Goal: Information Seeking & Learning: Learn about a topic

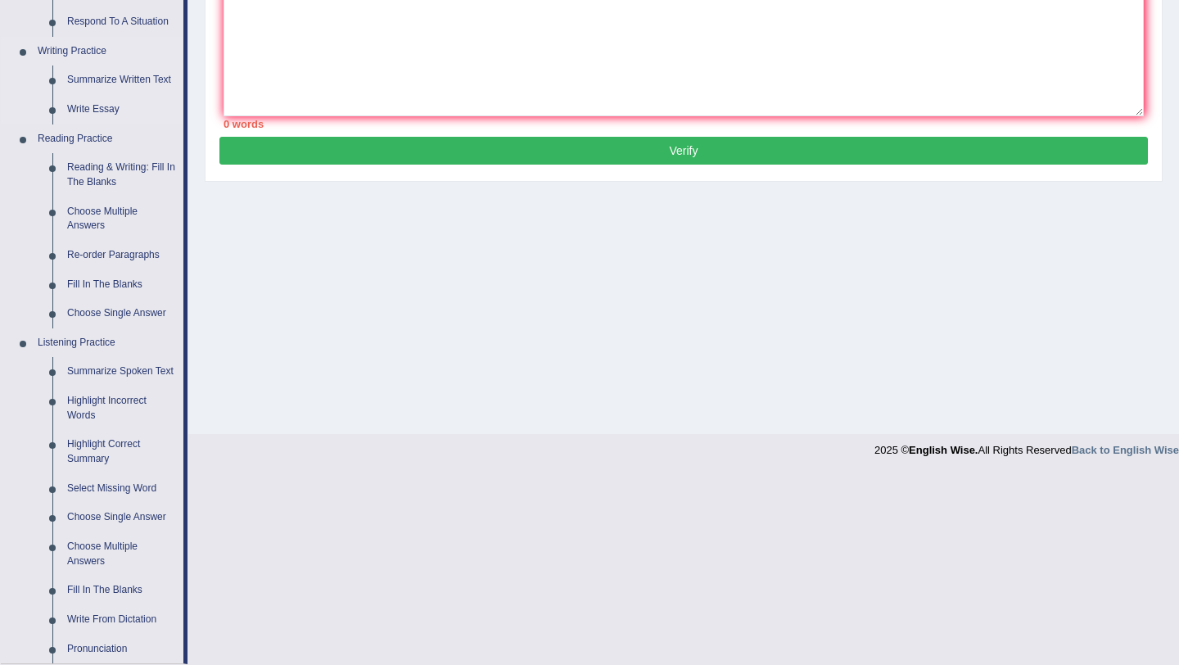
scroll to position [405, 0]
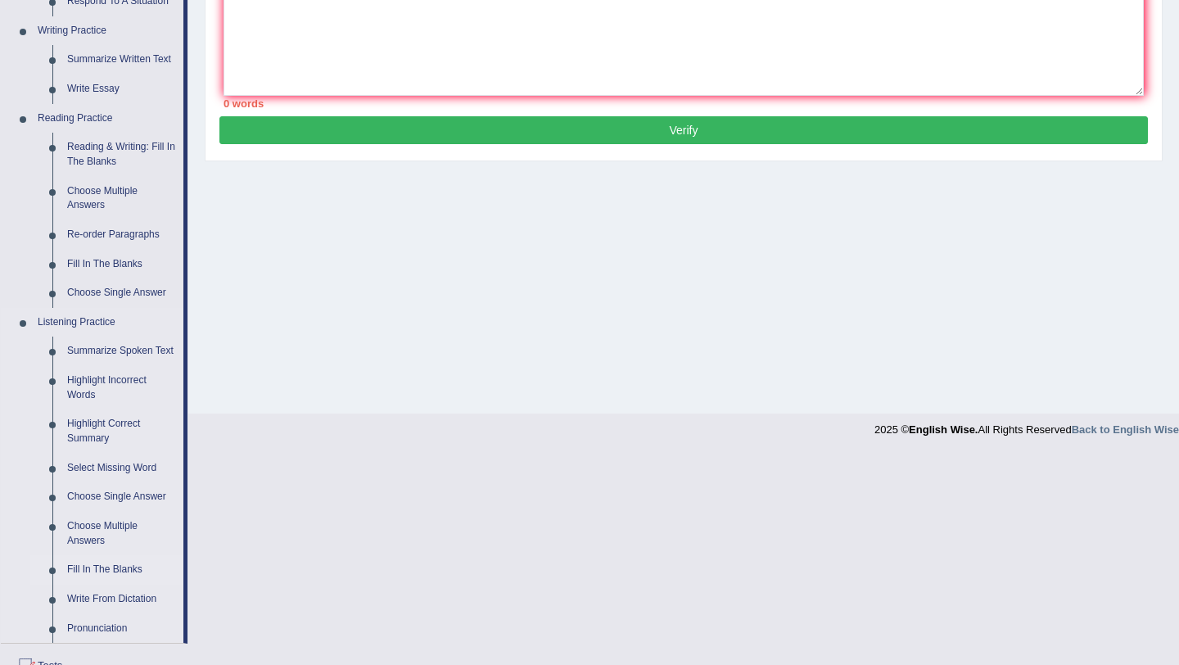
click at [97, 578] on link "Fill In The Blanks" at bounding box center [122, 569] width 124 height 29
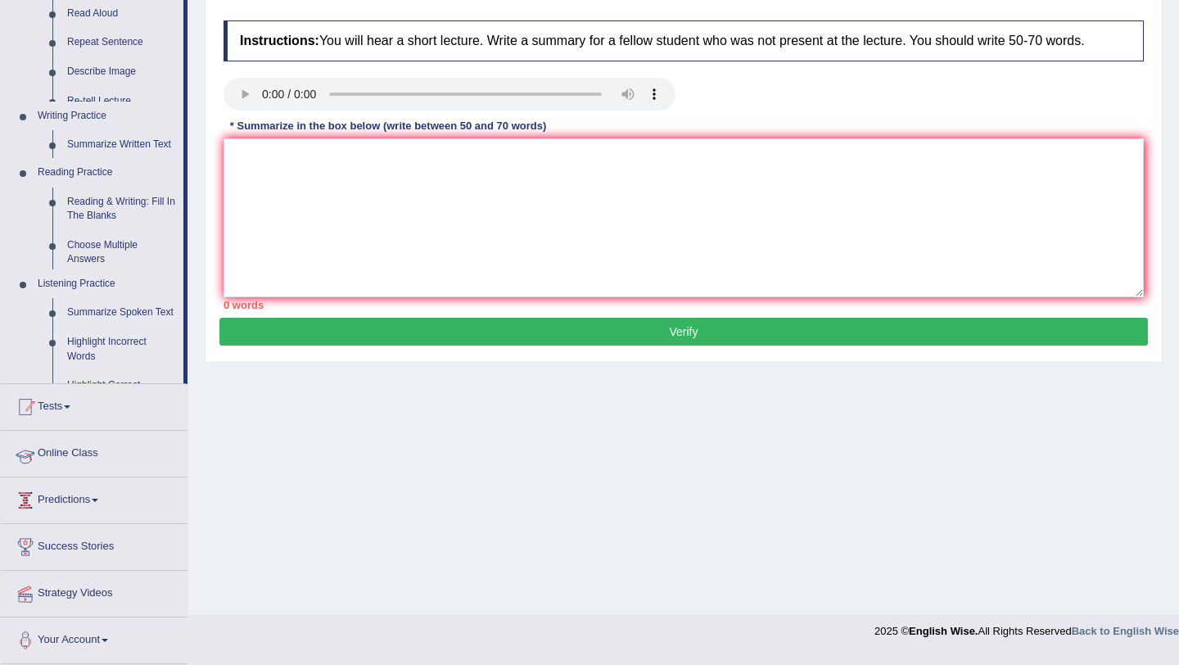
scroll to position [195, 0]
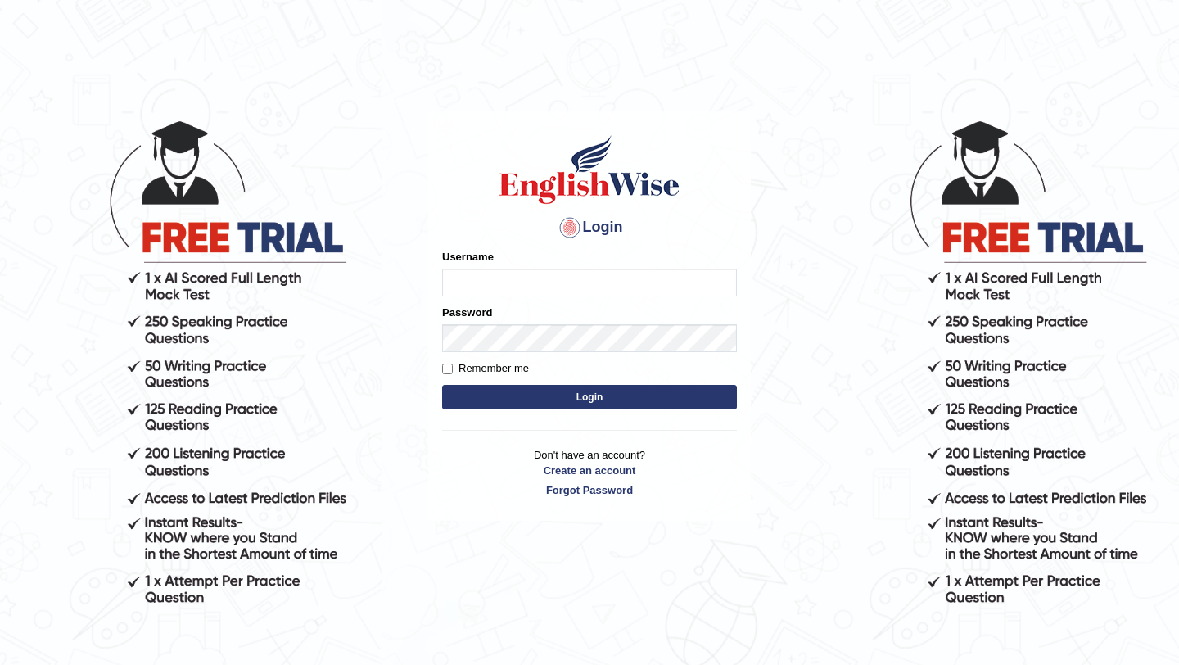
type input "Arjun12"
click at [470, 394] on button "Login" at bounding box center [589, 397] width 295 height 25
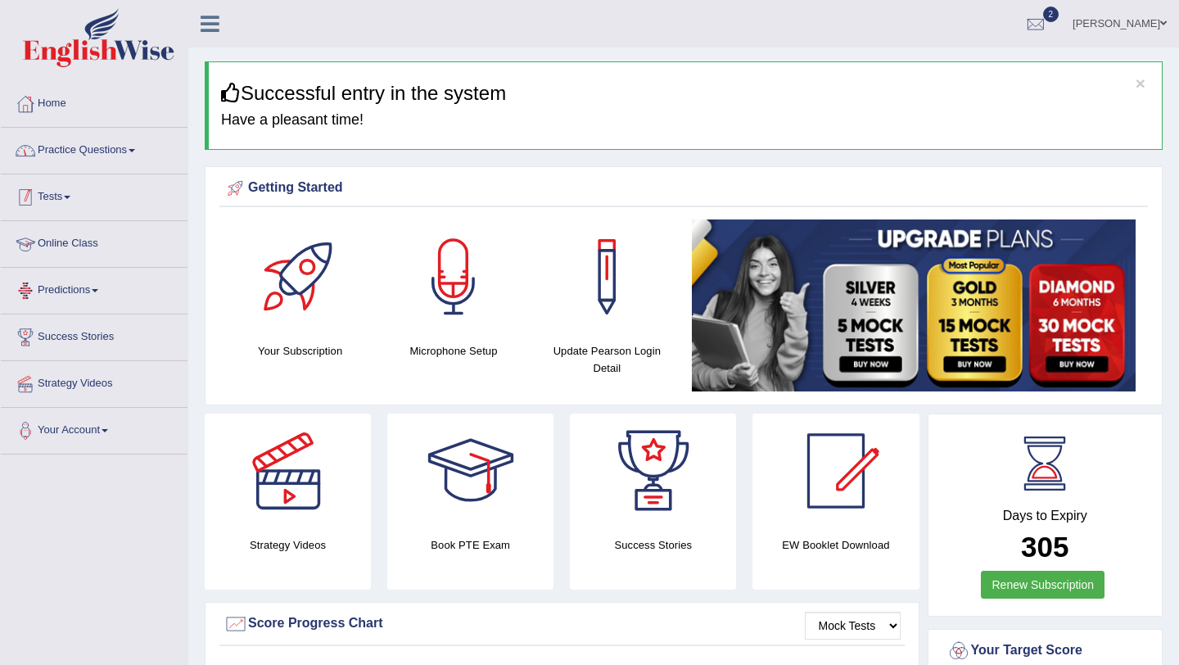
click at [73, 151] on link "Practice Questions" at bounding box center [94, 148] width 187 height 41
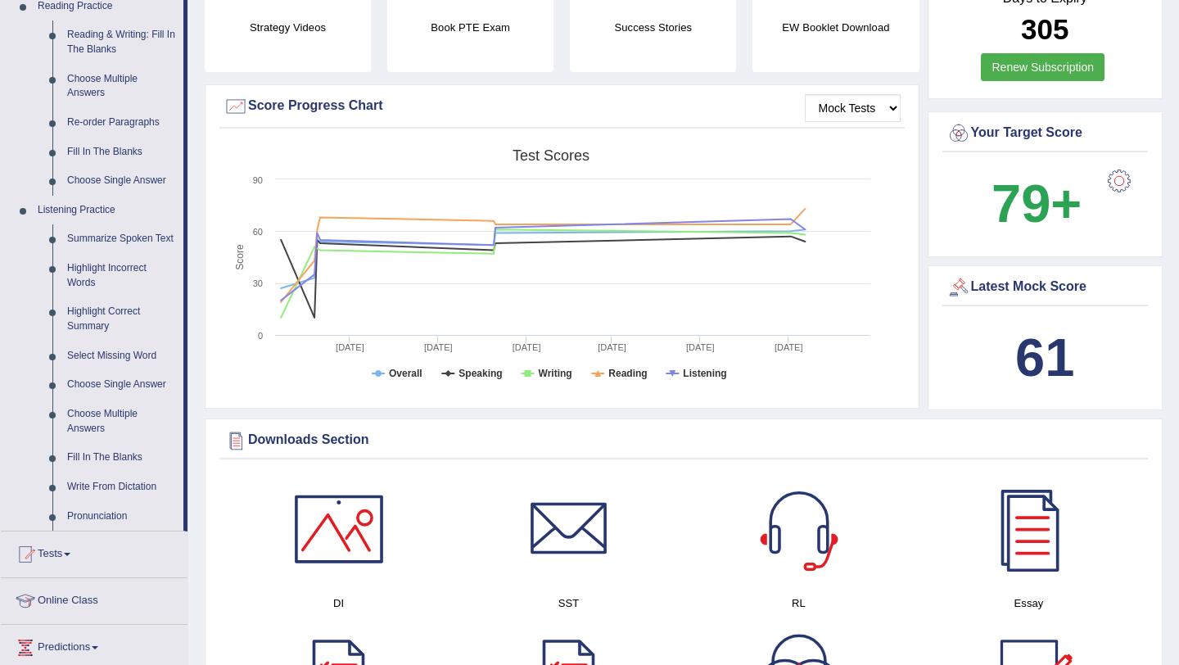
scroll to position [533, 0]
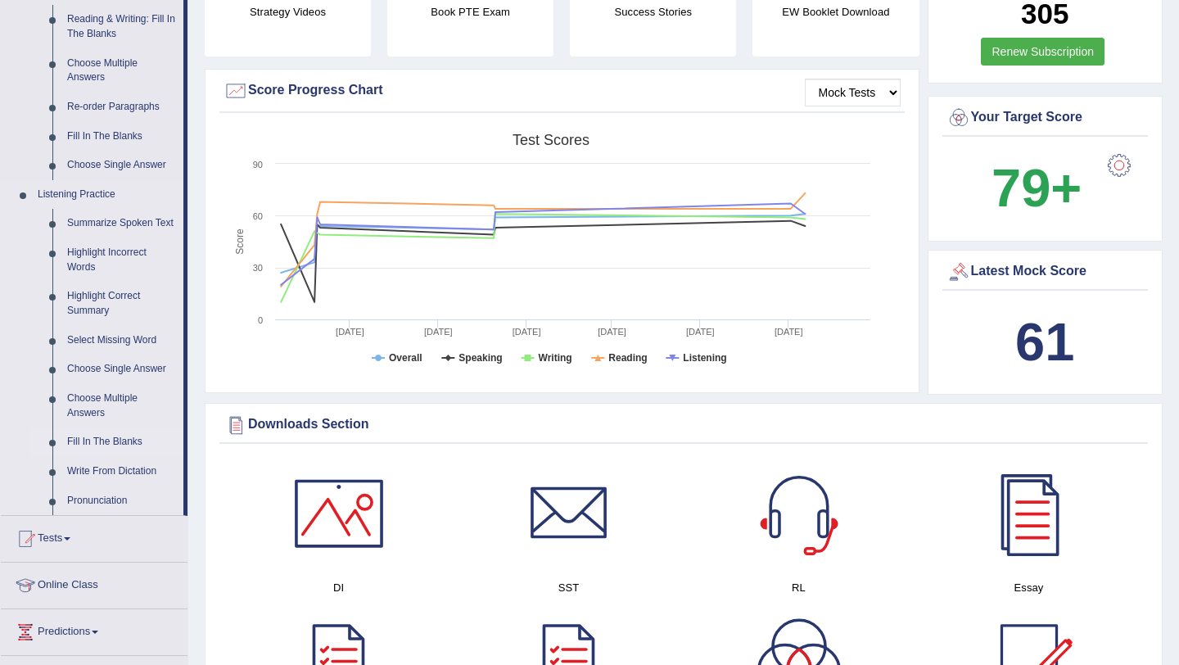
click at [110, 457] on link "Fill In The Blanks" at bounding box center [122, 441] width 124 height 29
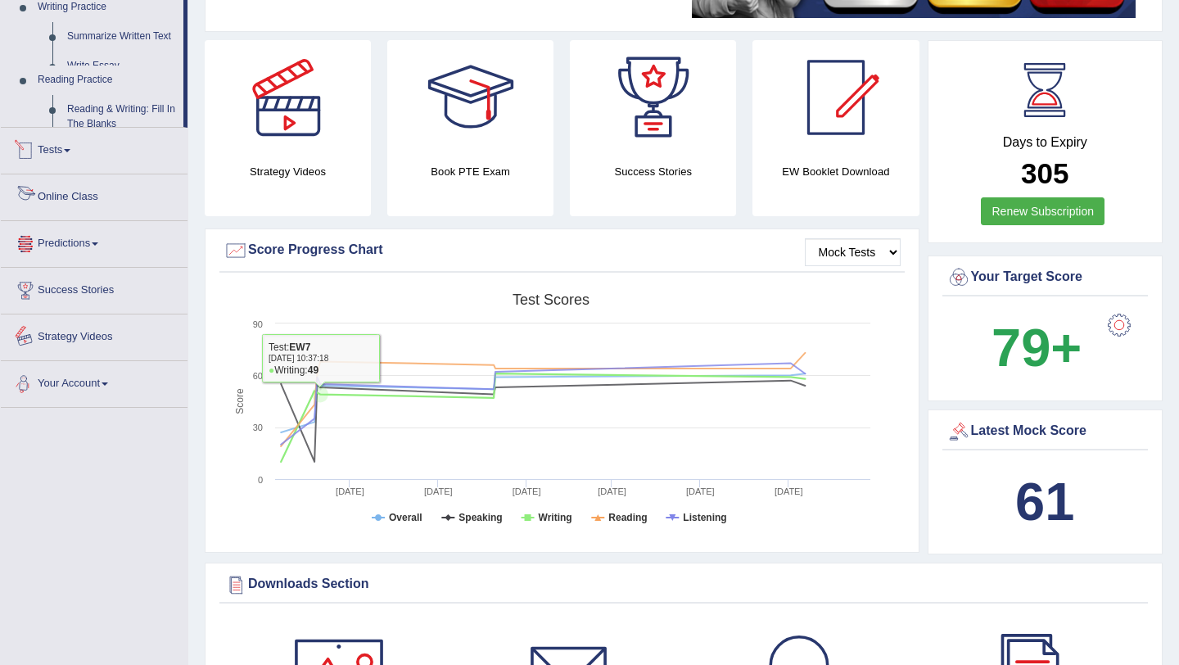
scroll to position [555, 0]
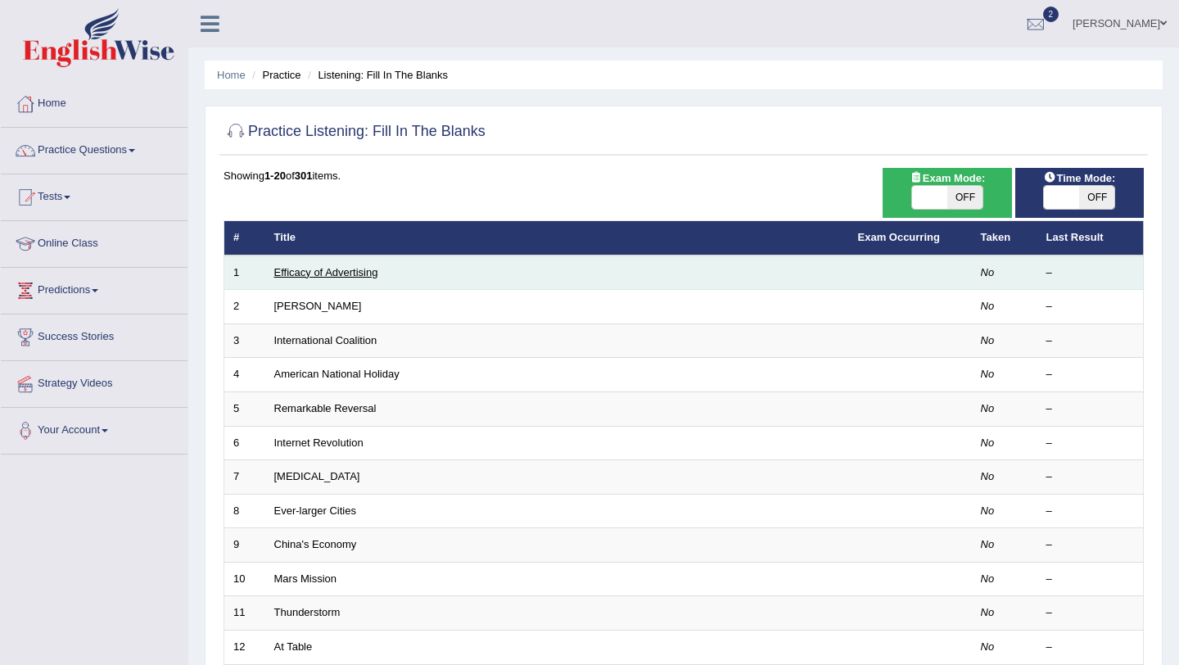
click at [330, 276] on link "Efficacy of Advertising" at bounding box center [326, 272] width 104 height 12
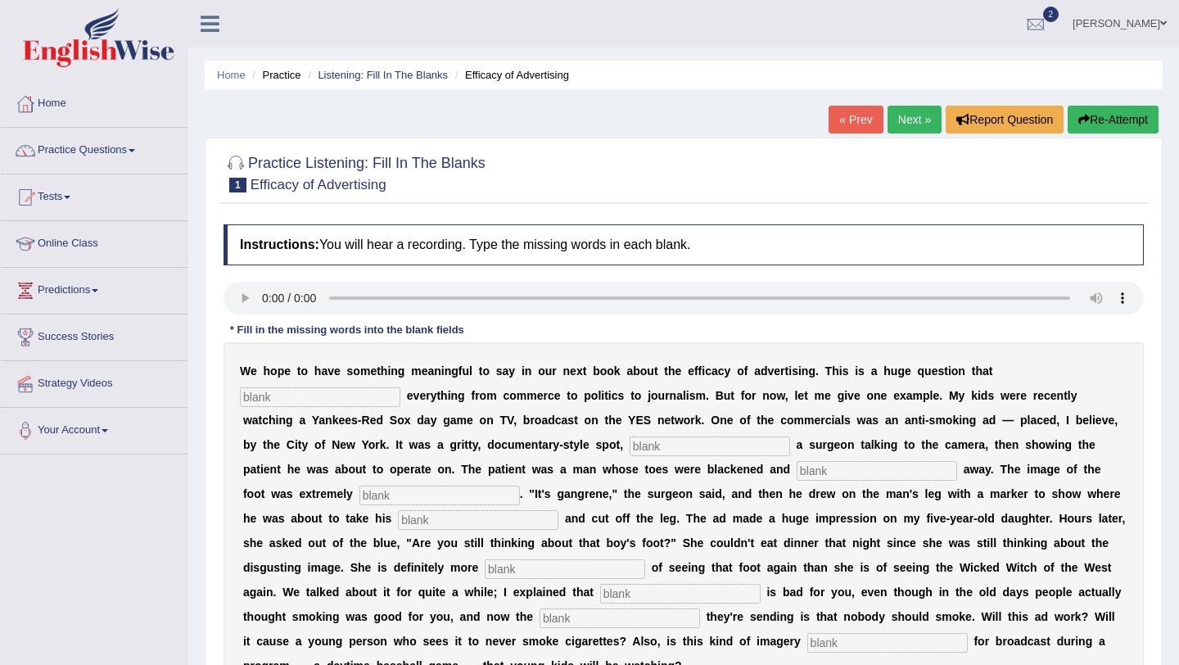
click at [296, 396] on input "text" at bounding box center [320, 397] width 160 height 20
type input "impacts"
click at [630, 447] on input "text" at bounding box center [710, 446] width 160 height 20
type input "fest"
click at [797, 477] on input "text" at bounding box center [877, 471] width 160 height 20
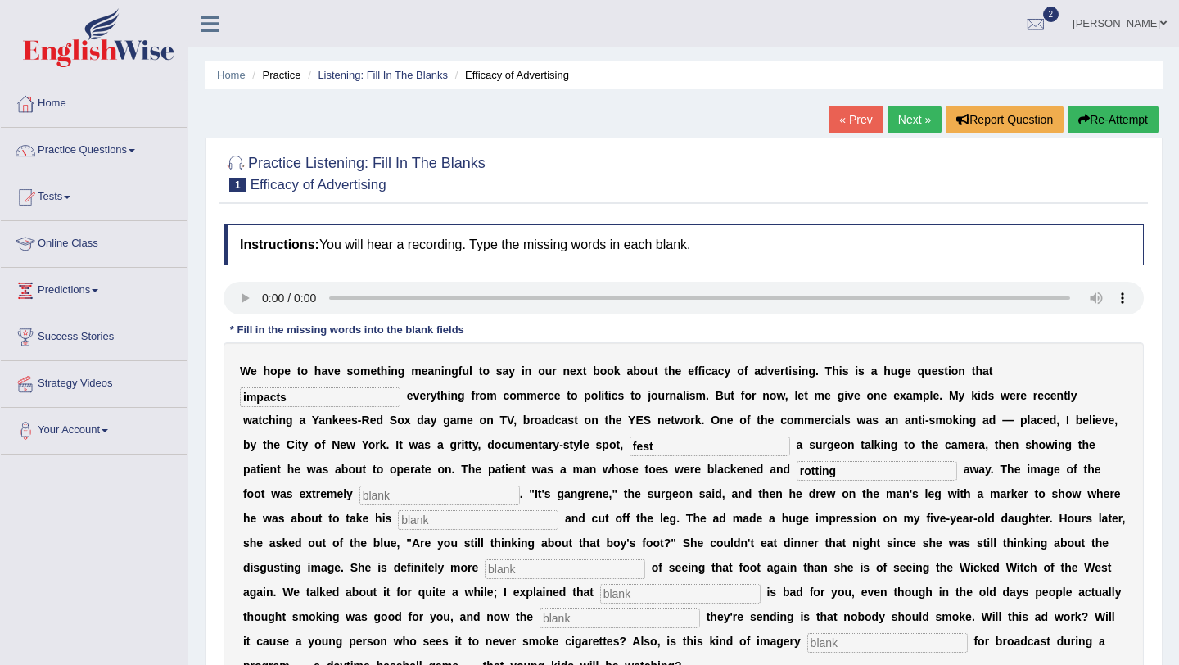
type input "rotting"
click at [359, 498] on input "text" at bounding box center [439, 496] width 160 height 20
type input "disg"
click at [398, 522] on input "text" at bounding box center [478, 520] width 160 height 20
type input "hacks"
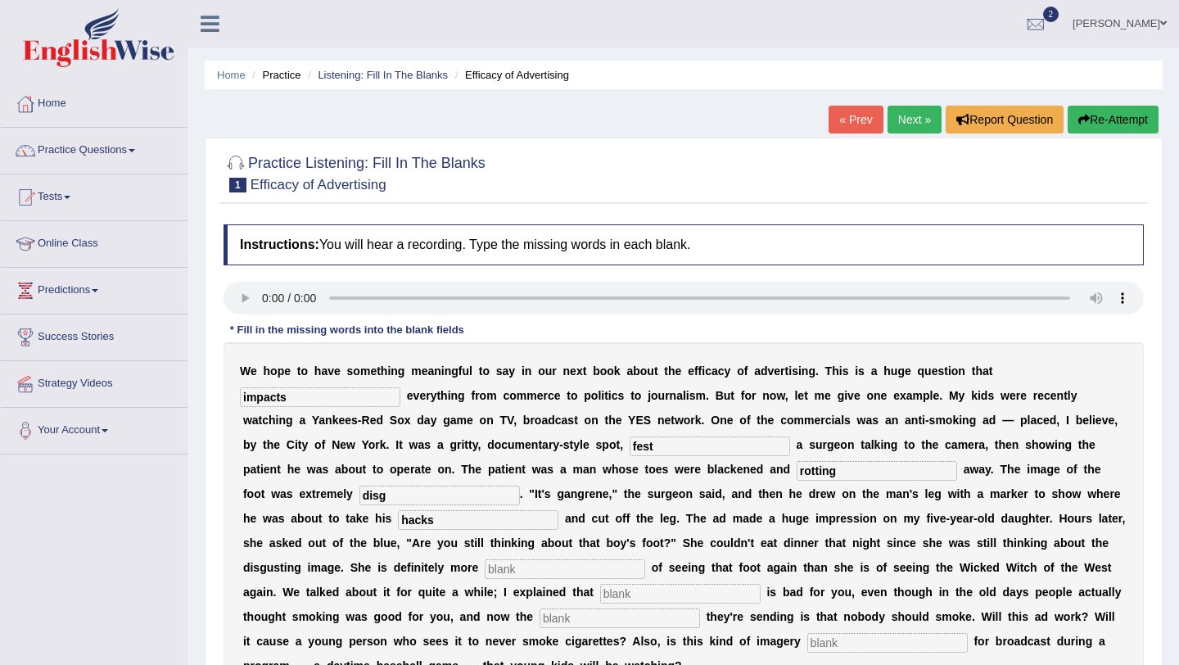
click at [485, 569] on input "text" at bounding box center [565, 569] width 160 height 20
type input "scare"
click at [600, 596] on input "text" at bounding box center [680, 594] width 160 height 20
type input "smoki"
click at [540, 620] on input "text" at bounding box center [620, 618] width 160 height 20
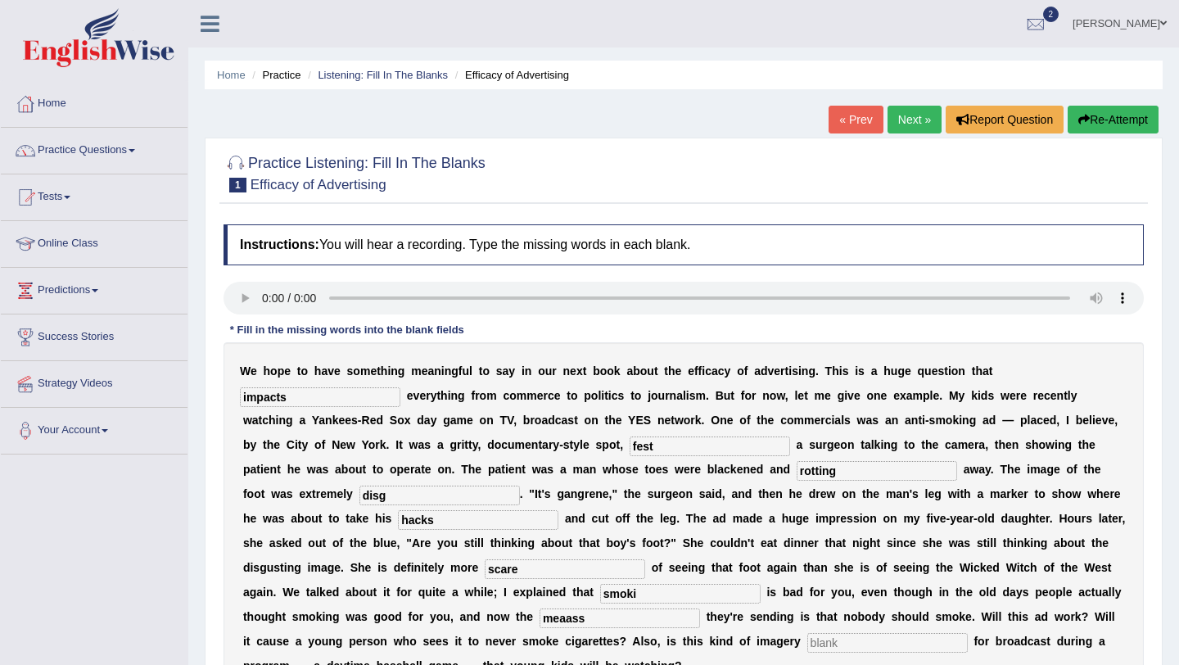
type input "meaass"
click at [807, 638] on input "text" at bounding box center [887, 643] width 160 height 20
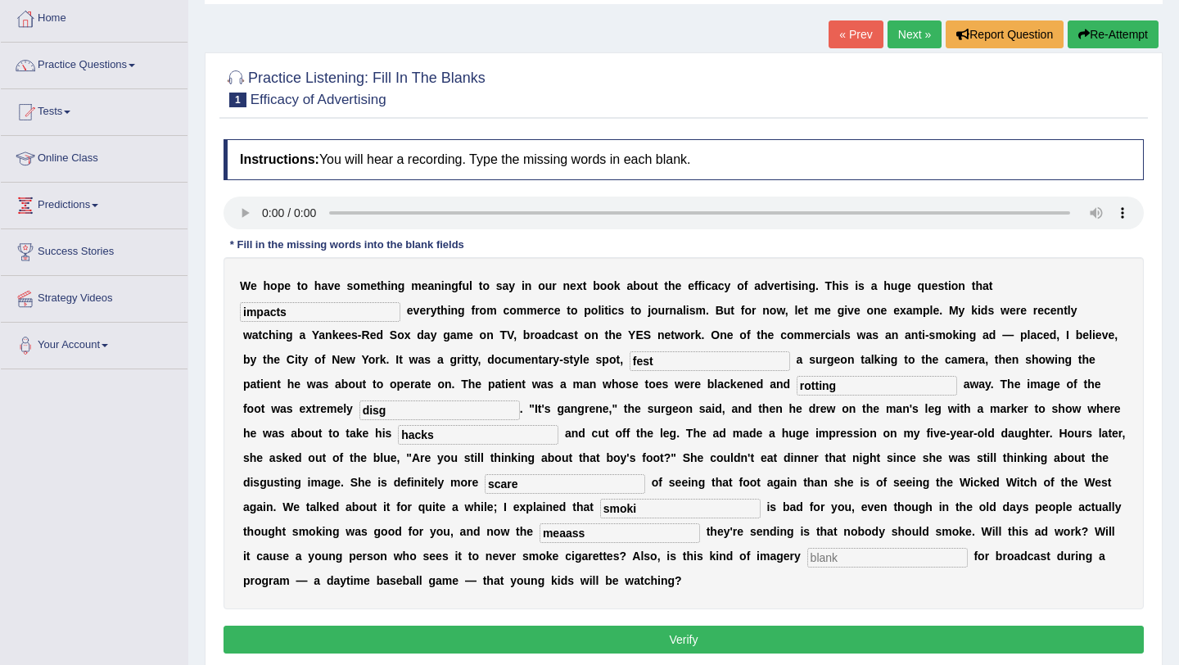
scroll to position [87, 0]
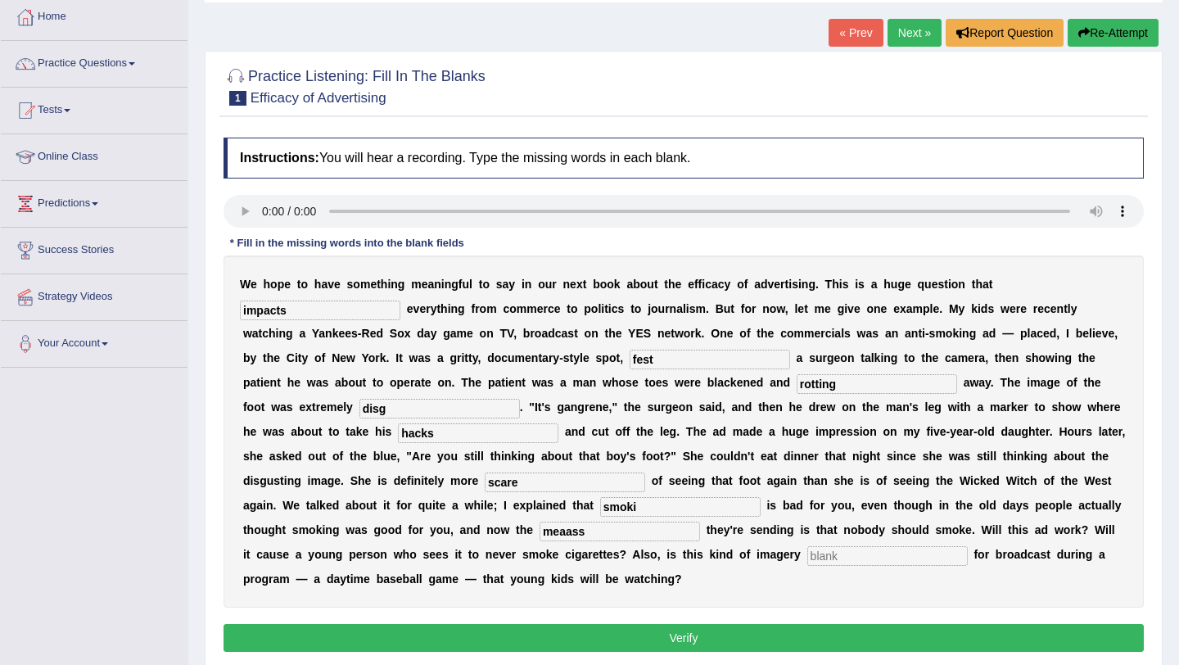
click at [807, 558] on input "text" at bounding box center [887, 556] width 160 height 20
type input "appro"
click at [642, 359] on input "fest" at bounding box center [710, 360] width 160 height 20
type input "featuring"
click at [362, 409] on input "disg" at bounding box center [439, 409] width 160 height 20
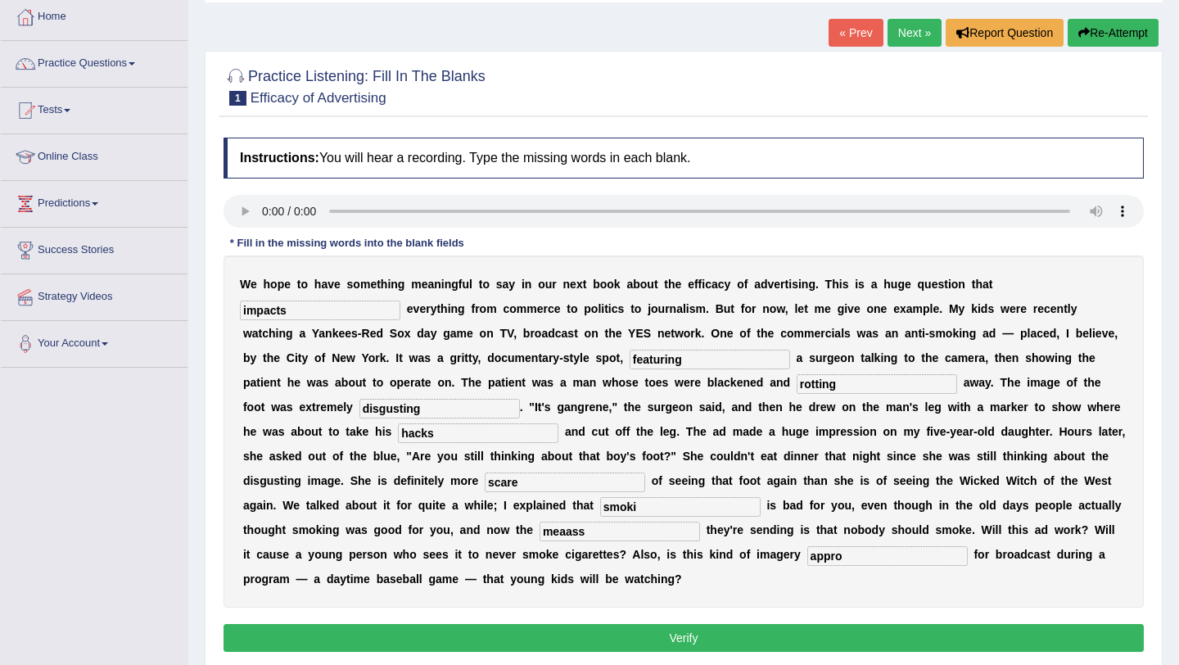
type input "disgusting"
click at [398, 426] on input "hacks" at bounding box center [478, 433] width 160 height 20
type input "hacksaw"
click at [485, 479] on input "scare" at bounding box center [565, 482] width 160 height 20
type input "scared"
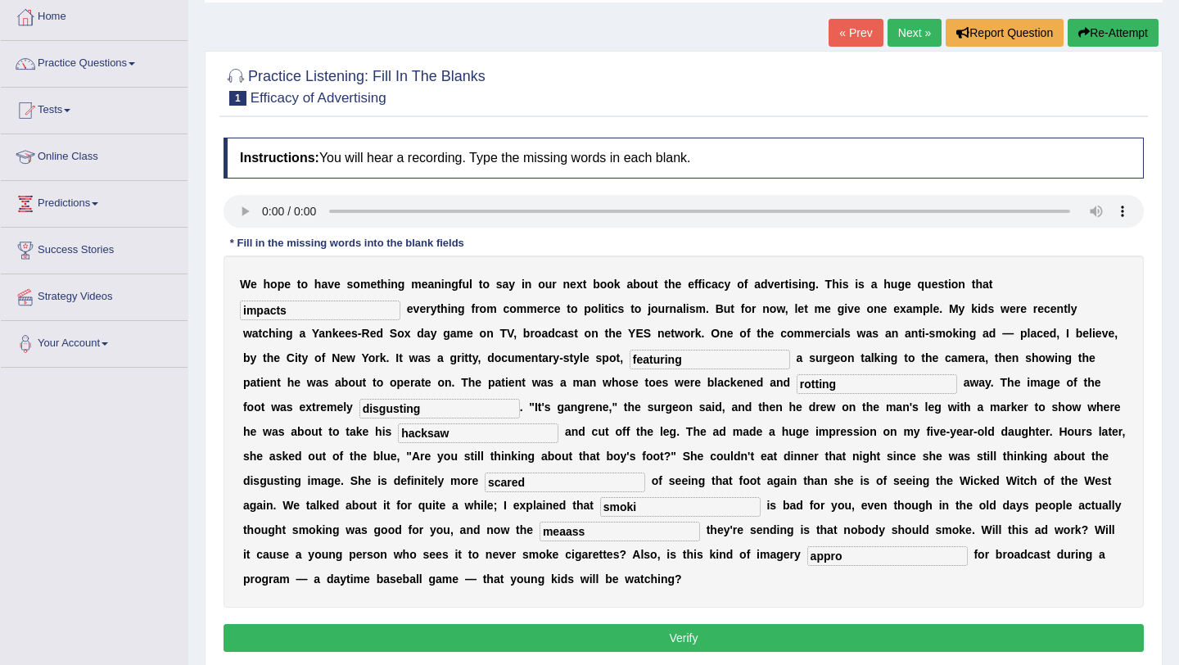
click at [600, 514] on input "smoki" at bounding box center [680, 507] width 160 height 20
type input "smoking"
click at [540, 531] on input "meaass" at bounding box center [620, 532] width 160 height 20
type input "message"
click at [807, 563] on input "appro" at bounding box center [887, 556] width 160 height 20
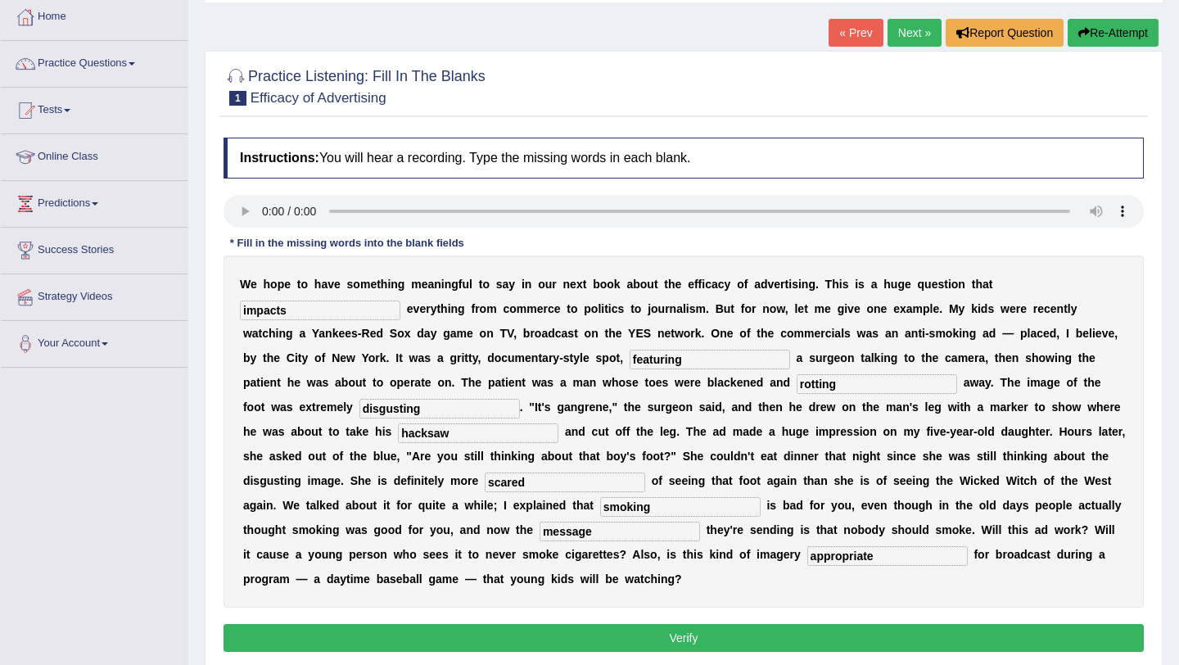
type input "appropriate"
click at [645, 635] on button "Verify" at bounding box center [684, 638] width 920 height 28
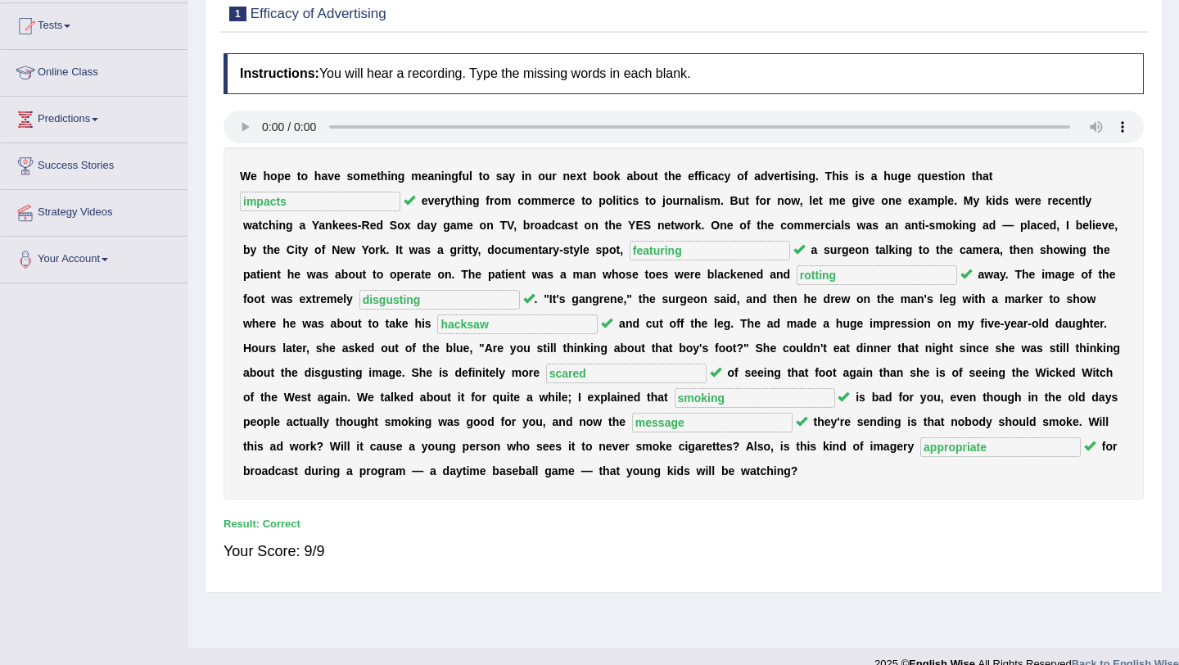
scroll to position [0, 0]
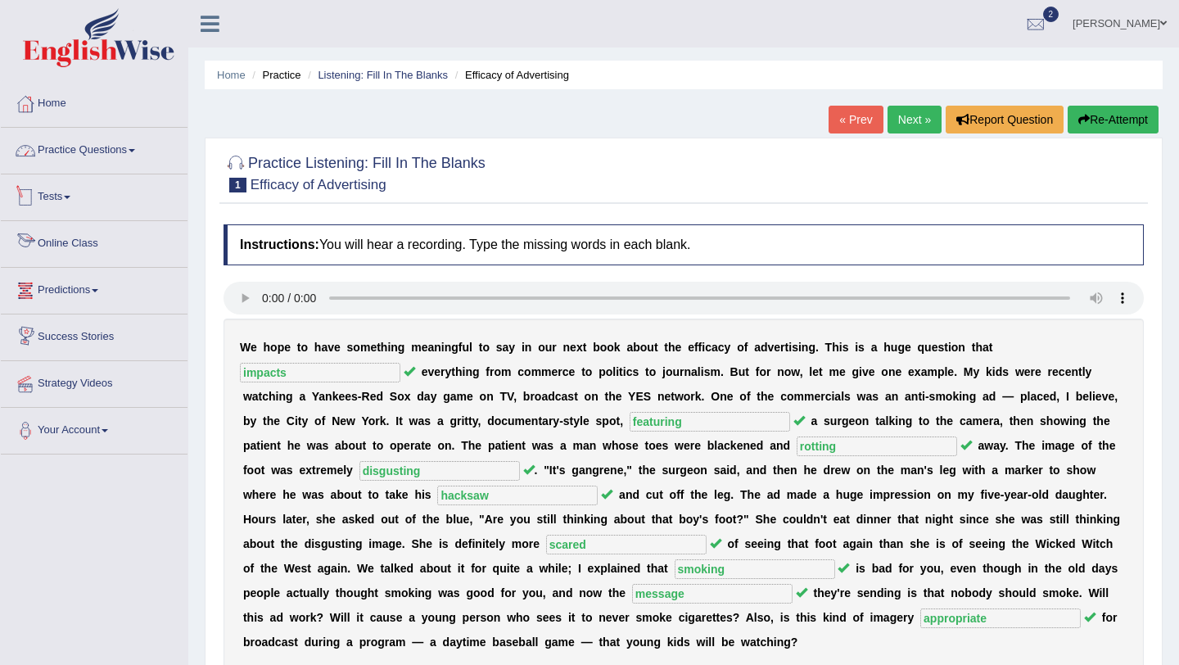
click at [106, 145] on link "Practice Questions" at bounding box center [94, 148] width 187 height 41
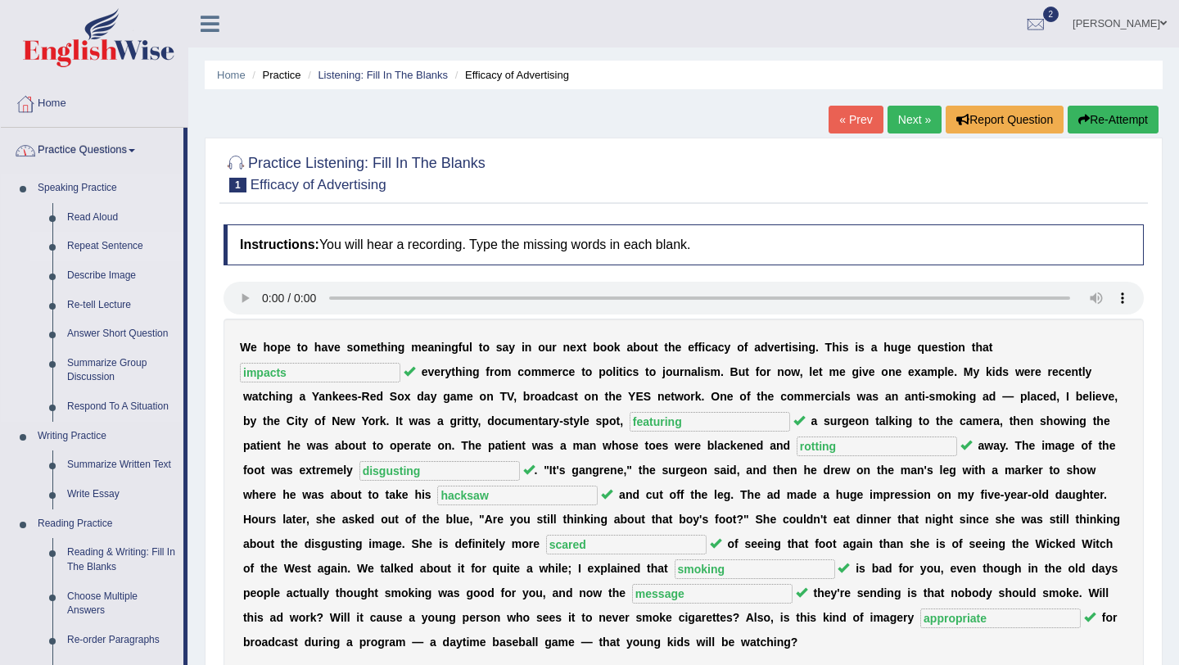
click at [98, 245] on link "Repeat Sentence" at bounding box center [122, 246] width 124 height 29
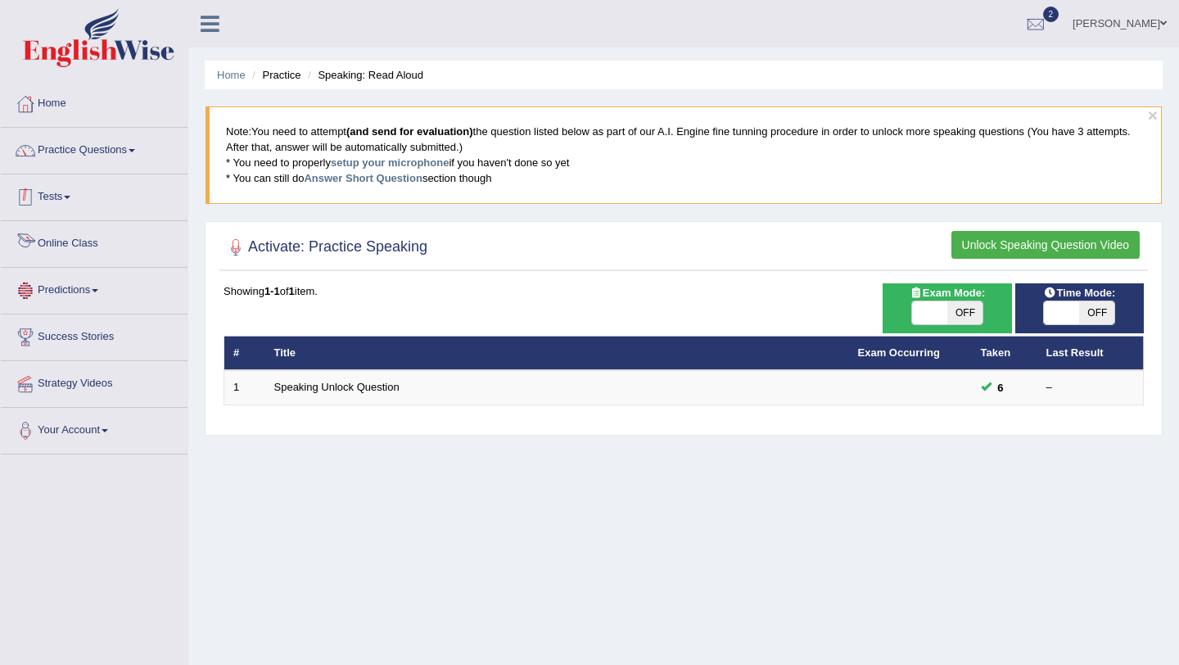
click at [105, 162] on link "Practice Questions" at bounding box center [94, 148] width 187 height 41
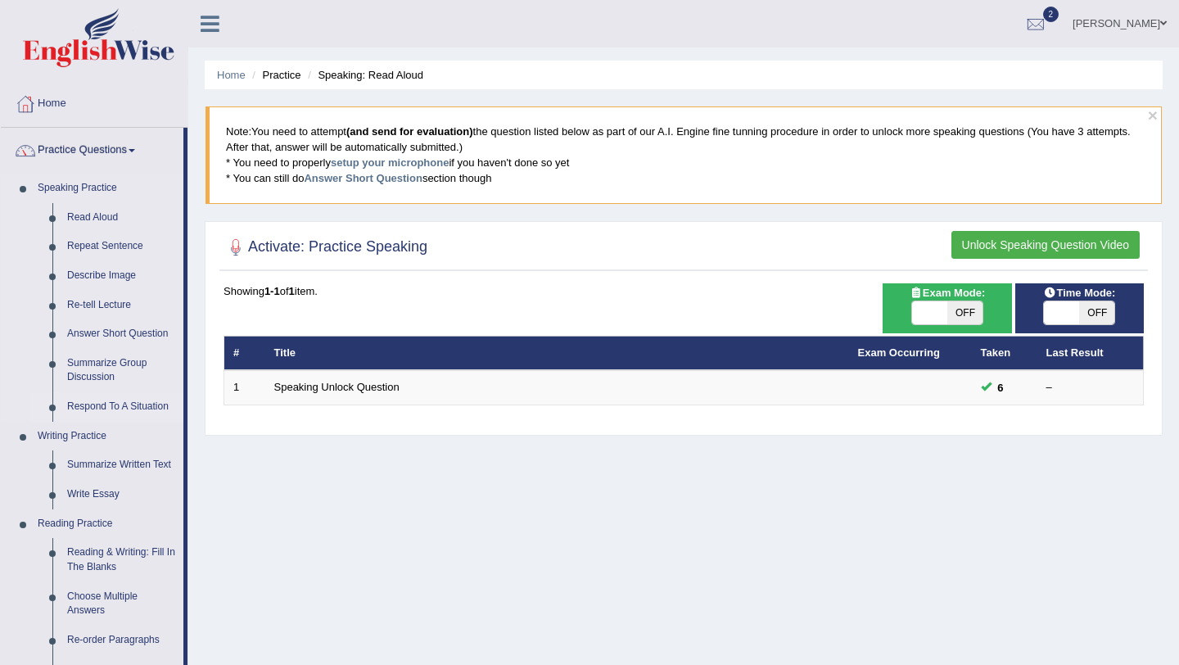
click at [115, 404] on link "Respond To A Situation" at bounding box center [122, 406] width 124 height 29
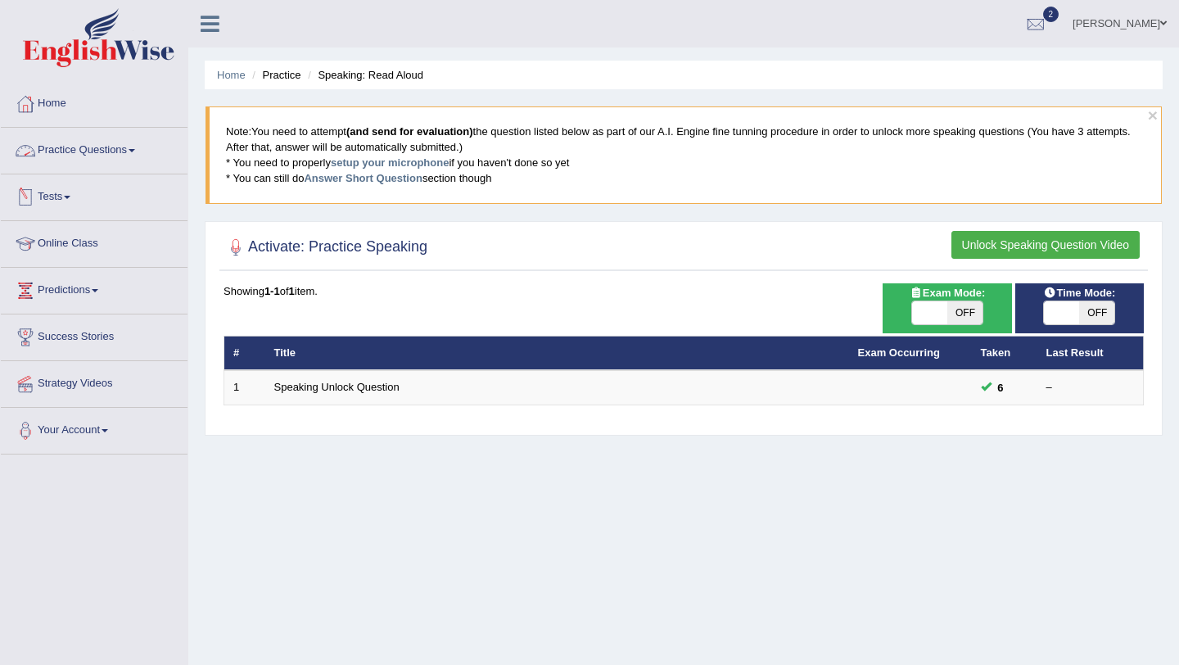
click at [124, 157] on link "Practice Questions" at bounding box center [94, 148] width 187 height 41
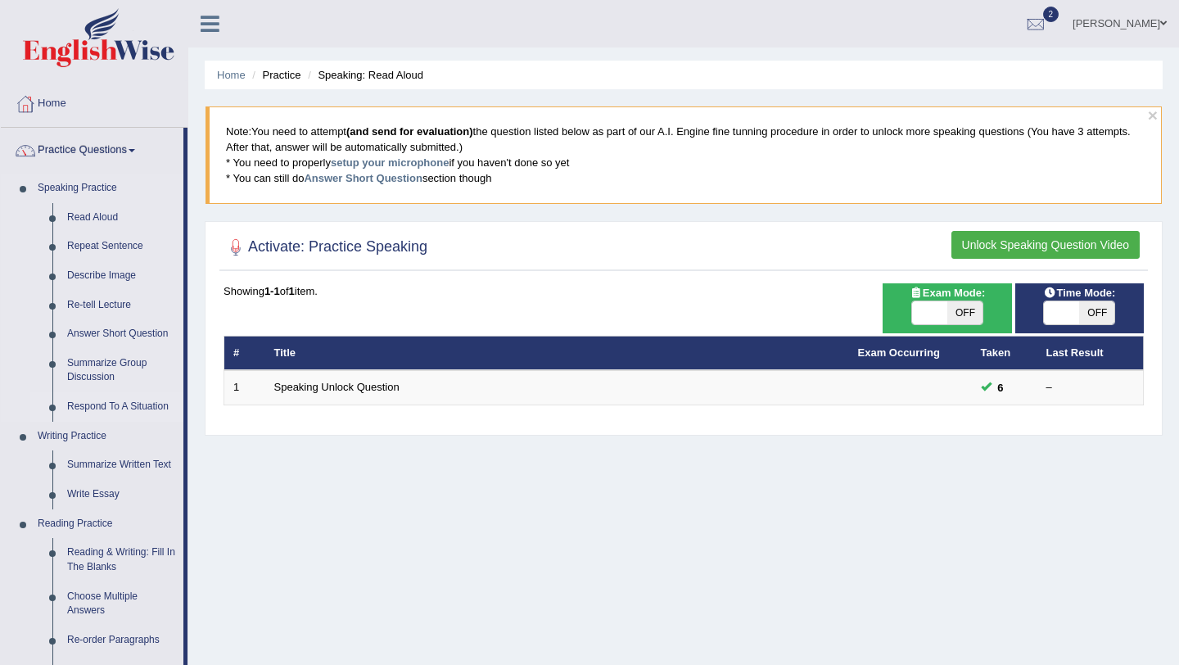
click at [98, 404] on link "Respond To A Situation" at bounding box center [122, 406] width 124 height 29
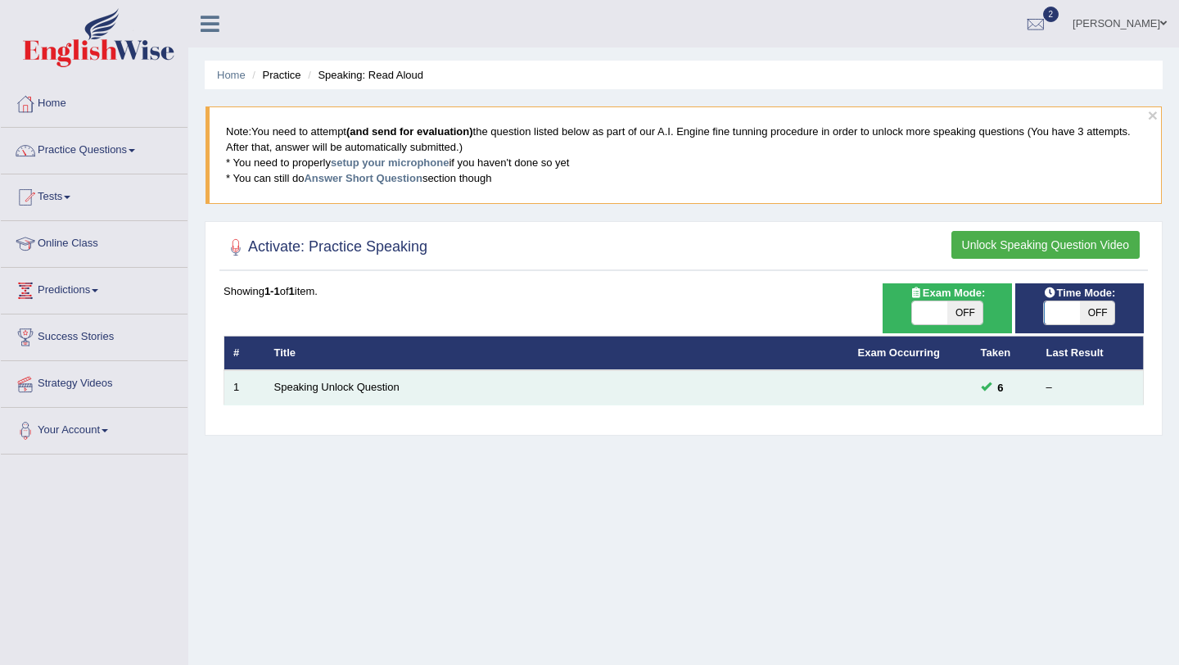
click at [269, 390] on td "Speaking Unlock Question" at bounding box center [557, 387] width 584 height 34
click at [289, 390] on link "Speaking Unlock Question" at bounding box center [336, 387] width 125 height 12
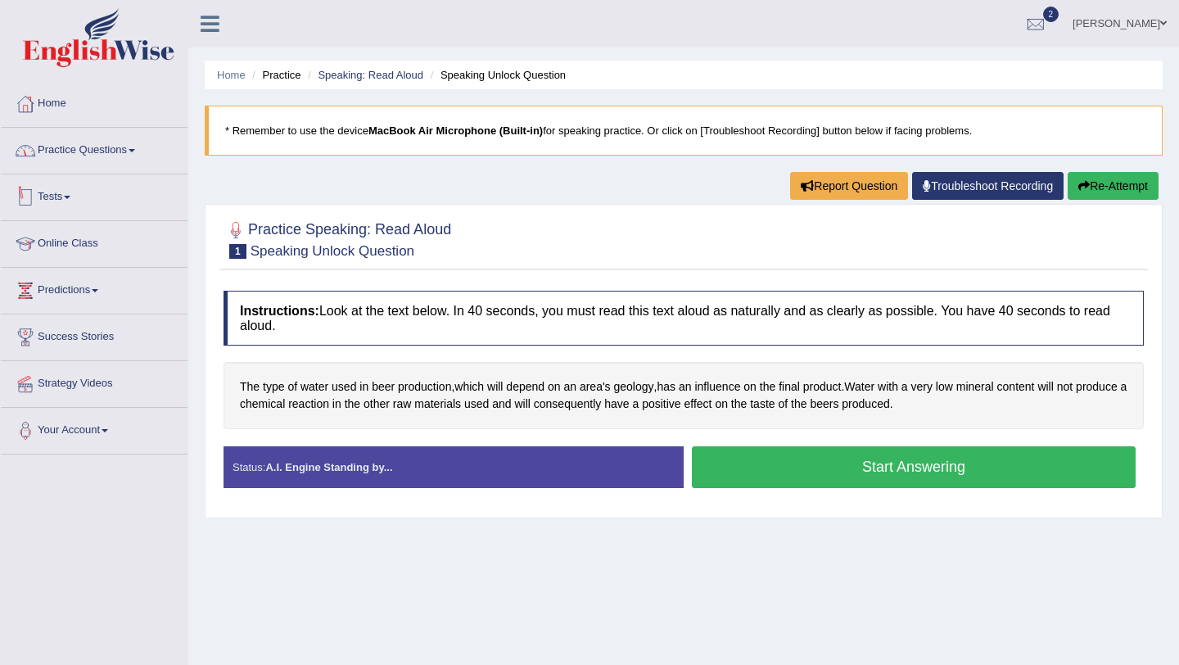
click at [142, 160] on link "Practice Questions" at bounding box center [94, 148] width 187 height 41
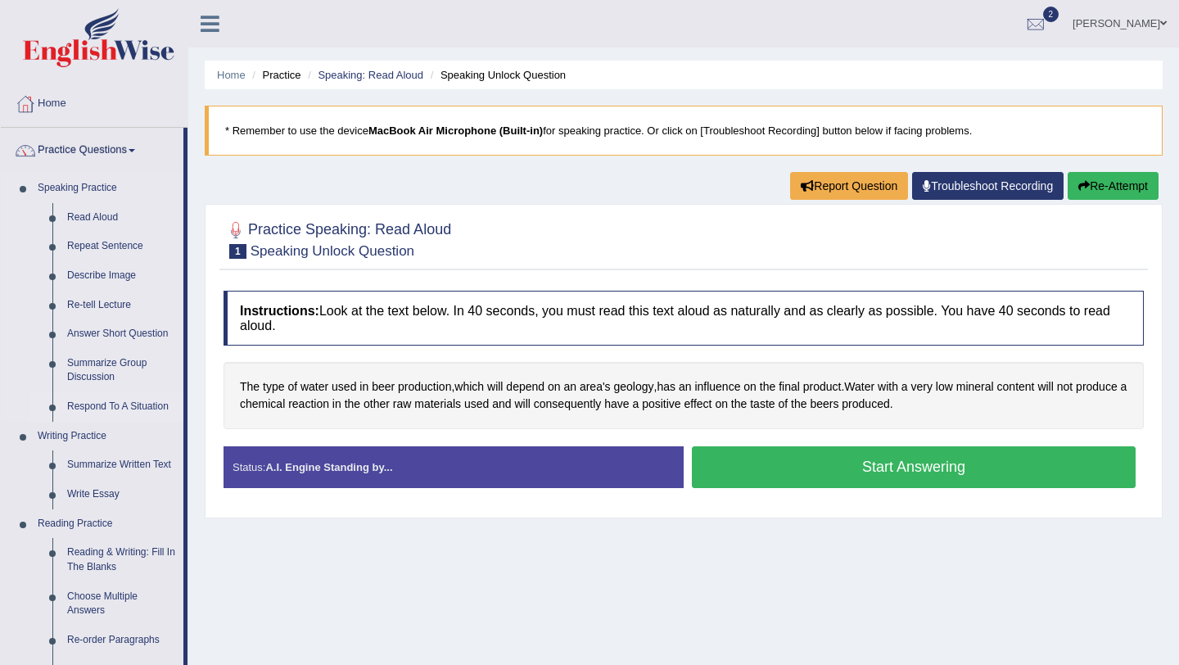
click at [102, 409] on link "Respond To A Situation" at bounding box center [122, 406] width 124 height 29
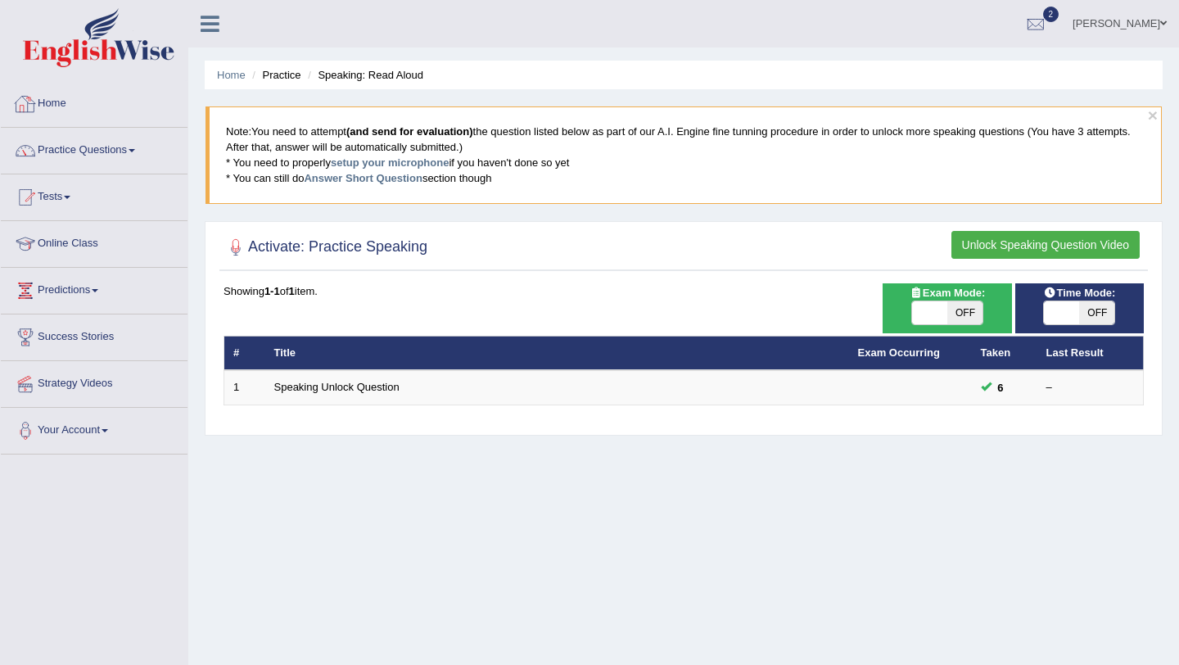
click at [53, 121] on link "Home" at bounding box center [94, 101] width 187 height 41
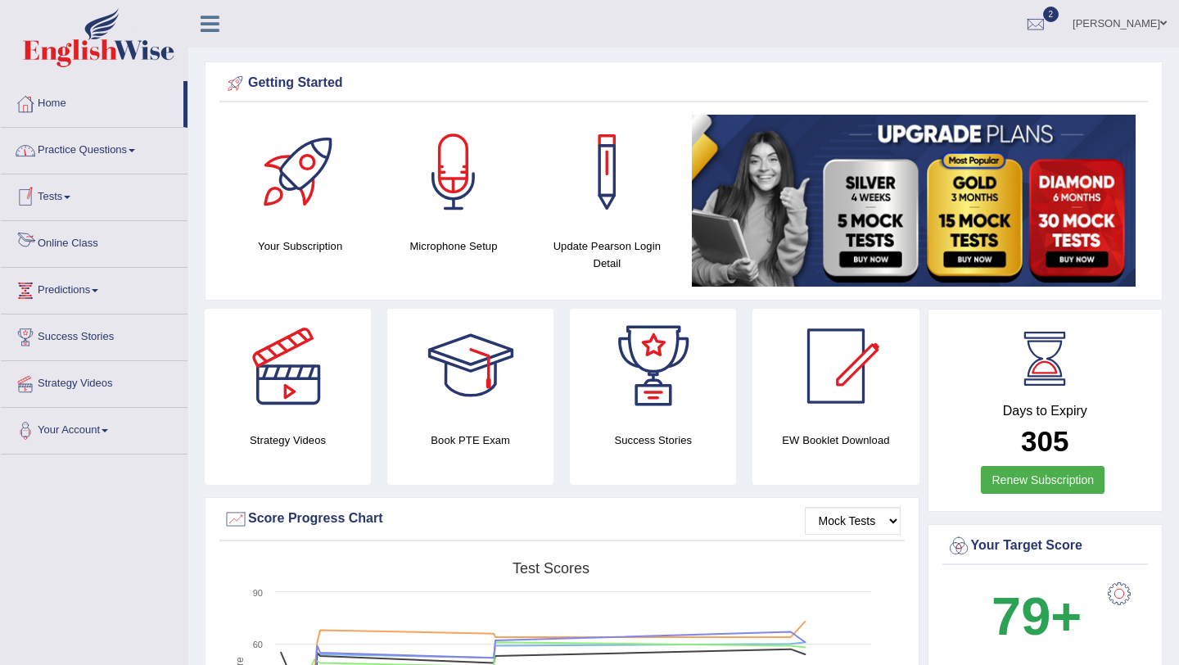
click at [138, 155] on link "Practice Questions" at bounding box center [94, 148] width 187 height 41
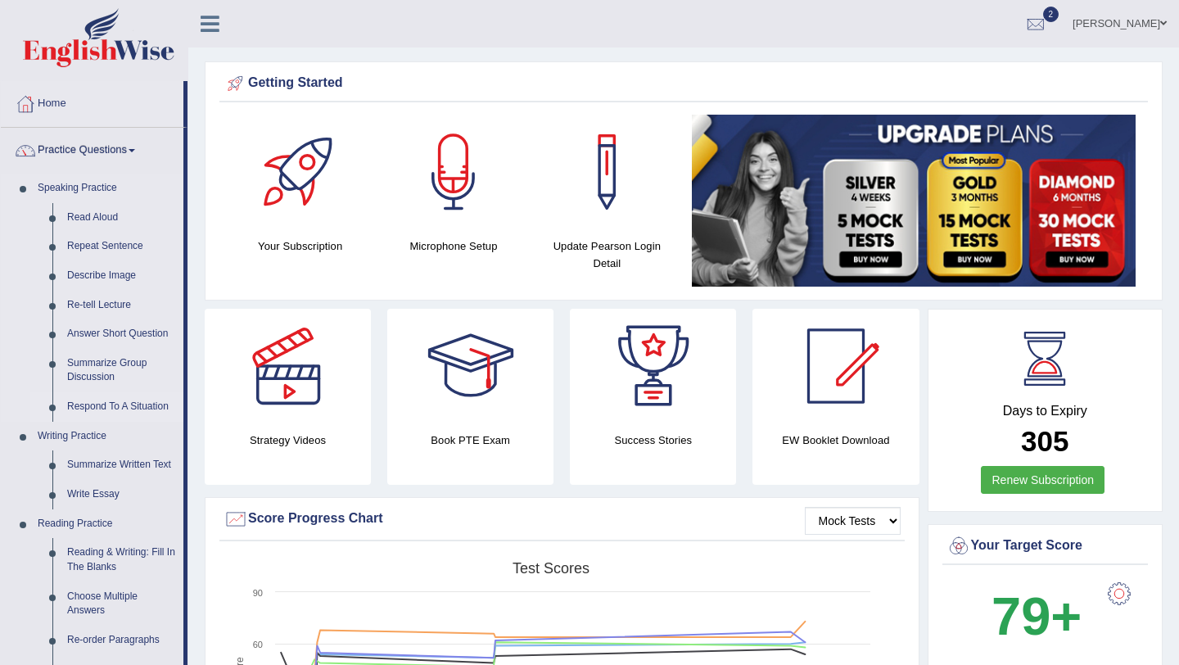
click at [133, 411] on link "Respond To A Situation" at bounding box center [122, 406] width 124 height 29
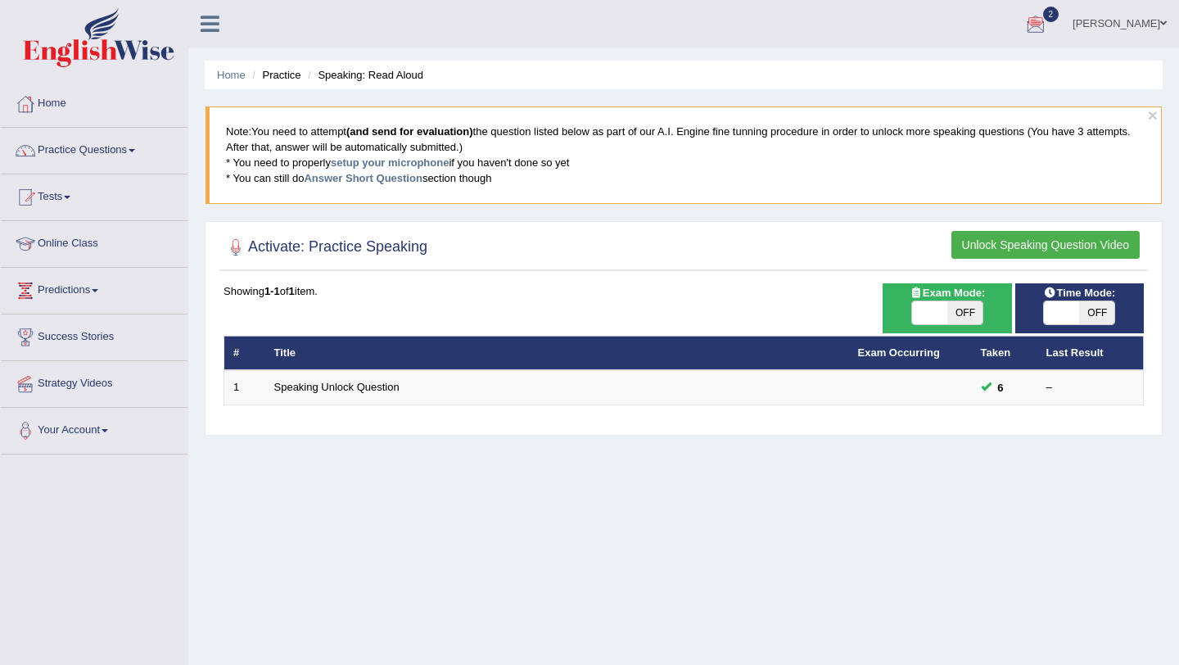
click at [986, 251] on button "Unlock Speaking Question Video" at bounding box center [1045, 245] width 188 height 28
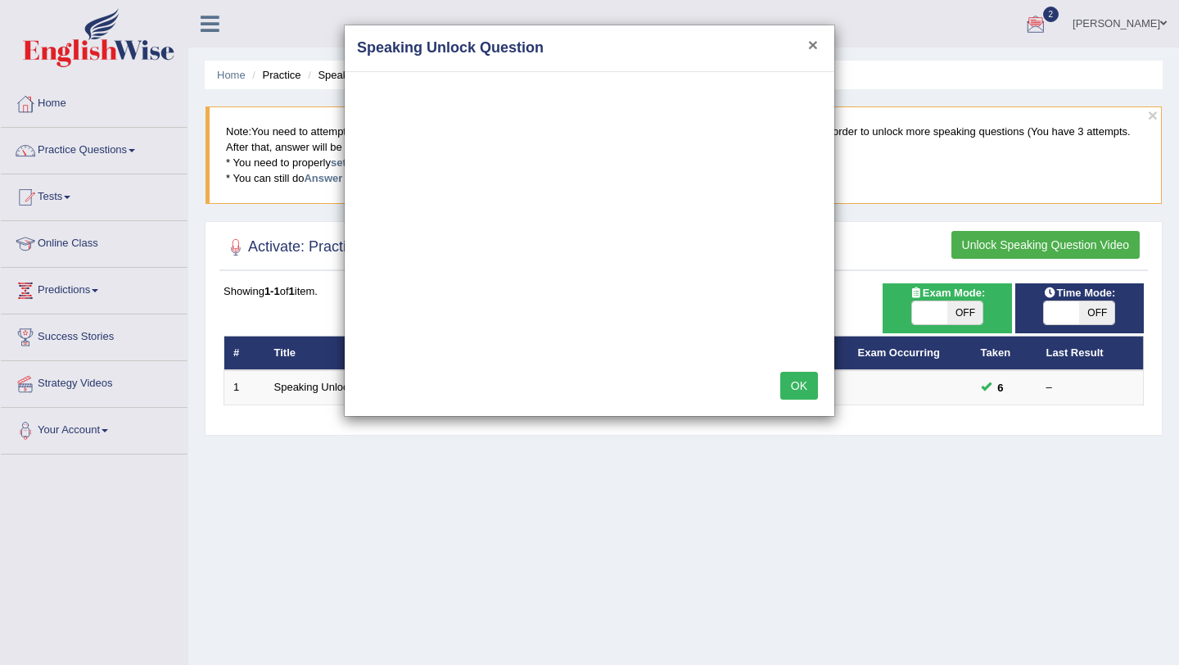
click at [814, 47] on button "×" at bounding box center [813, 44] width 10 height 17
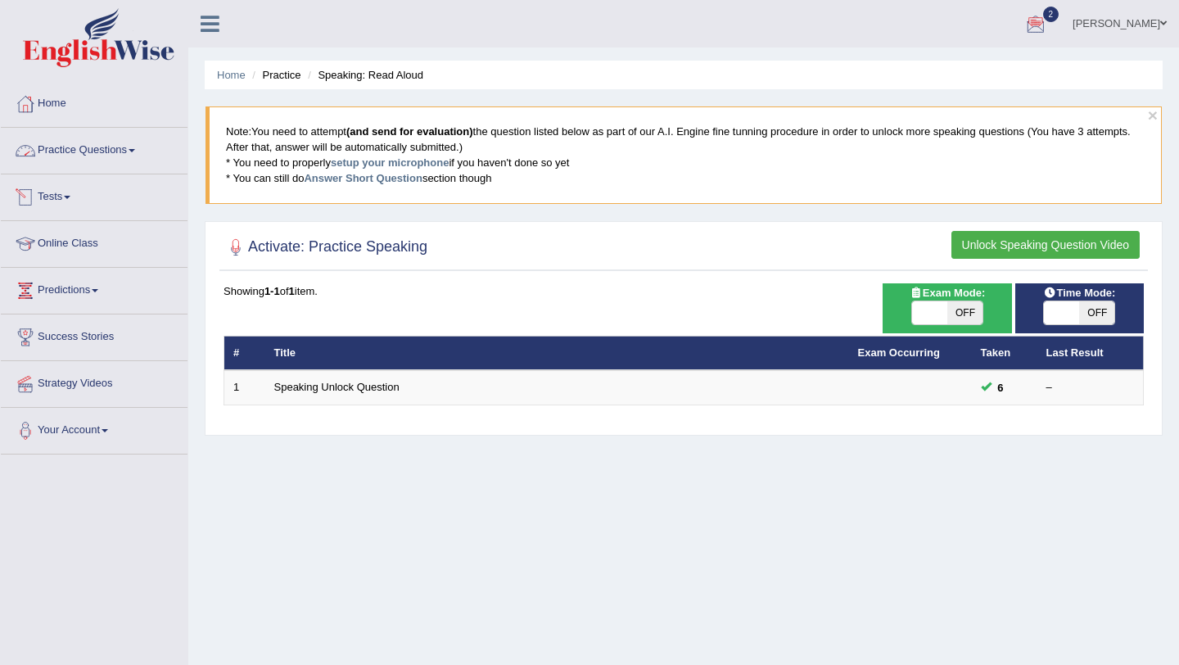
click at [81, 150] on link "Practice Questions" at bounding box center [94, 148] width 187 height 41
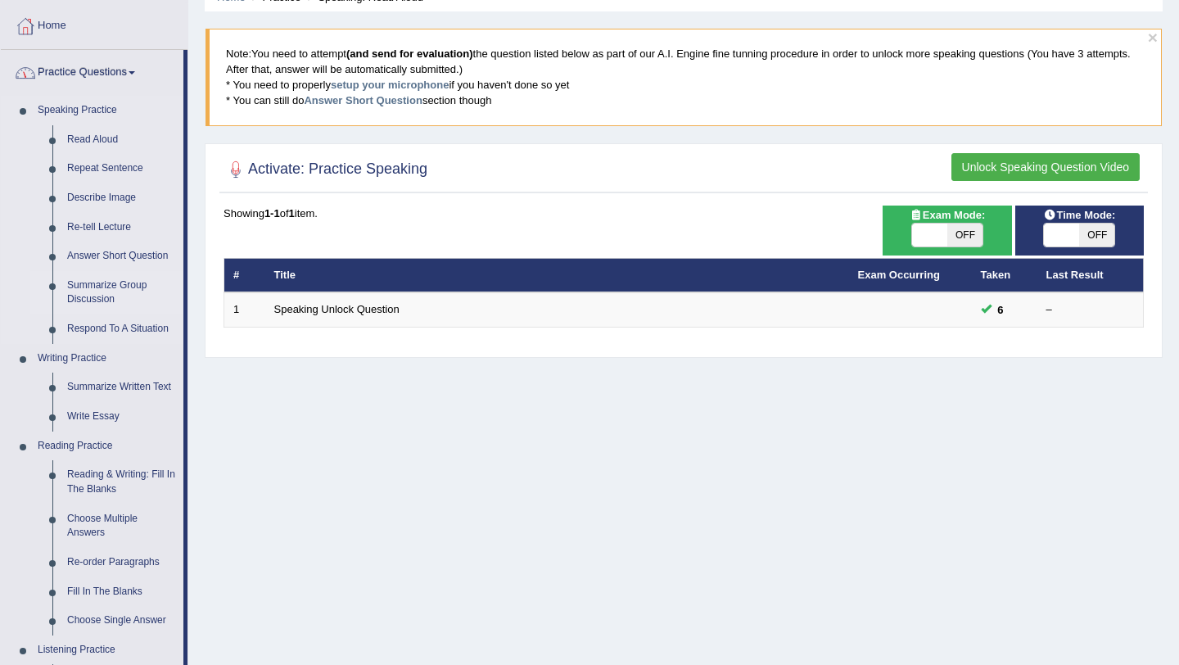
scroll to position [82, 0]
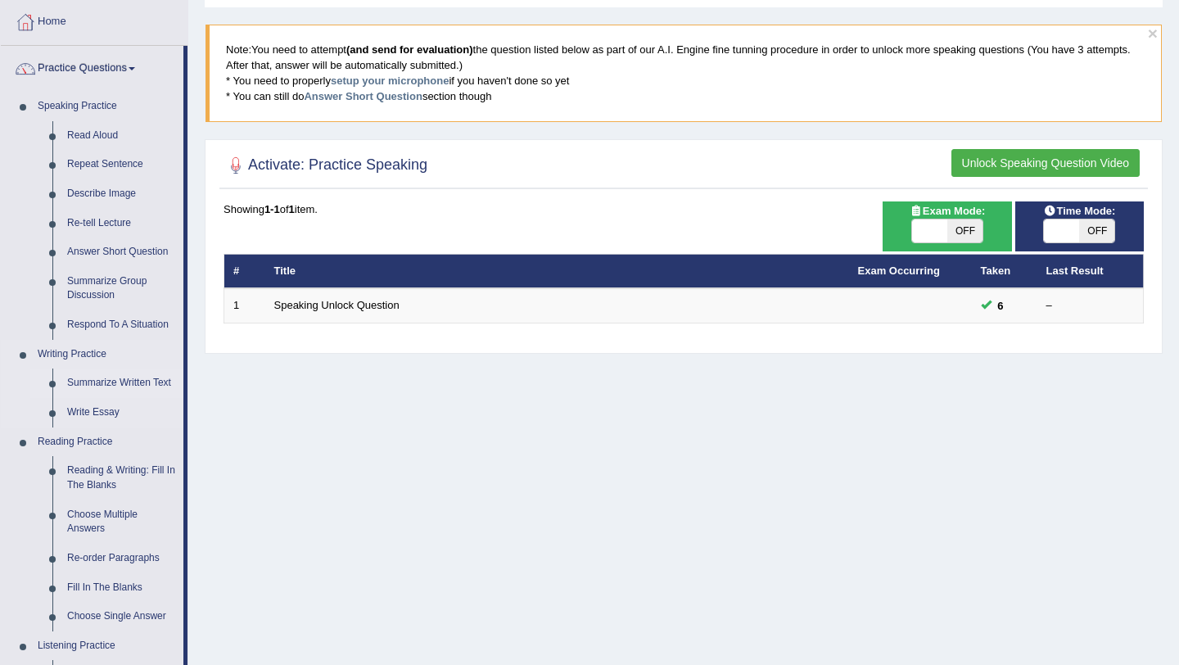
click at [106, 382] on link "Summarize Written Text" at bounding box center [122, 382] width 124 height 29
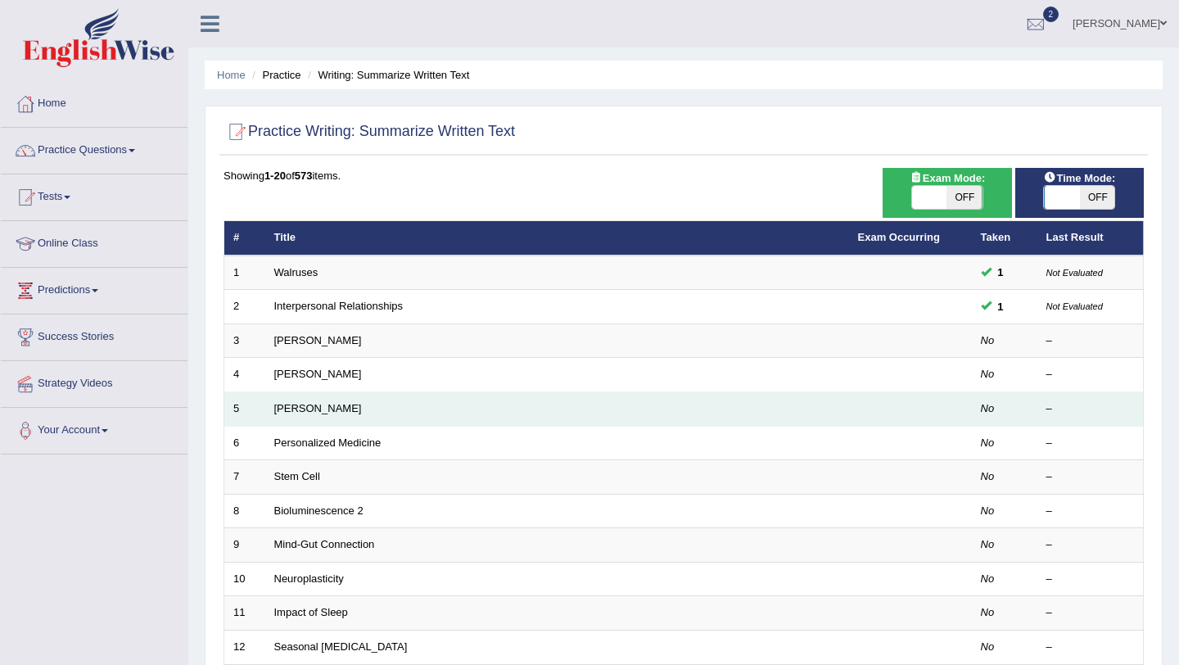
click at [324, 420] on td "[PERSON_NAME]" at bounding box center [557, 409] width 584 height 34
click at [321, 413] on link "[PERSON_NAME]" at bounding box center [318, 408] width 88 height 12
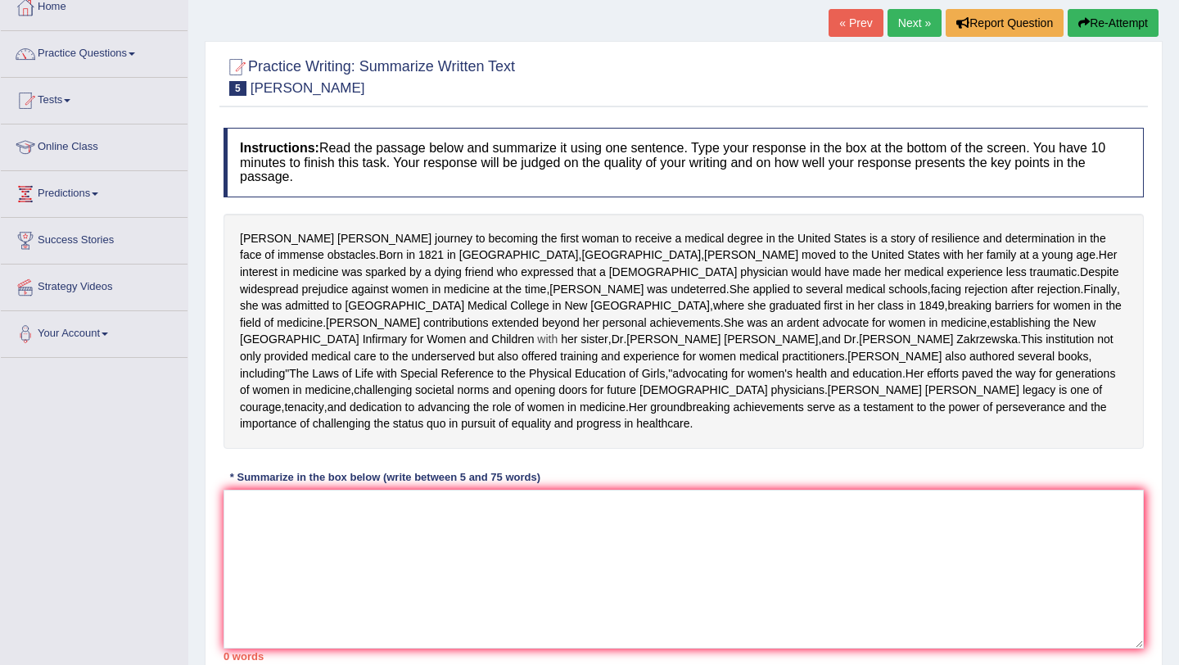
scroll to position [120, 0]
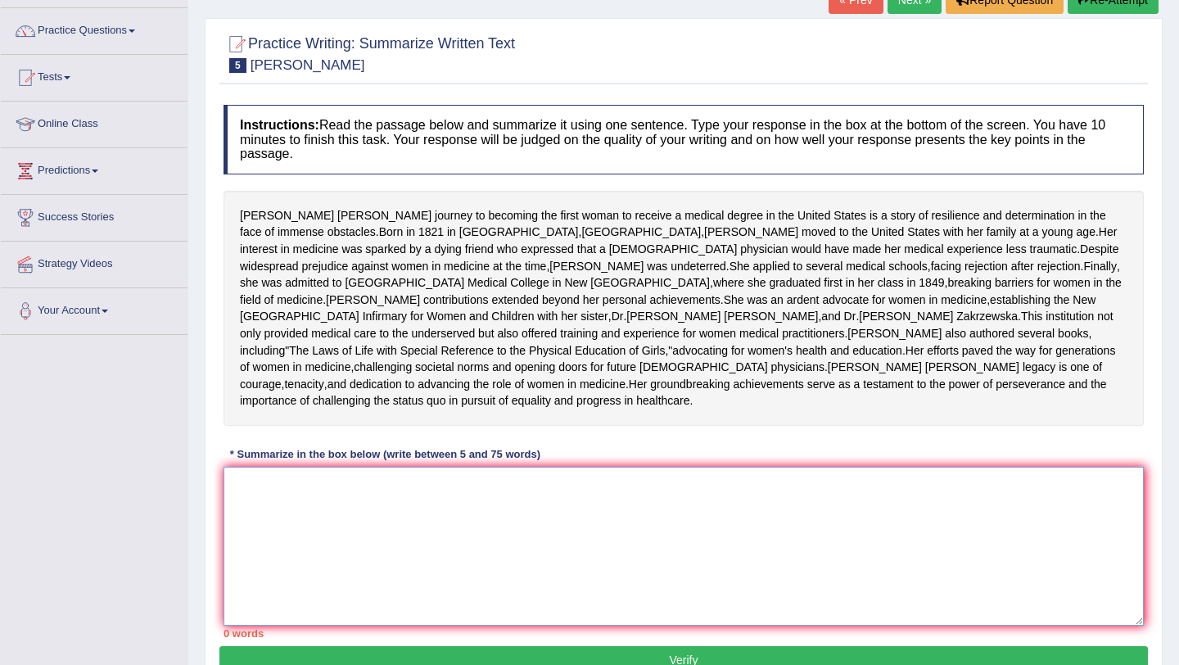
click at [338, 553] on textarea at bounding box center [684, 546] width 920 height 159
type textarea "e"
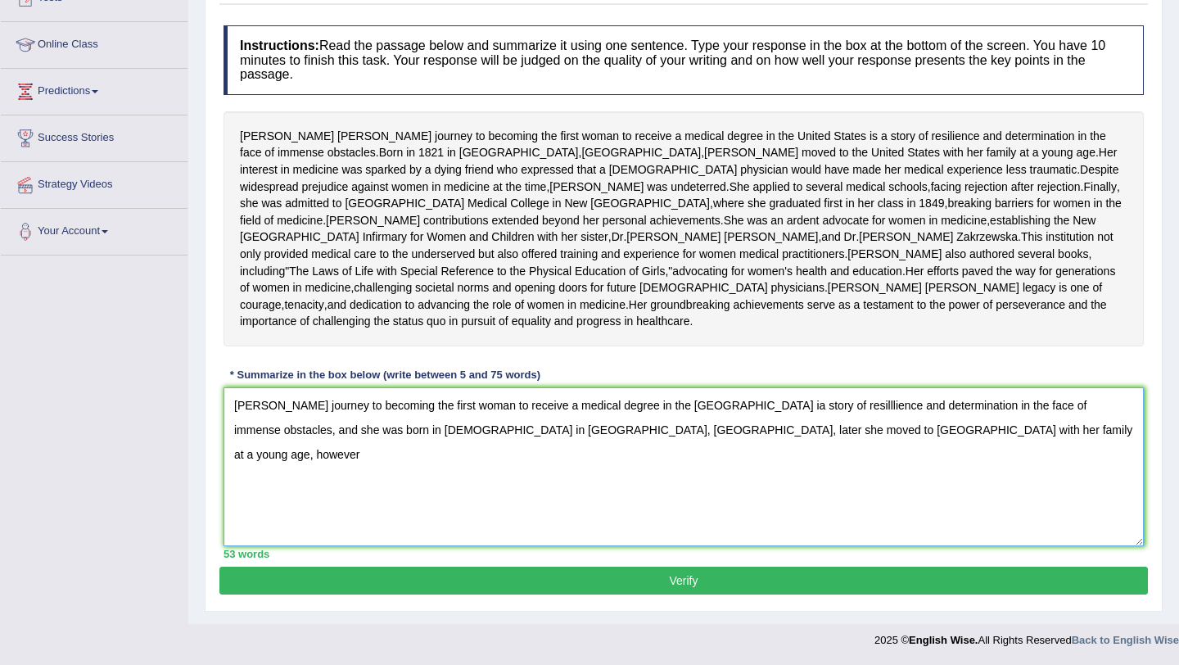
scroll to position [209, 0]
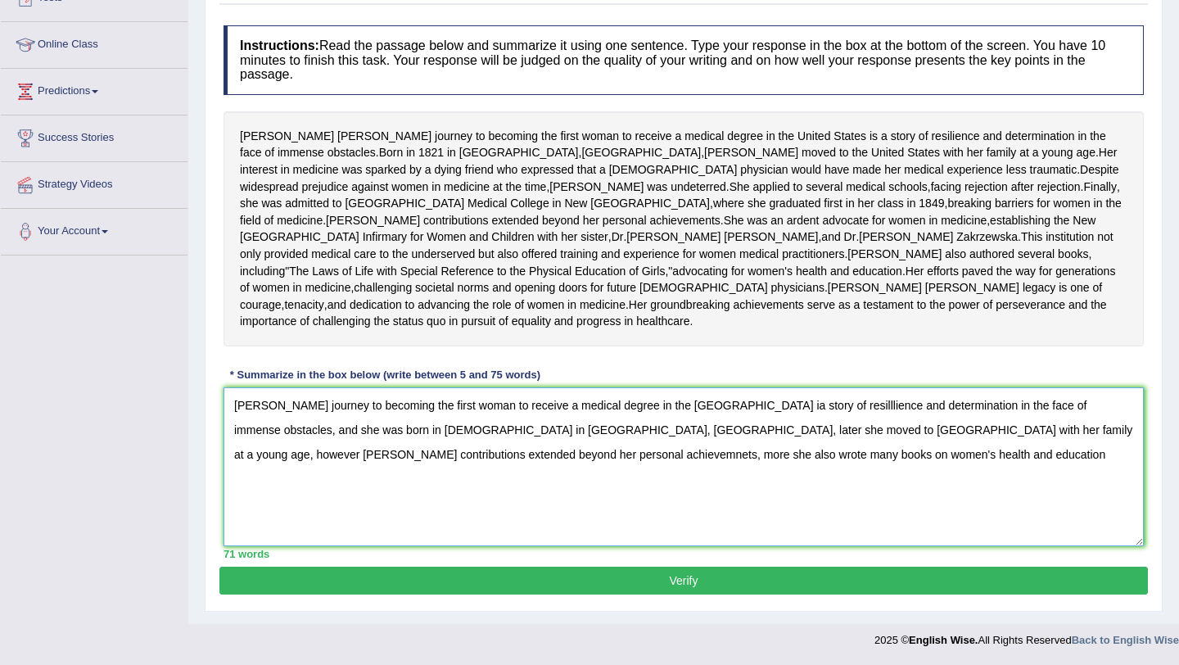
click at [922, 498] on textarea "Elizabeth Blackwell's journey to becoming the first woman to receive a medical …" at bounding box center [684, 466] width 920 height 159
click at [774, 523] on textarea "Elizabeth Blackwell's journey to becoming the first woman to receive a medical …" at bounding box center [684, 466] width 920 height 159
type textarea "Elizabeth Blackwell's journey to becoming the first woman to receive a medical …"
click at [716, 594] on button "Verify" at bounding box center [683, 581] width 929 height 28
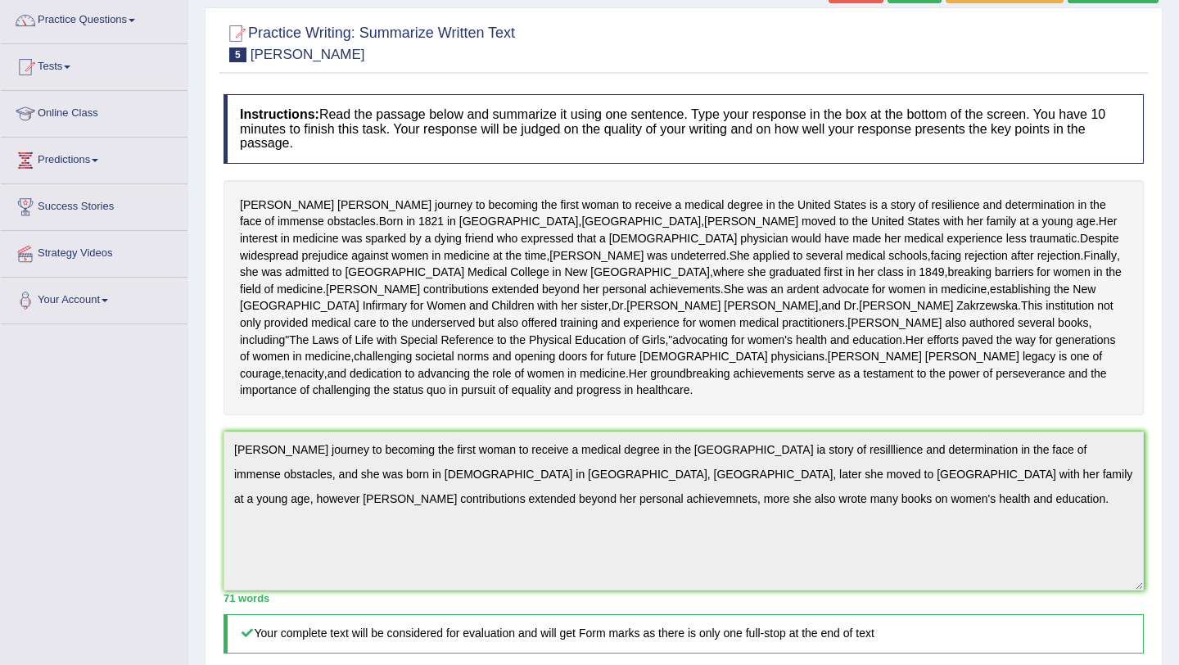
scroll to position [0, 0]
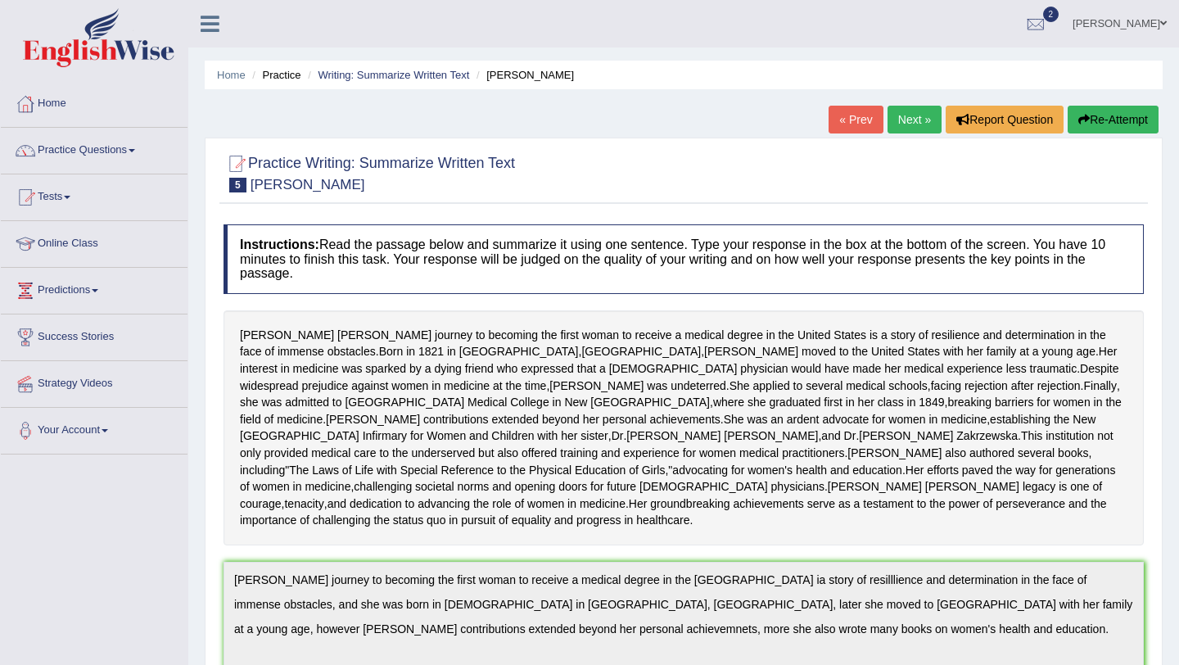
click at [1080, 124] on icon "button" at bounding box center [1083, 119] width 11 height 11
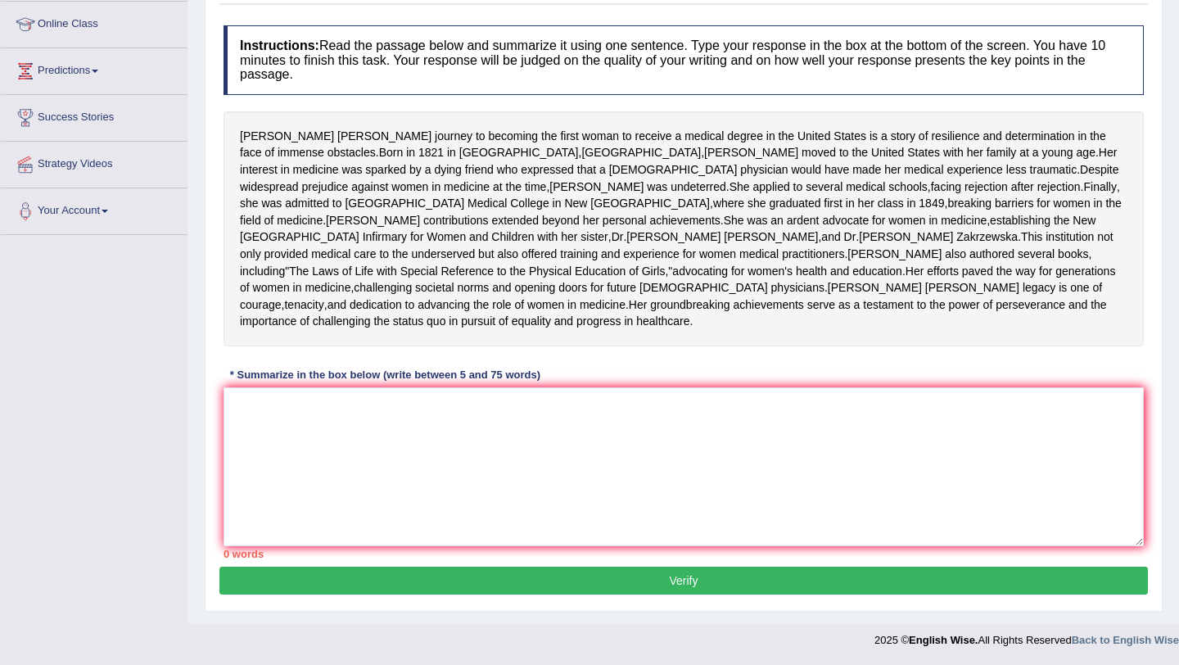
scroll to position [282, 0]
click at [440, 467] on textarea at bounding box center [684, 466] width 920 height 159
type textarea "√"
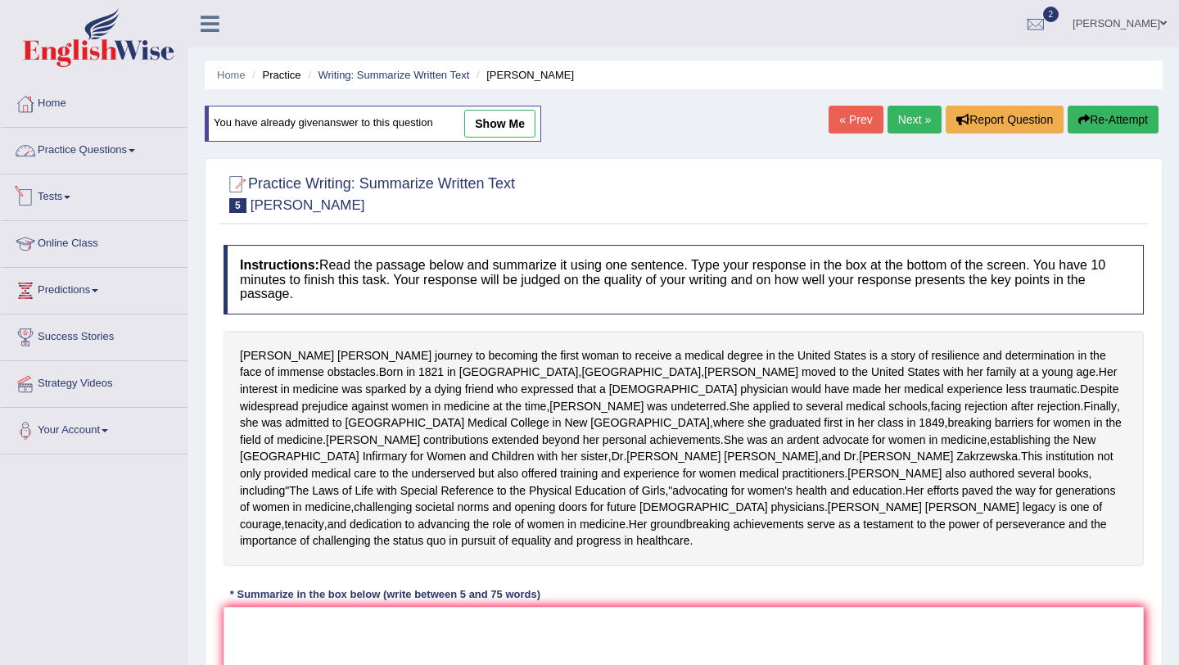
click at [121, 156] on link "Practice Questions" at bounding box center [94, 148] width 187 height 41
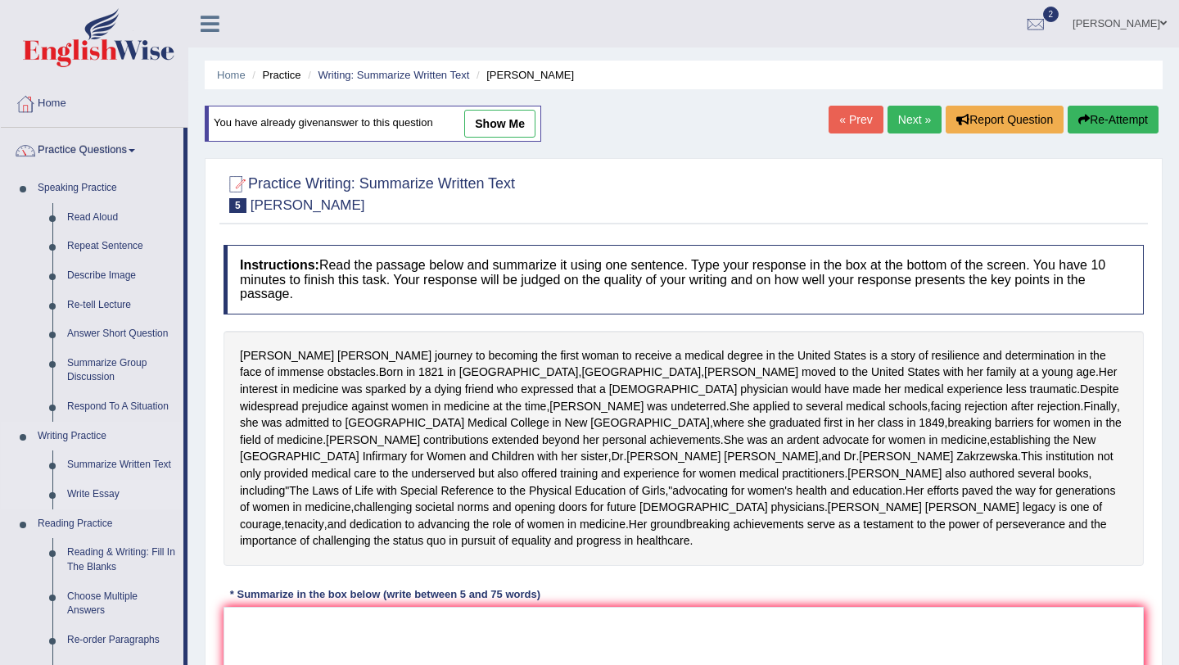
click at [114, 486] on link "Write Essay" at bounding box center [122, 494] width 124 height 29
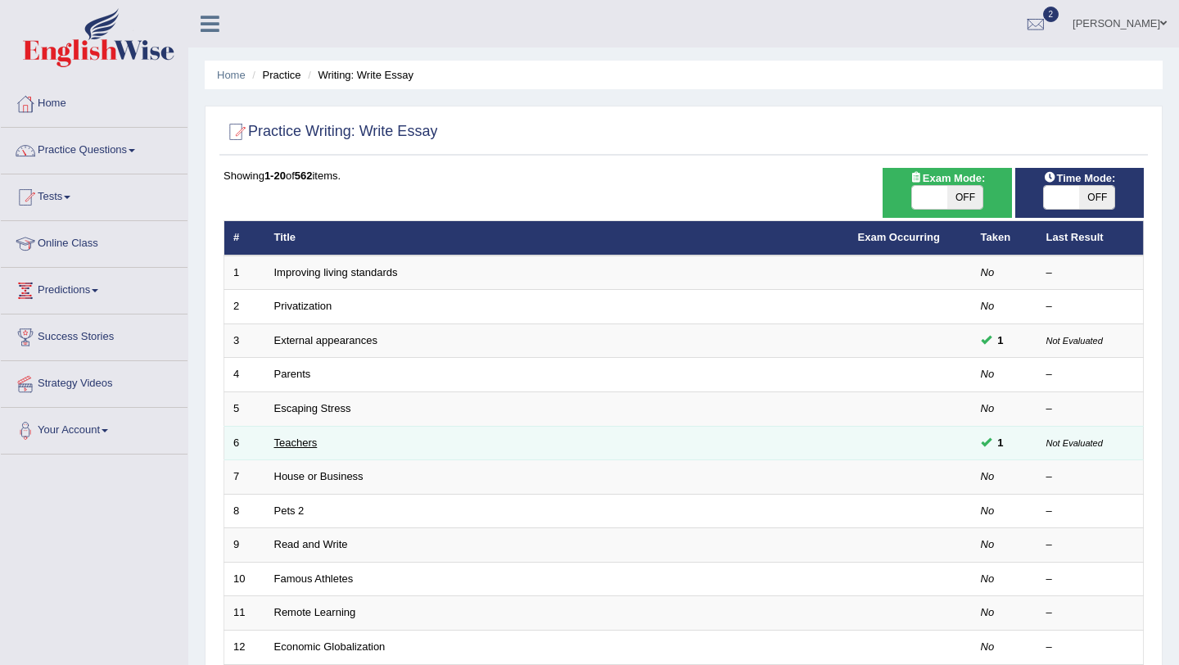
click at [297, 441] on link "Teachers" at bounding box center [295, 442] width 43 height 12
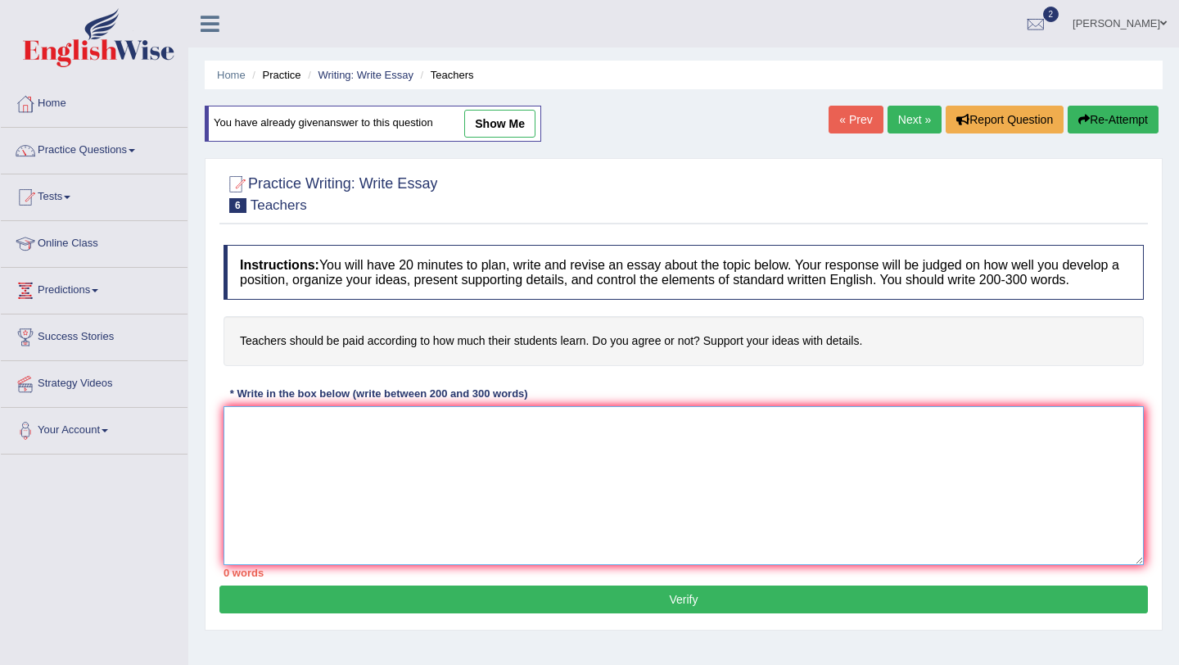
click at [297, 441] on textarea at bounding box center [684, 485] width 920 height 159
click at [529, 123] on link "show me" at bounding box center [499, 124] width 71 height 28
type textarea "The increasing influence of should teacher be according to how much their stude…"
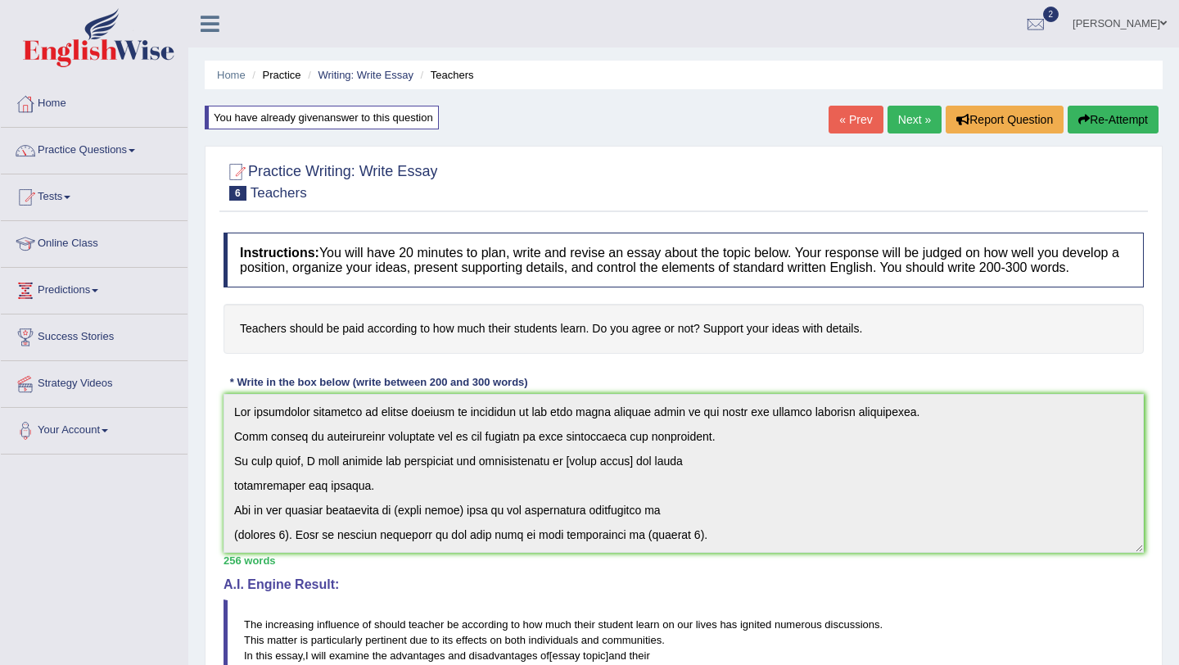
click at [892, 106] on link "Next »" at bounding box center [915, 120] width 54 height 28
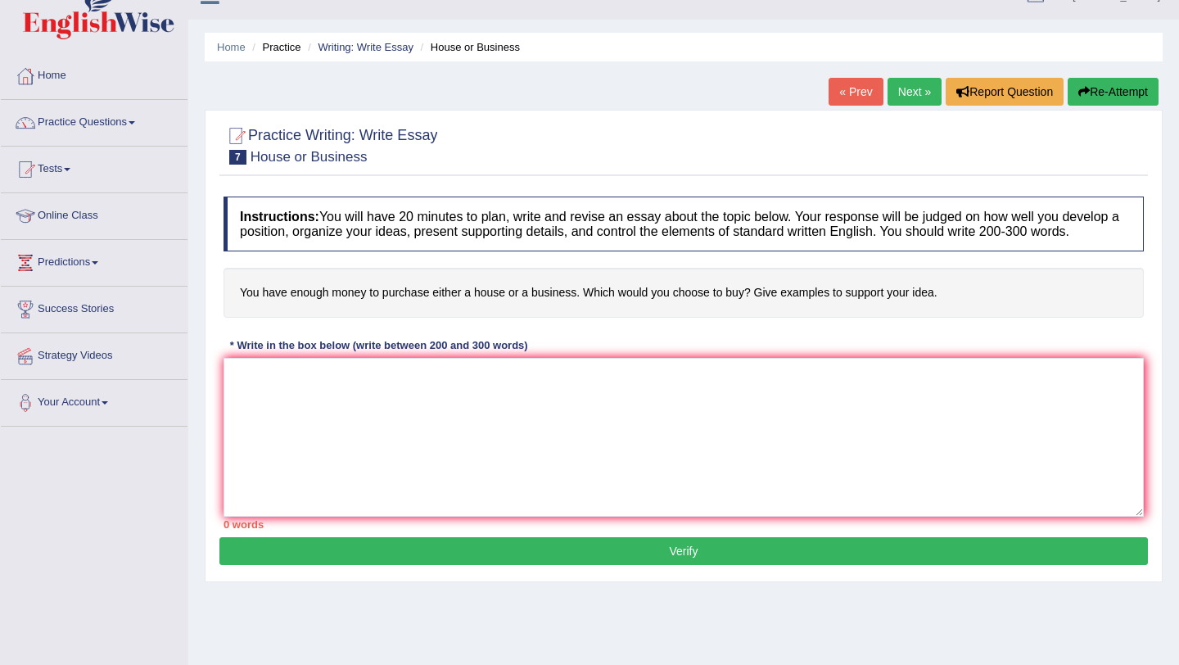
scroll to position [30, 0]
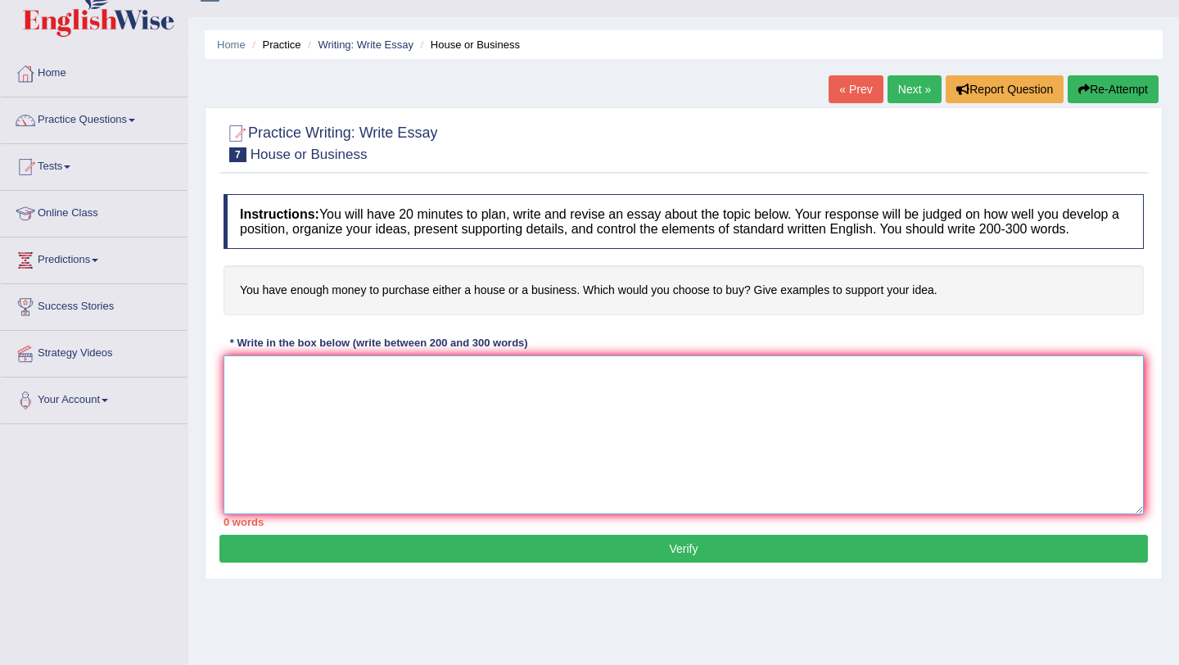
click at [278, 409] on textarea at bounding box center [684, 434] width 920 height 159
type textarea "i"
click at [618, 394] on textarea "If i have enough money to purchase either a house or a business. which will i c…" at bounding box center [684, 434] width 920 height 159
click at [730, 395] on textarea "If i have enough money to purchase either a house or a business. which would i …" at bounding box center [684, 434] width 920 height 159
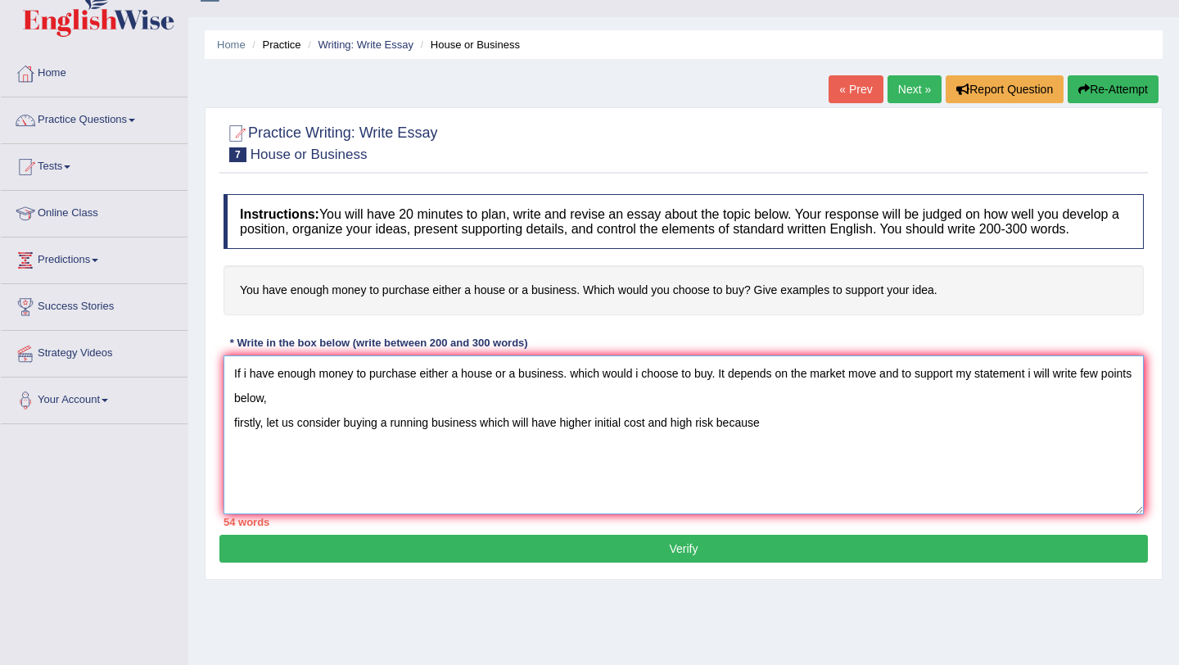
type textarea "If i have enough money to purchase either a house or a business. which would i …"
click at [598, 563] on button "Verify" at bounding box center [683, 549] width 929 height 28
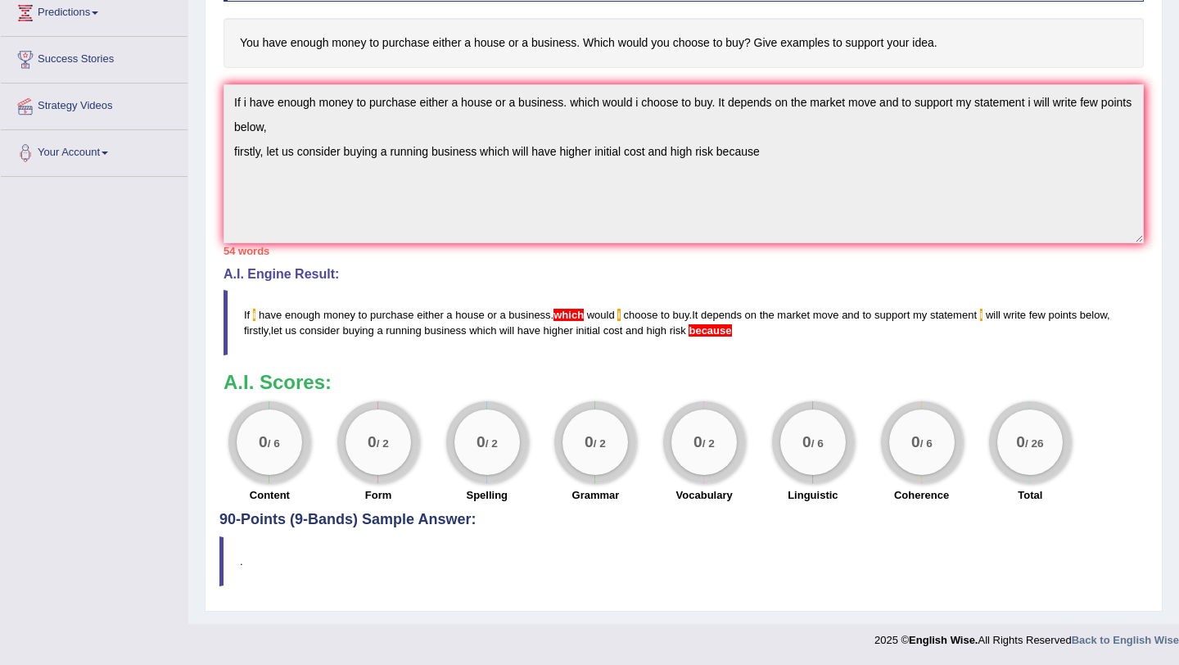
scroll to position [291, 0]
click at [804, 477] on div "0 / 6" at bounding box center [813, 442] width 82 height 82
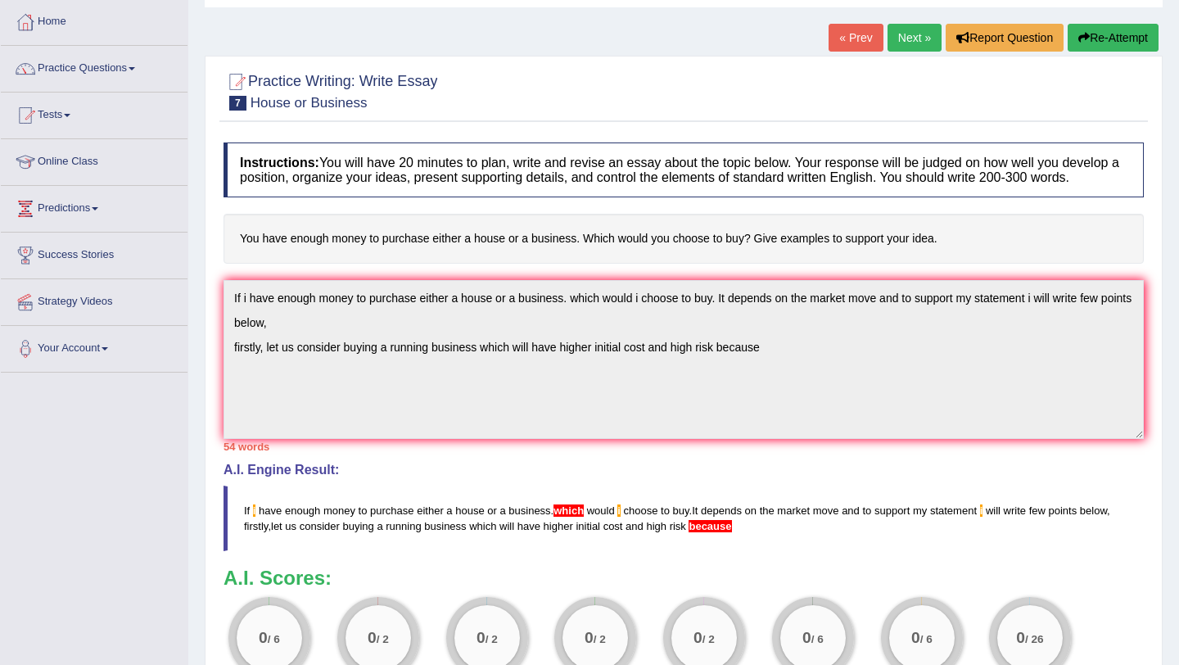
scroll to position [0, 0]
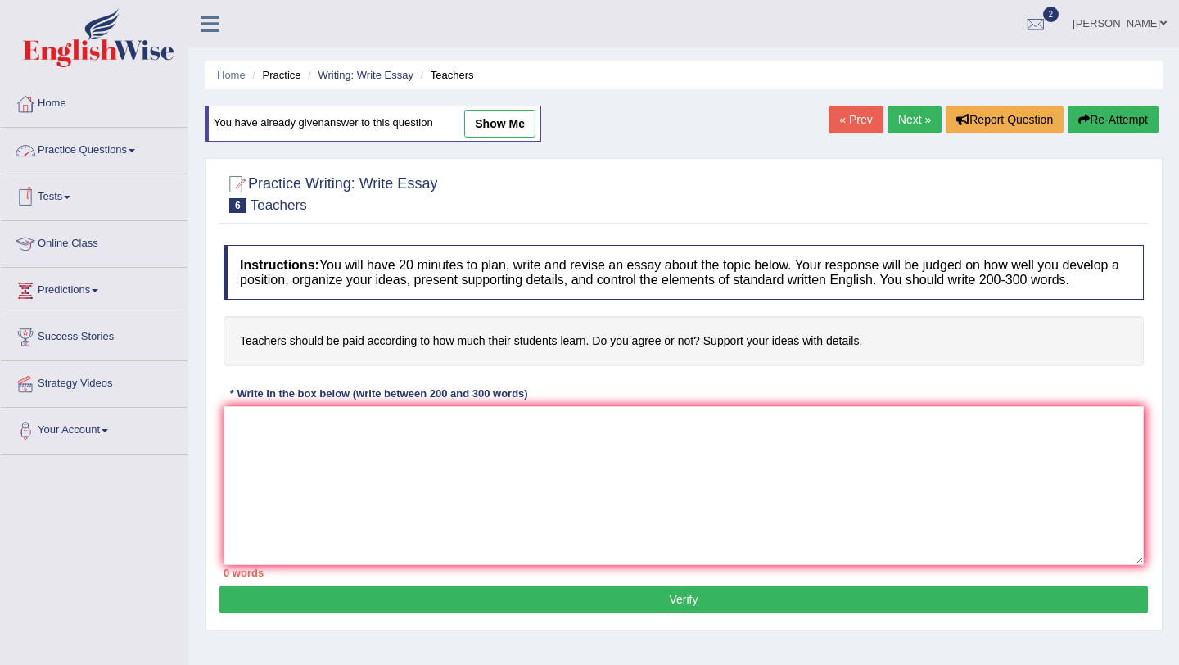
click at [102, 152] on link "Practice Questions" at bounding box center [94, 148] width 187 height 41
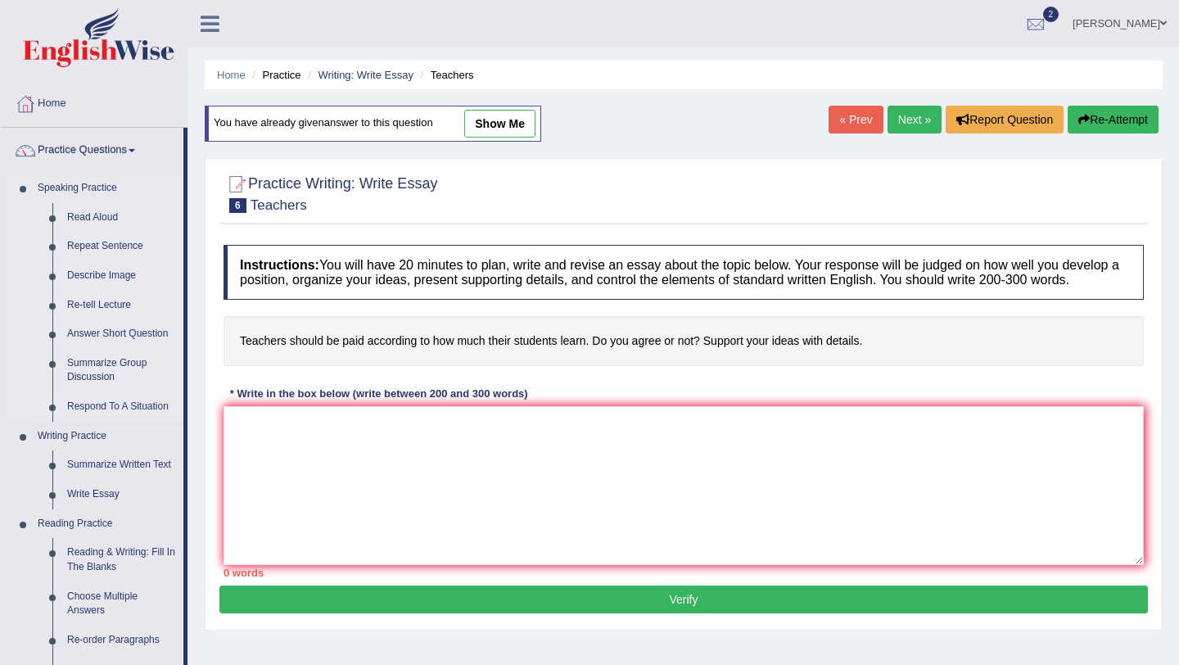
click at [80, 413] on link "Respond To A Situation" at bounding box center [122, 406] width 124 height 29
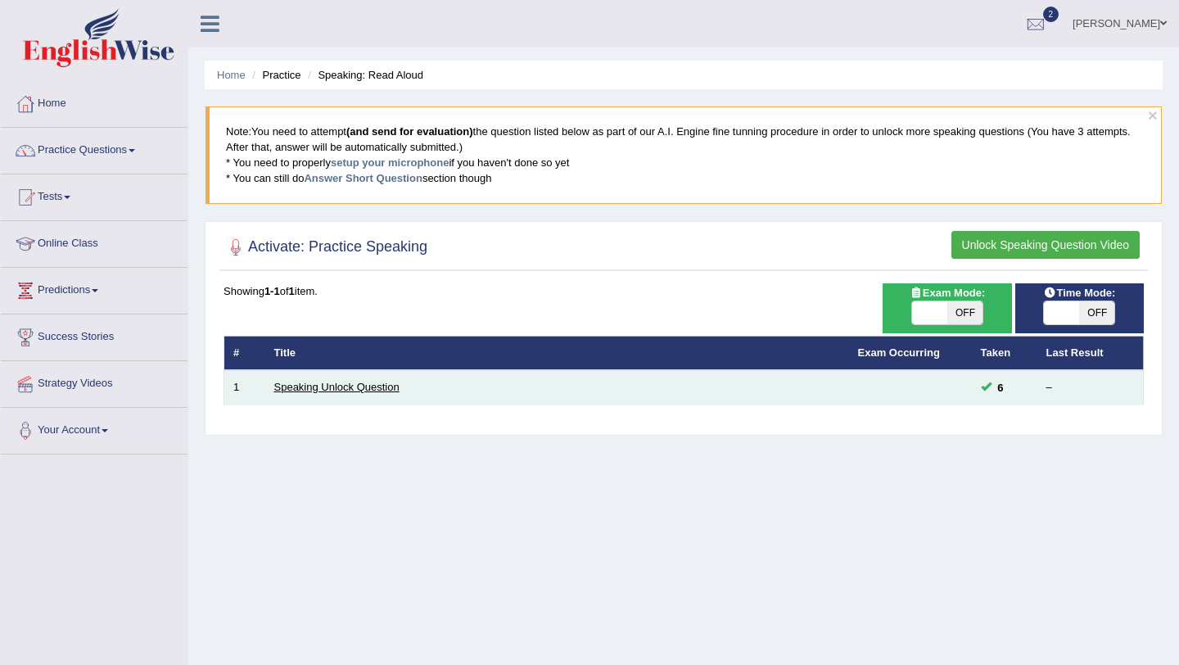
click at [381, 384] on link "Speaking Unlock Question" at bounding box center [336, 387] width 125 height 12
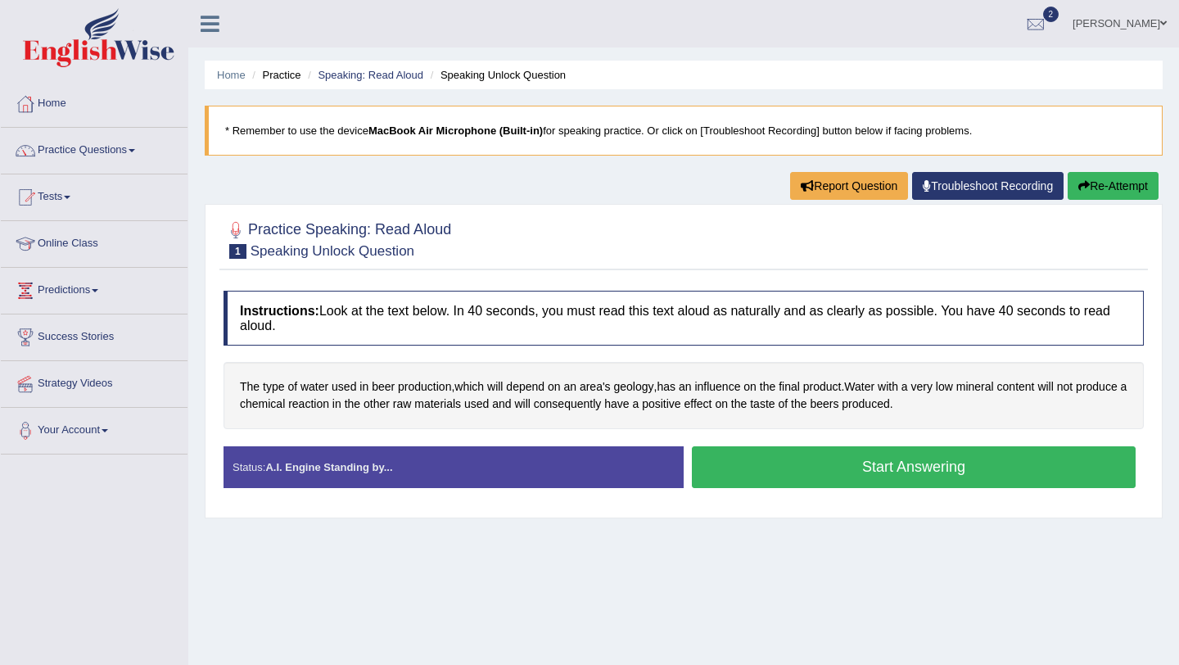
click at [764, 458] on button "Start Answering" at bounding box center [914, 467] width 444 height 42
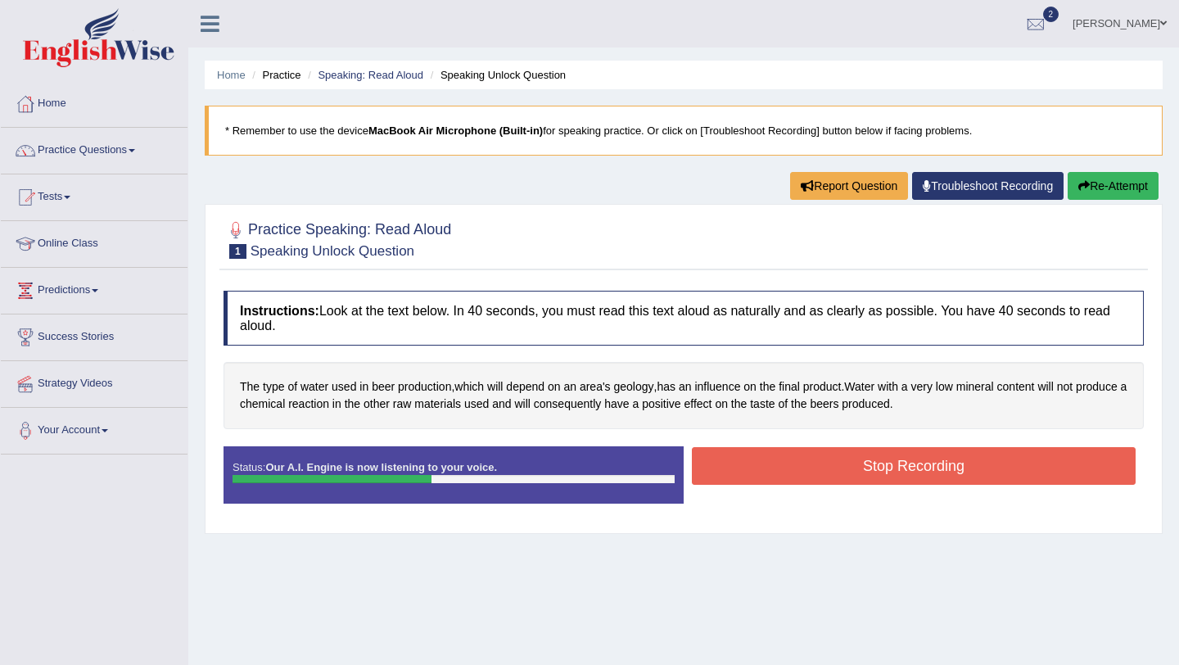
click at [895, 463] on button "Stop Recording" at bounding box center [914, 466] width 444 height 38
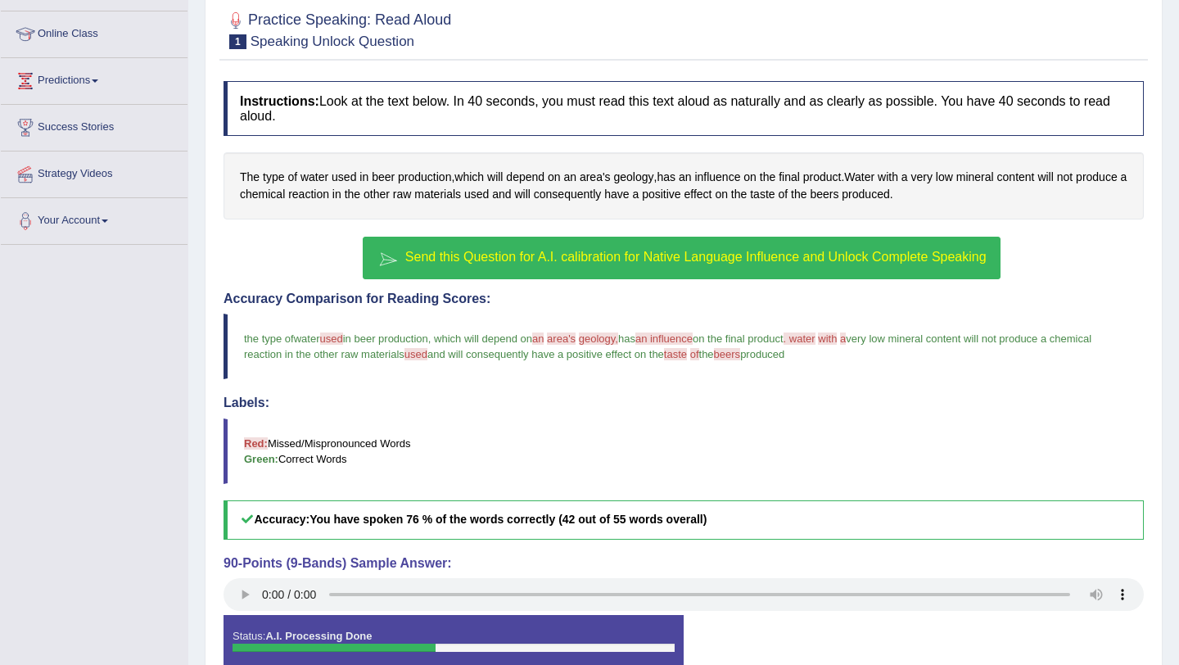
scroll to position [225, 0]
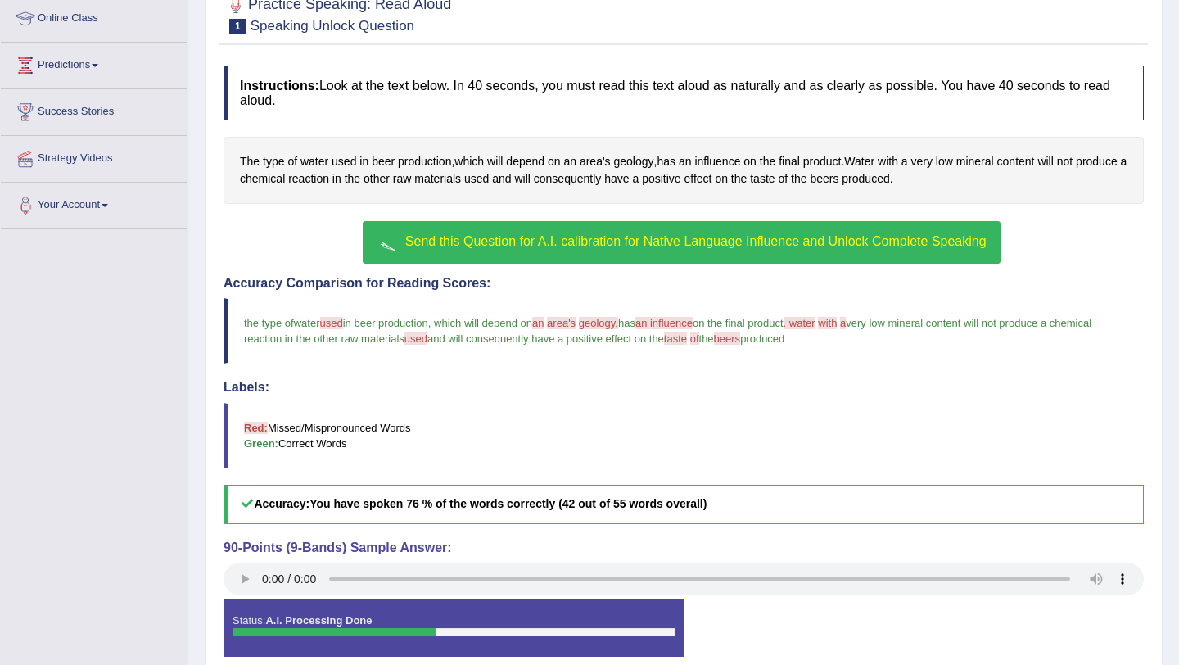
click at [781, 249] on button "Send this Question for A.I. calibration for Native Language Influence and Unloc…" at bounding box center [681, 242] width 637 height 43
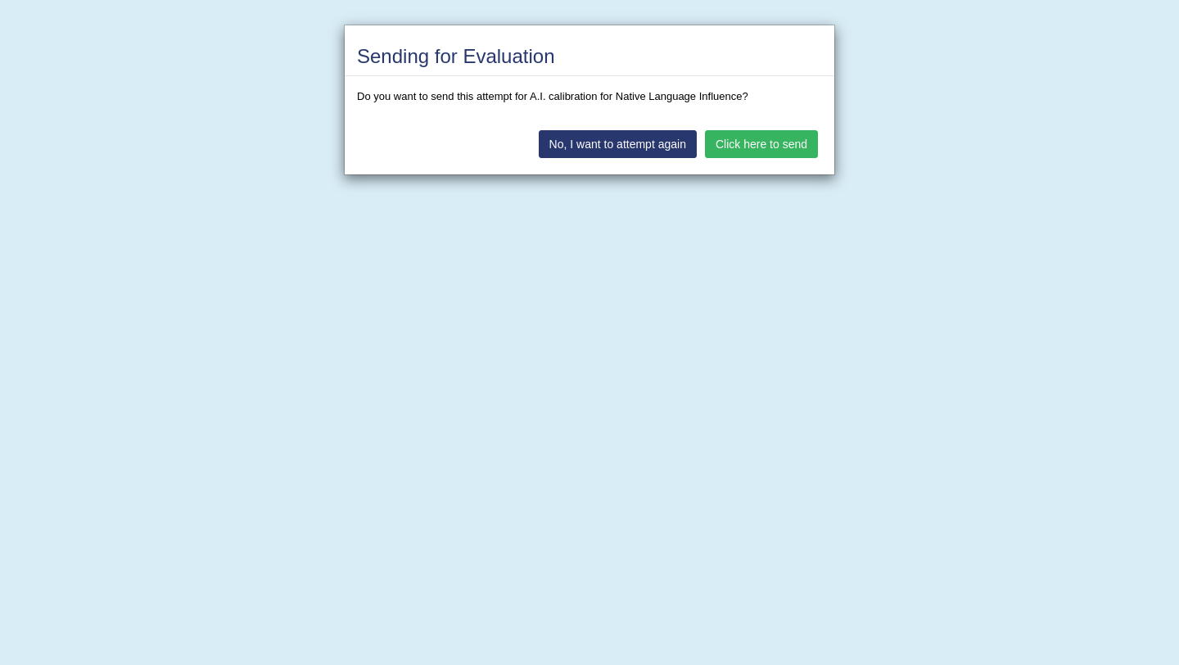
click at [738, 142] on button "Click here to send" at bounding box center [761, 144] width 113 height 28
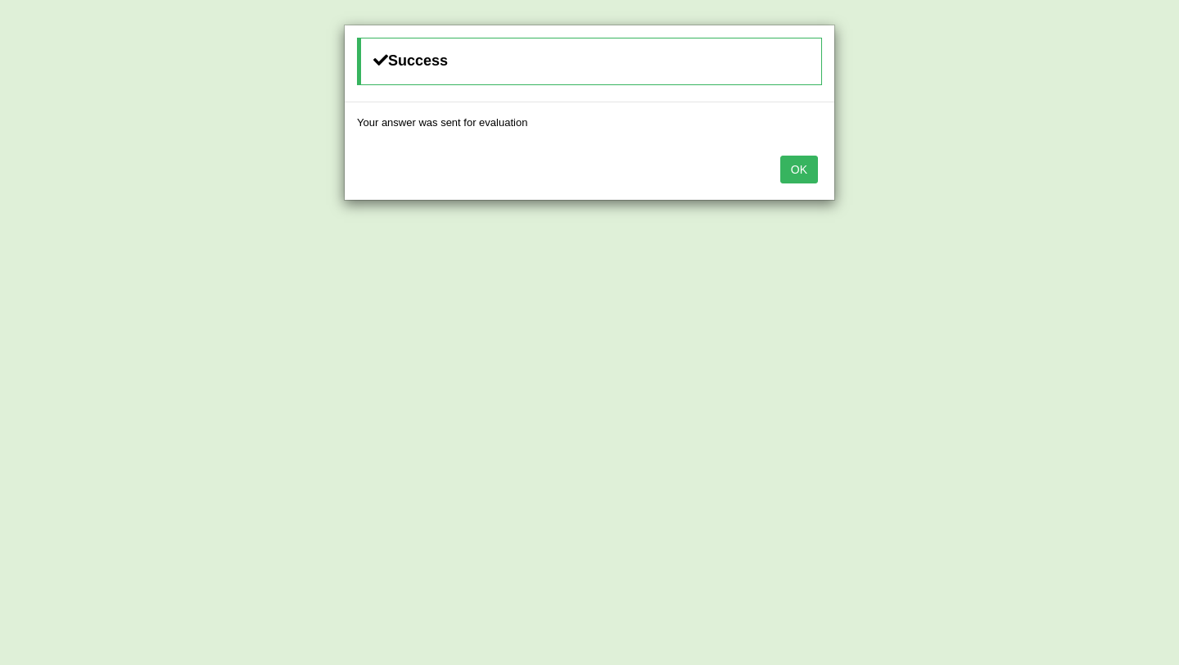
click at [807, 174] on button "OK" at bounding box center [799, 170] width 38 height 28
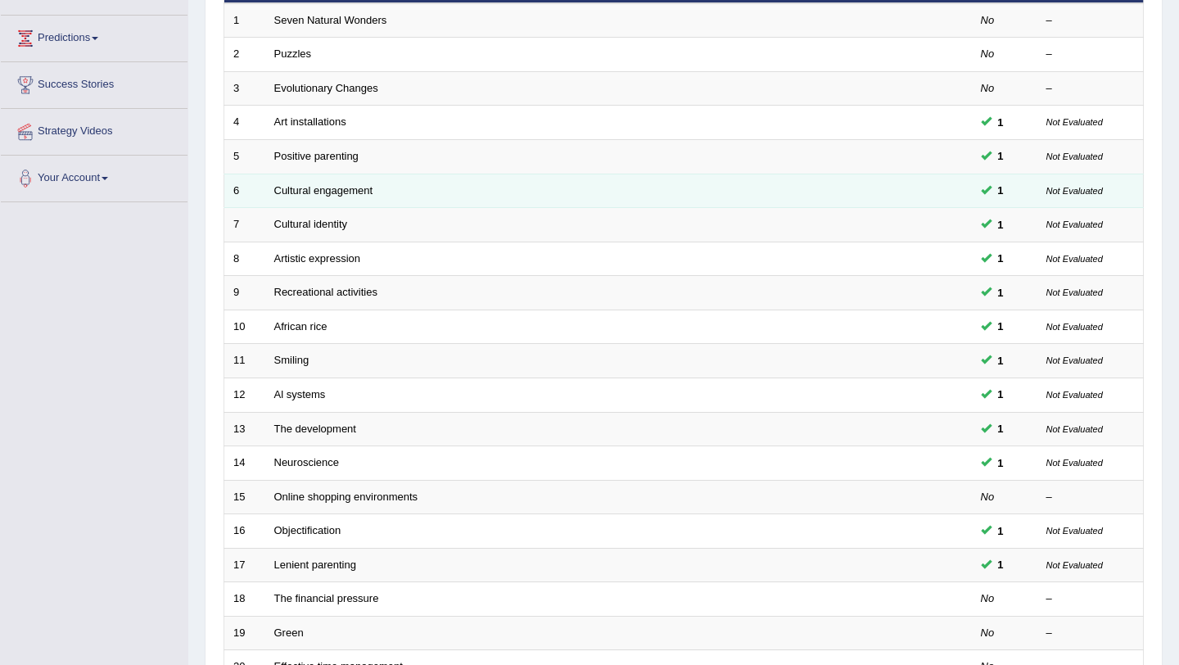
scroll to position [419, 0]
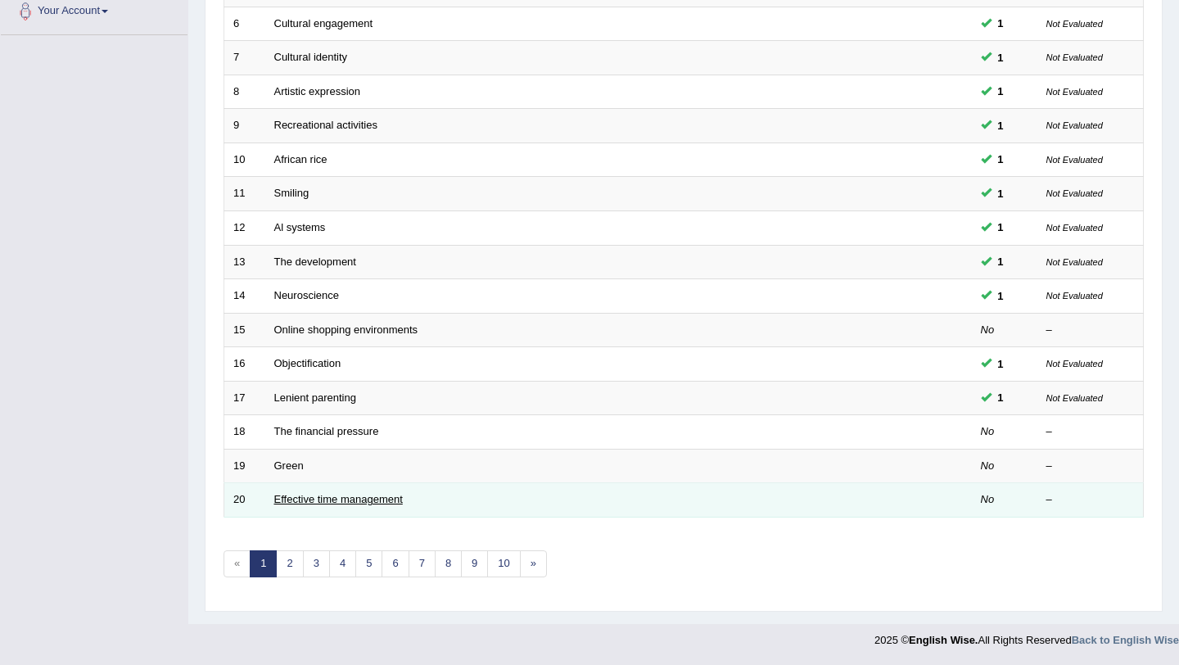
click at [336, 499] on link "Effective time management" at bounding box center [338, 499] width 129 height 12
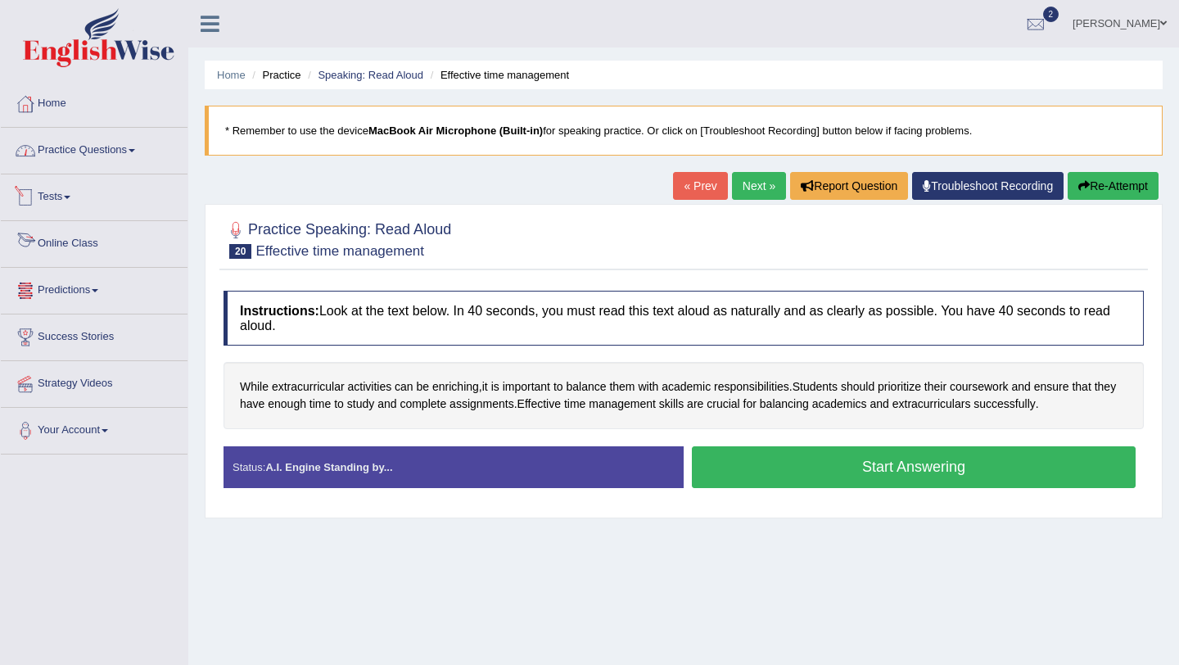
click at [127, 147] on link "Practice Questions" at bounding box center [94, 148] width 187 height 41
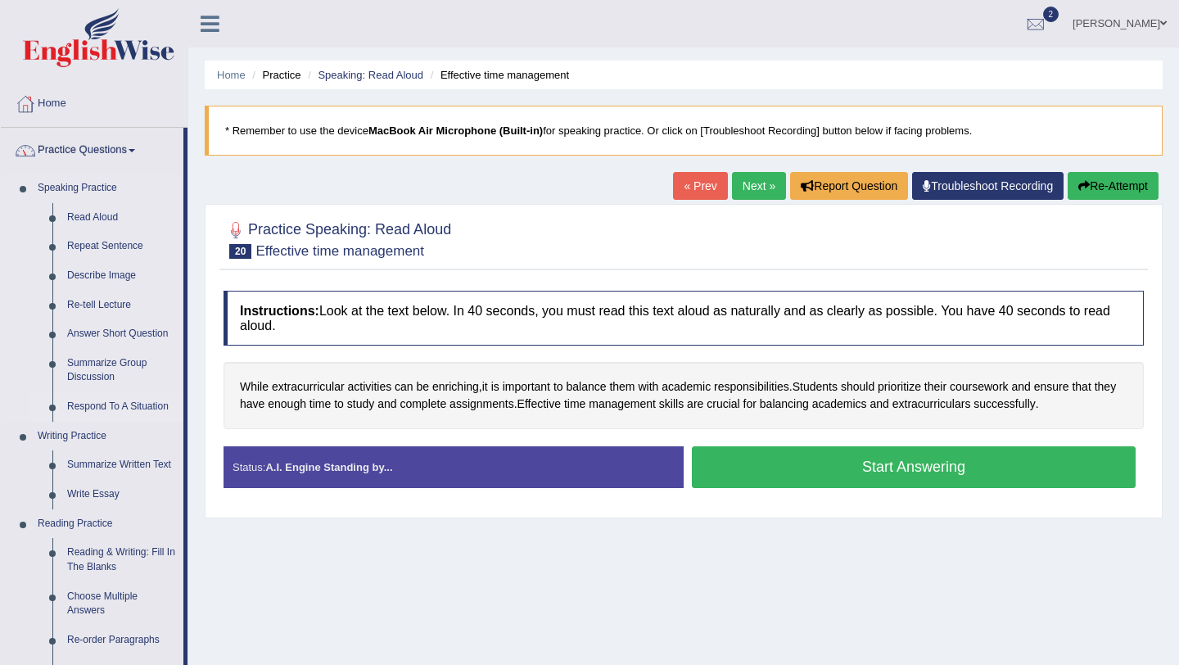
click at [117, 402] on link "Respond To A Situation" at bounding box center [122, 406] width 124 height 29
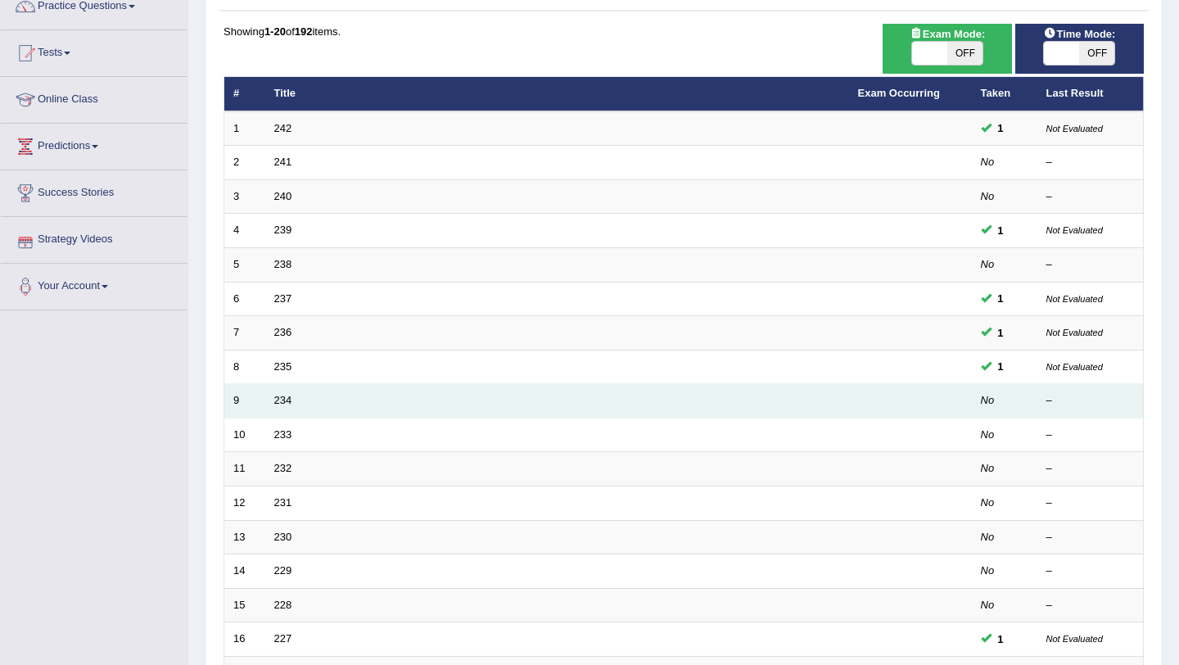
scroll to position [147, 0]
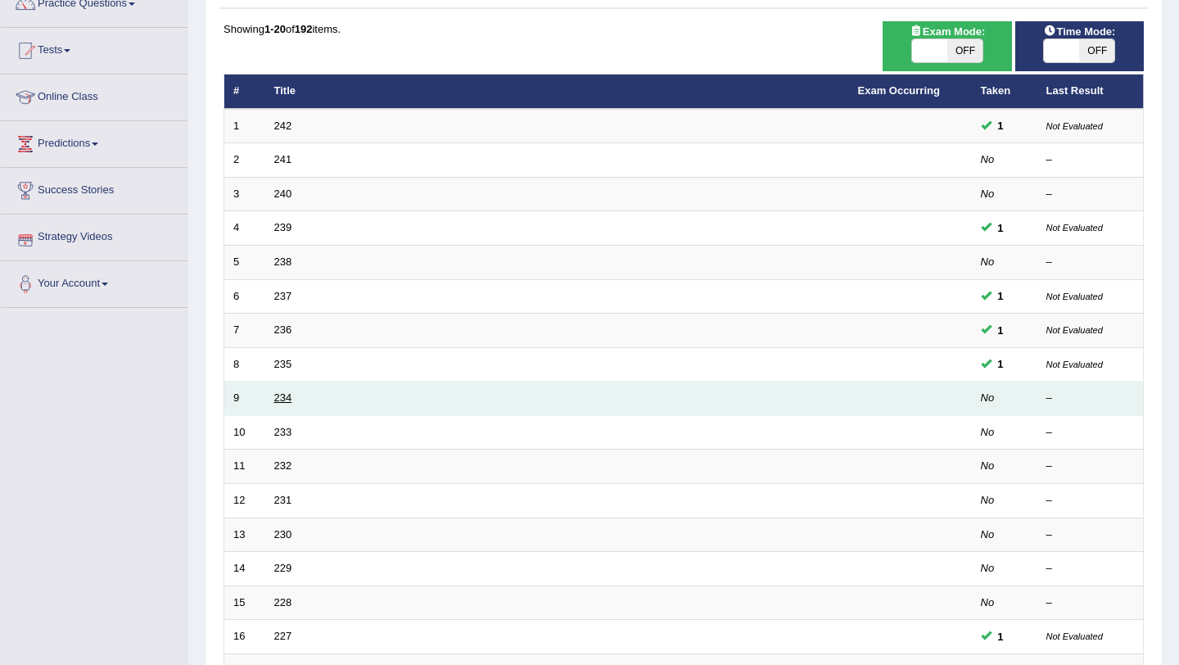
click at [274, 398] on link "234" at bounding box center [283, 397] width 18 height 12
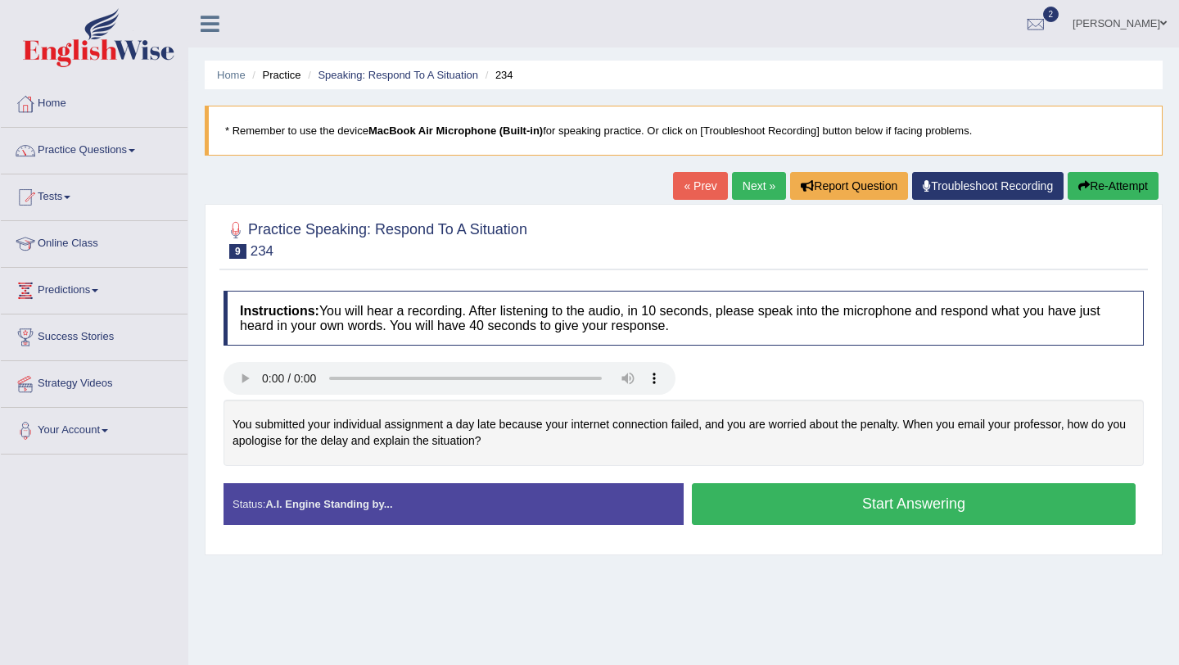
click at [761, 497] on button "Start Answering" at bounding box center [914, 504] width 444 height 42
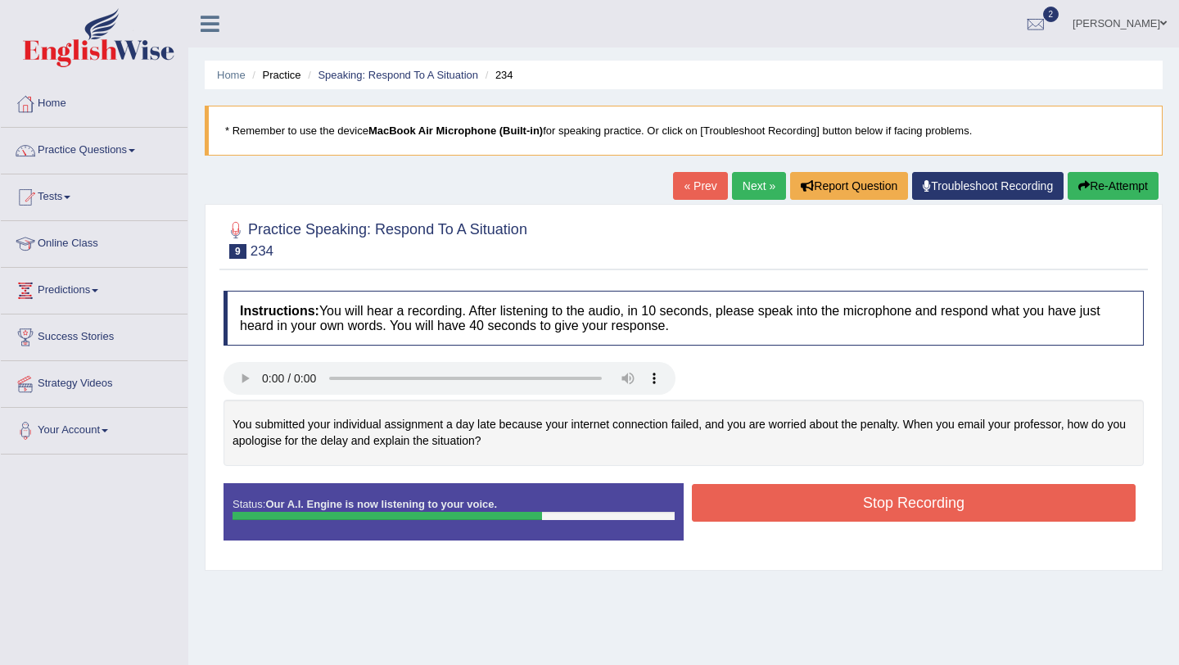
click at [761, 497] on button "Stop Recording" at bounding box center [914, 503] width 444 height 38
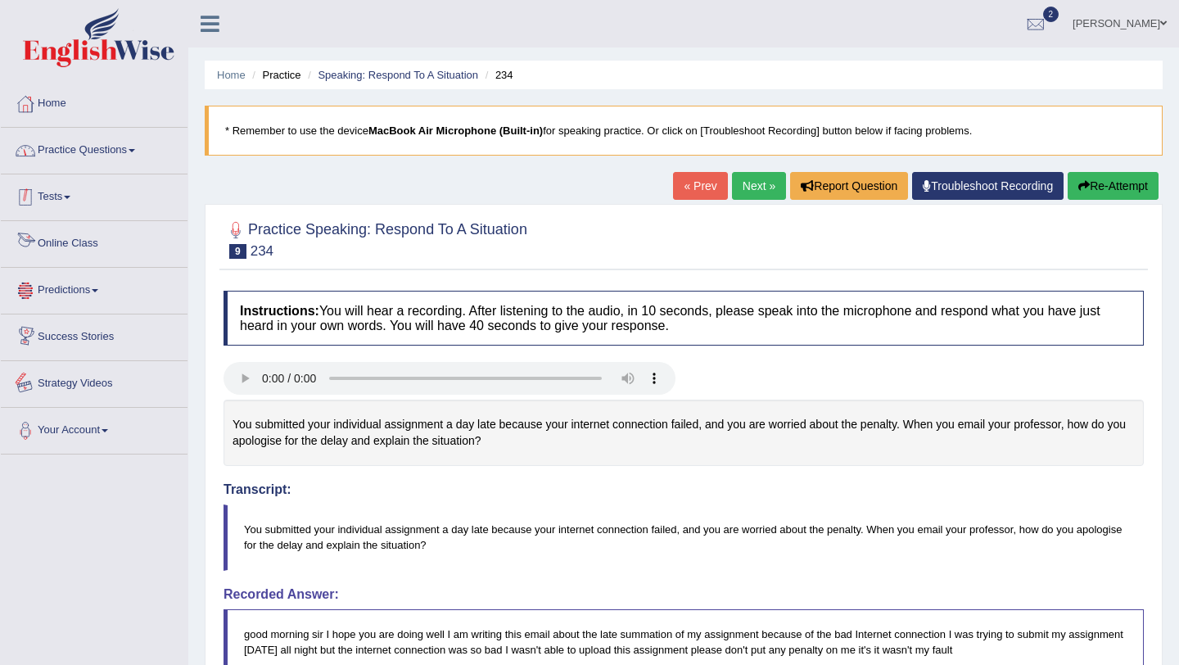
click at [128, 161] on link "Practice Questions" at bounding box center [94, 148] width 187 height 41
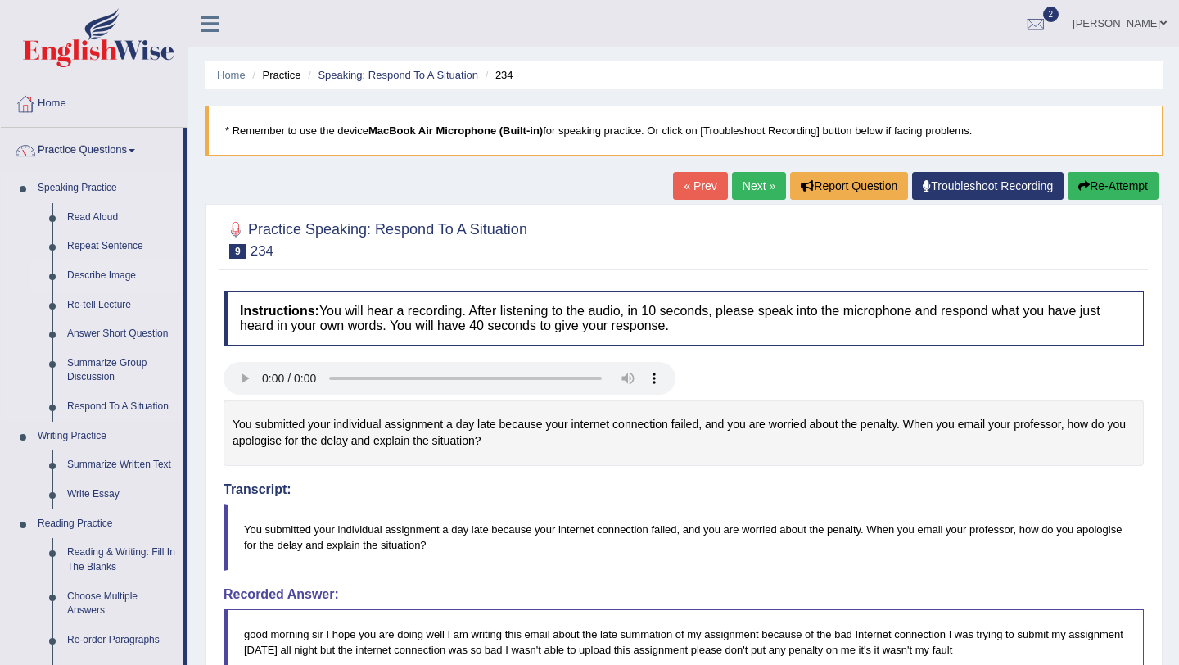
click at [124, 281] on link "Describe Image" at bounding box center [122, 275] width 124 height 29
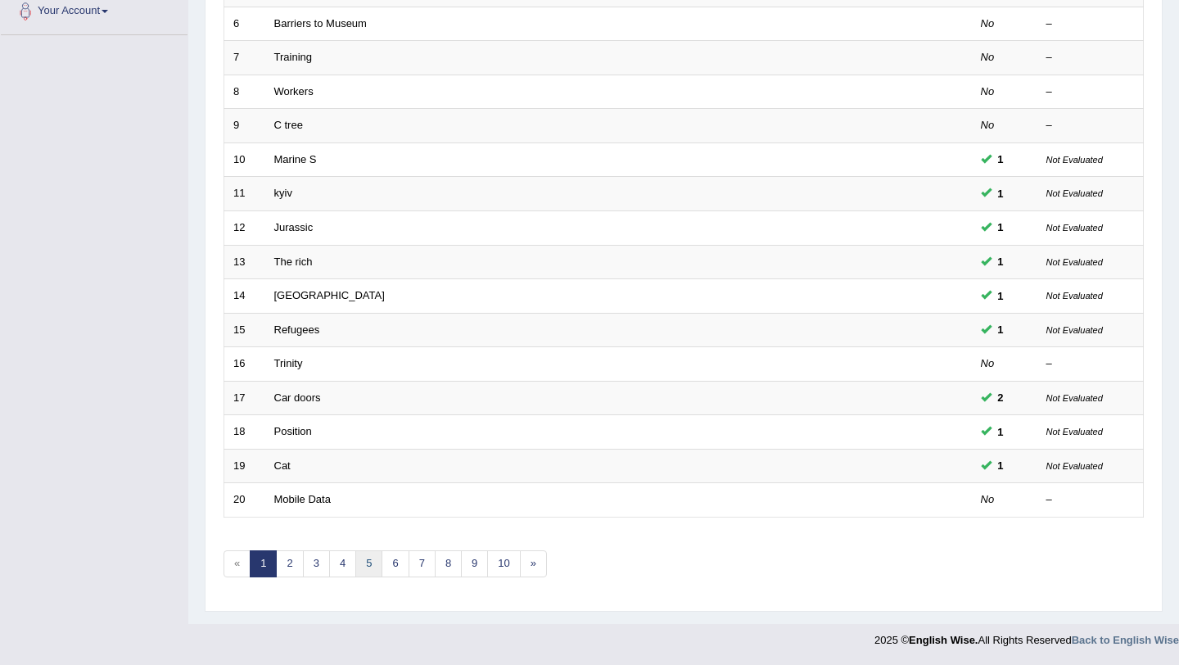
click at [378, 560] on link "5" at bounding box center [368, 563] width 27 height 27
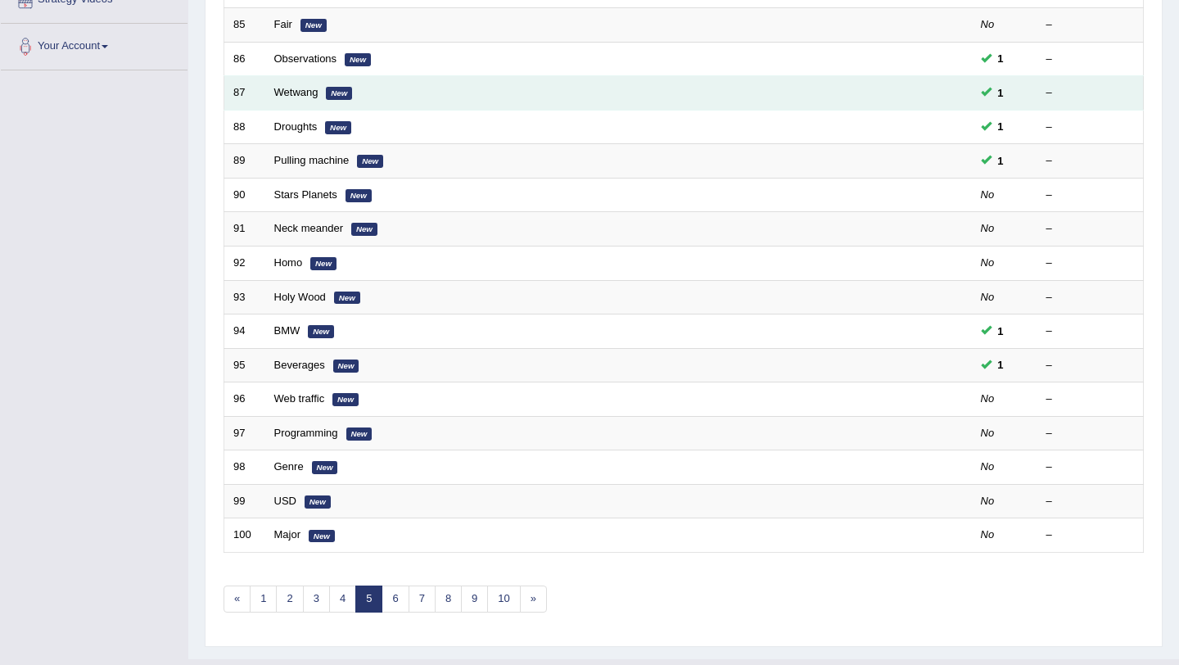
scroll to position [419, 0]
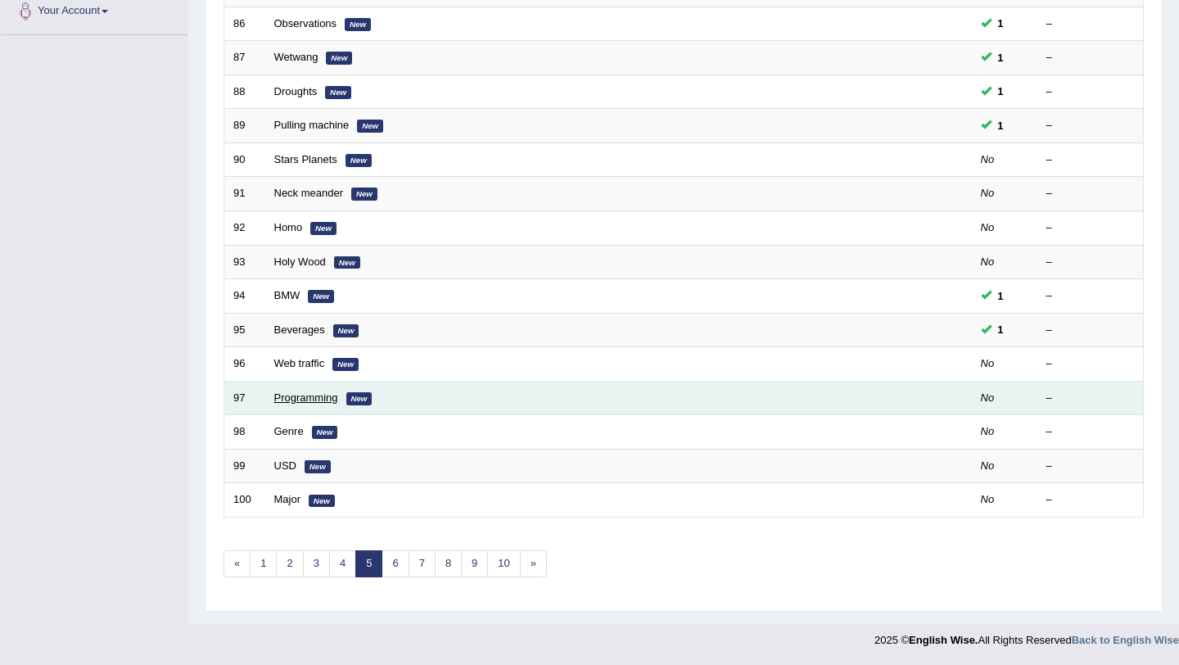
click at [300, 404] on link "Programming" at bounding box center [306, 397] width 64 height 12
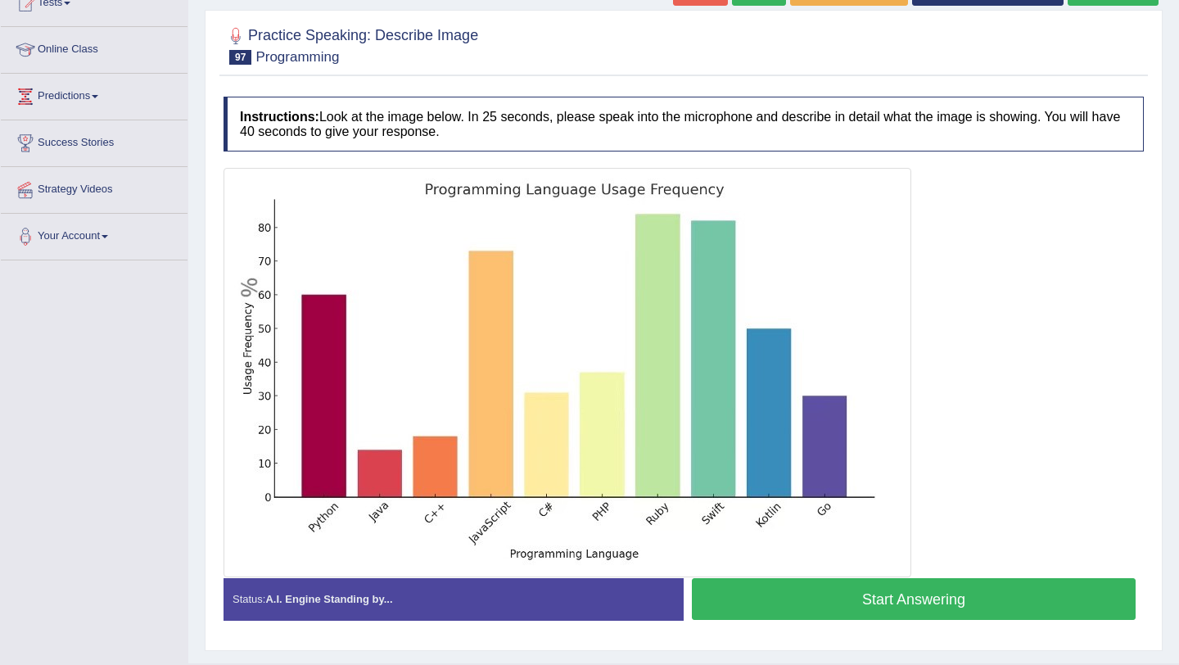
scroll to position [197, 0]
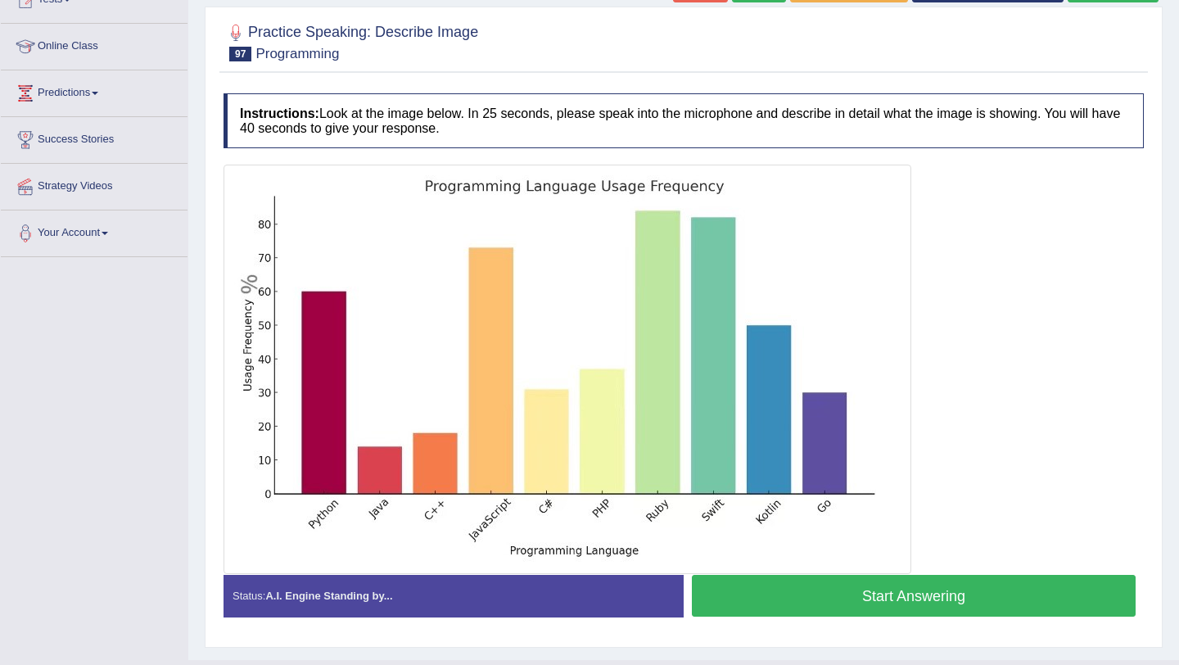
click at [749, 590] on button "Start Answering" at bounding box center [914, 596] width 444 height 42
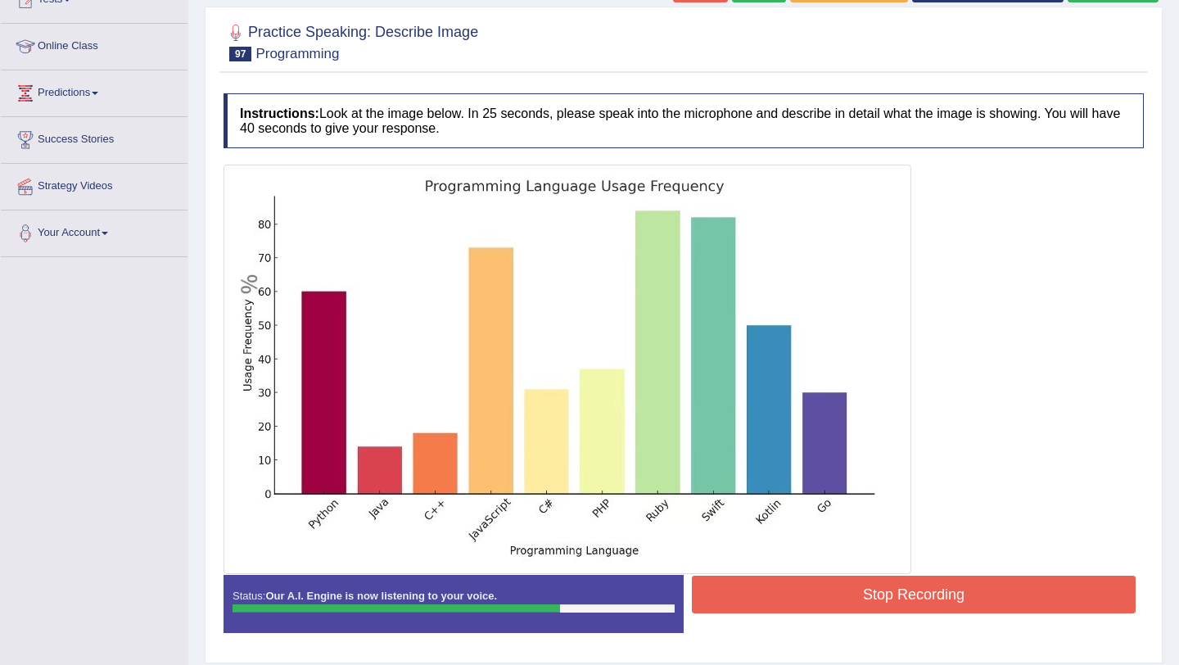
click at [835, 590] on button "Stop Recording" at bounding box center [914, 595] width 444 height 38
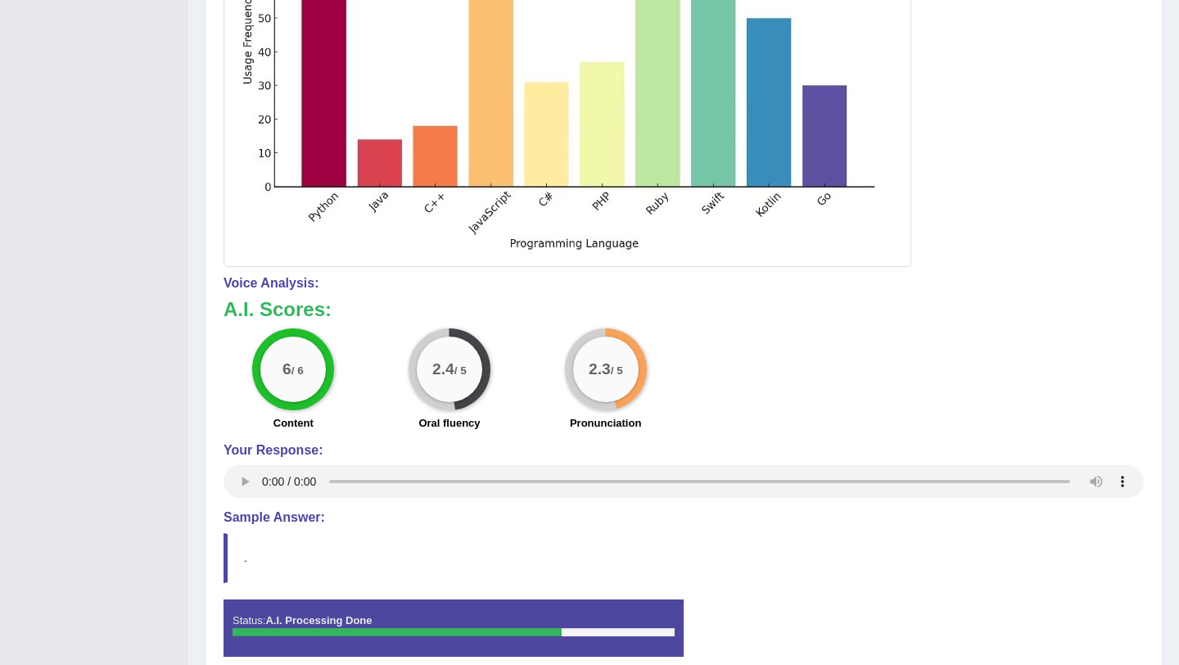
scroll to position [0, 0]
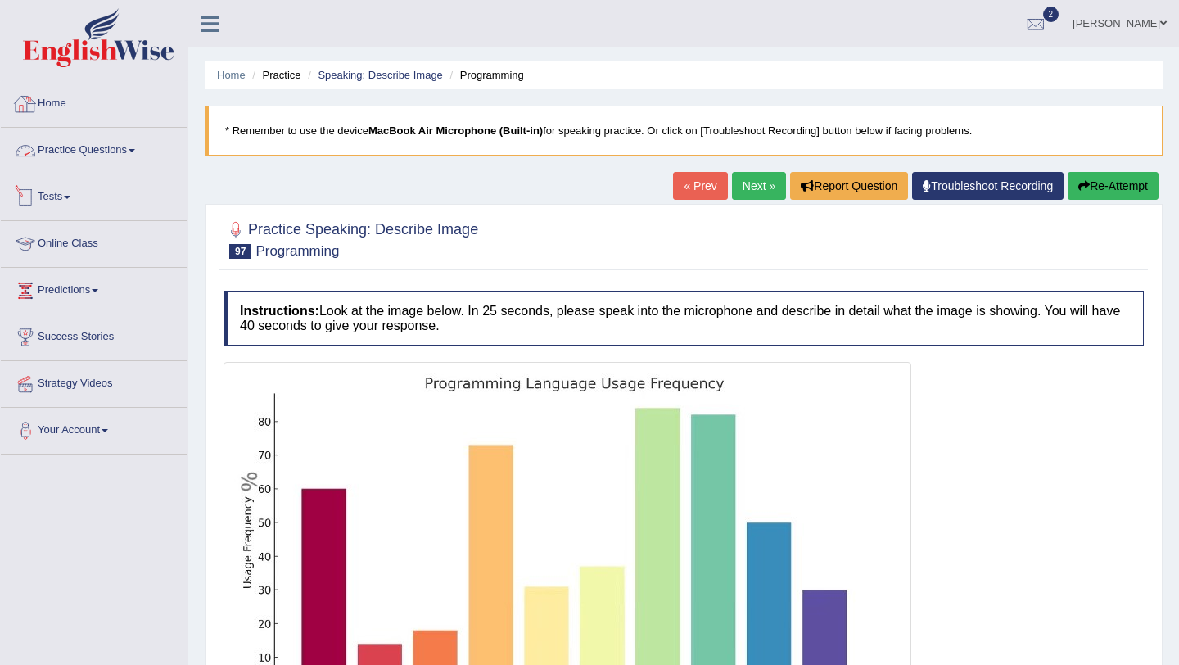
click at [119, 154] on link "Practice Questions" at bounding box center [94, 148] width 187 height 41
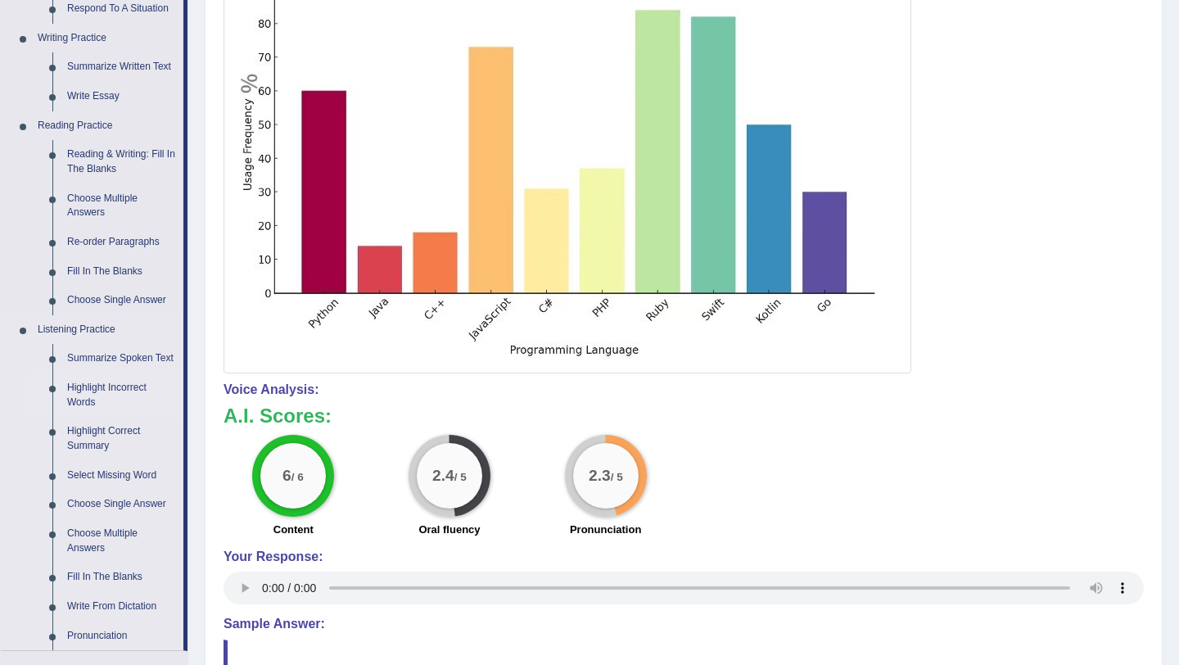
scroll to position [404, 0]
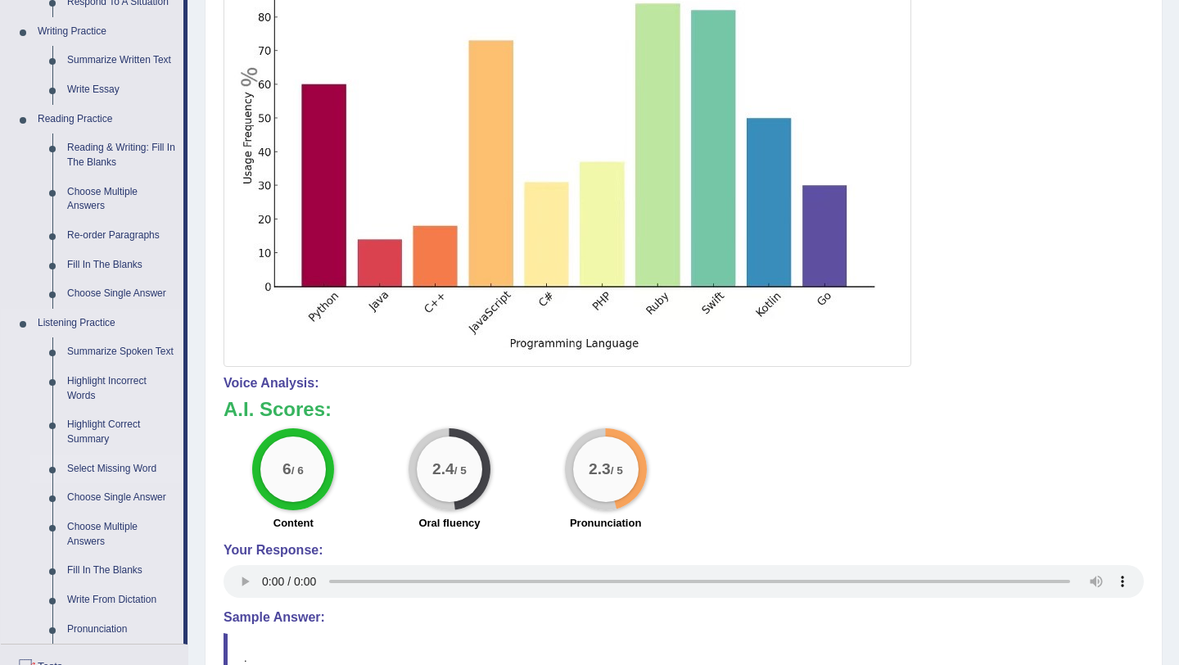
click at [111, 477] on link "Select Missing Word" at bounding box center [122, 468] width 124 height 29
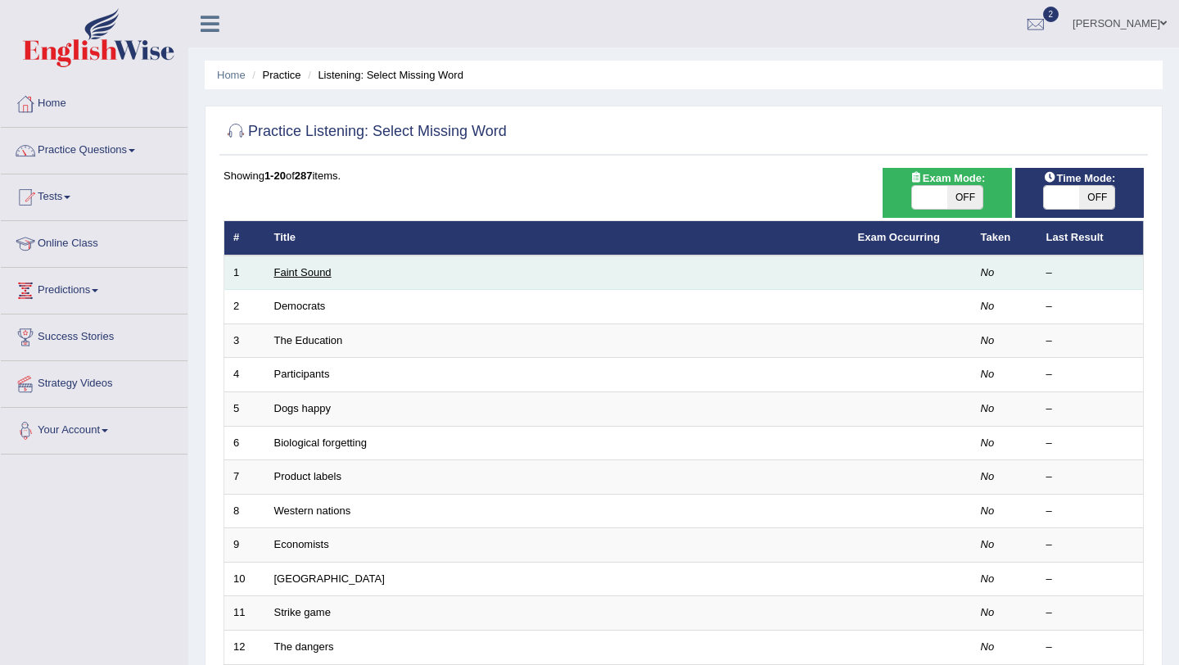
click at [302, 266] on link "Faint Sound" at bounding box center [302, 272] width 57 height 12
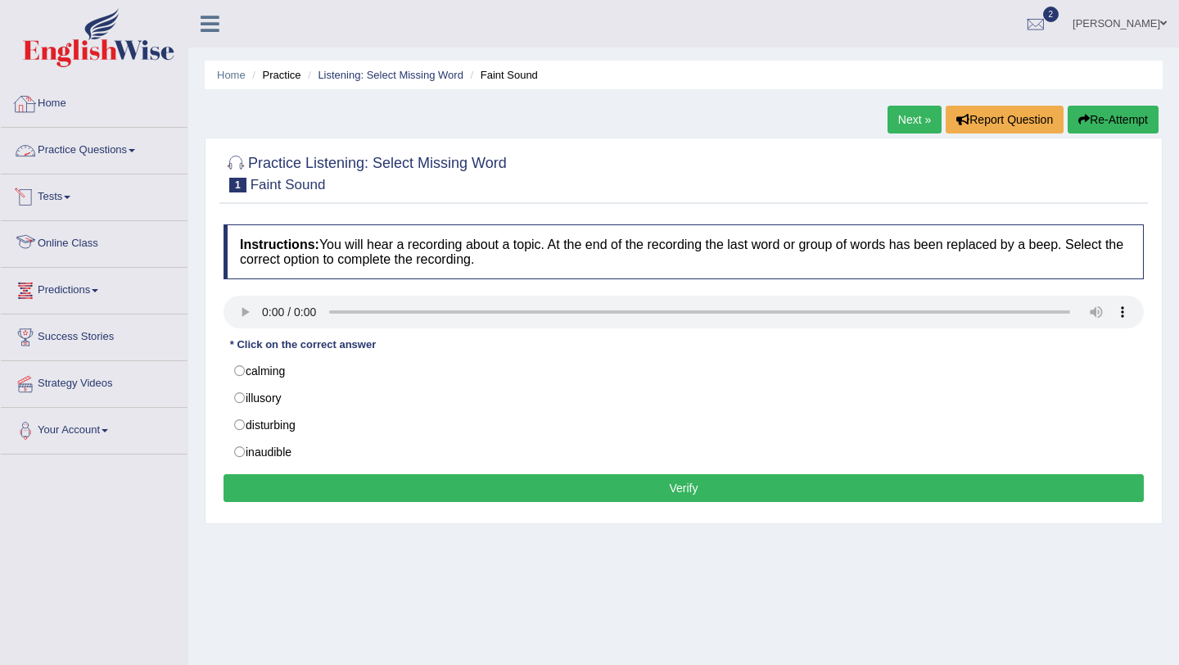
click at [83, 160] on link "Practice Questions" at bounding box center [94, 148] width 187 height 41
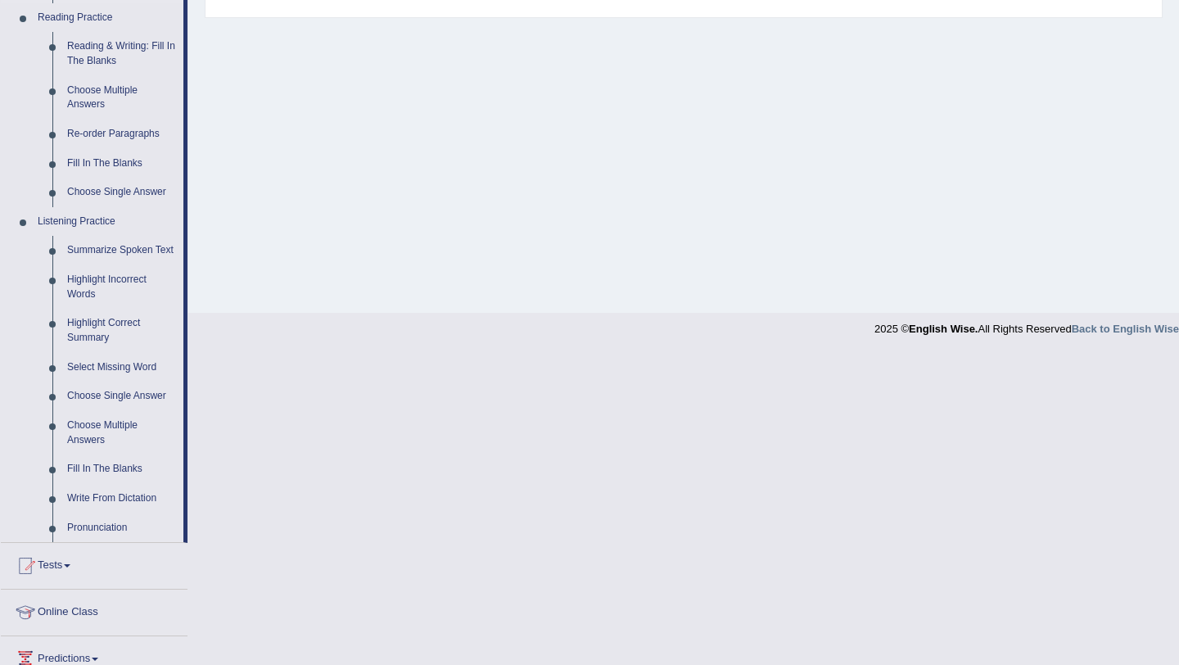
scroll to position [510, 0]
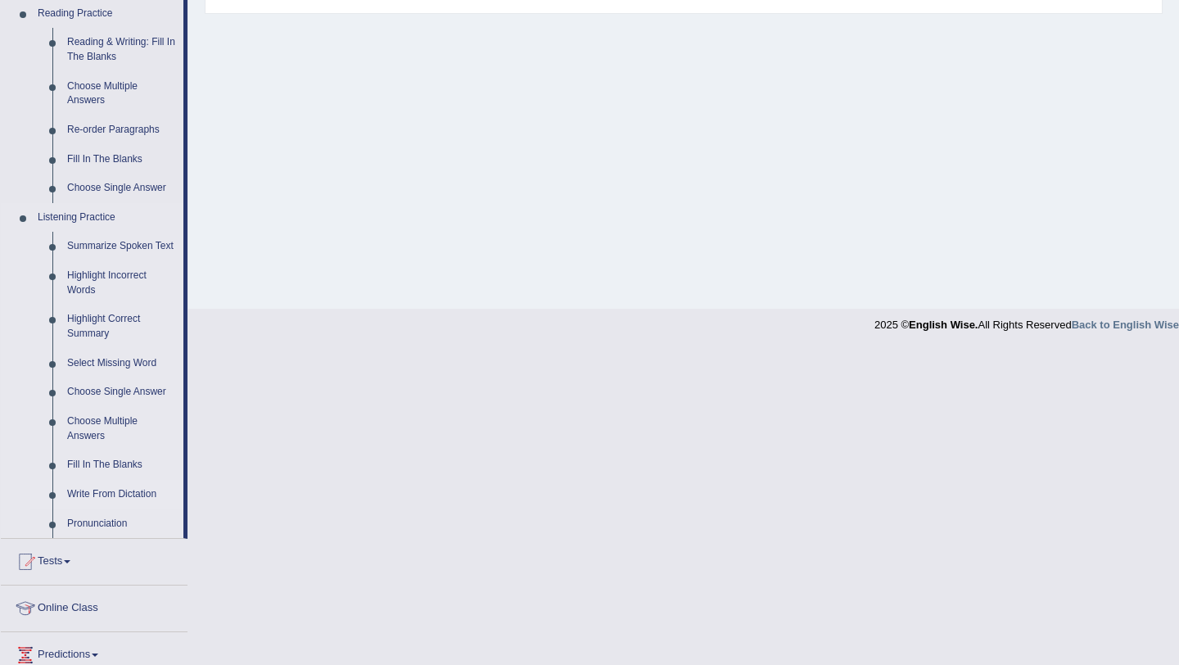
click at [111, 504] on link "Write From Dictation" at bounding box center [122, 494] width 124 height 29
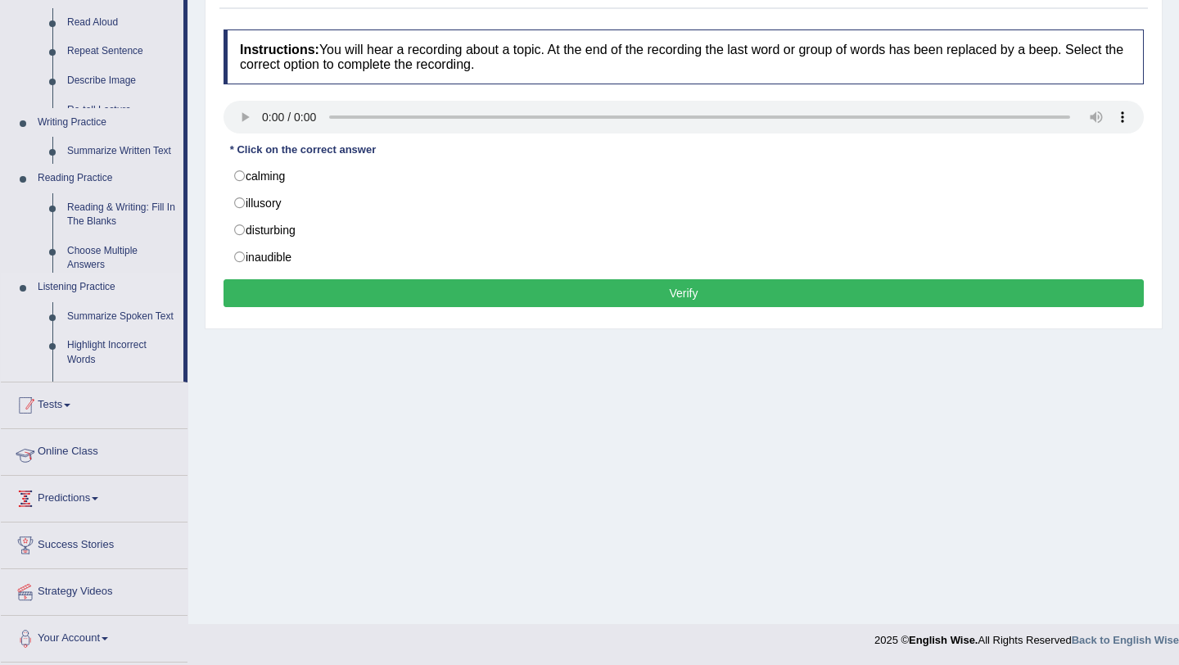
scroll to position [195, 0]
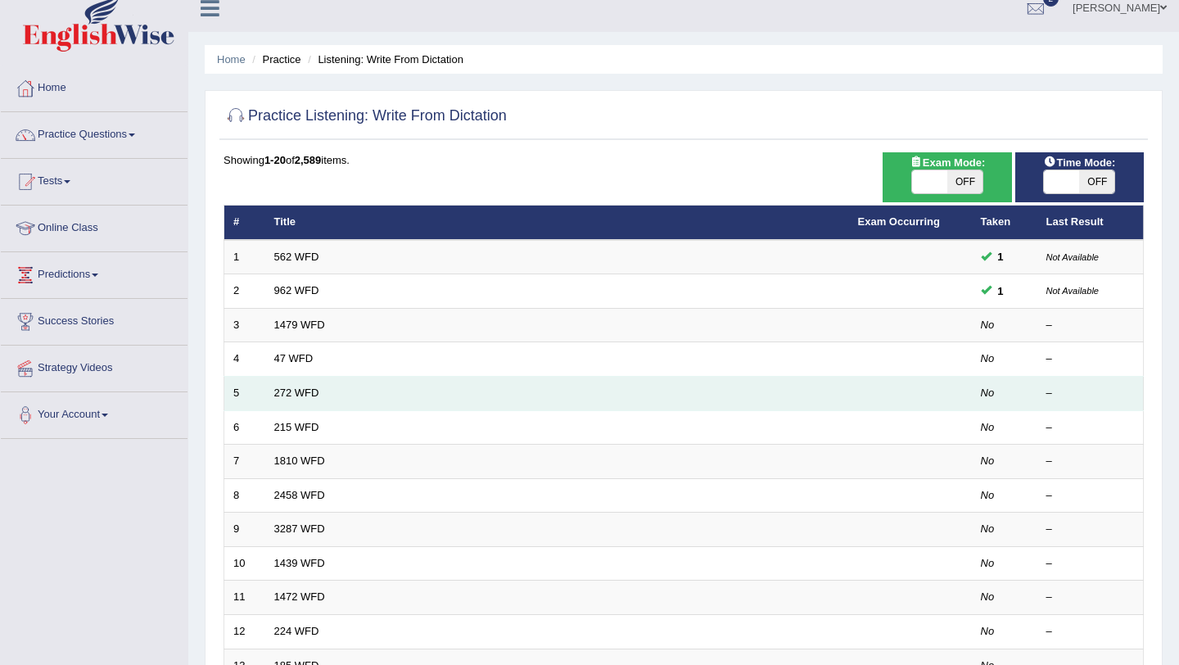
scroll to position [20, 0]
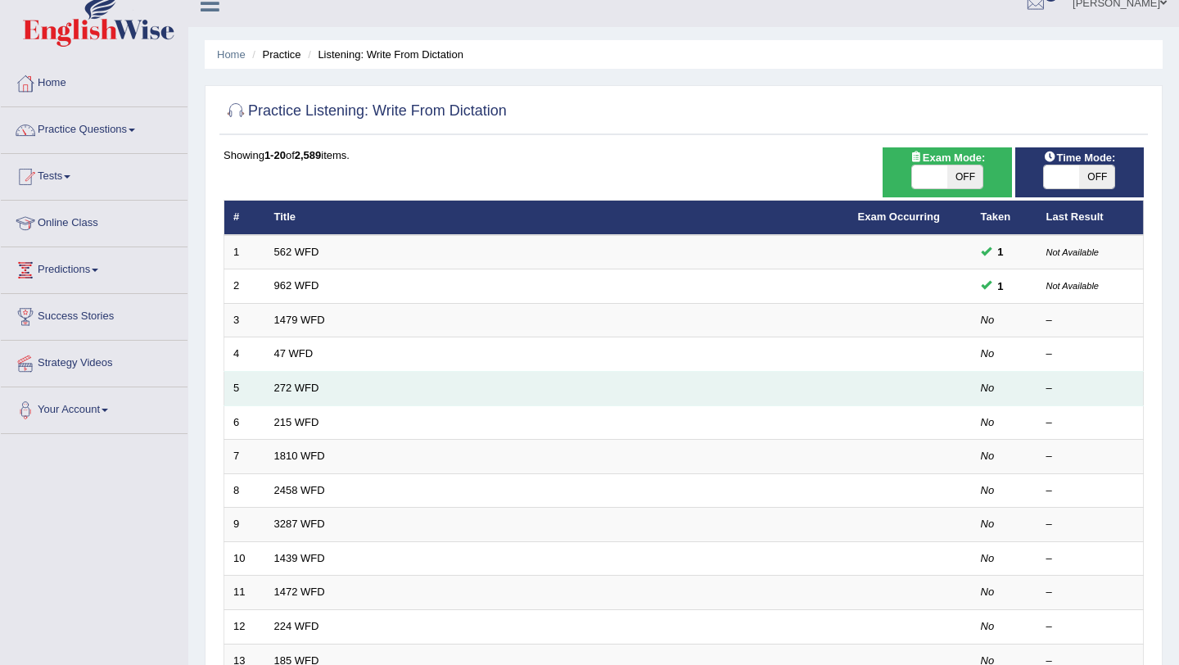
click at [276, 391] on link "272 WFD" at bounding box center [296, 388] width 45 height 12
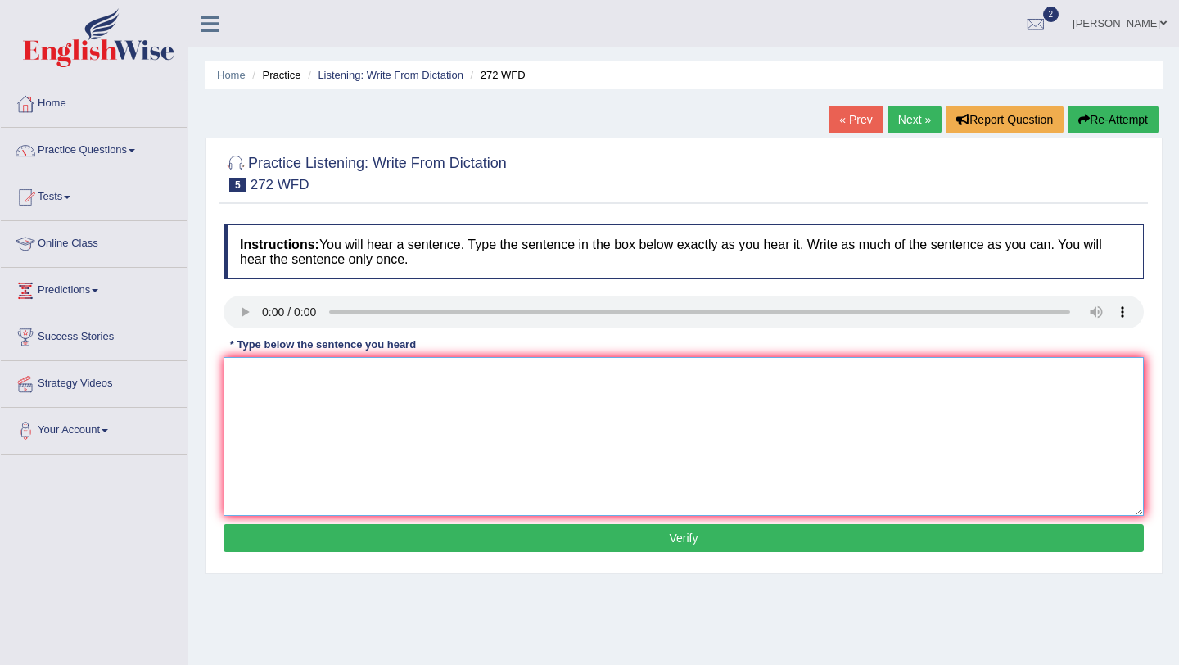
click at [271, 395] on textarea at bounding box center [684, 436] width 920 height 159
click at [297, 377] on textarea "the develop has a negaive impact on the environment" at bounding box center [684, 436] width 920 height 159
click at [237, 377] on textarea "the development has a negaive impact on the environment" at bounding box center [684, 436] width 920 height 159
click at [562, 383] on textarea "The development has a negaive impact on the environment" at bounding box center [684, 436] width 920 height 159
type textarea "The development has a negaive impact on the environment."
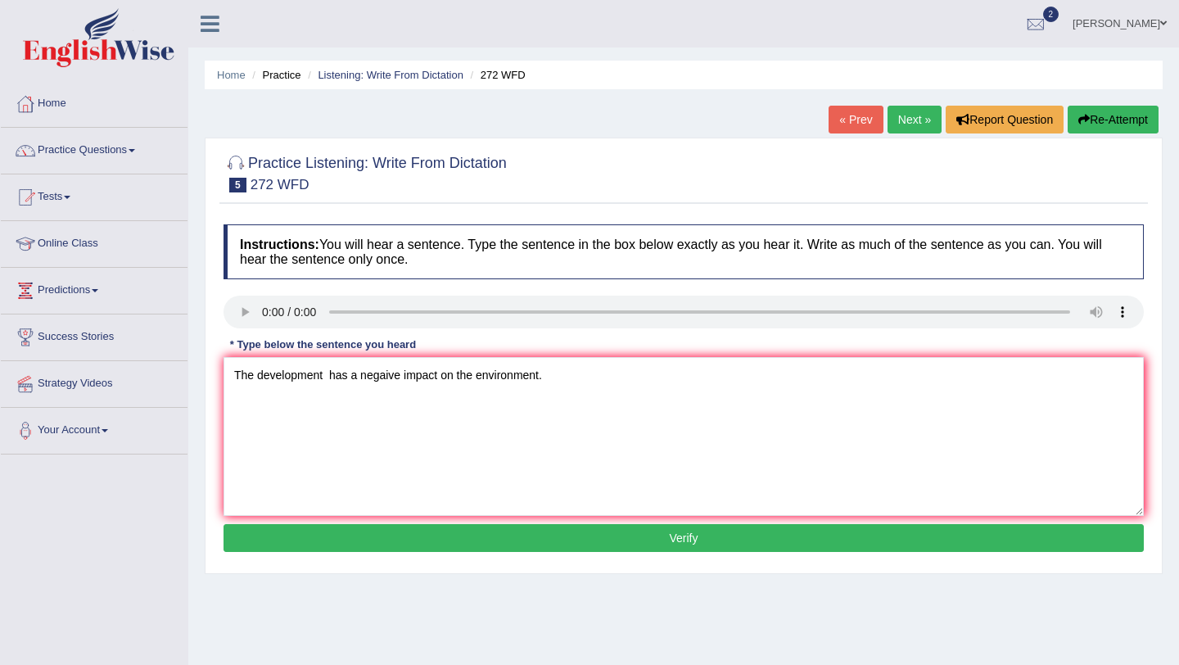
click at [562, 538] on button "Verify" at bounding box center [684, 538] width 920 height 28
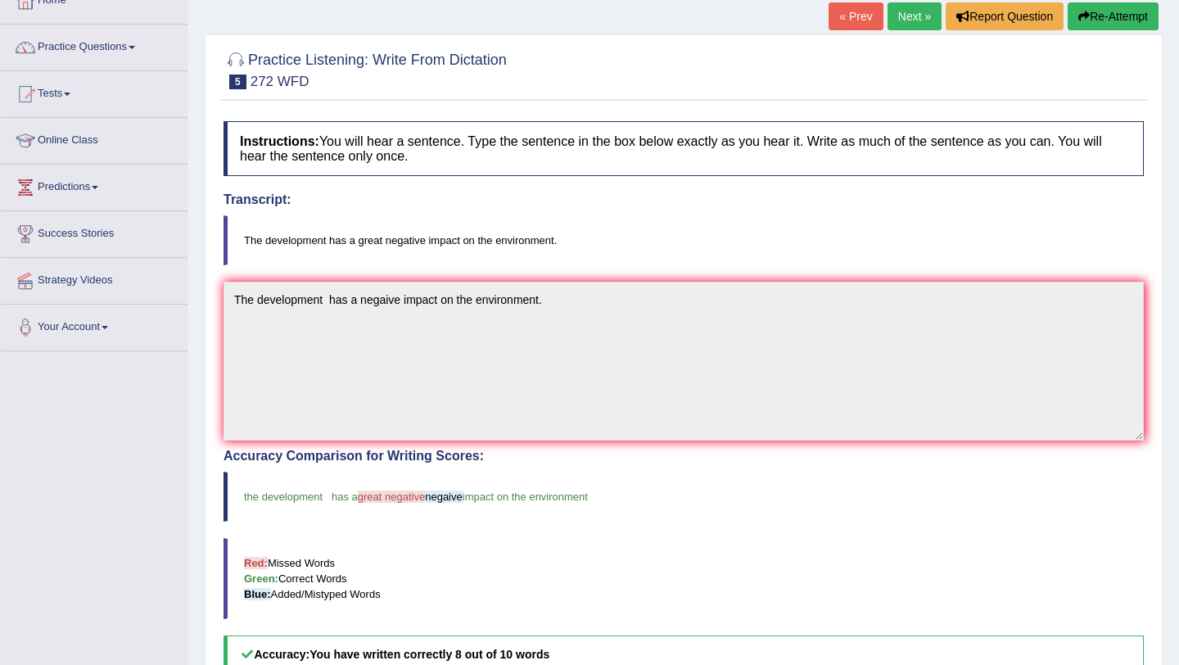
scroll to position [4, 0]
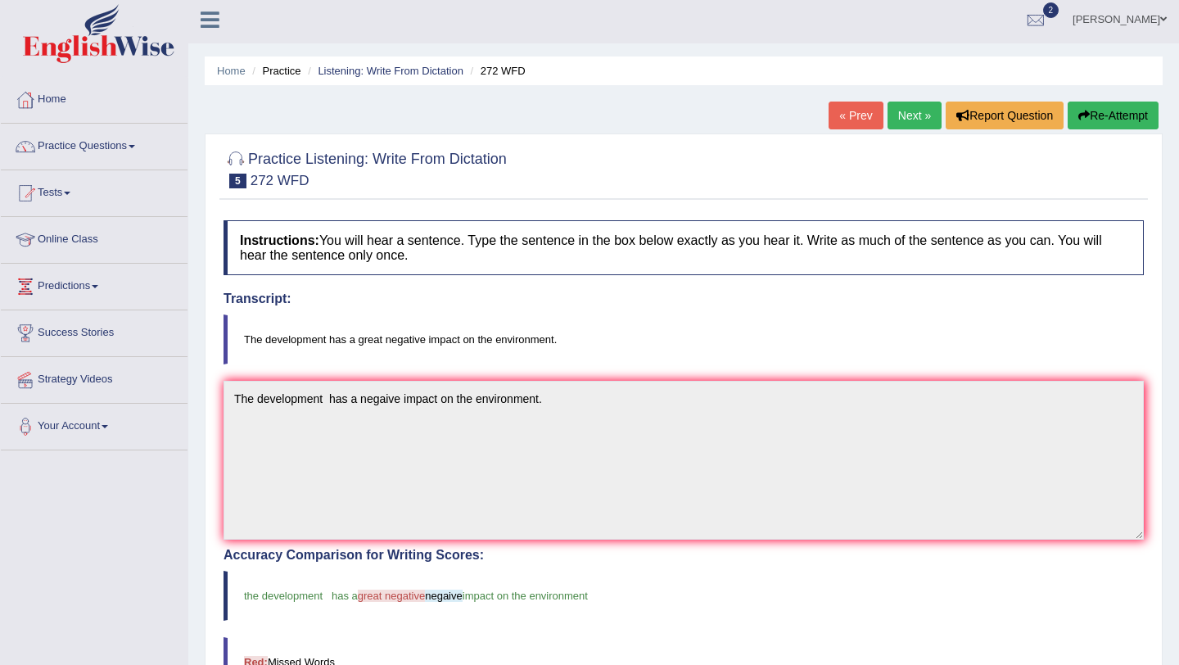
click at [897, 111] on link "Next »" at bounding box center [915, 116] width 54 height 28
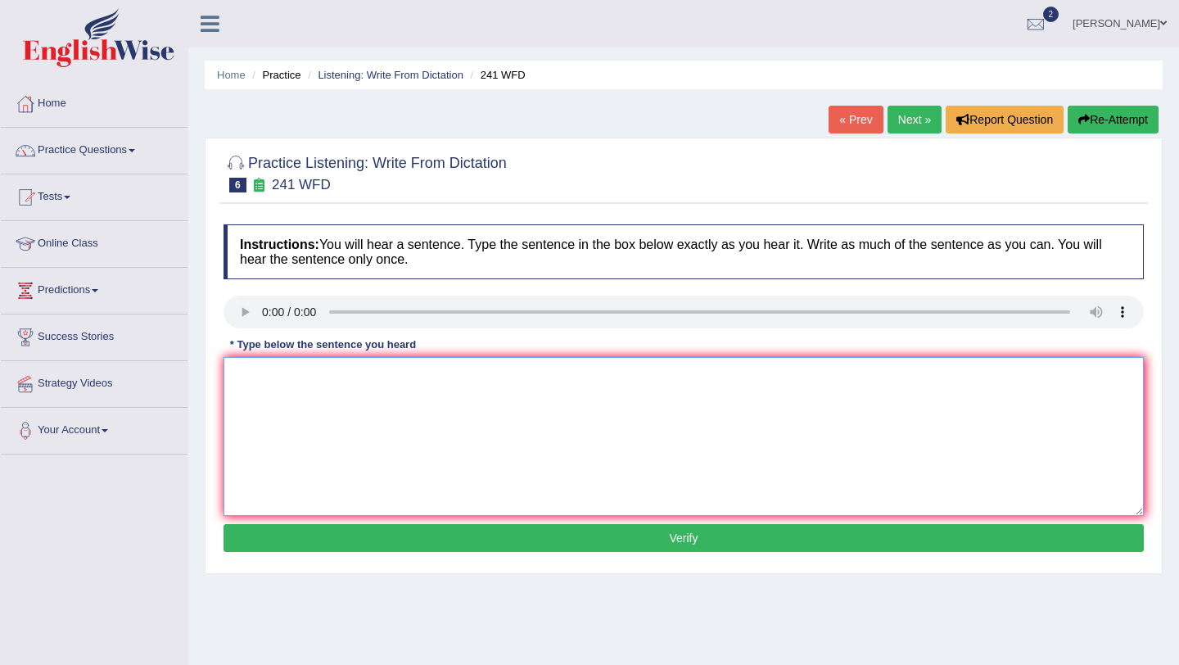
click at [253, 363] on textarea at bounding box center [684, 436] width 920 height 159
click at [416, 382] on textarea "Please check the information about opening time on the website." at bounding box center [684, 436] width 920 height 159
type textarea "Please check the information about the opening time on the website."
click at [445, 538] on button "Verify" at bounding box center [684, 538] width 920 height 28
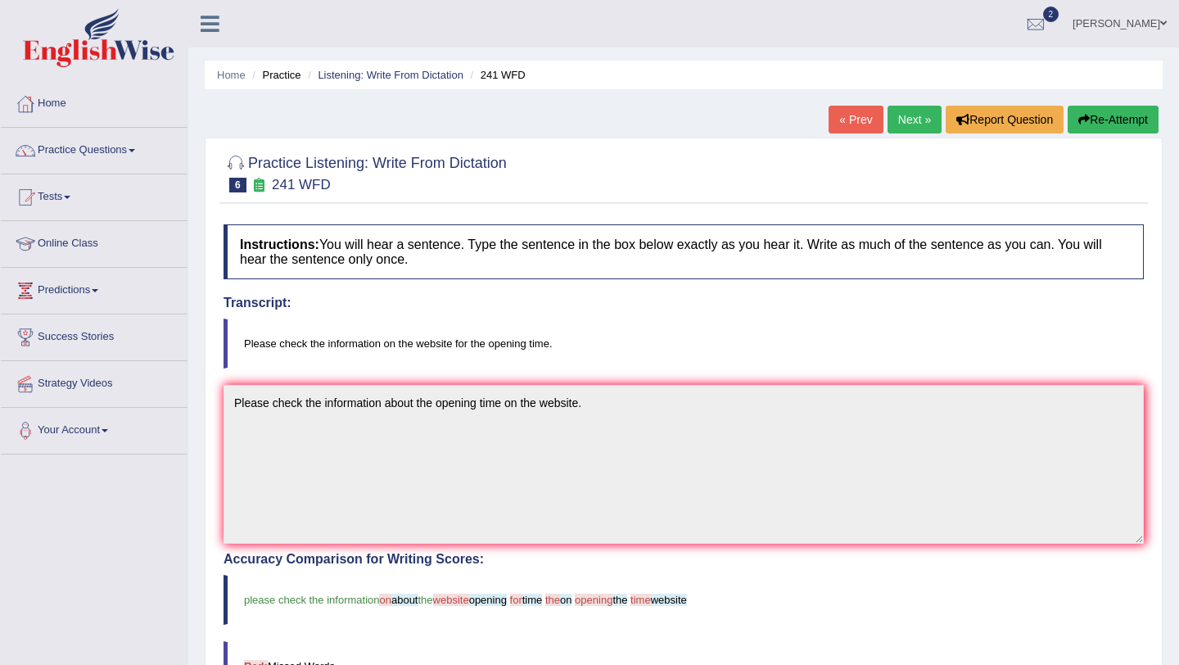
click at [899, 122] on link "Next »" at bounding box center [915, 120] width 54 height 28
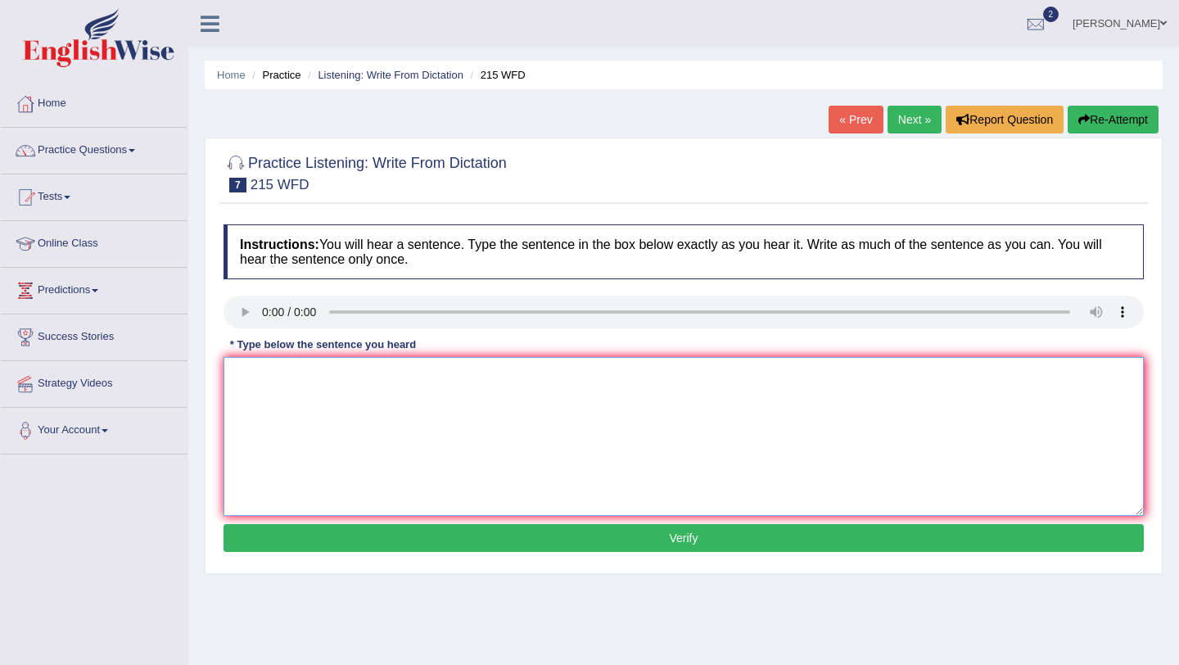
click at [247, 360] on textarea at bounding box center [684, 436] width 920 height 159
click at [68, 186] on link "Tests" at bounding box center [94, 194] width 187 height 41
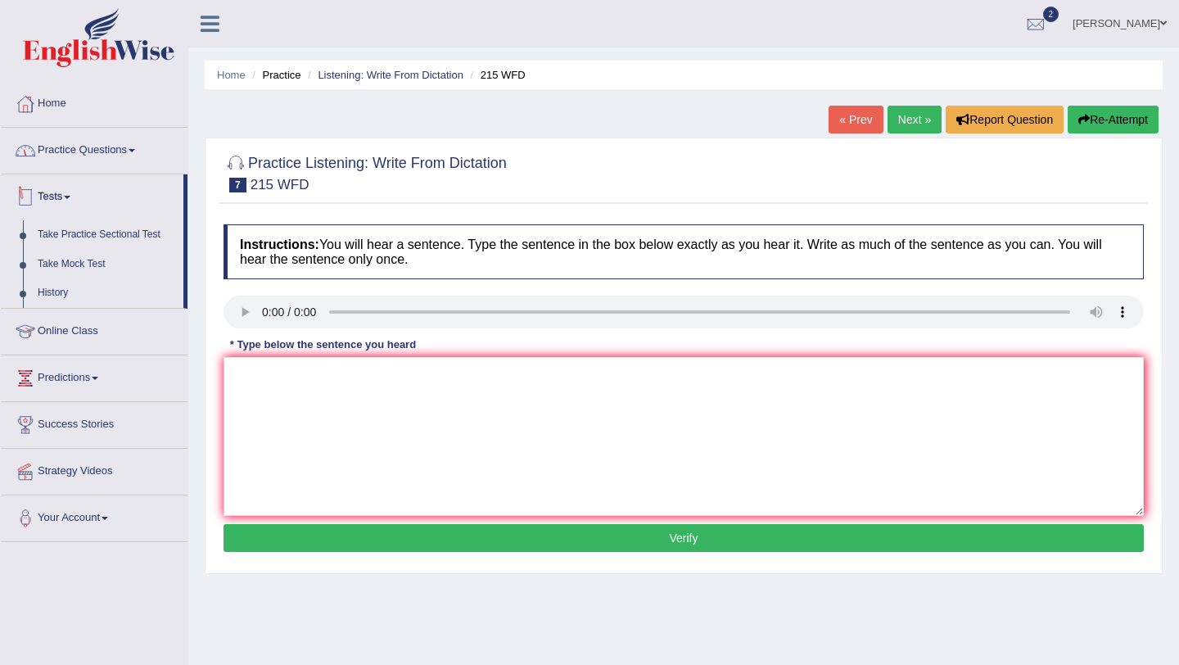
click at [97, 160] on link "Practice Questions" at bounding box center [94, 148] width 187 height 41
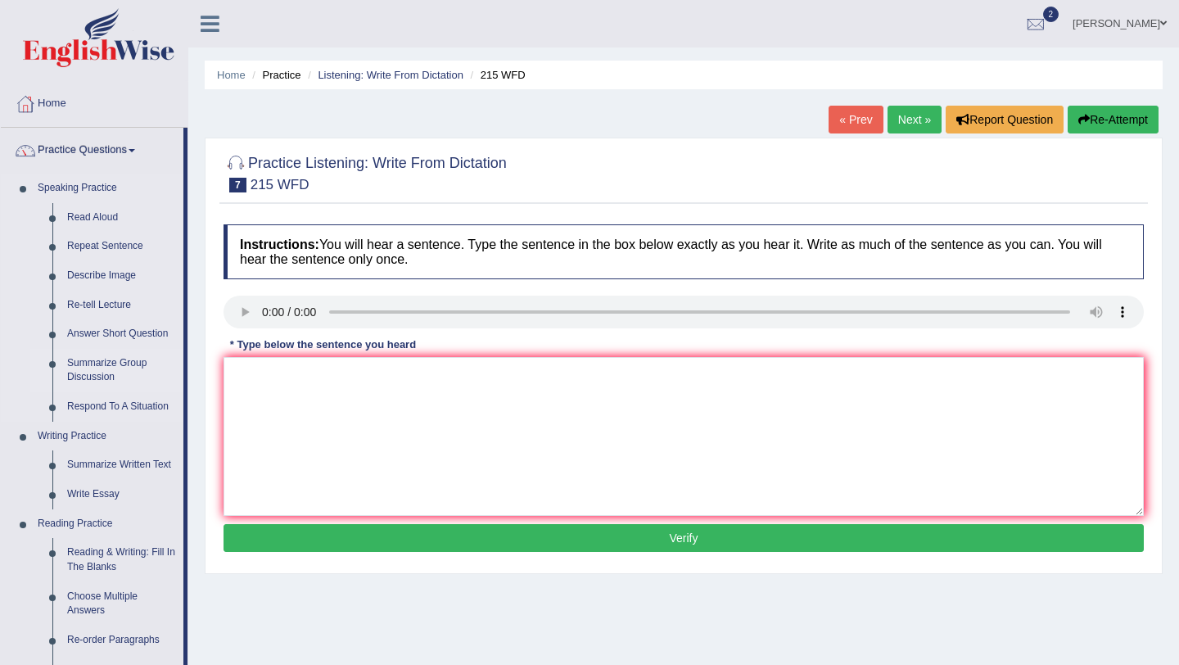
click at [125, 378] on link "Summarize Group Discussion" at bounding box center [122, 370] width 124 height 43
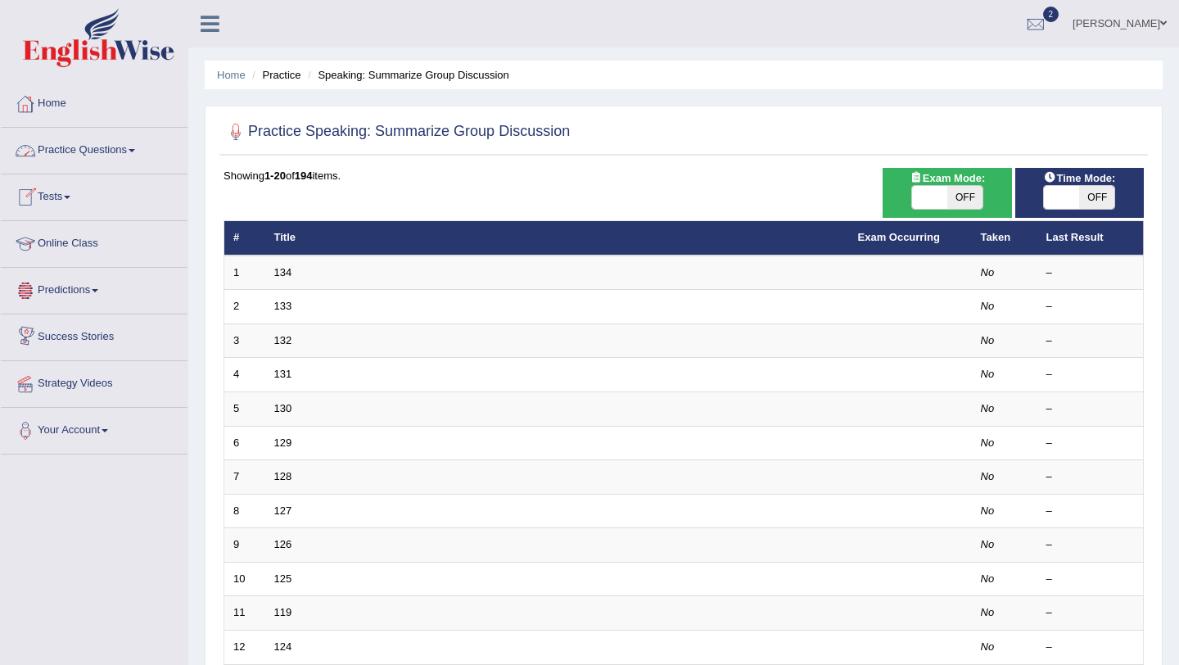
click at [132, 156] on link "Practice Questions" at bounding box center [94, 148] width 187 height 41
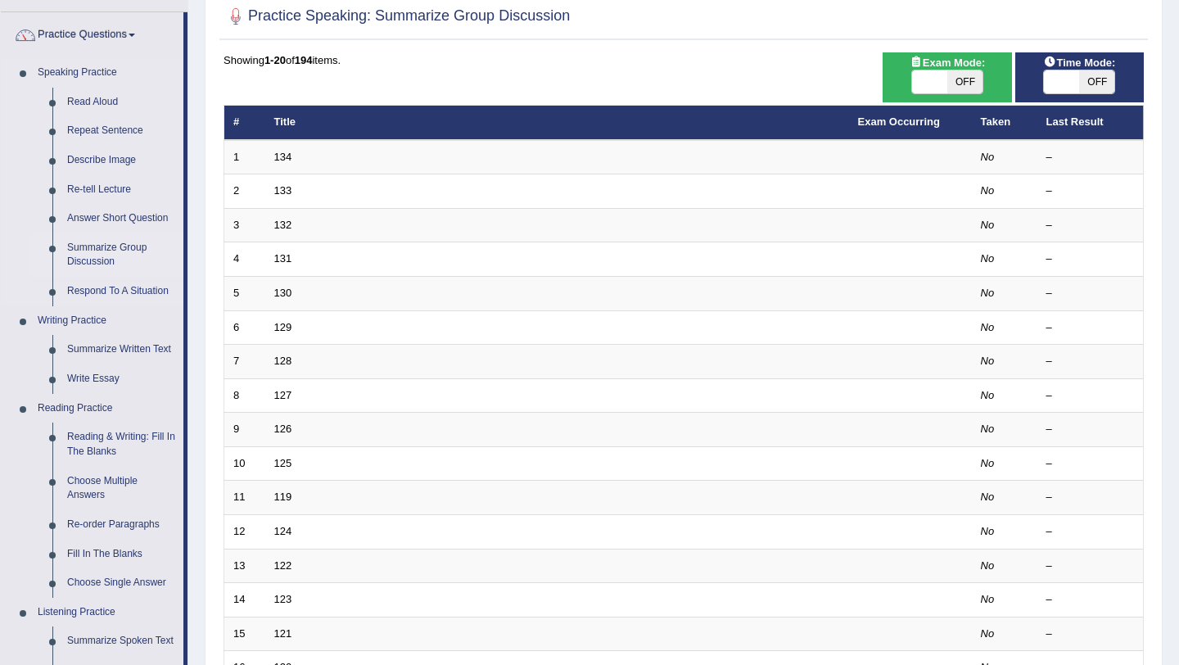
scroll to position [124, 0]
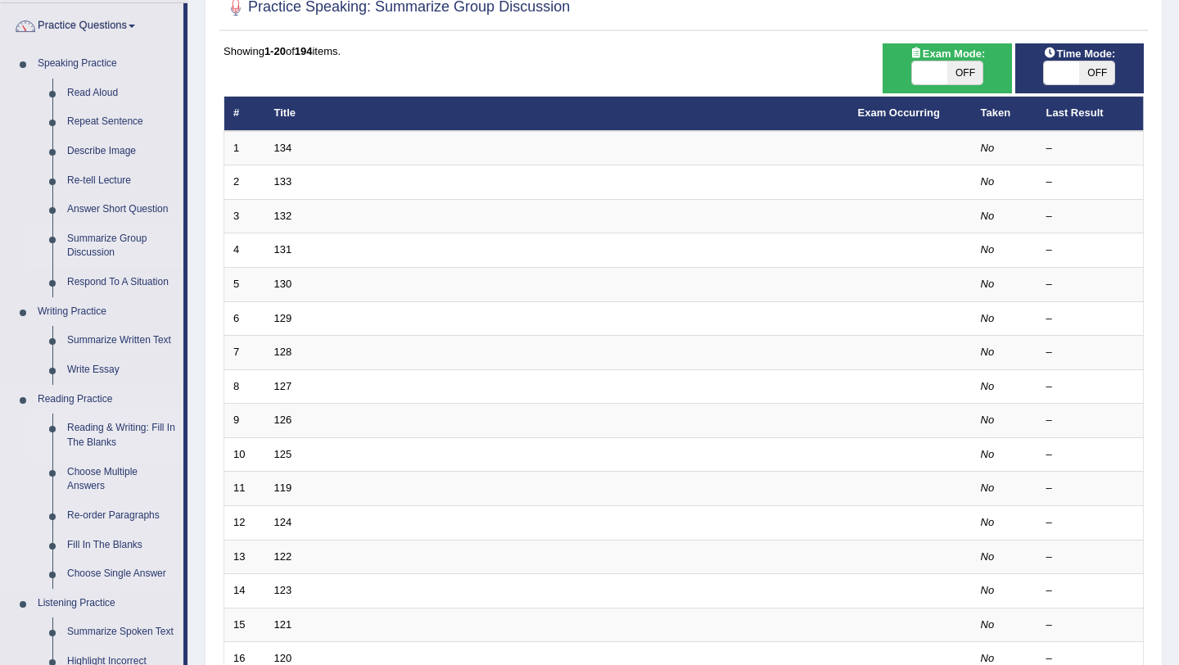
click at [110, 441] on link "Reading & Writing: Fill In The Blanks" at bounding box center [122, 434] width 124 height 43
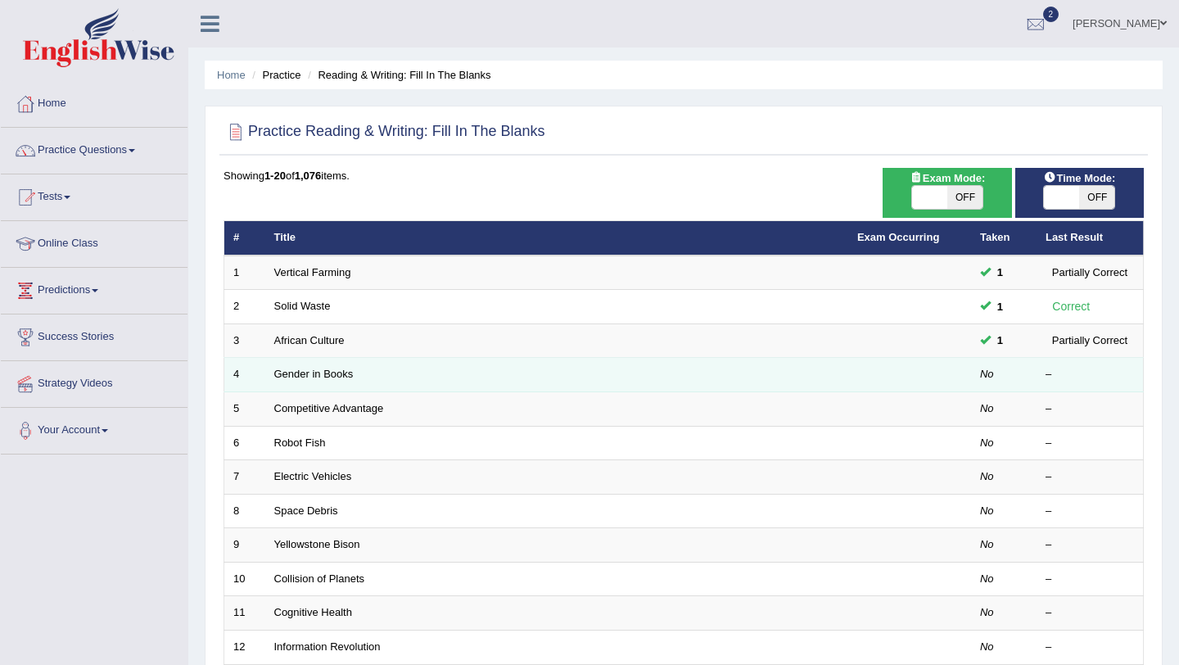
click at [312, 367] on td "Gender in Books" at bounding box center [556, 375] width 583 height 34
click at [312, 371] on link "Gender in Books" at bounding box center [313, 374] width 79 height 12
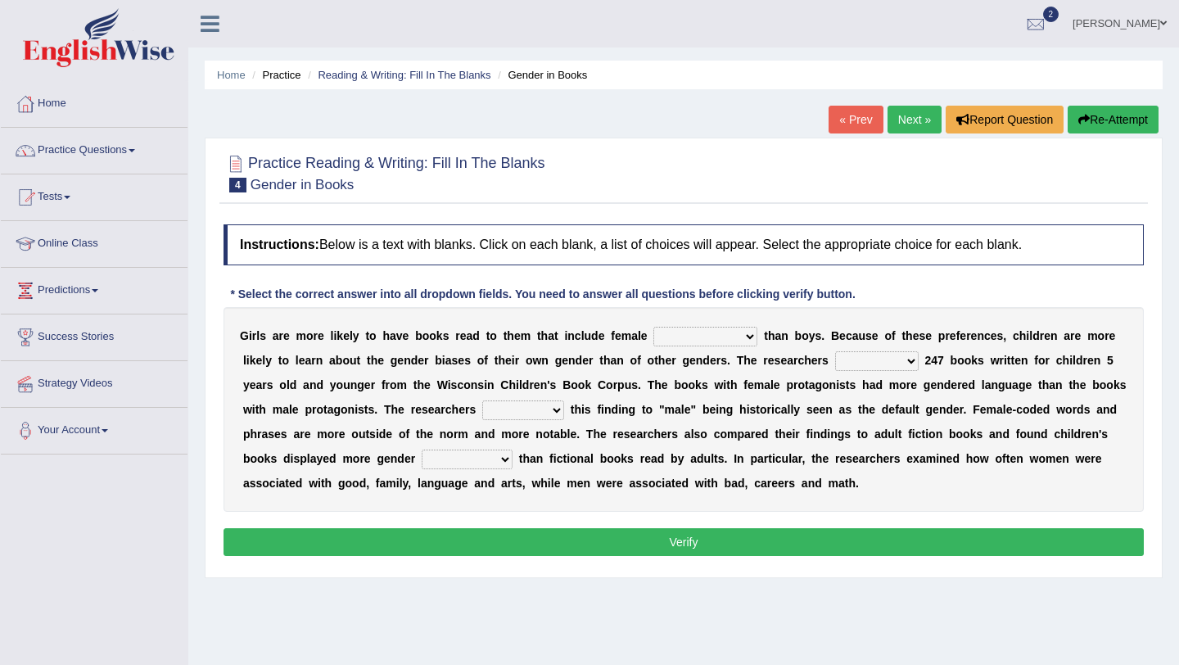
click at [703, 344] on select "protagonists cosmogonists agonists expressionists" at bounding box center [705, 337] width 104 height 20
select select "protagonists"
click at [889, 359] on select "hydrolyzed paralyzed catalyzed analyzed" at bounding box center [877, 361] width 84 height 20
select select "analyzed"
click at [559, 416] on select "contribute tribute distribute attribute" at bounding box center [523, 410] width 82 height 20
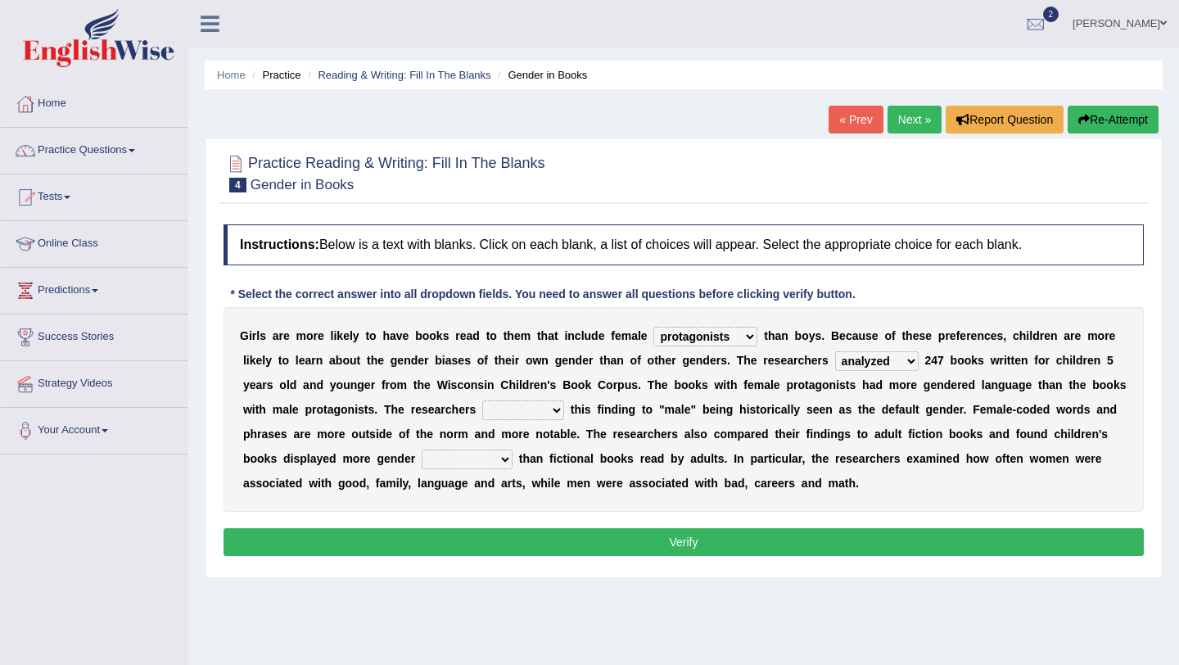
click at [524, 417] on select "contribute tribute distribute attribute" at bounding box center [523, 410] width 82 height 20
select select "tribute"
click at [455, 461] on select "stereotypes teletypes prototypes electrotypes" at bounding box center [467, 460] width 91 height 20
select select "stereotypes"
click at [547, 407] on select "contribute tribute distribute attribute" at bounding box center [523, 410] width 82 height 20
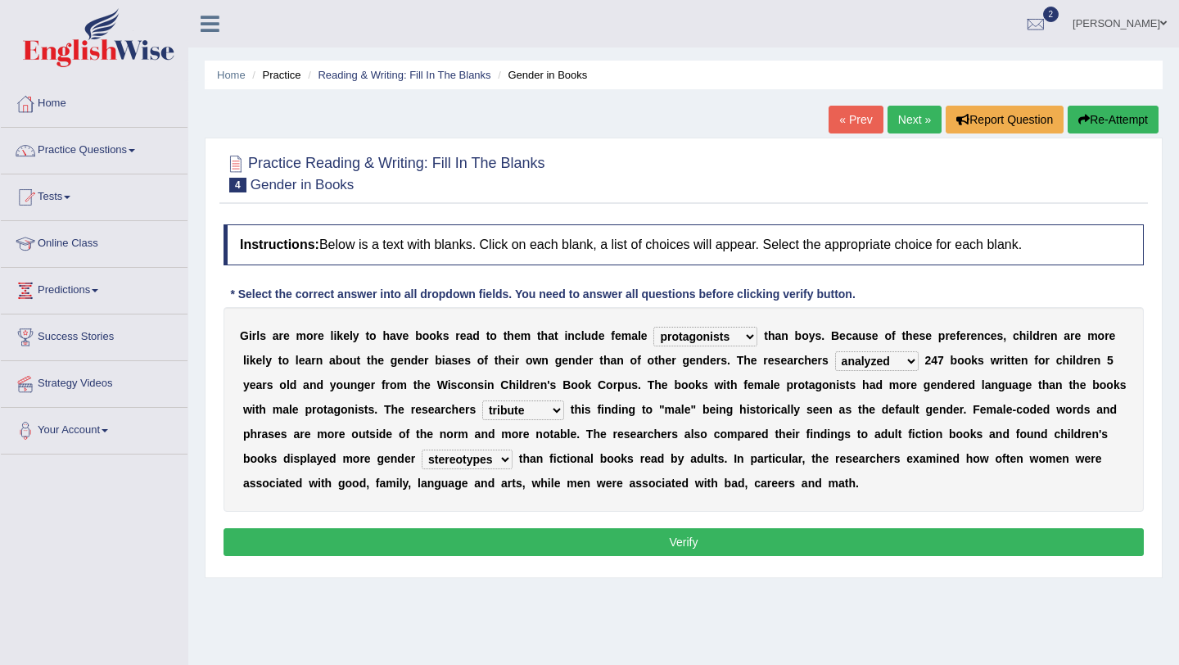
select select "attribute"
click at [517, 544] on button "Verify" at bounding box center [684, 542] width 920 height 28
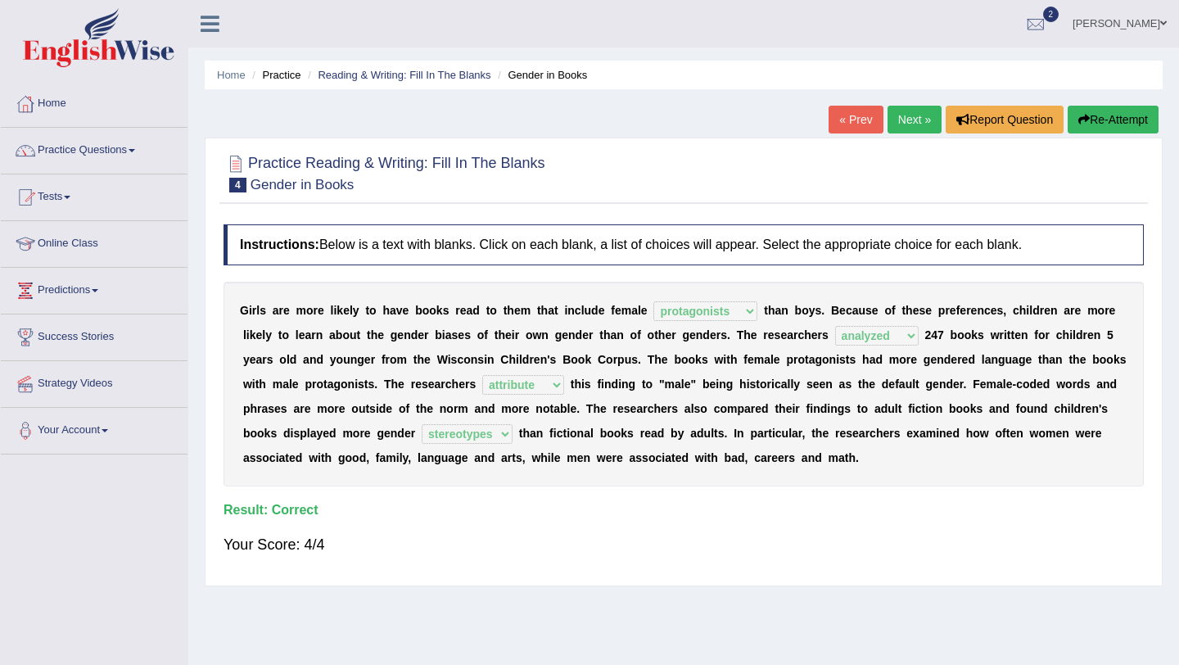
click at [910, 113] on link "Next »" at bounding box center [915, 120] width 54 height 28
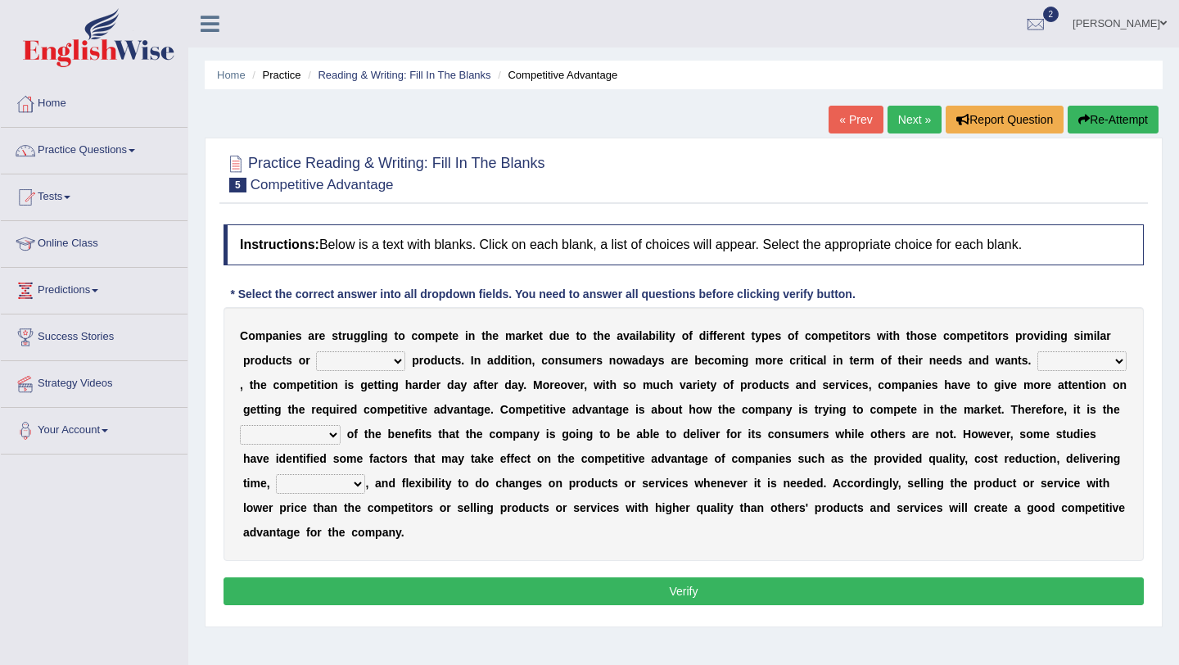
click at [391, 370] on select "constitution restitution substitution institution" at bounding box center [360, 361] width 89 height 20
select select "substitution"
click at [1051, 366] on select "However Instead Additionally Therefore" at bounding box center [1081, 361] width 89 height 20
click at [1051, 359] on select "However Instead Additionally Therefore" at bounding box center [1081, 361] width 89 height 20
select select "Therefore"
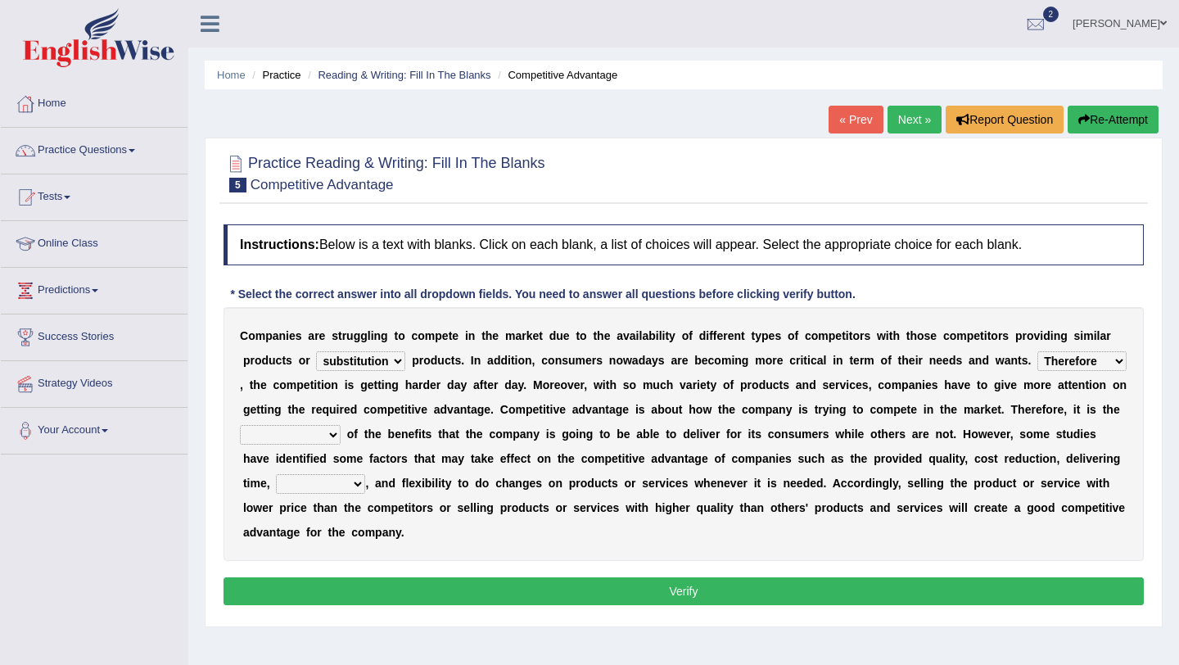
click at [326, 431] on select "dissemination ordination determination incarnation" at bounding box center [290, 435] width 101 height 20
click at [312, 436] on select "dissemination ordination determination incarnation" at bounding box center [290, 435] width 101 height 20
select select "dissemination"
click at [331, 488] on select "captivation aggregation deprivation innovation" at bounding box center [320, 484] width 89 height 20
select select "innovation"
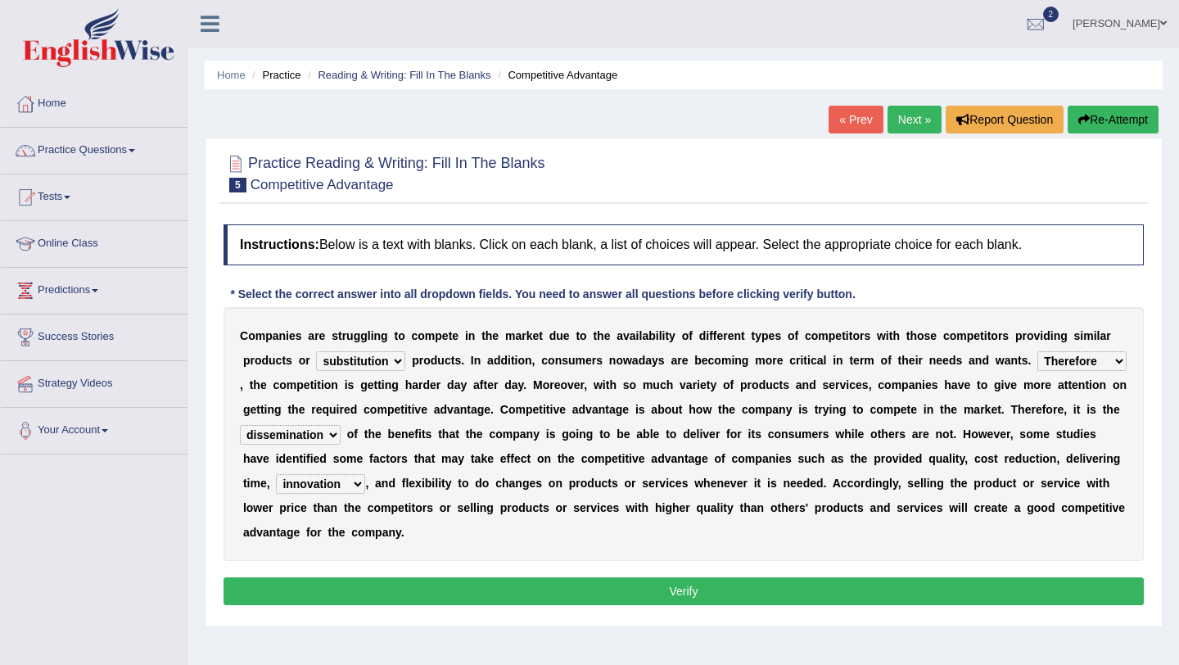
click at [335, 581] on button "Verify" at bounding box center [684, 591] width 920 height 28
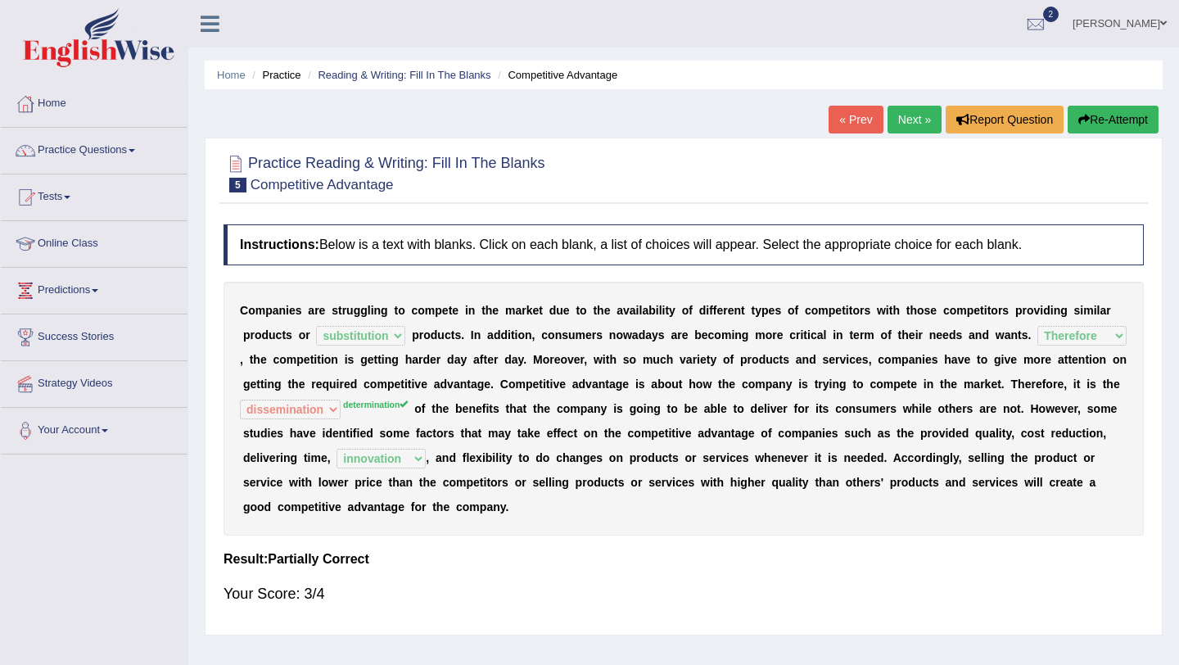
click at [888, 115] on link "Next »" at bounding box center [915, 120] width 54 height 28
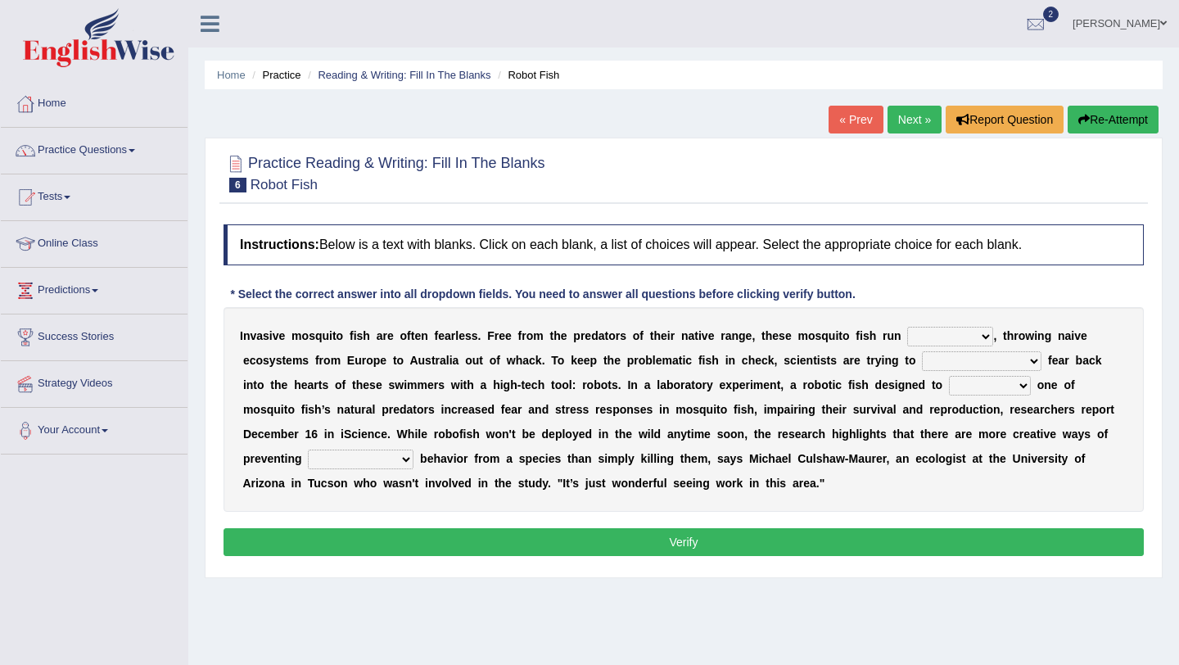
click at [911, 335] on select "occupant flippant rampant concordant" at bounding box center [950, 337] width 86 height 20
click at [800, 362] on b "e" at bounding box center [803, 360] width 7 height 13
click at [907, 343] on select "occupant flippant rampant concordant" at bounding box center [950, 337] width 86 height 20
select select "occupant"
click at [939, 360] on select "accept spike strike drake" at bounding box center [982, 361] width 120 height 20
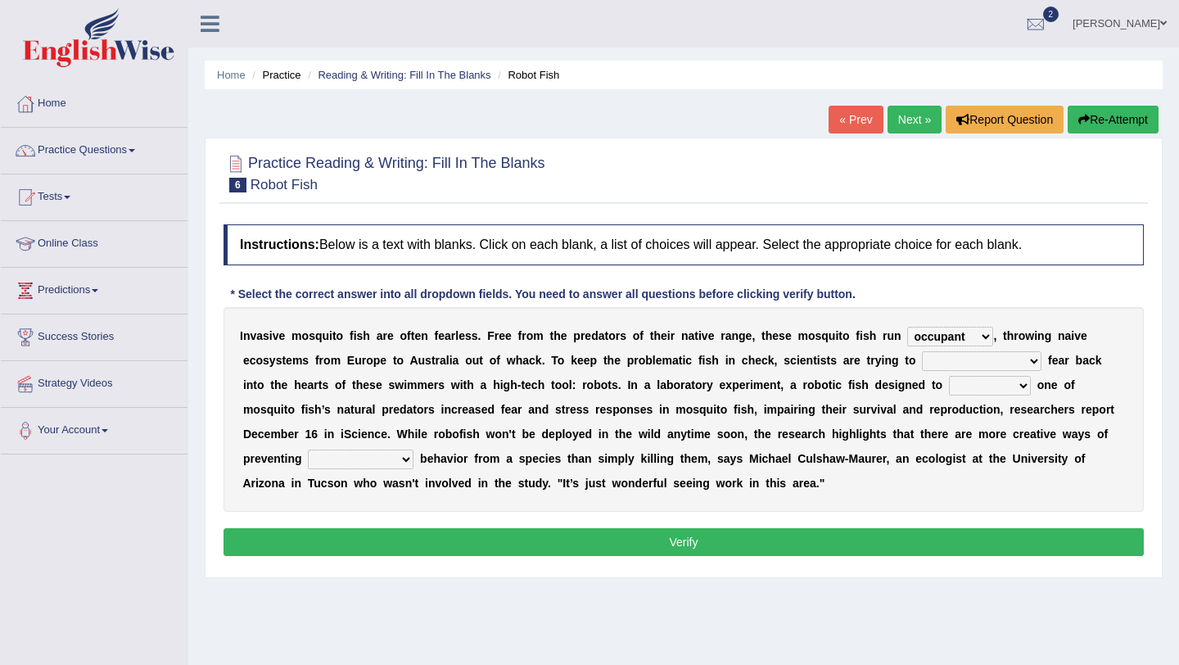
select select "strike"
click at [949, 382] on select "bequest mimic battle conquest" at bounding box center [990, 386] width 82 height 20
select select "mimic"
click at [308, 461] on select "unprivileged unprecedented uncharted unwanted" at bounding box center [361, 460] width 106 height 20
select select "unwanted"
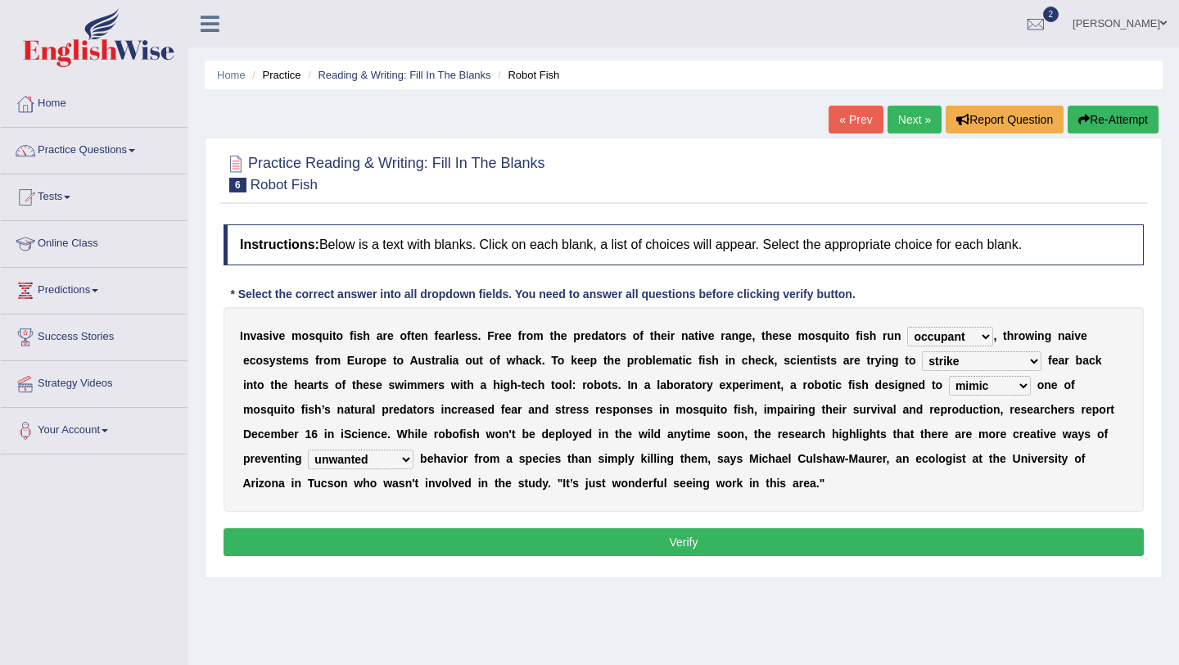
click at [332, 536] on button "Verify" at bounding box center [684, 542] width 920 height 28
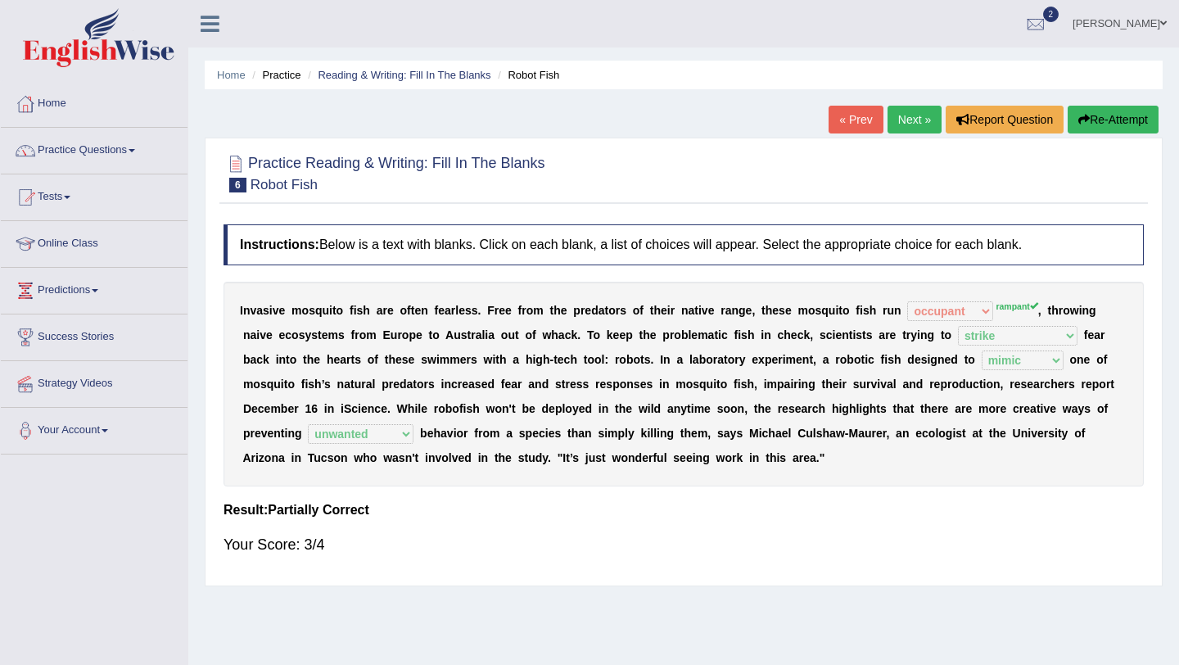
click at [906, 106] on link "Next »" at bounding box center [915, 120] width 54 height 28
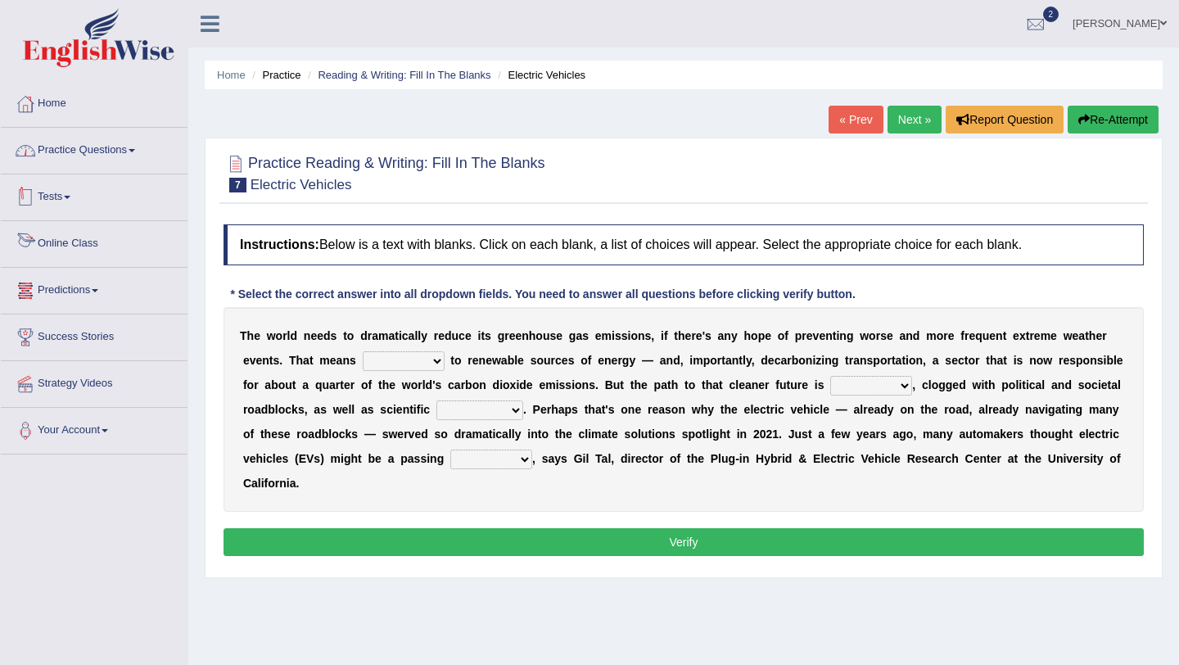
click at [152, 159] on link "Practice Questions" at bounding box center [94, 148] width 187 height 41
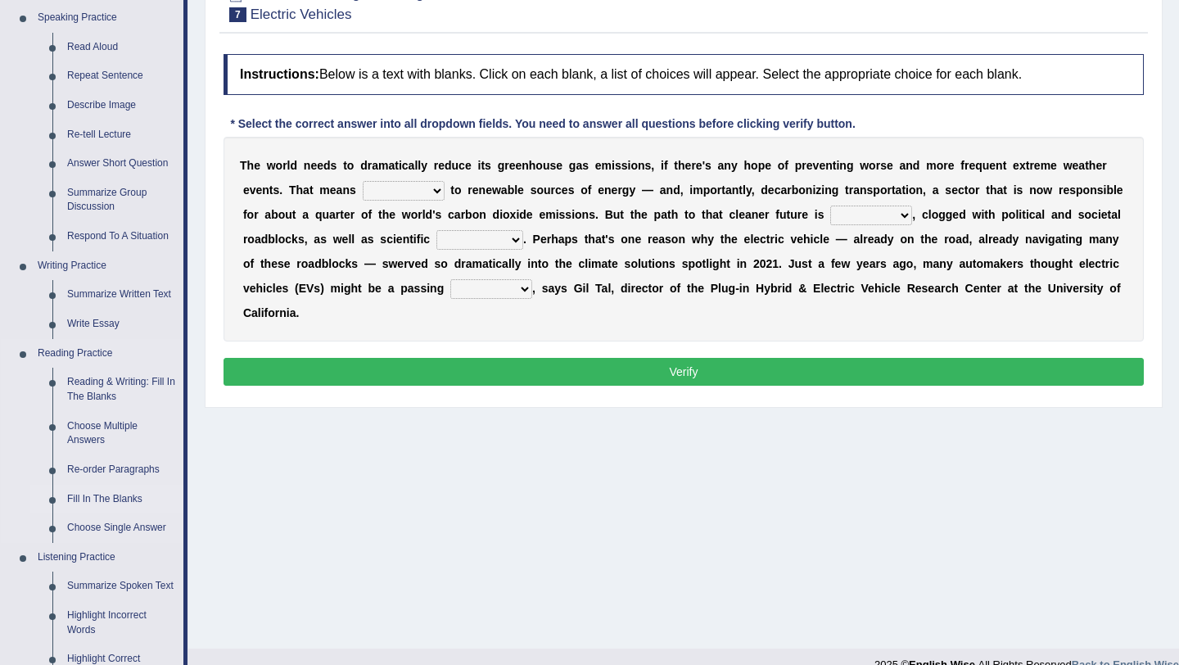
scroll to position [174, 0]
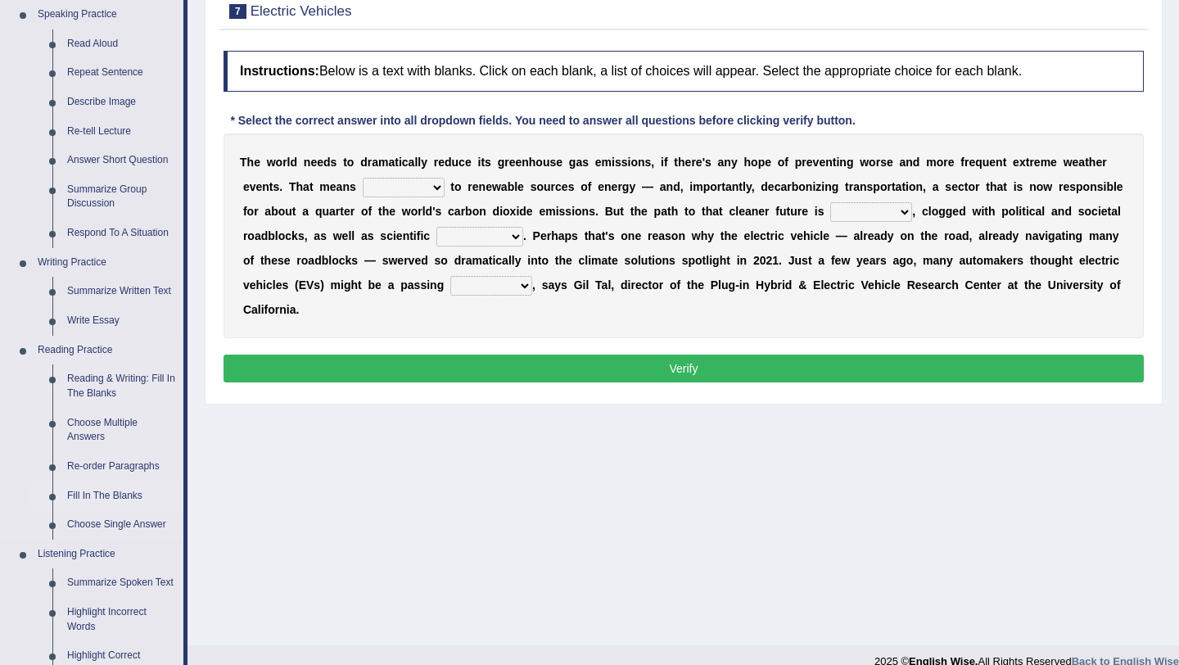
click at [127, 500] on link "Fill In The Blanks" at bounding box center [122, 495] width 124 height 29
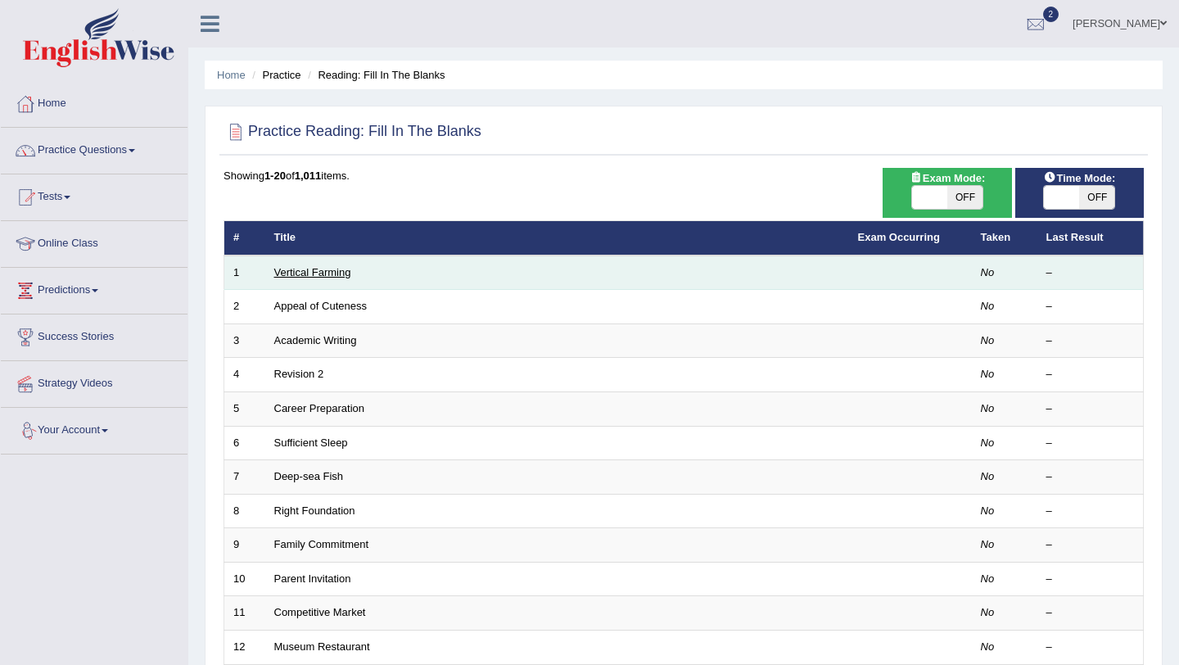
click at [290, 273] on link "Vertical Farming" at bounding box center [312, 272] width 77 height 12
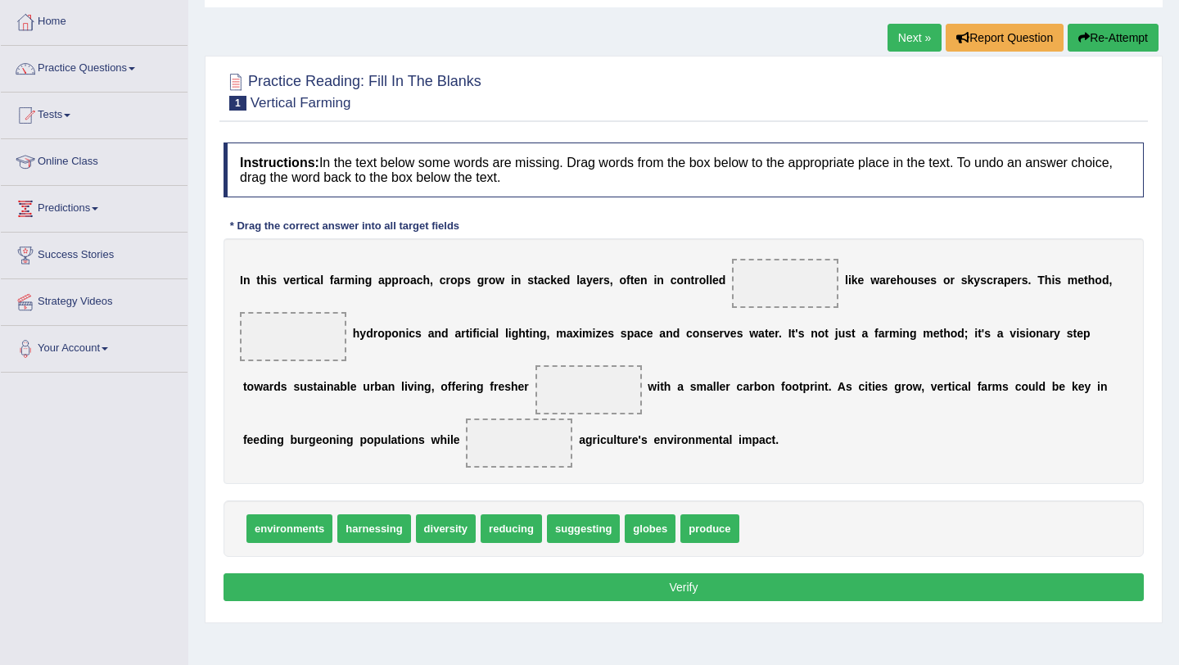
scroll to position [86, 0]
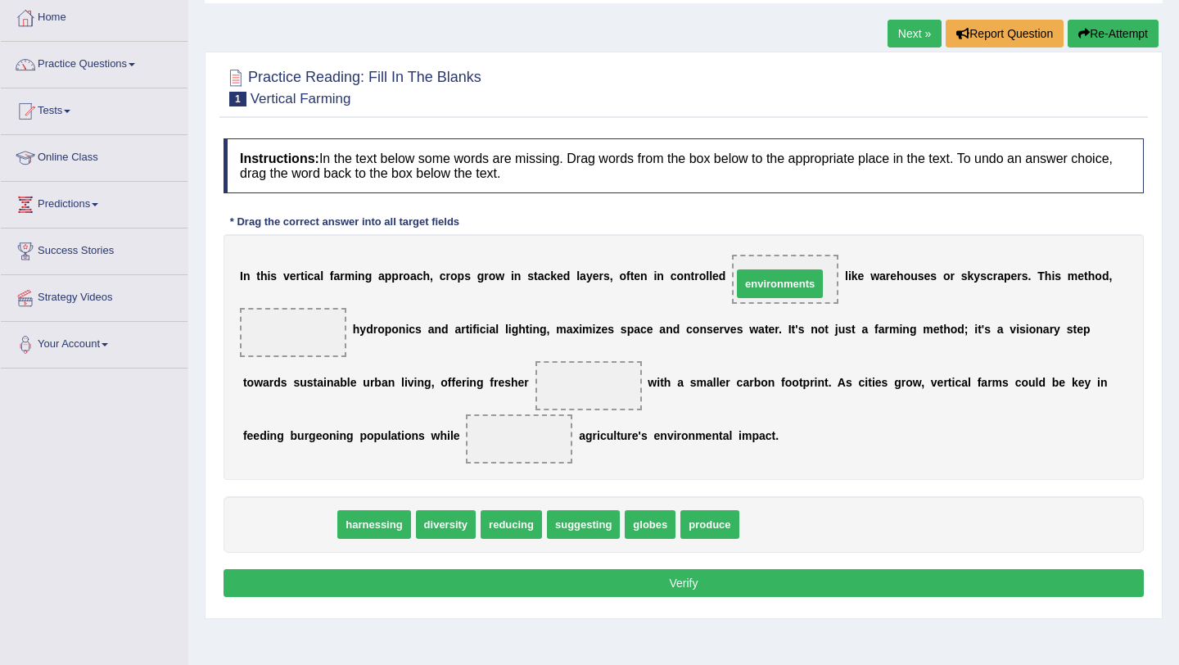
drag, startPoint x: 296, startPoint y: 528, endPoint x: 786, endPoint y: 287, distance: 546.7
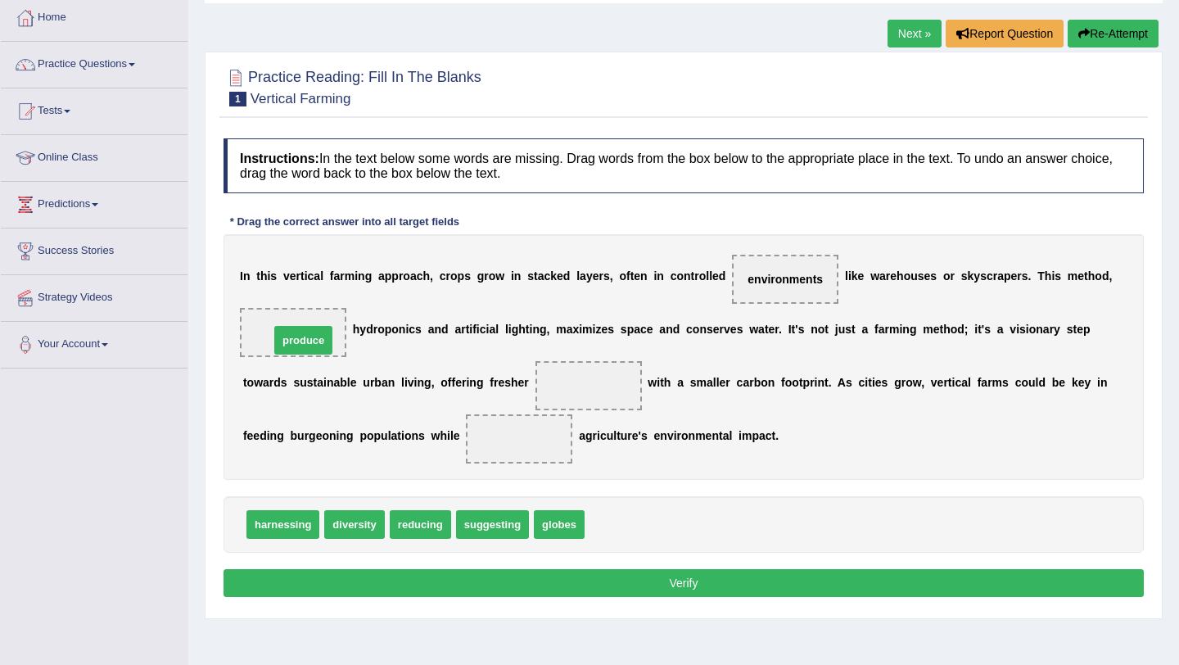
drag, startPoint x: 617, startPoint y: 534, endPoint x: 302, endPoint y: 348, distance: 365.9
drag, startPoint x: 416, startPoint y: 531, endPoint x: 523, endPoint y: 448, distance: 135.4
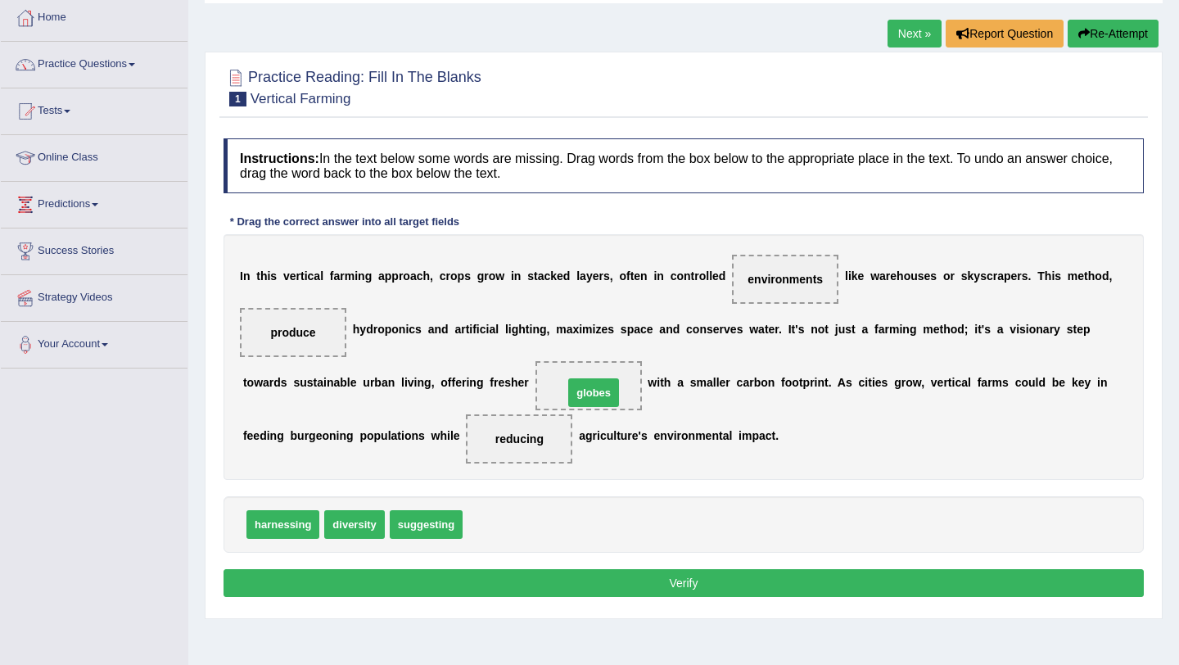
drag, startPoint x: 484, startPoint y: 527, endPoint x: 585, endPoint y: 395, distance: 165.9
click at [573, 589] on button "Verify" at bounding box center [684, 583] width 920 height 28
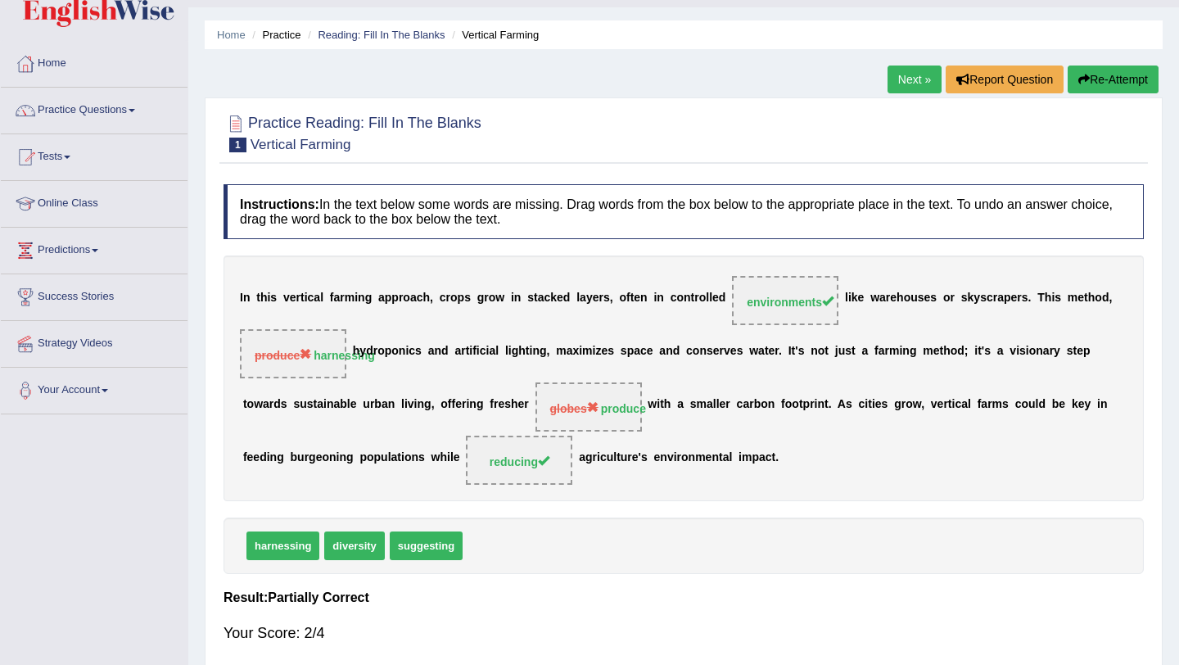
scroll to position [21, 0]
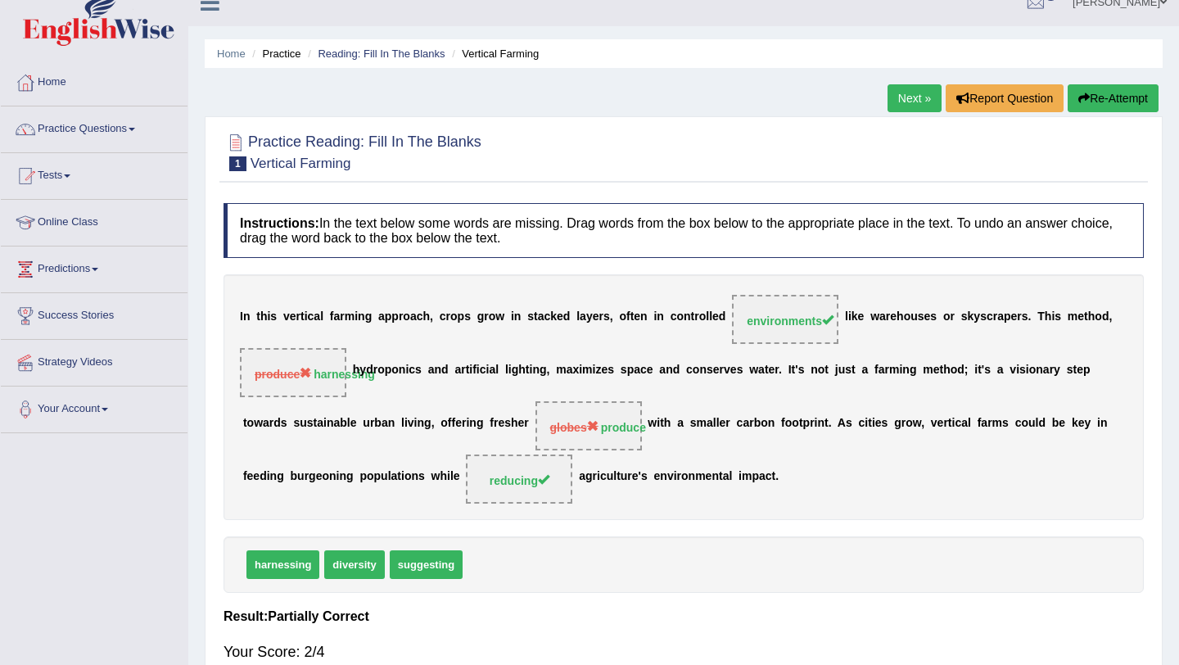
click at [903, 102] on link "Next »" at bounding box center [915, 98] width 54 height 28
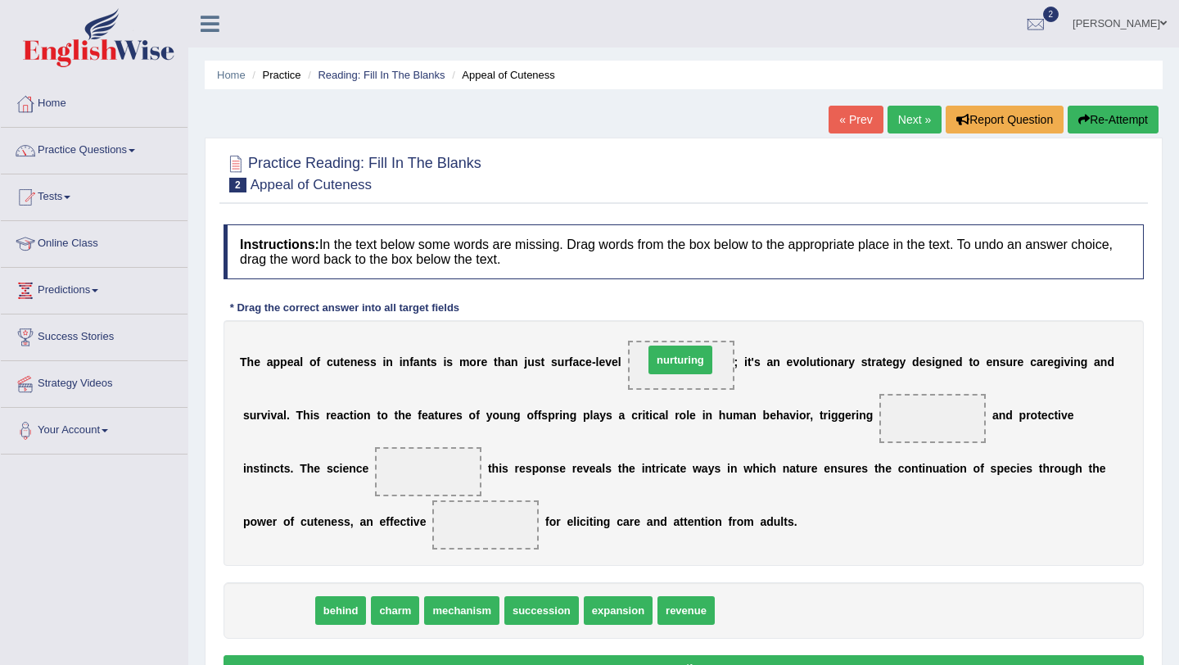
drag, startPoint x: 288, startPoint y: 614, endPoint x: 694, endPoint y: 365, distance: 475.6
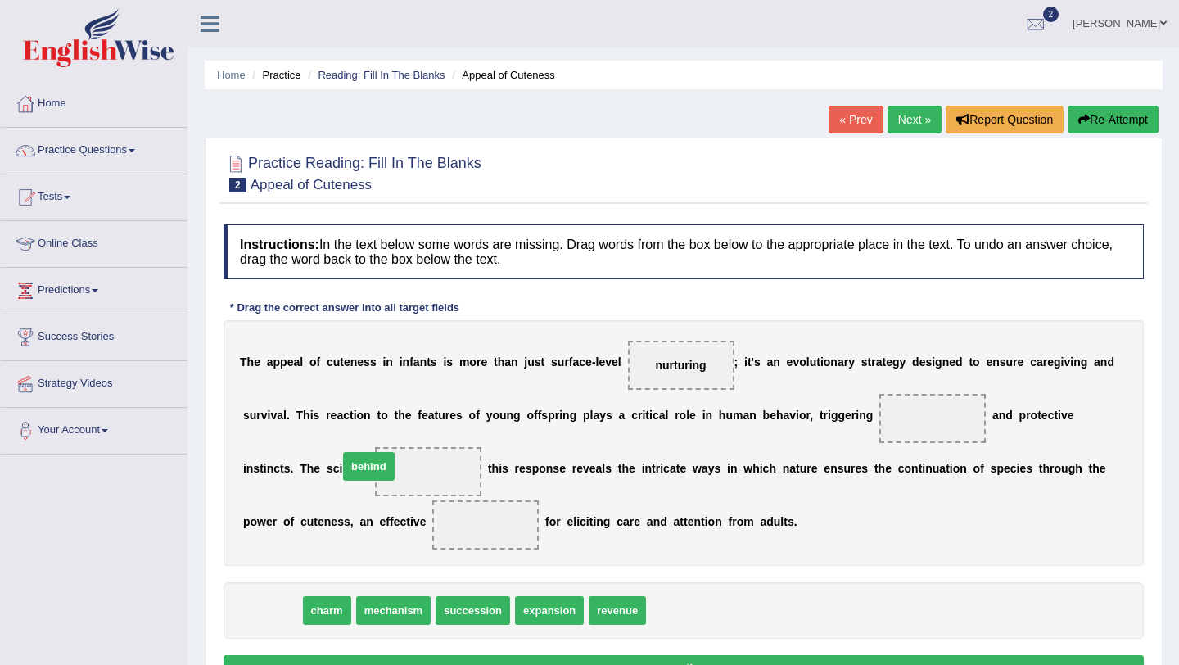
drag, startPoint x: 281, startPoint y: 617, endPoint x: 377, endPoint y: 474, distance: 172.1
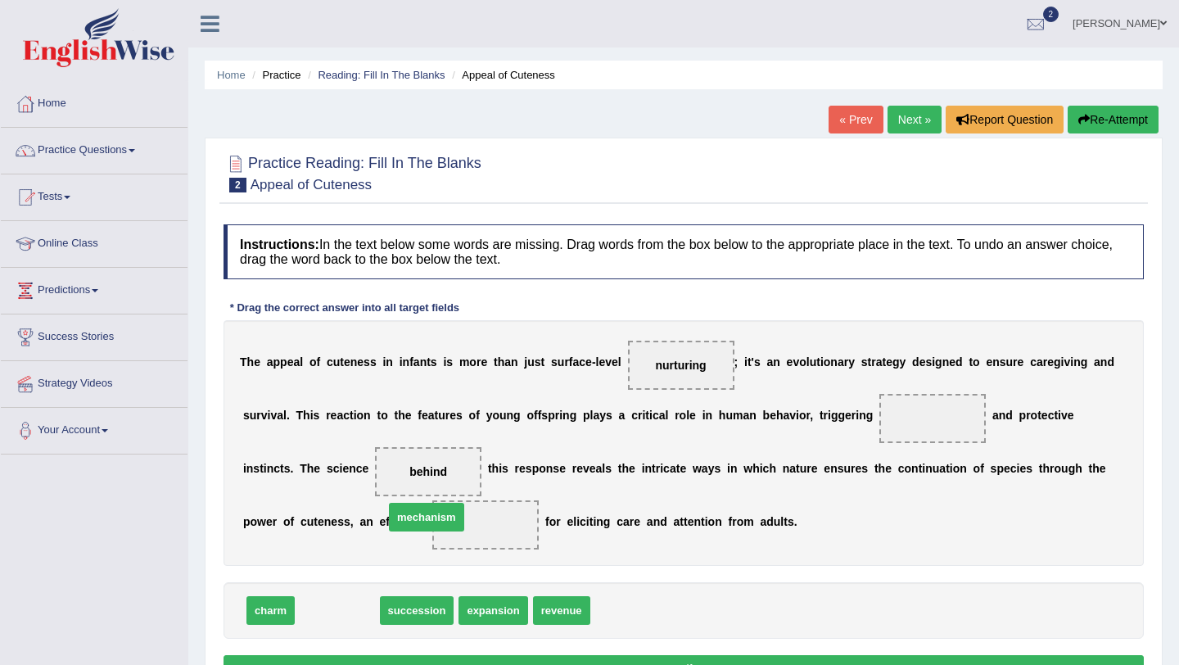
drag, startPoint x: 350, startPoint y: 610, endPoint x: 441, endPoint y: 522, distance: 125.6
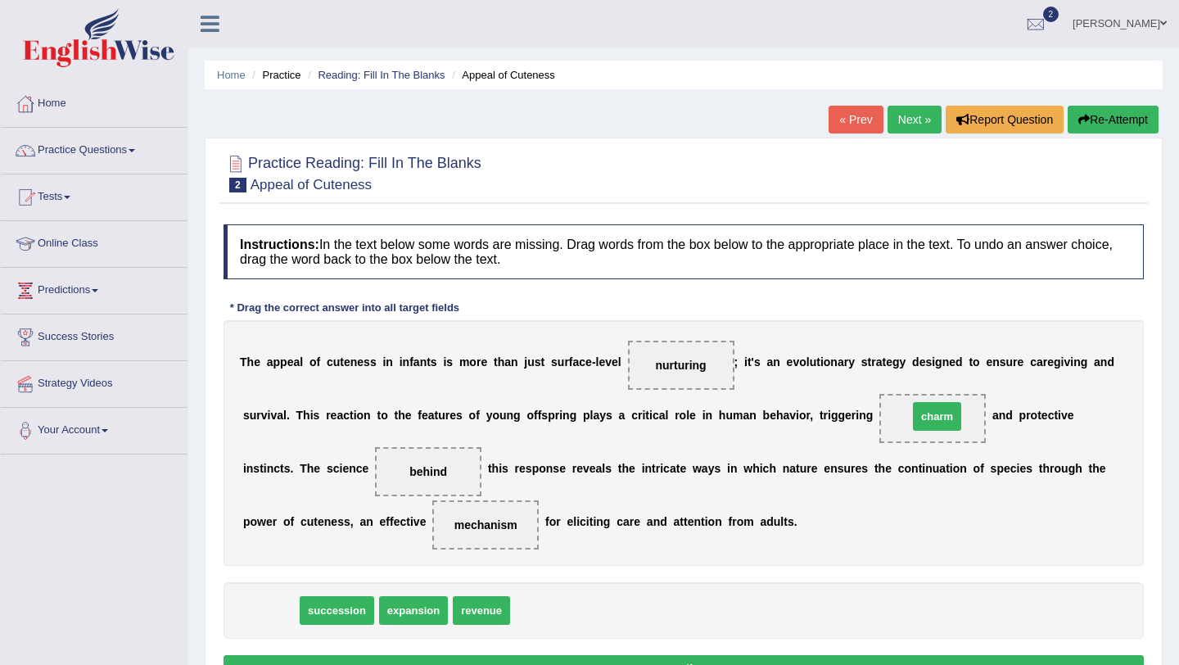
drag, startPoint x: 280, startPoint y: 613, endPoint x: 946, endPoint y: 420, distance: 693.2
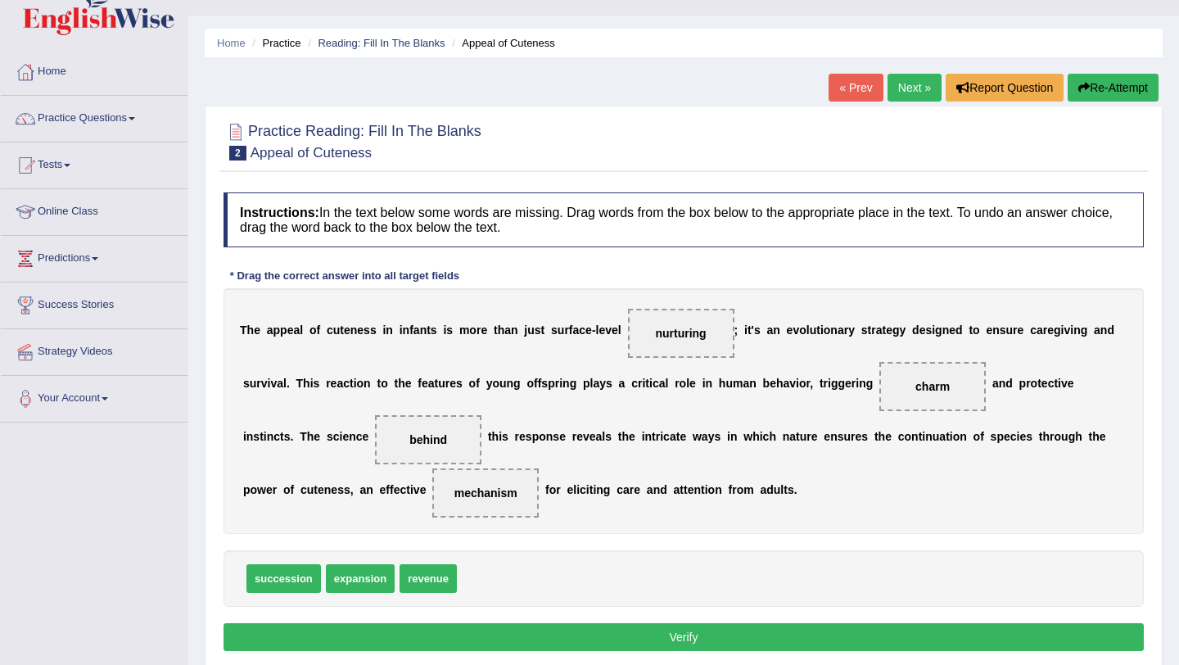
scroll to position [34, 0]
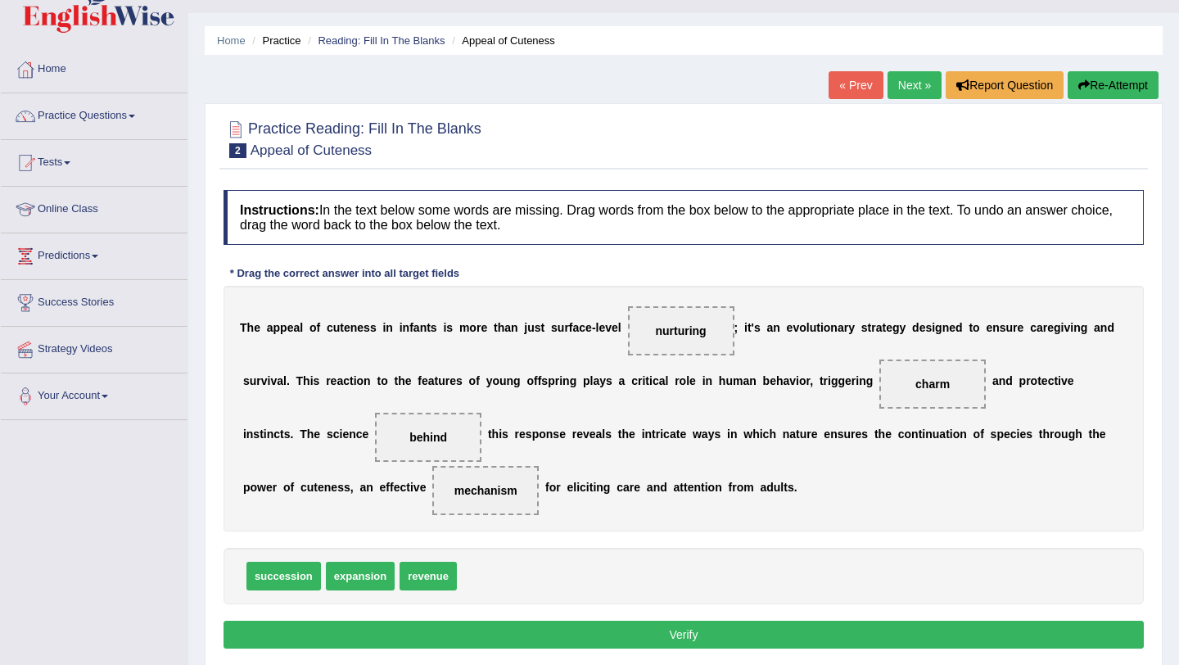
click at [895, 657] on div "Instructions: In the text below some words are missing. Drag words from the box…" at bounding box center [683, 422] width 929 height 480
click at [895, 646] on button "Verify" at bounding box center [684, 635] width 920 height 28
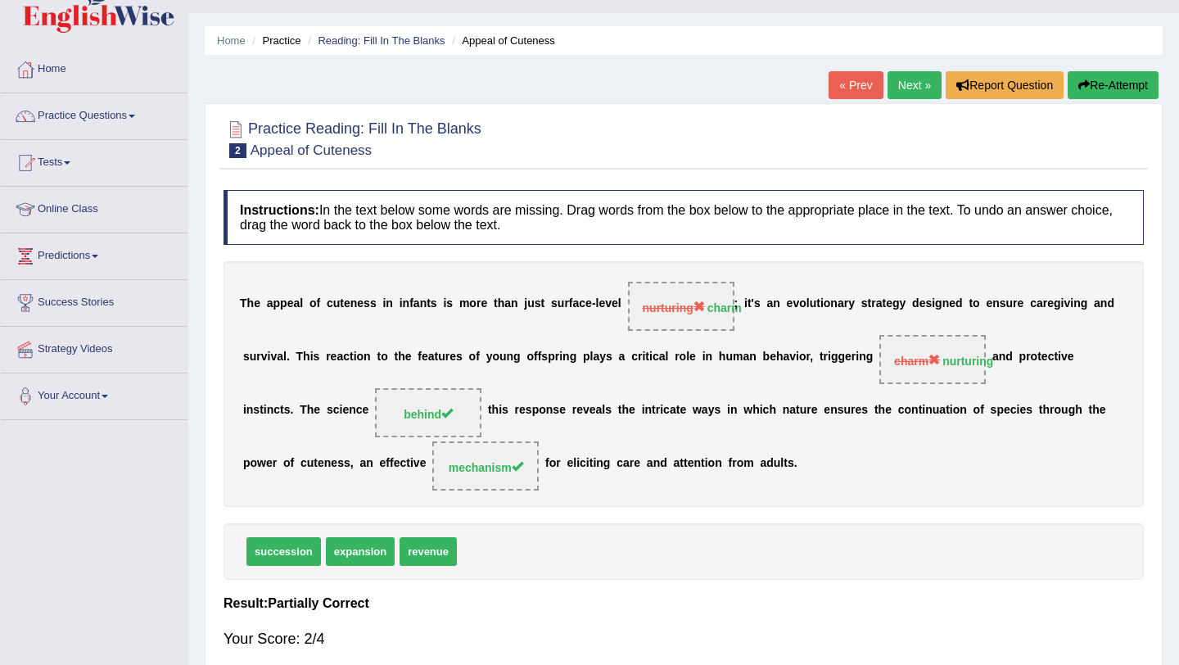
scroll to position [0, 0]
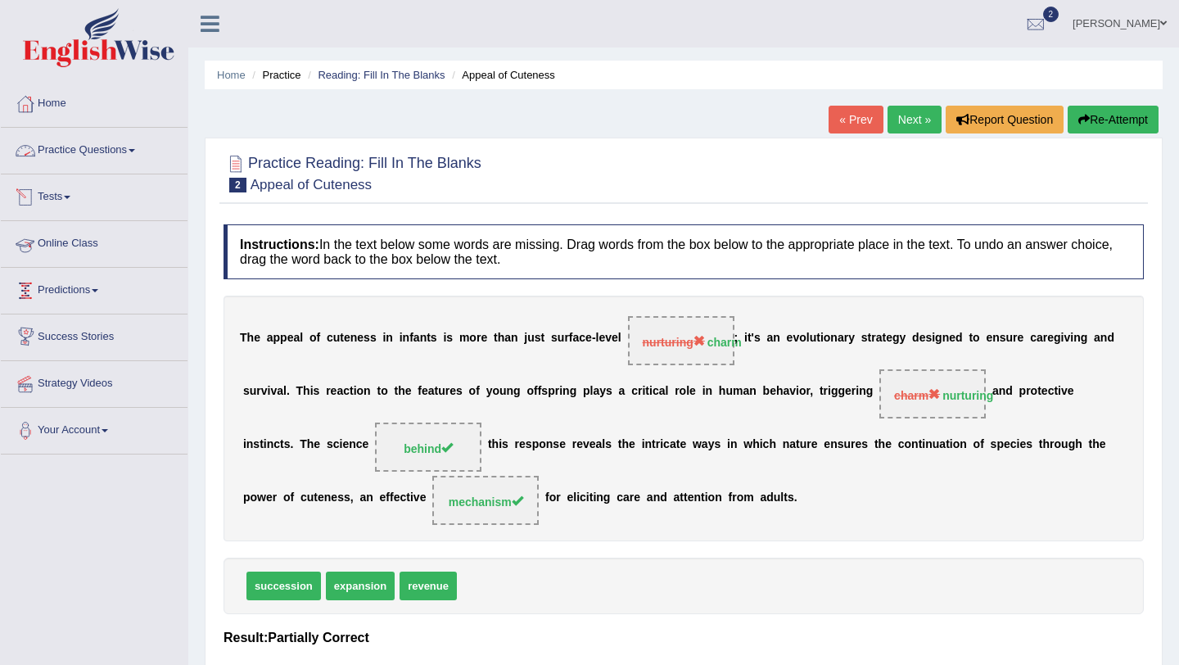
click at [99, 158] on link "Practice Questions" at bounding box center [94, 148] width 187 height 41
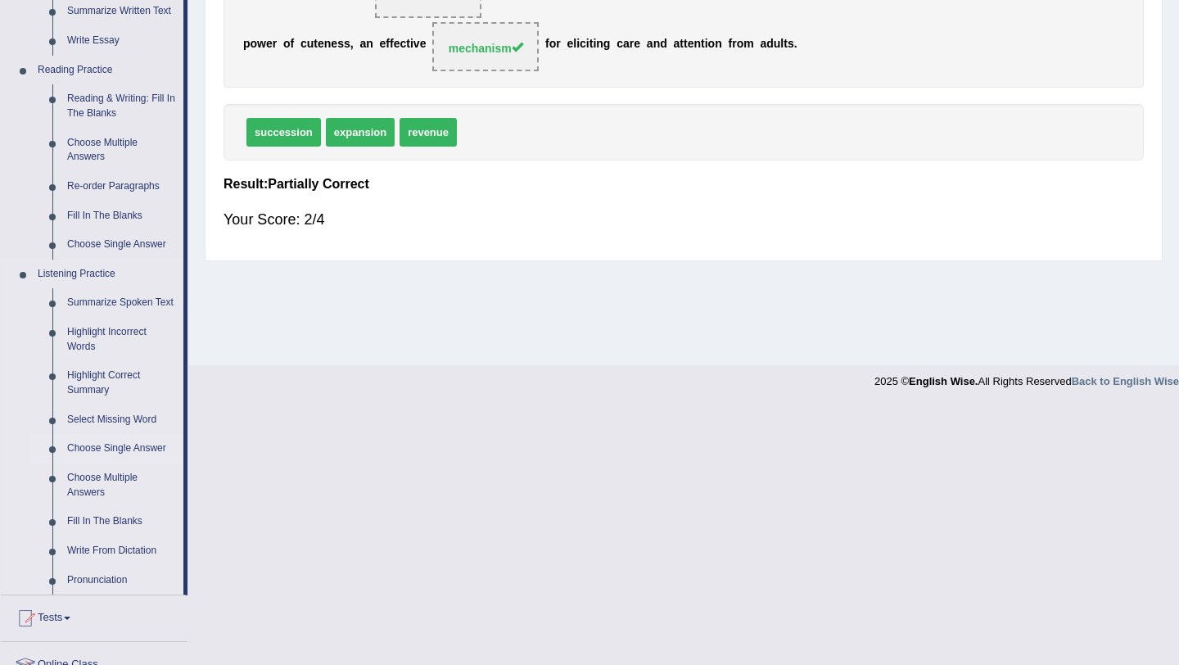
scroll to position [436, 0]
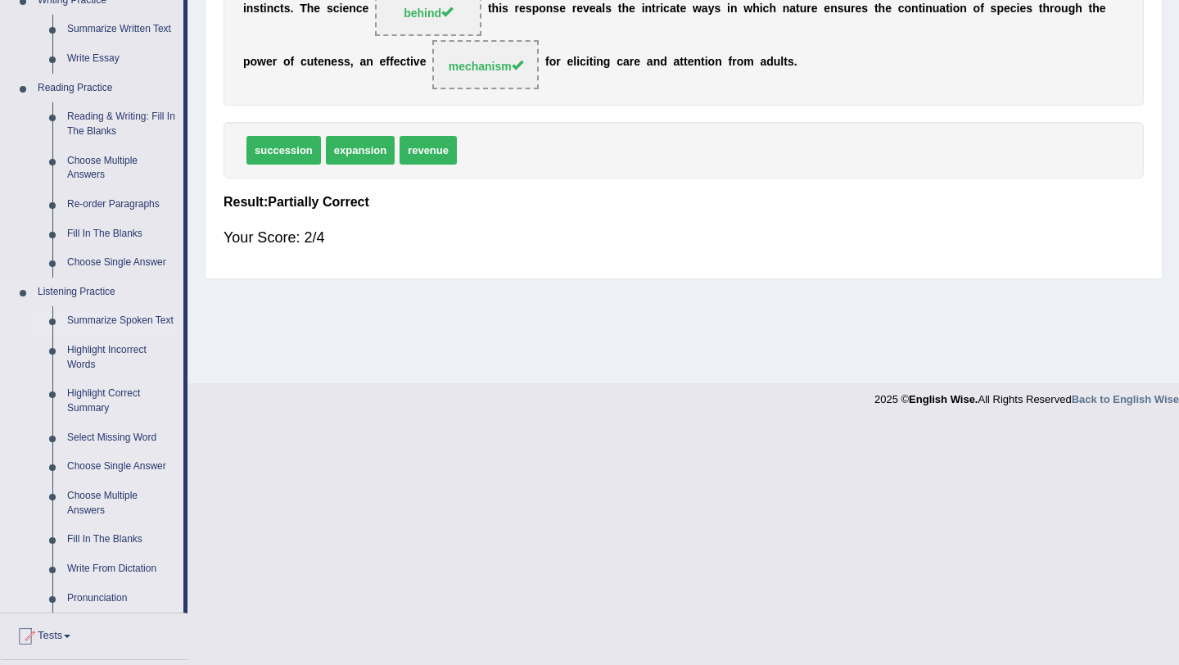
click at [95, 322] on link "Summarize Spoken Text" at bounding box center [122, 320] width 124 height 29
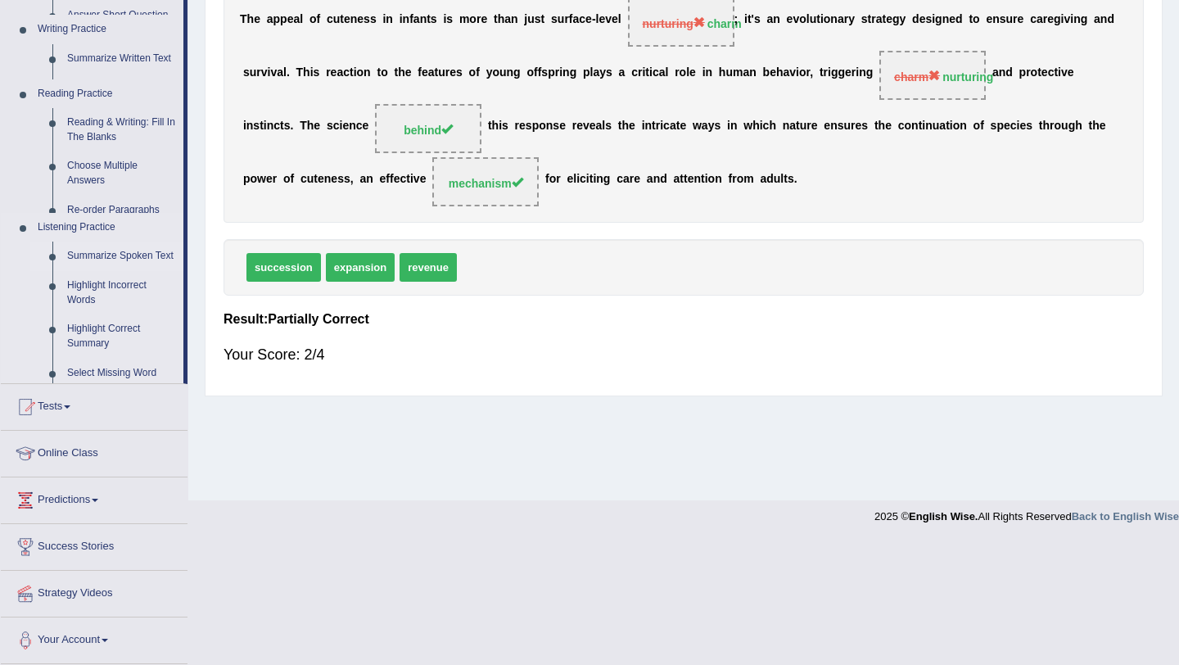
scroll to position [195, 0]
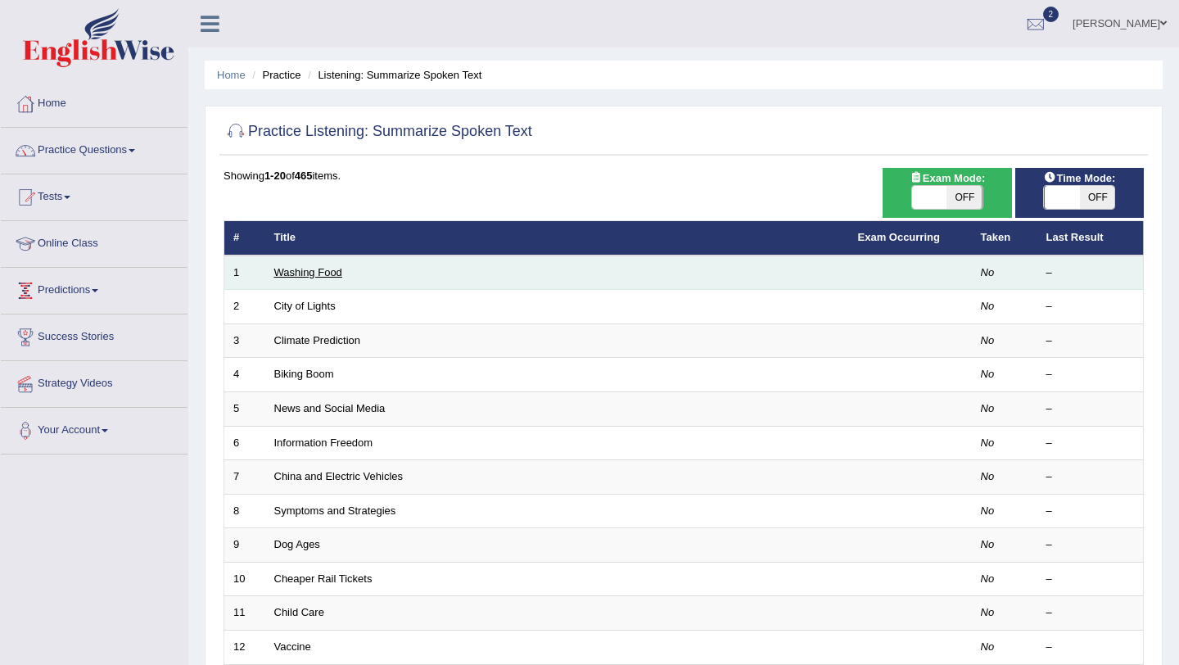
click at [314, 269] on link "Washing Food" at bounding box center [308, 272] width 68 height 12
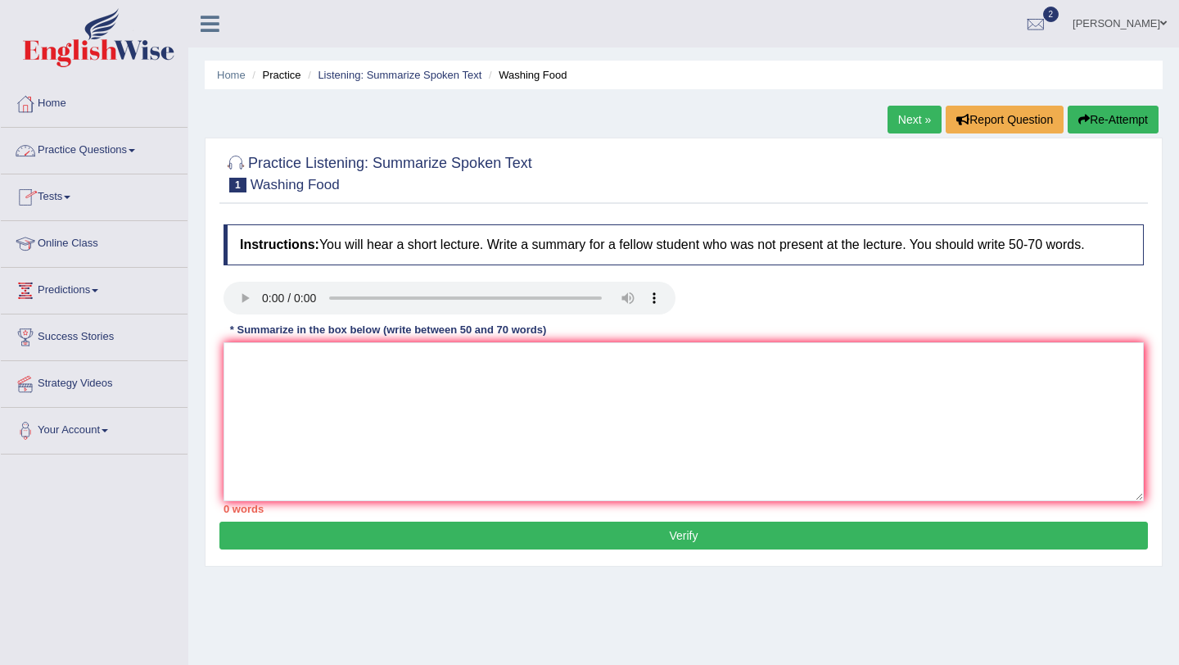
click at [74, 160] on link "Practice Questions" at bounding box center [94, 148] width 187 height 41
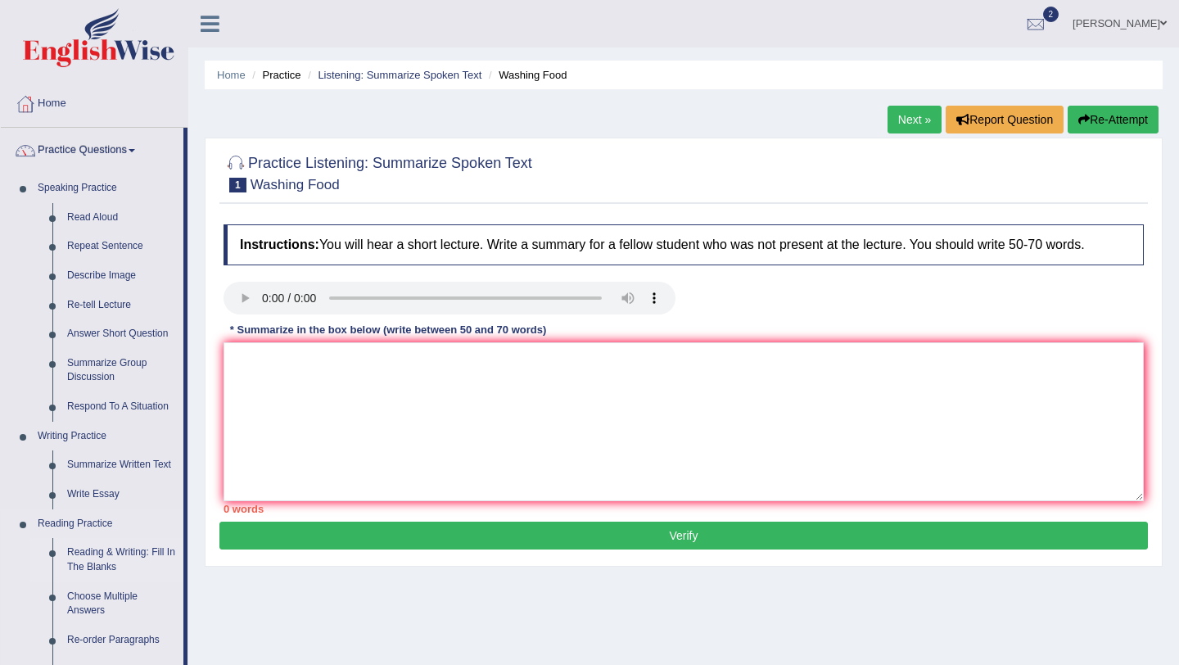
click at [126, 561] on link "Reading & Writing: Fill In The Blanks" at bounding box center [122, 559] width 124 height 43
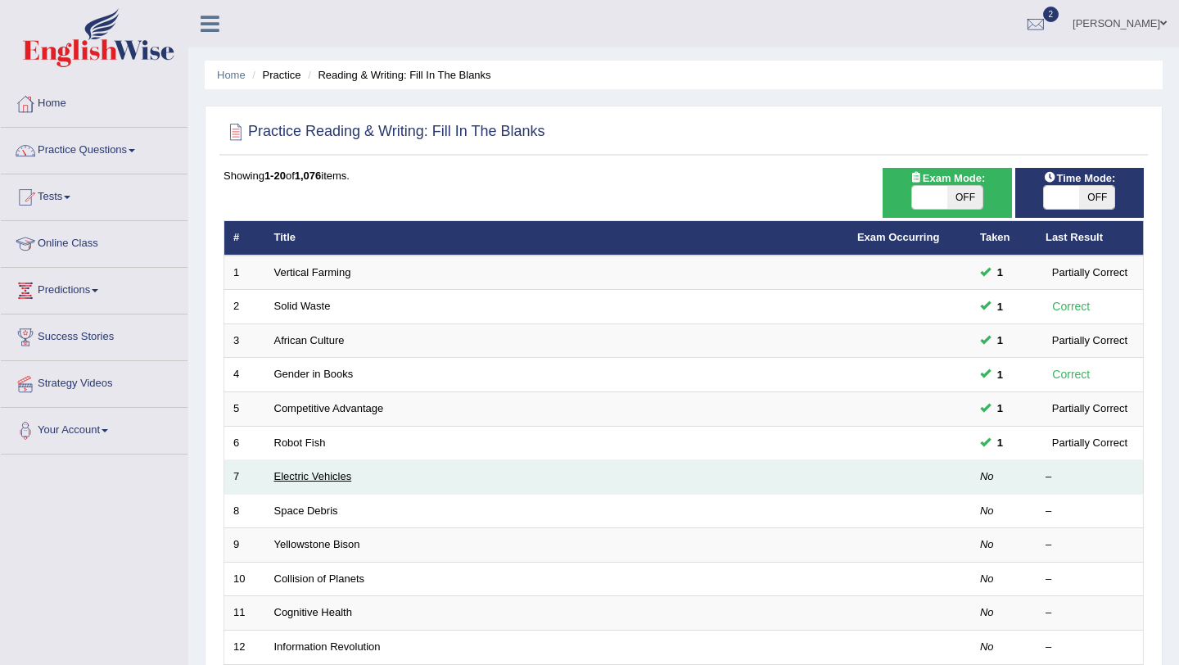
click at [336, 481] on link "Electric Vehicles" at bounding box center [313, 476] width 78 height 12
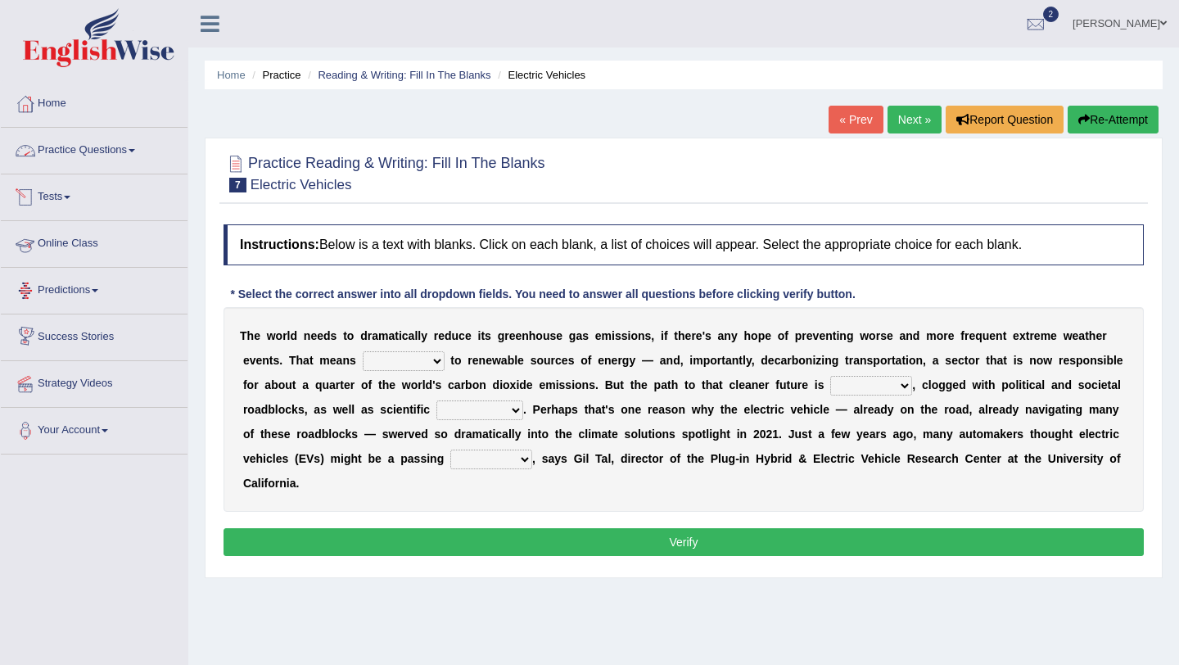
click at [81, 138] on link "Practice Questions" at bounding box center [94, 148] width 187 height 41
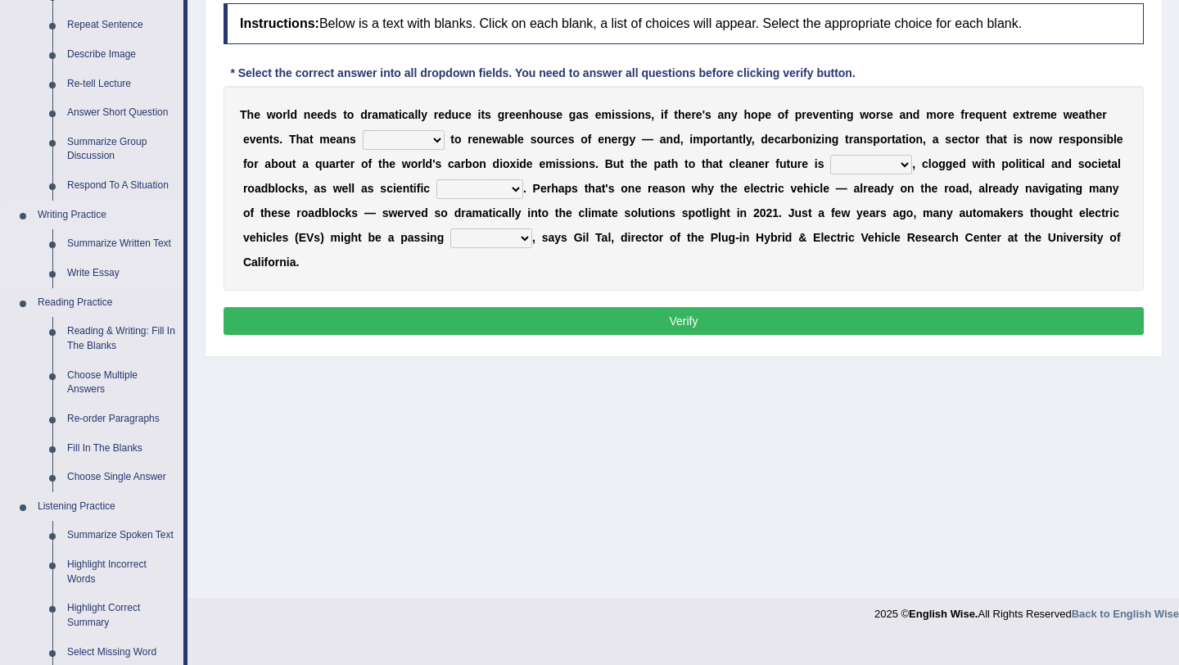
scroll to position [222, 0]
click at [100, 454] on link "Fill In The Blanks" at bounding box center [122, 447] width 124 height 29
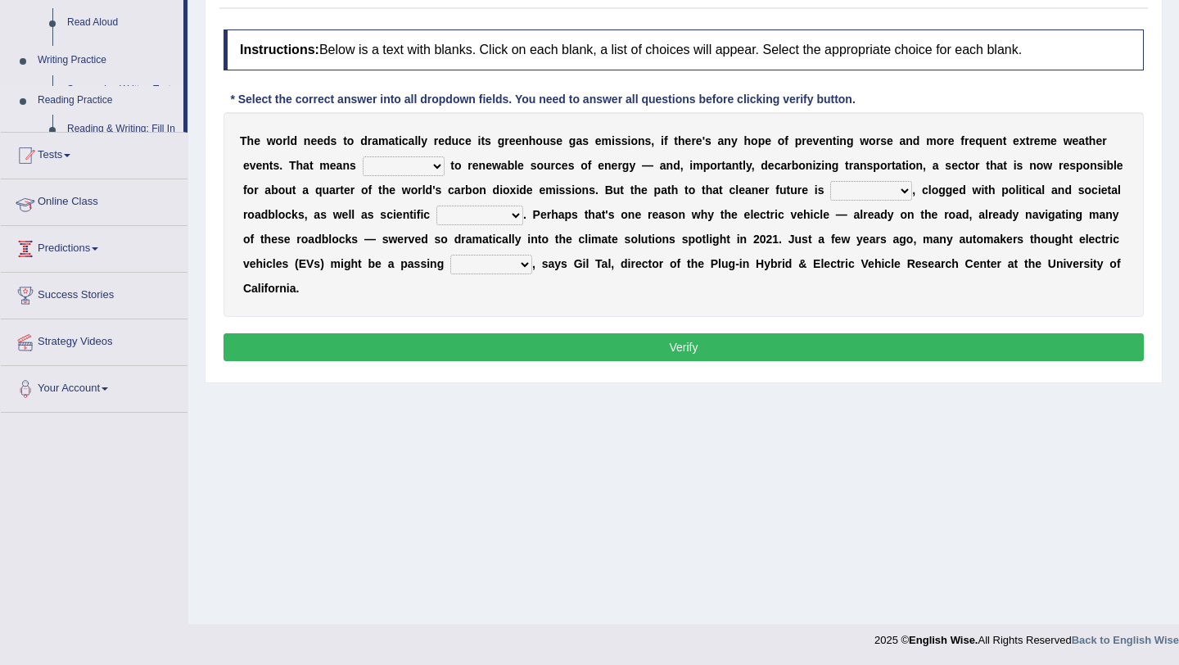
scroll to position [195, 0]
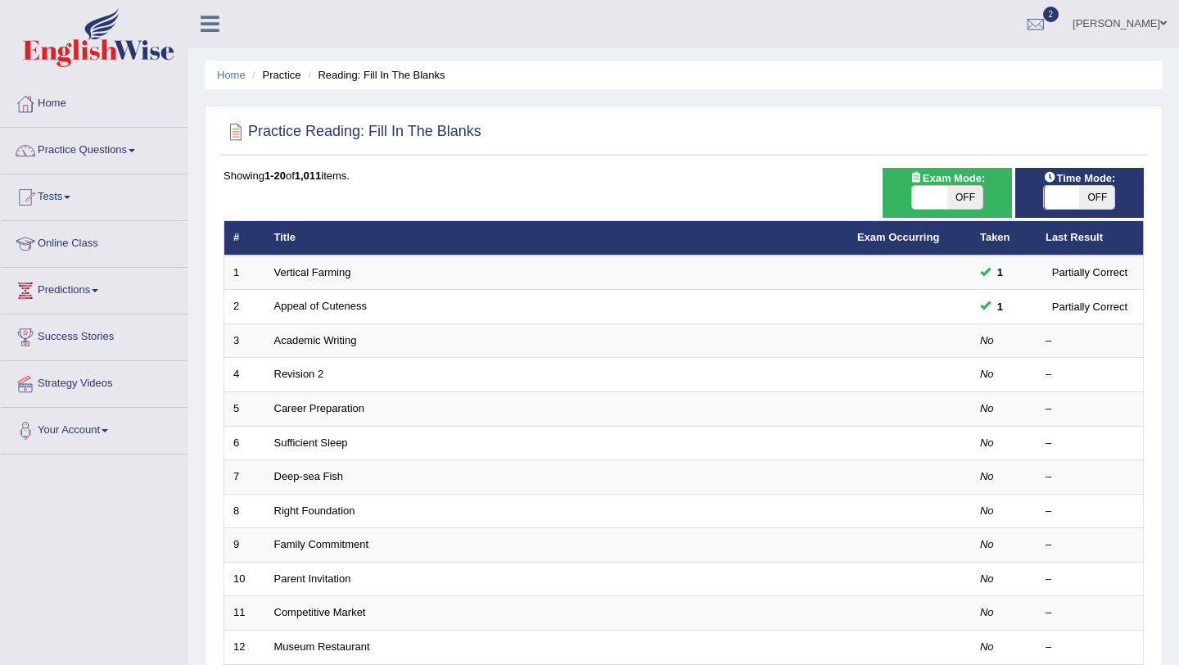
click at [305, 477] on link "Deep-sea Fish" at bounding box center [309, 476] width 70 height 12
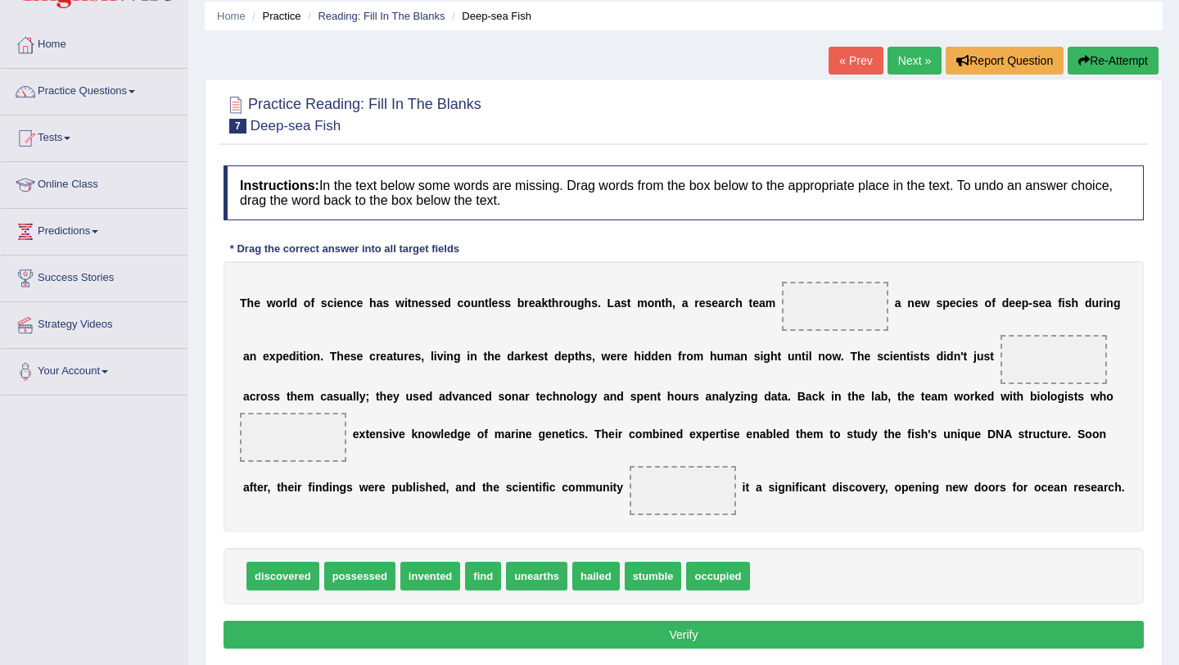
scroll to position [79, 0]
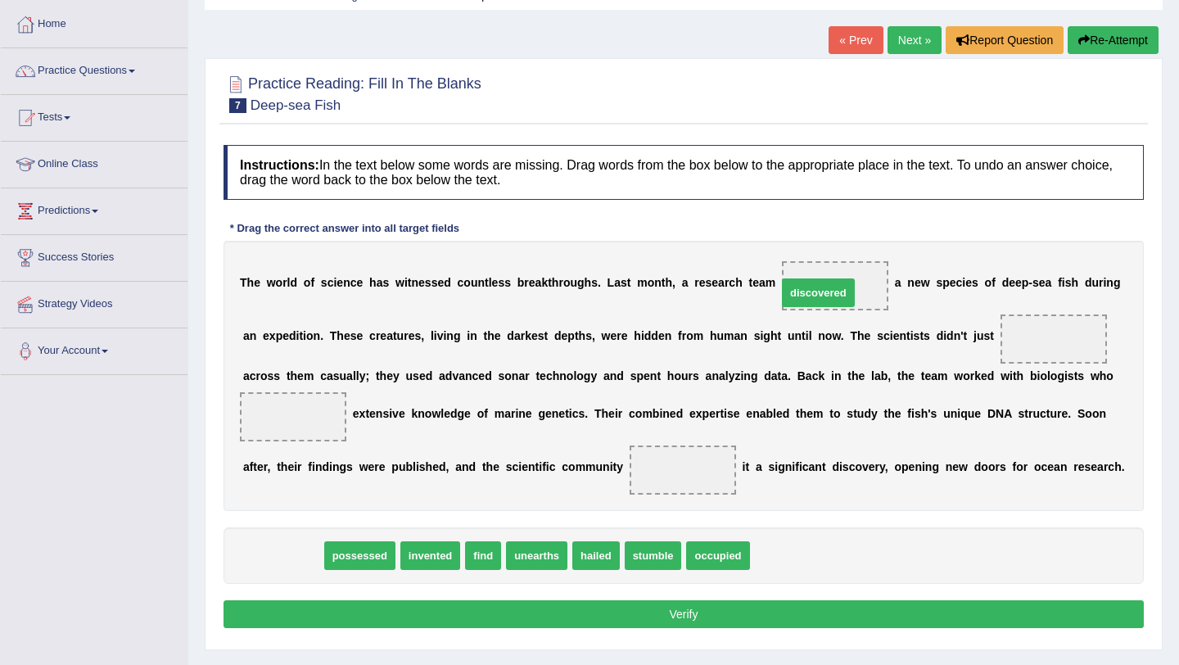
drag, startPoint x: 310, startPoint y: 557, endPoint x: 851, endPoint y: 293, distance: 602.0
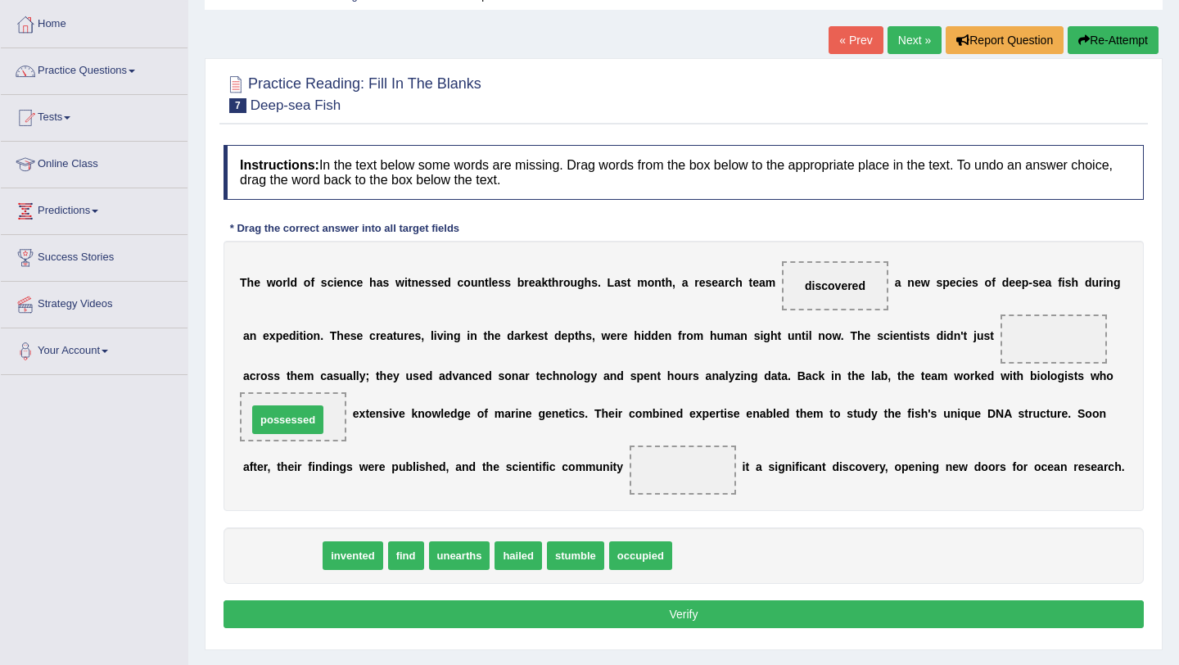
drag, startPoint x: 305, startPoint y: 558, endPoint x: 310, endPoint y: 421, distance: 136.8
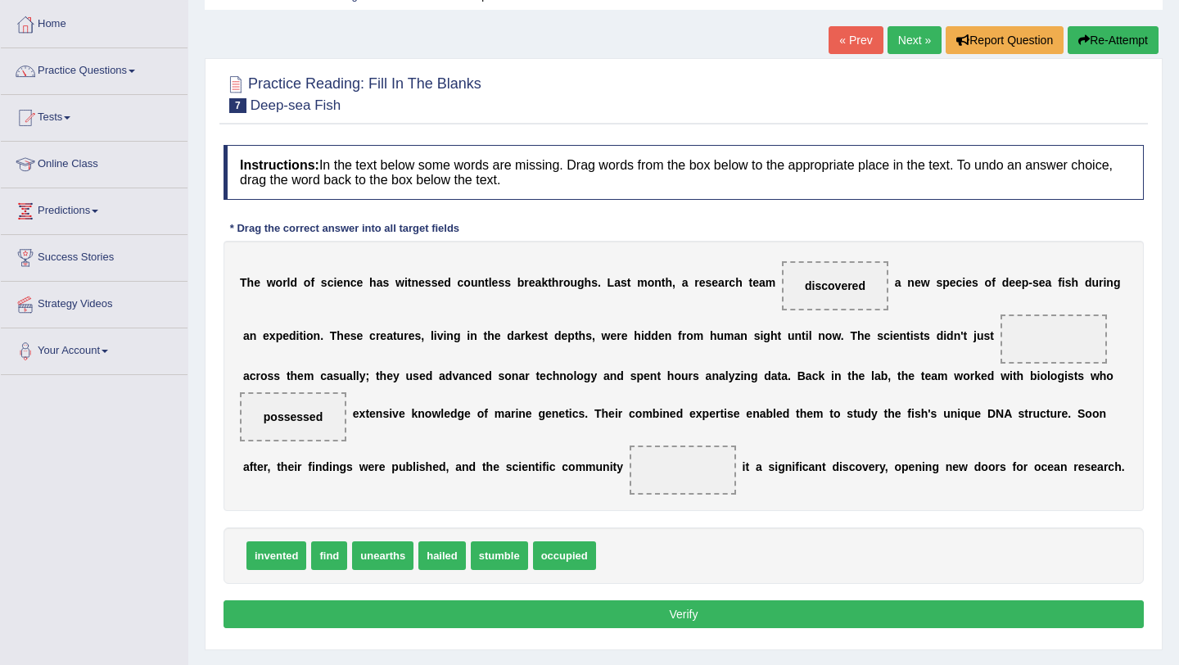
click at [393, 562] on span "unearths" at bounding box center [382, 555] width 61 height 29
drag, startPoint x: 422, startPoint y: 561, endPoint x: 1032, endPoint y: 340, distance: 648.8
drag, startPoint x: 326, startPoint y: 561, endPoint x: 1055, endPoint y: 342, distance: 760.8
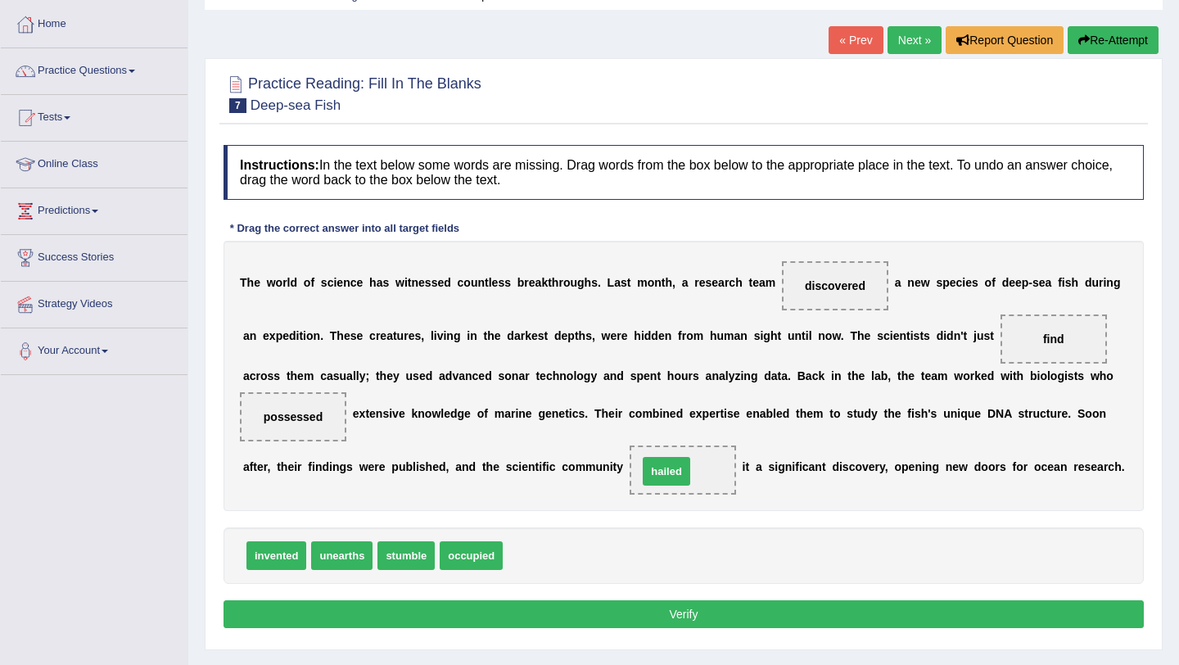
drag, startPoint x: 533, startPoint y: 554, endPoint x: 669, endPoint y: 469, distance: 160.0
click at [680, 608] on button "Verify" at bounding box center [684, 614] width 920 height 28
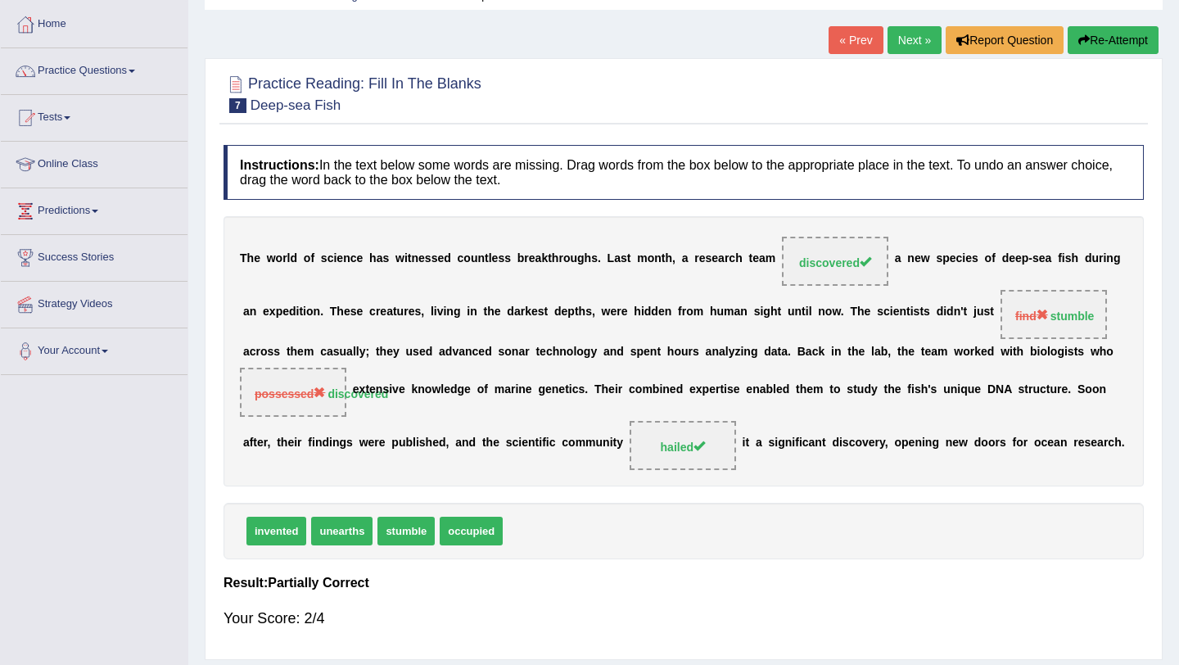
click at [913, 50] on link "Next »" at bounding box center [915, 40] width 54 height 28
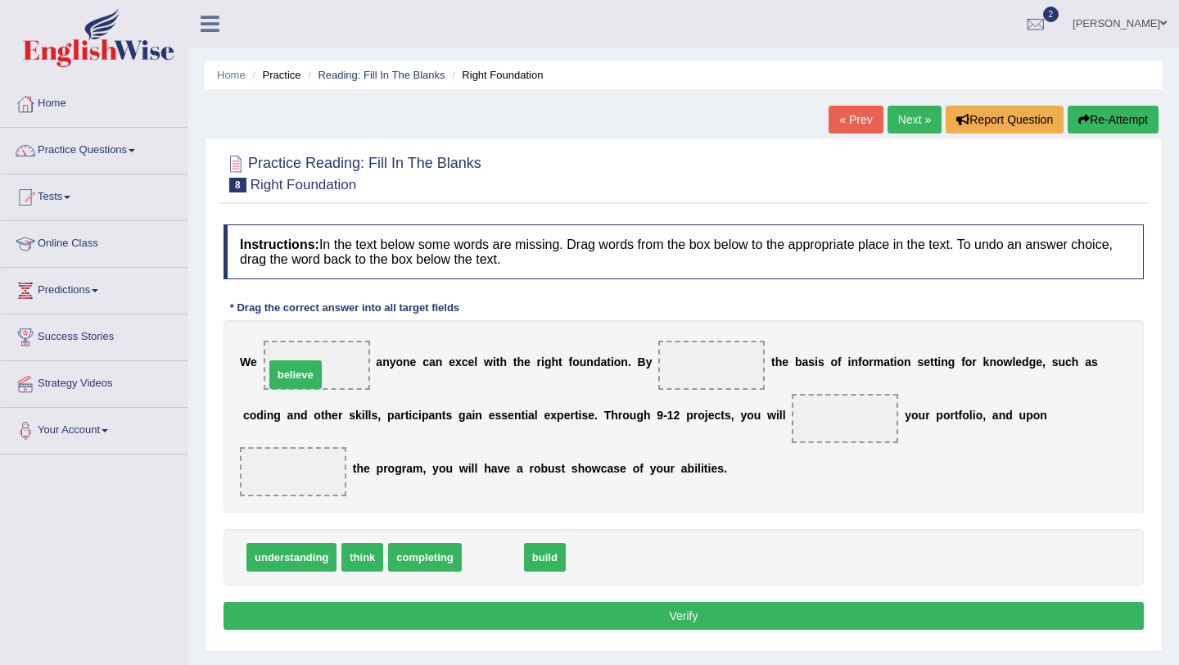
drag, startPoint x: 498, startPoint y: 562, endPoint x: 300, endPoint y: 379, distance: 268.8
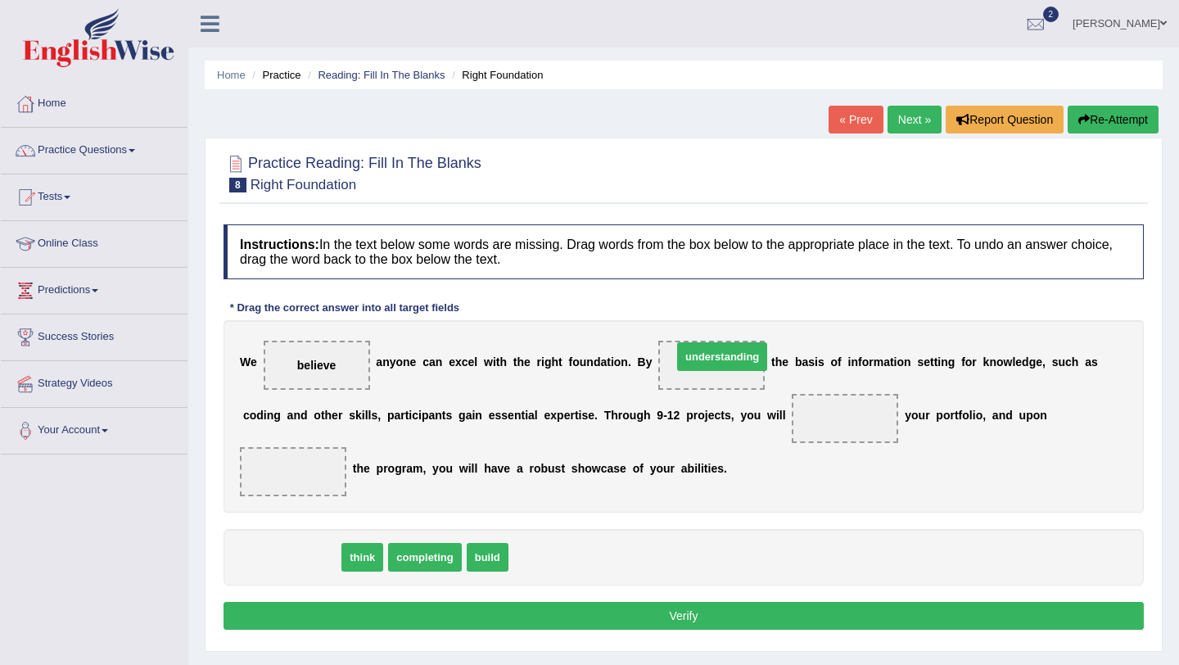
drag, startPoint x: 295, startPoint y: 549, endPoint x: 725, endPoint y: 350, distance: 474.8
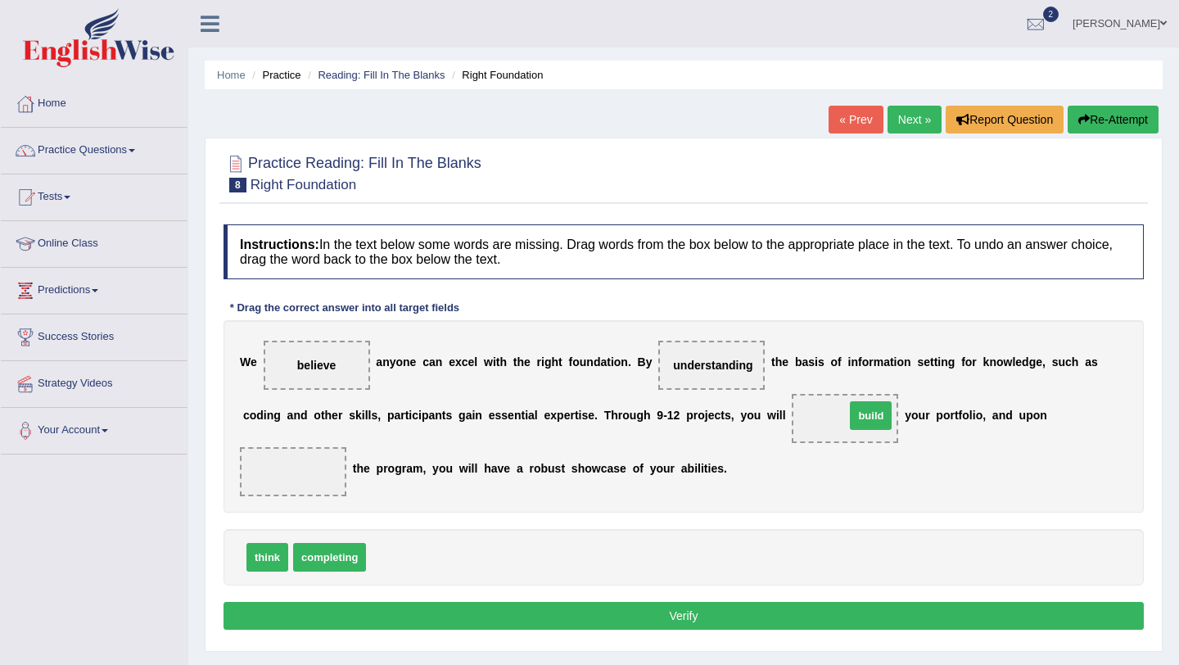
drag, startPoint x: 383, startPoint y: 556, endPoint x: 862, endPoint y: 414, distance: 499.5
drag, startPoint x: 337, startPoint y: 562, endPoint x: 310, endPoint y: 481, distance: 84.7
click at [368, 627] on button "Verify" at bounding box center [684, 616] width 920 height 28
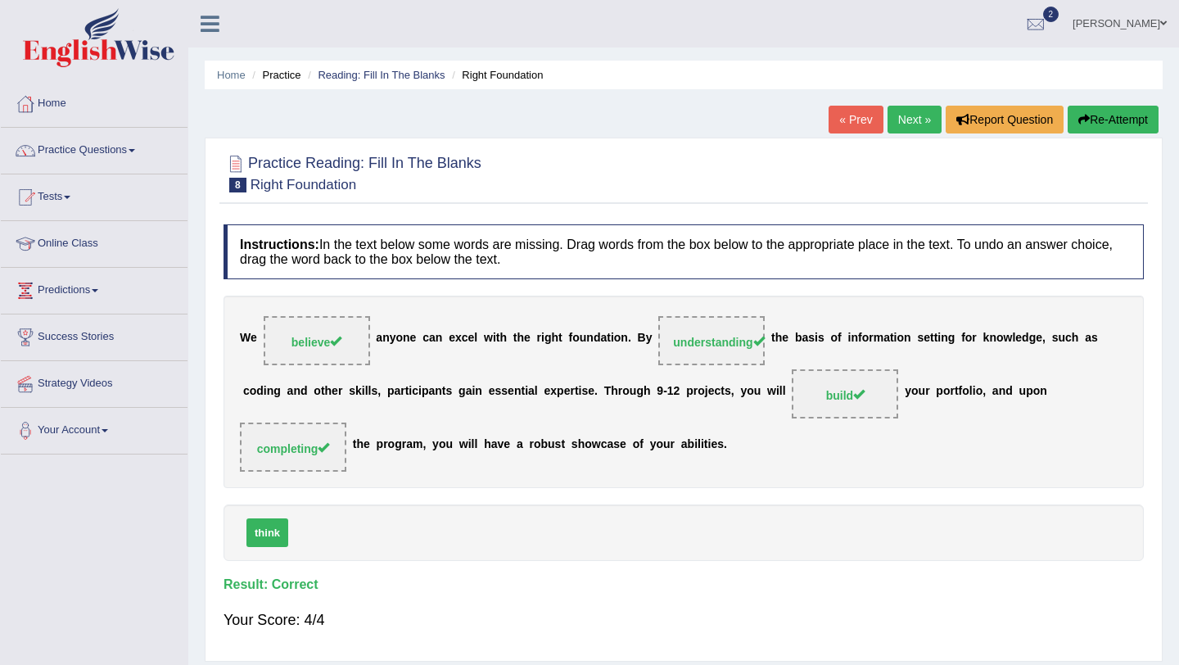
click at [909, 120] on link "Next »" at bounding box center [915, 120] width 54 height 28
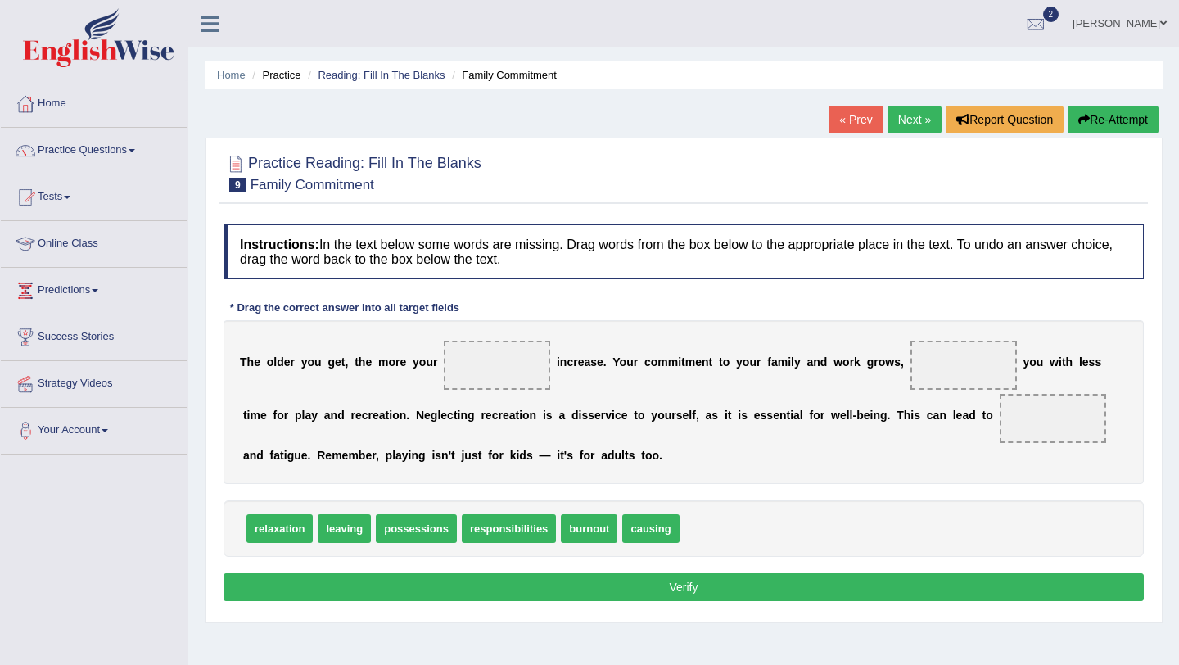
click at [921, 124] on link "Next »" at bounding box center [915, 120] width 54 height 28
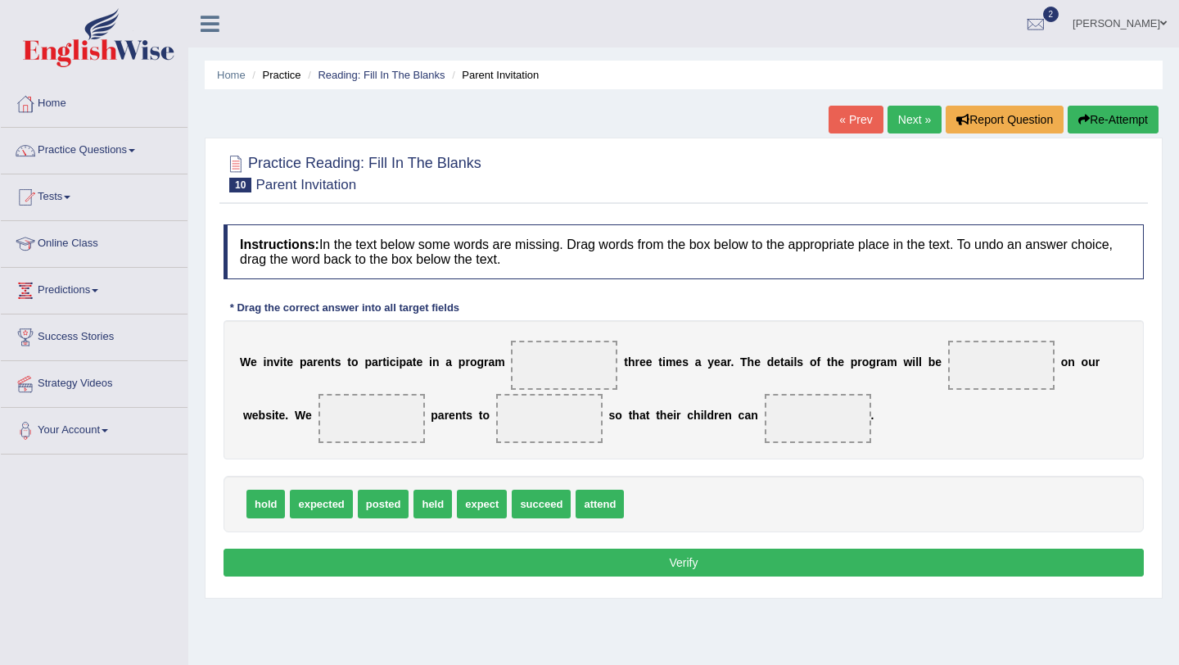
click at [921, 124] on link "Next »" at bounding box center [915, 120] width 54 height 28
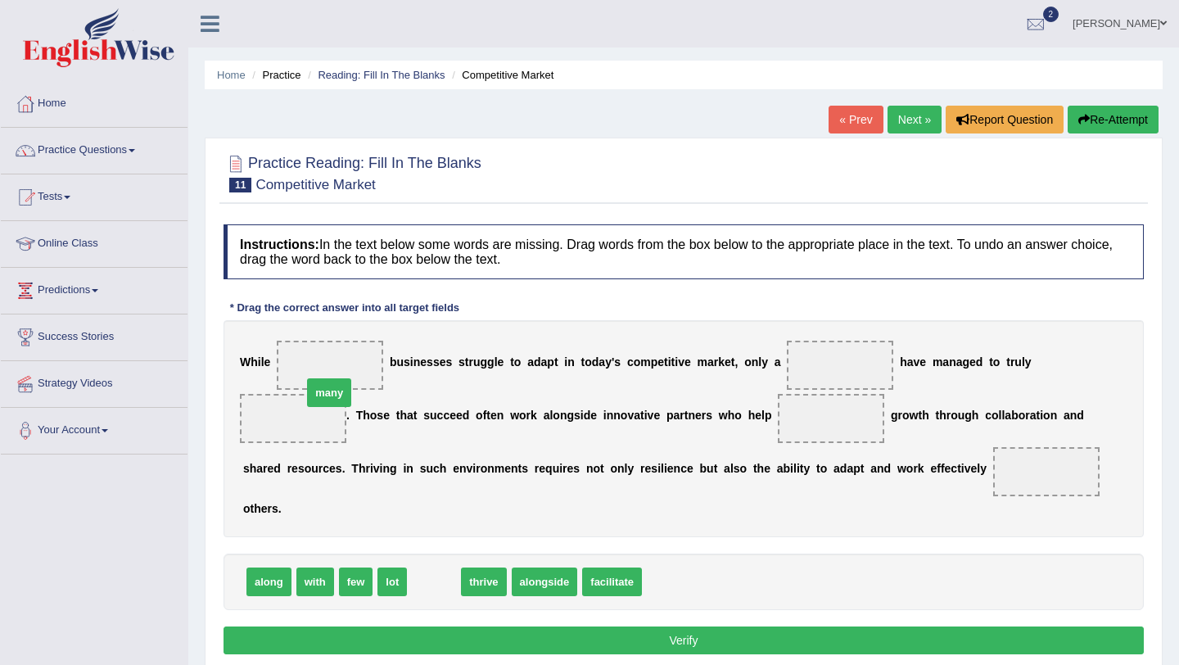
drag, startPoint x: 438, startPoint y: 570, endPoint x: 332, endPoint y: 379, distance: 218.1
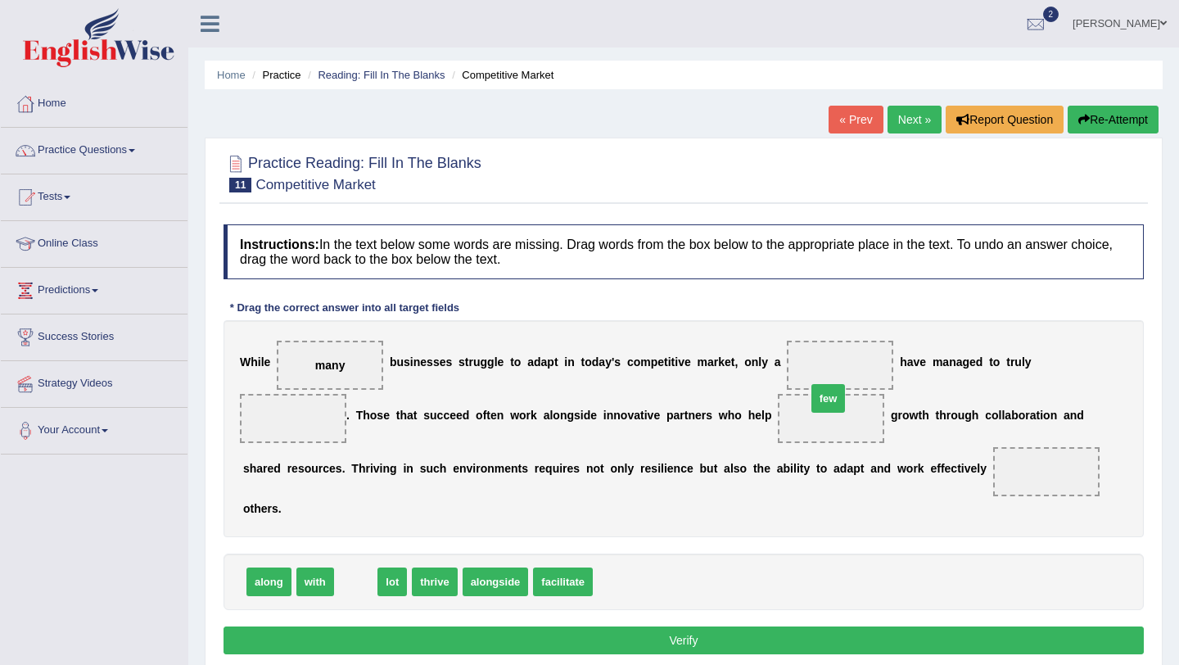
drag, startPoint x: 359, startPoint y: 548, endPoint x: 832, endPoint y: 364, distance: 506.8
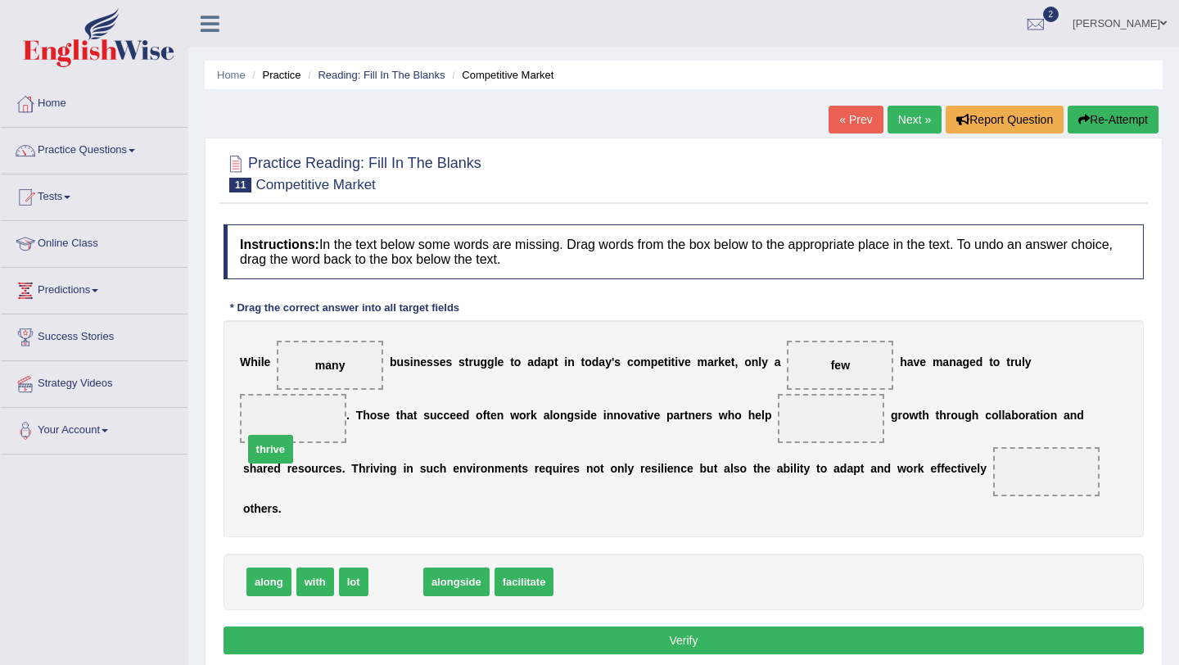
drag, startPoint x: 392, startPoint y: 562, endPoint x: 278, endPoint y: 427, distance: 176.0
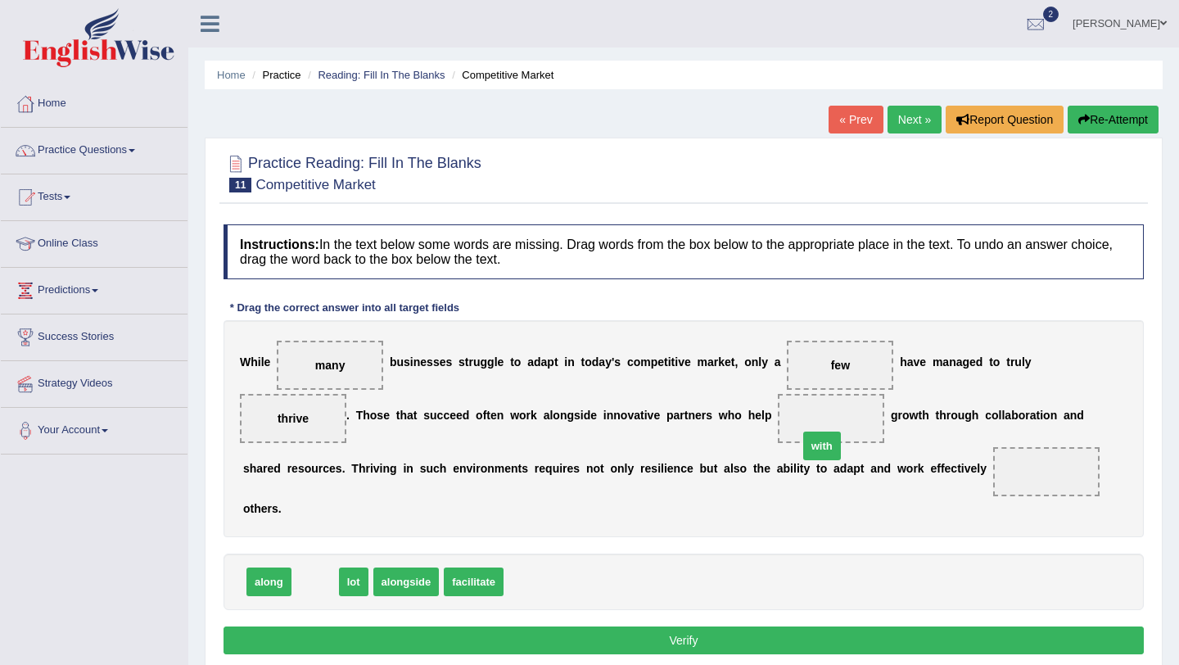
drag, startPoint x: 314, startPoint y: 549, endPoint x: 830, endPoint y: 413, distance: 533.7
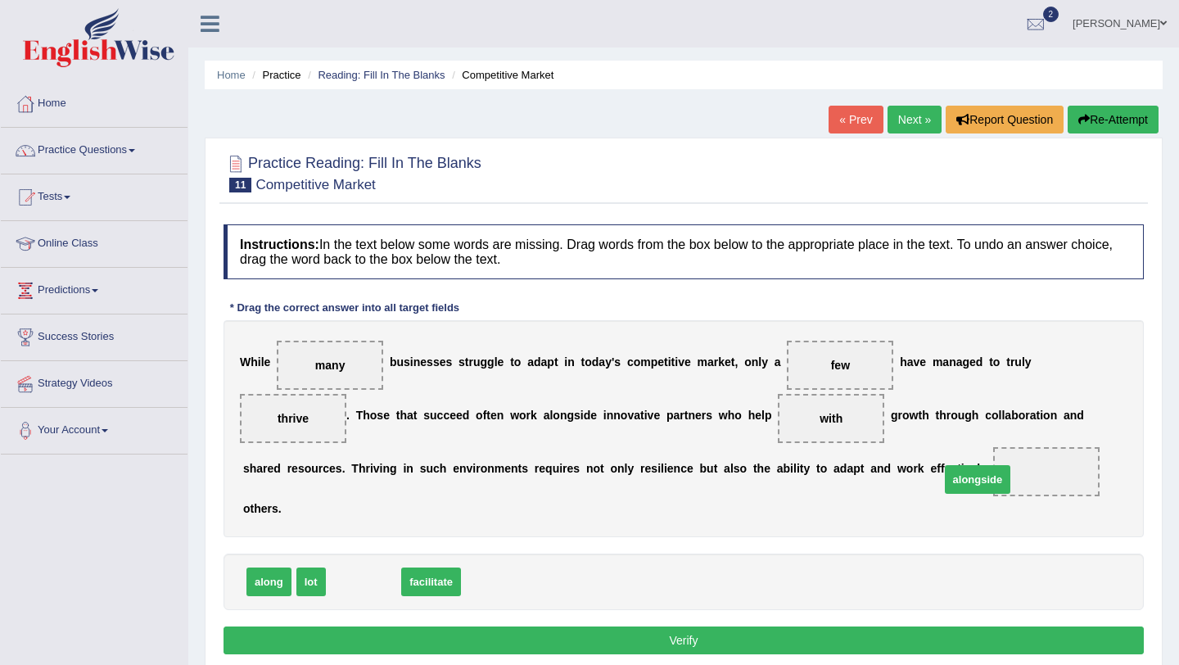
drag, startPoint x: 385, startPoint y: 559, endPoint x: 999, endPoint y: 457, distance: 622.6
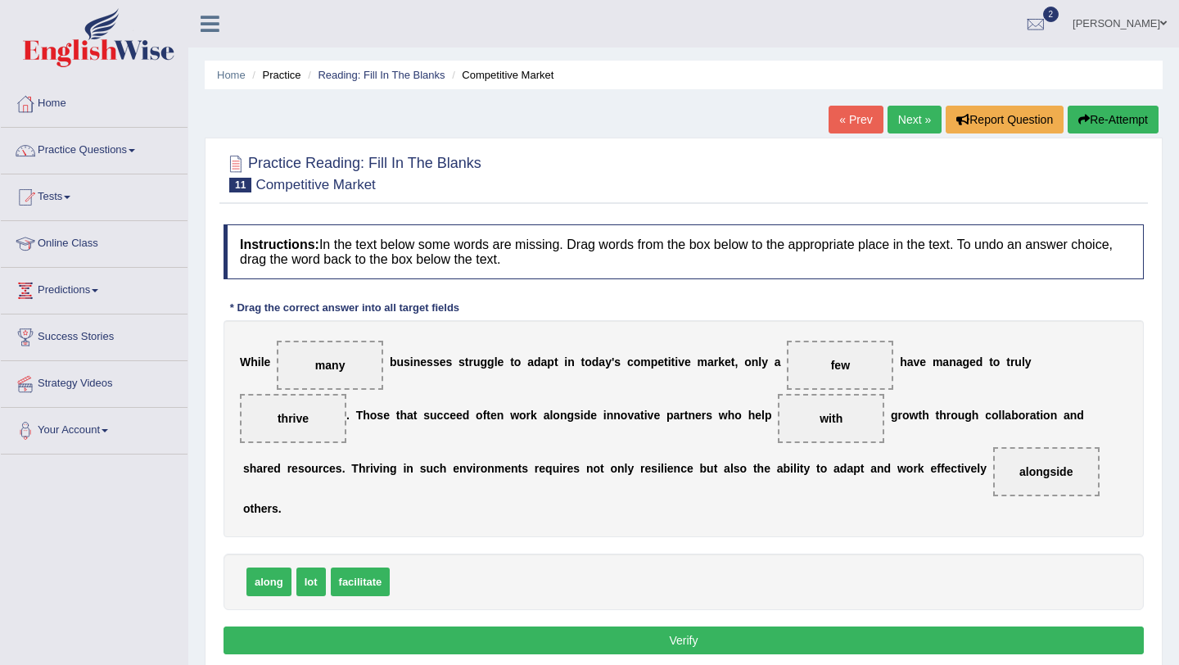
click at [969, 626] on button "Verify" at bounding box center [684, 640] width 920 height 28
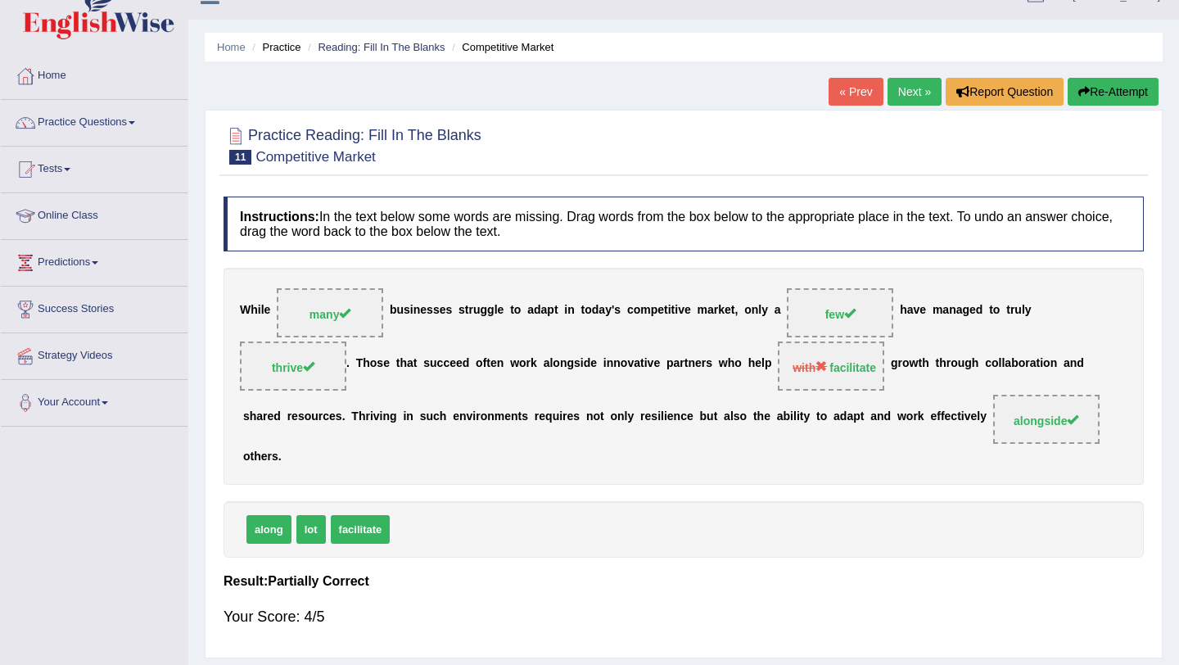
scroll to position [20, 0]
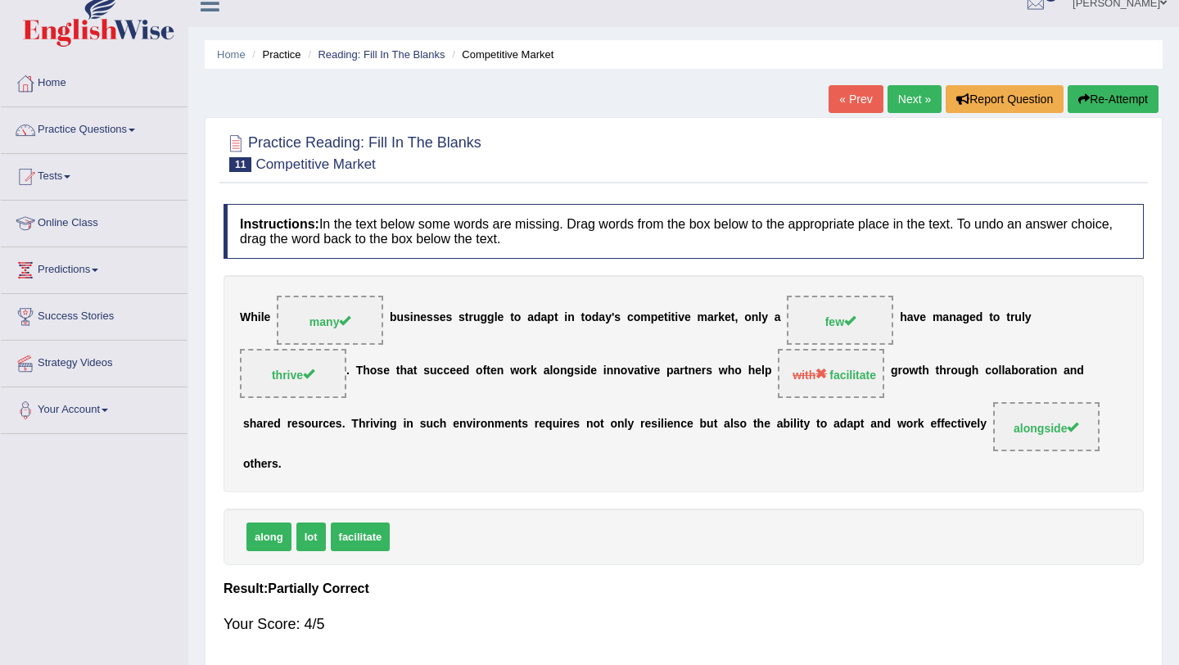
click at [913, 106] on link "Next »" at bounding box center [915, 99] width 54 height 28
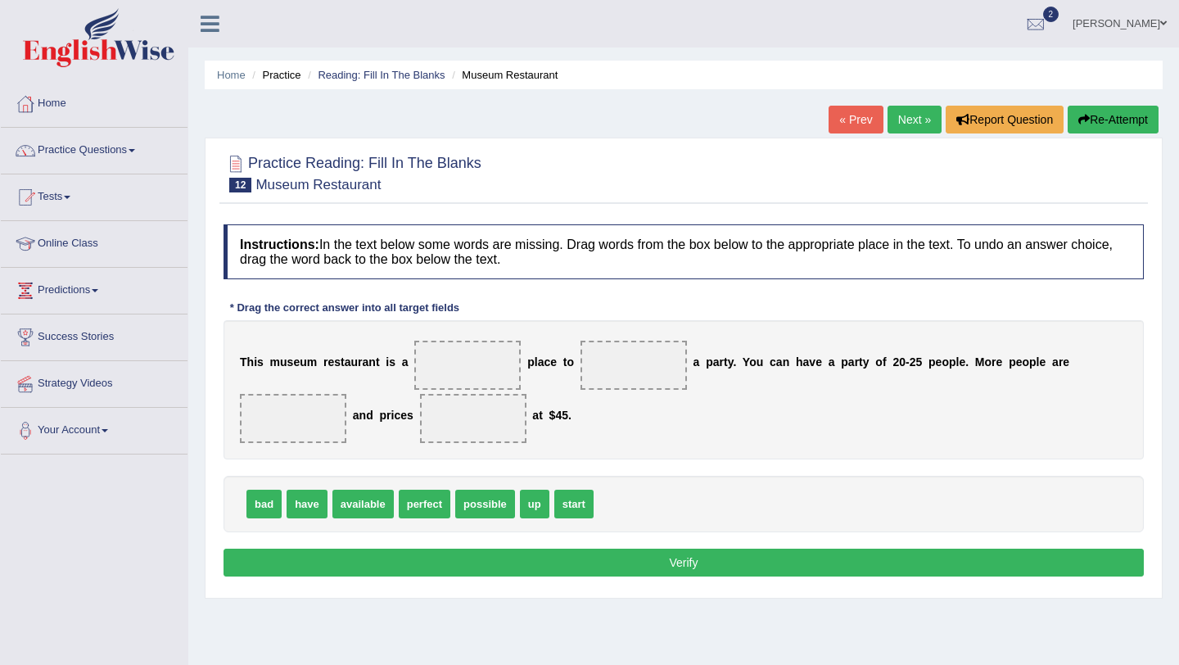
click at [913, 106] on link "Next »" at bounding box center [915, 120] width 54 height 28
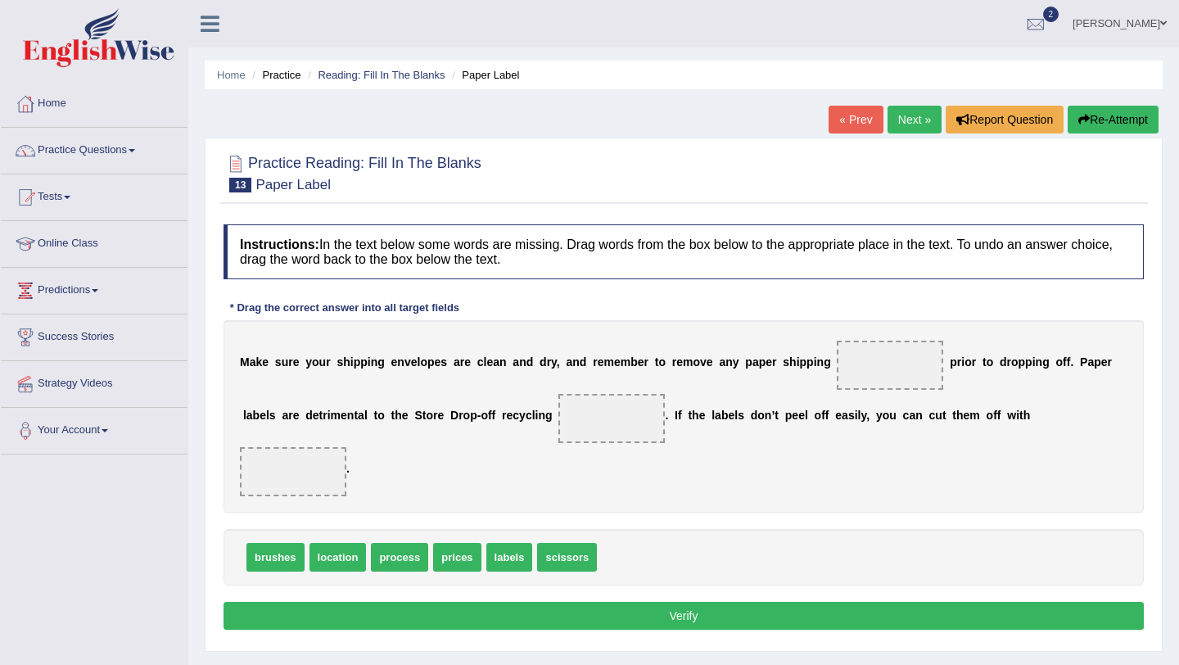
click at [913, 106] on link "Next »" at bounding box center [915, 120] width 54 height 28
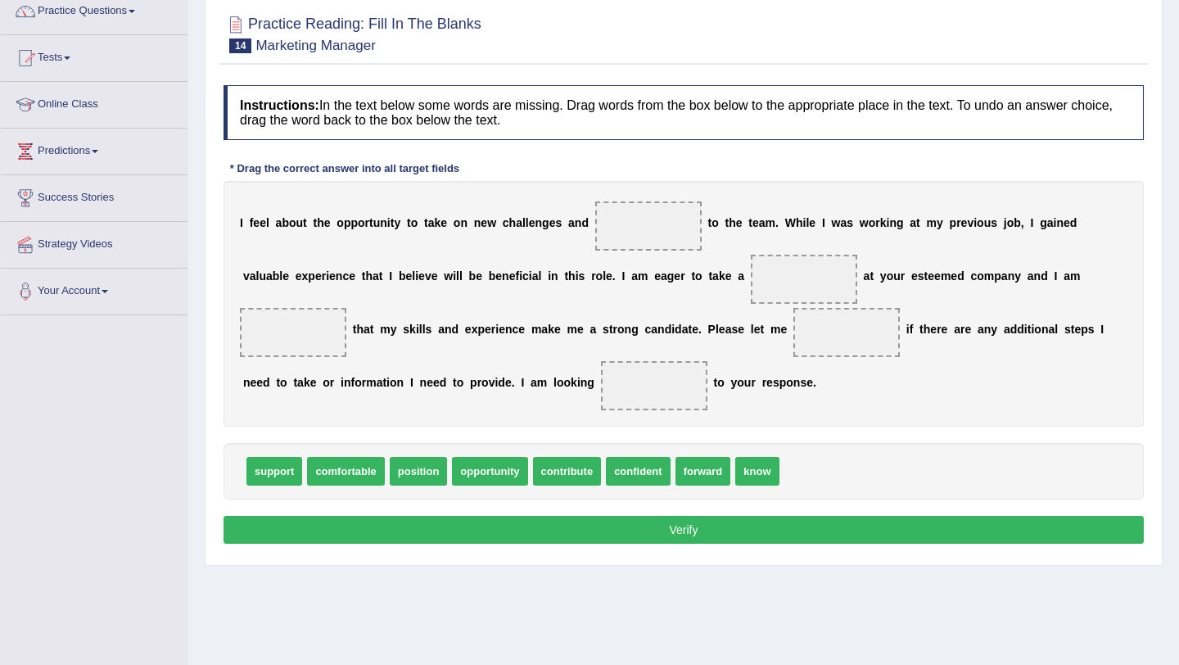
scroll to position [140, 0]
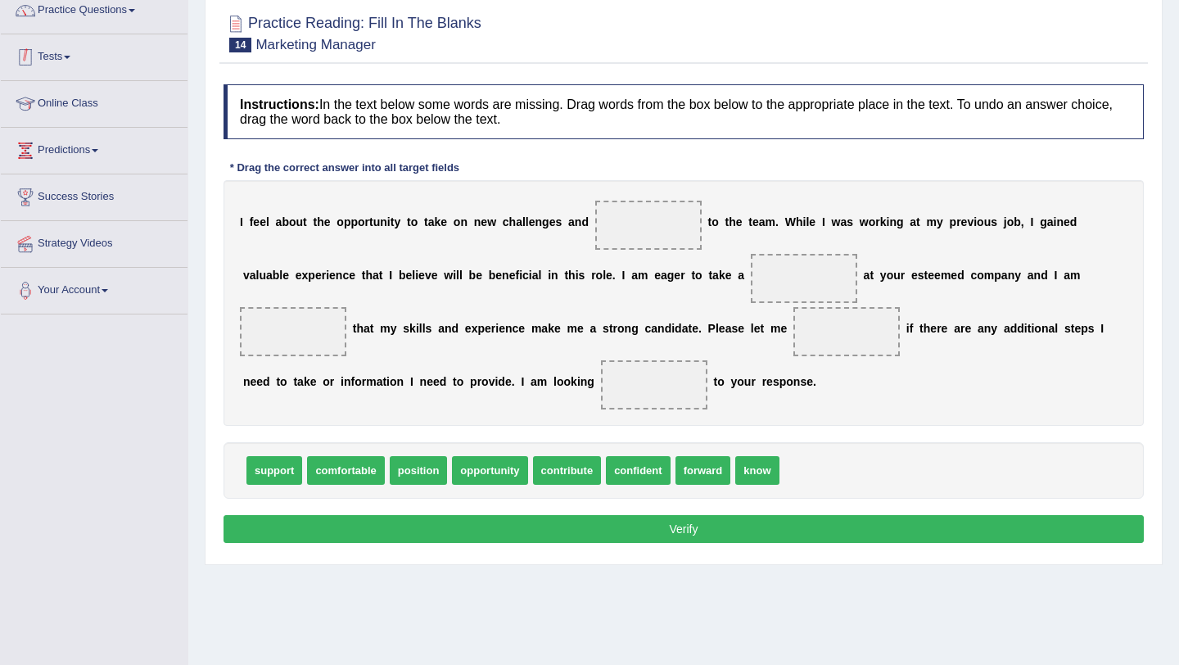
click at [66, 47] on link "Tests" at bounding box center [94, 54] width 187 height 41
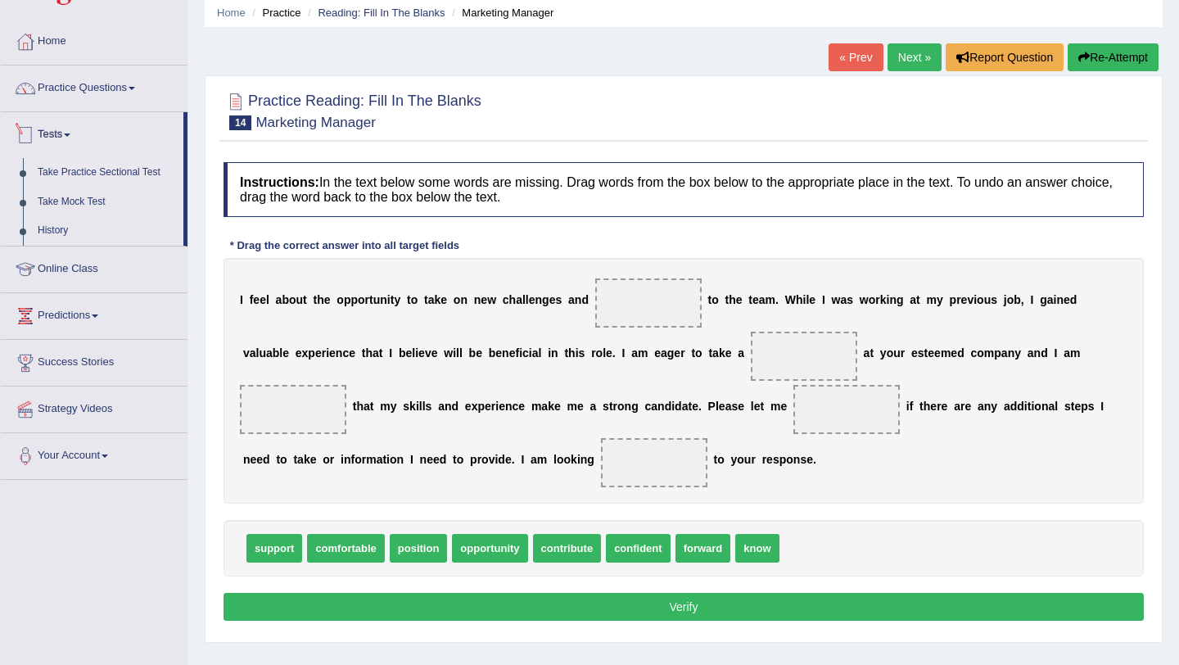
scroll to position [16, 0]
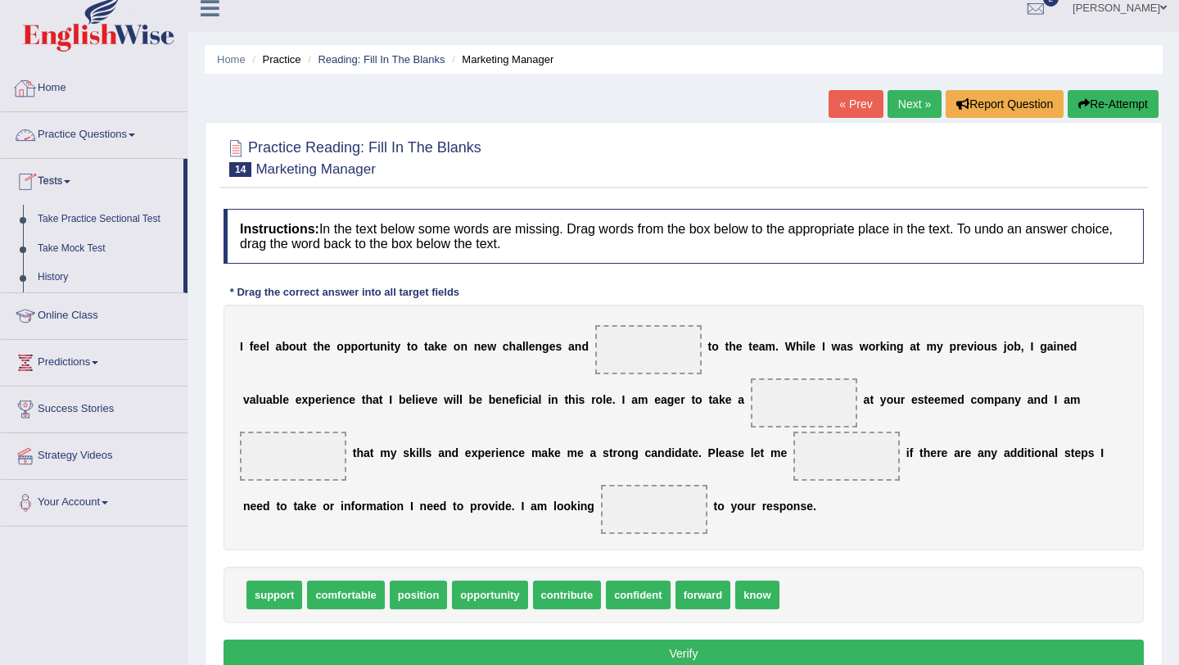
click at [84, 142] on link "Practice Questions" at bounding box center [94, 132] width 187 height 41
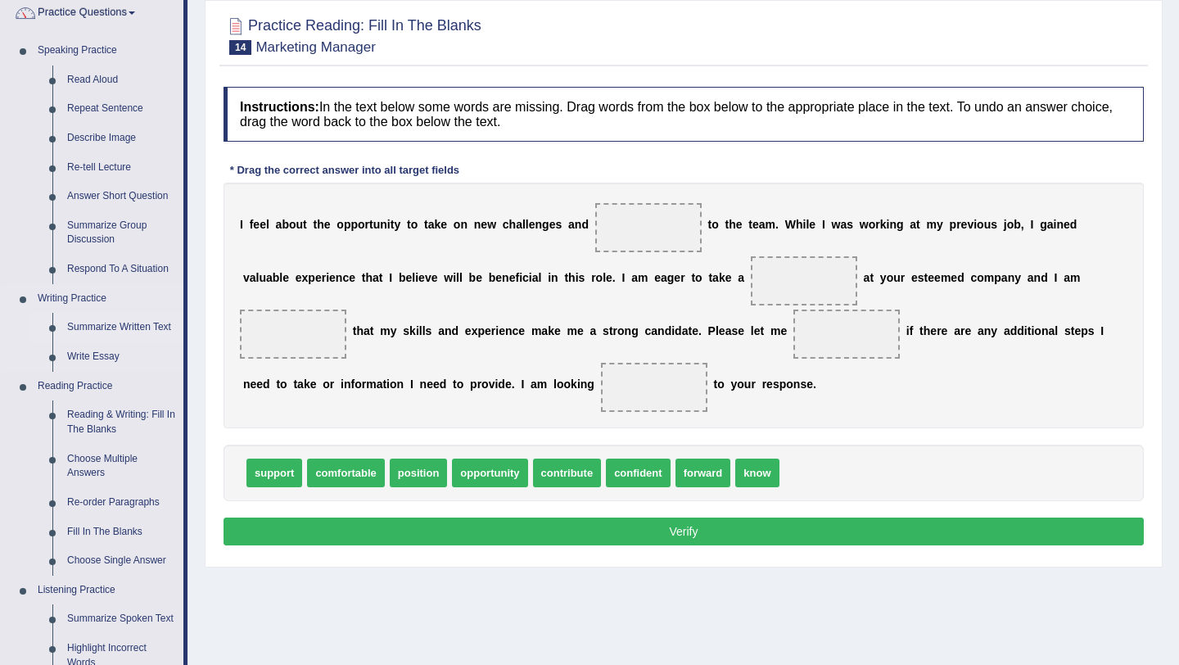
scroll to position [138, 0]
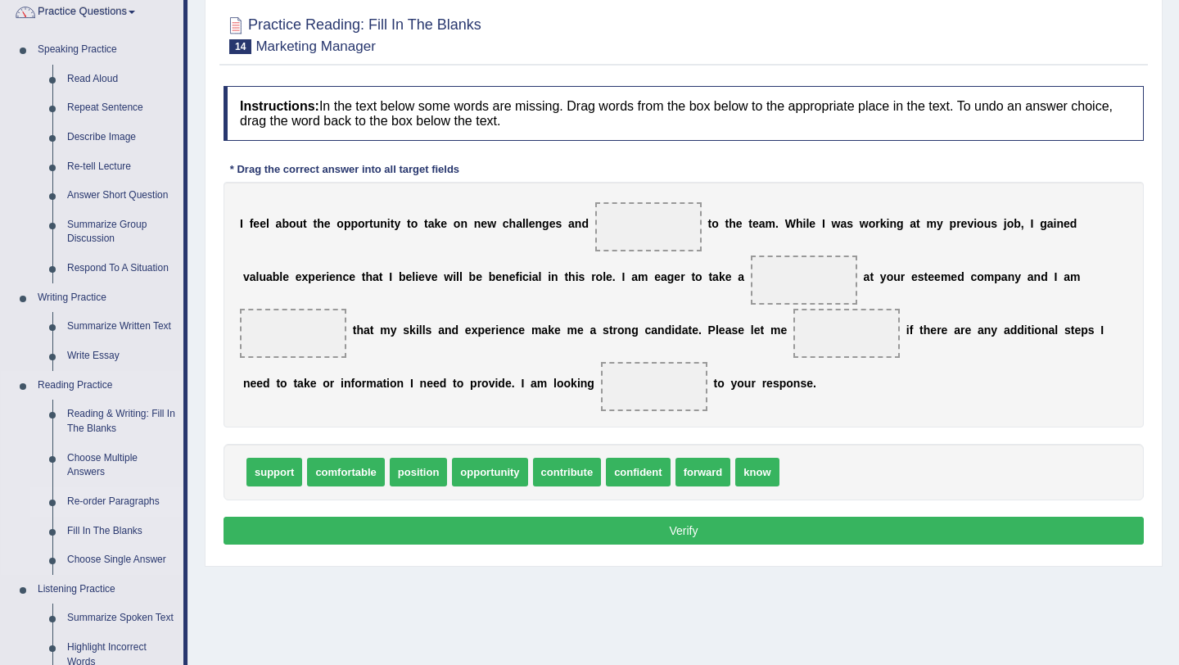
click at [122, 504] on link "Re-order Paragraphs" at bounding box center [122, 501] width 124 height 29
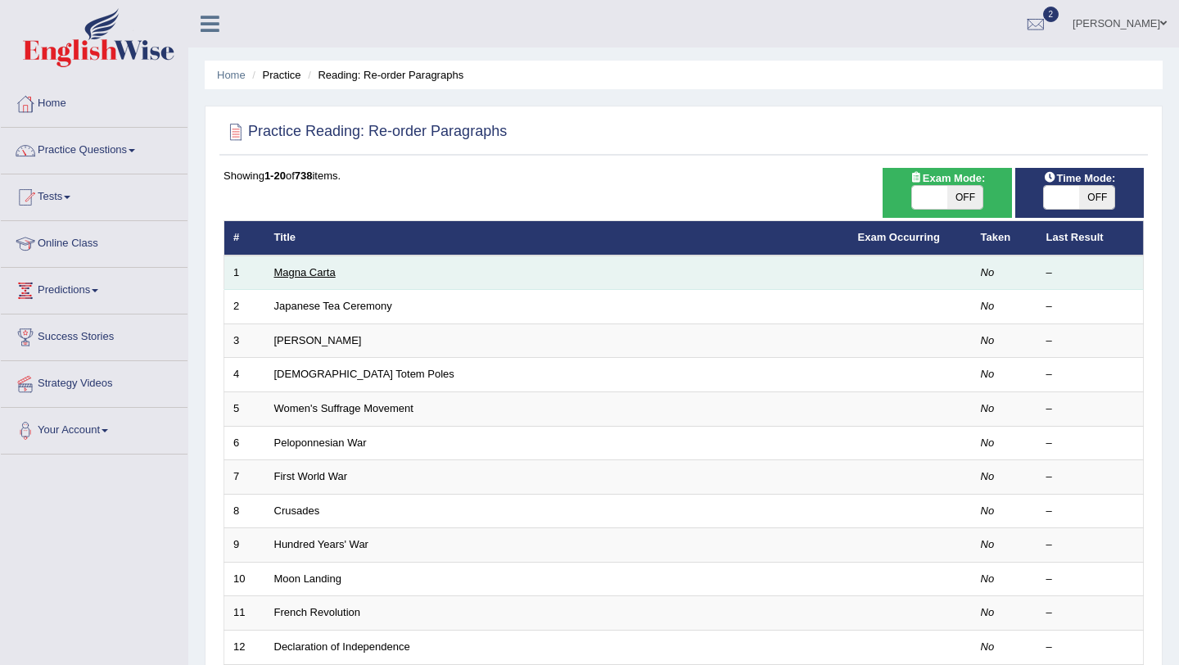
click at [305, 275] on link "Magna Carta" at bounding box center [304, 272] width 61 height 12
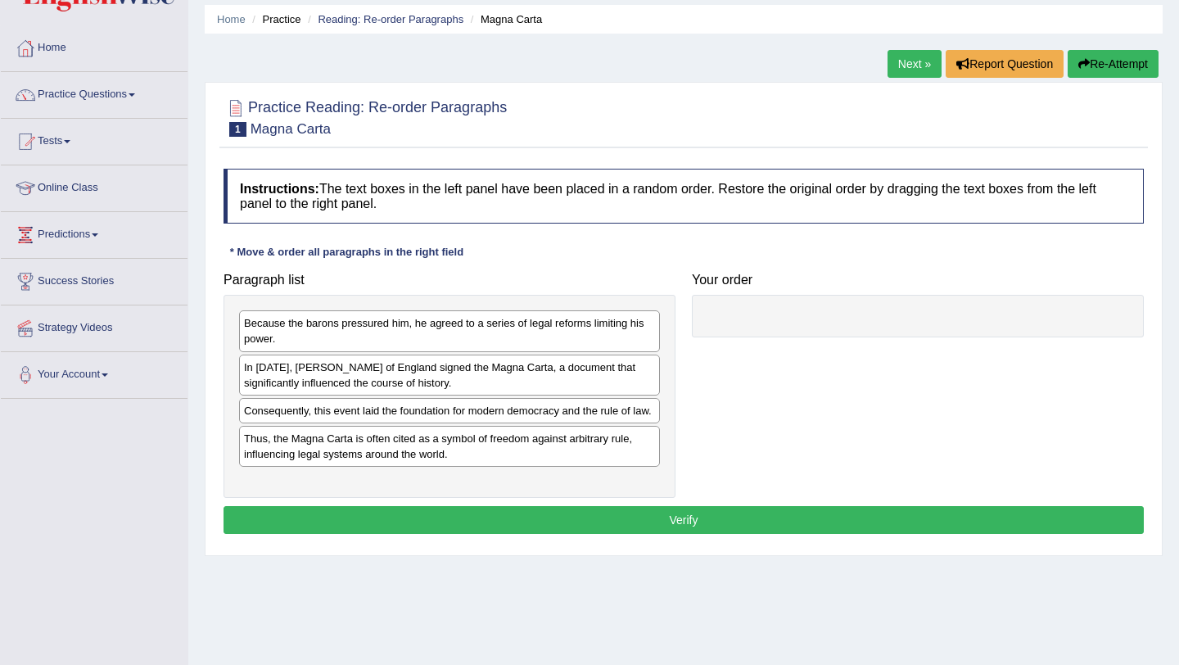
scroll to position [88, 0]
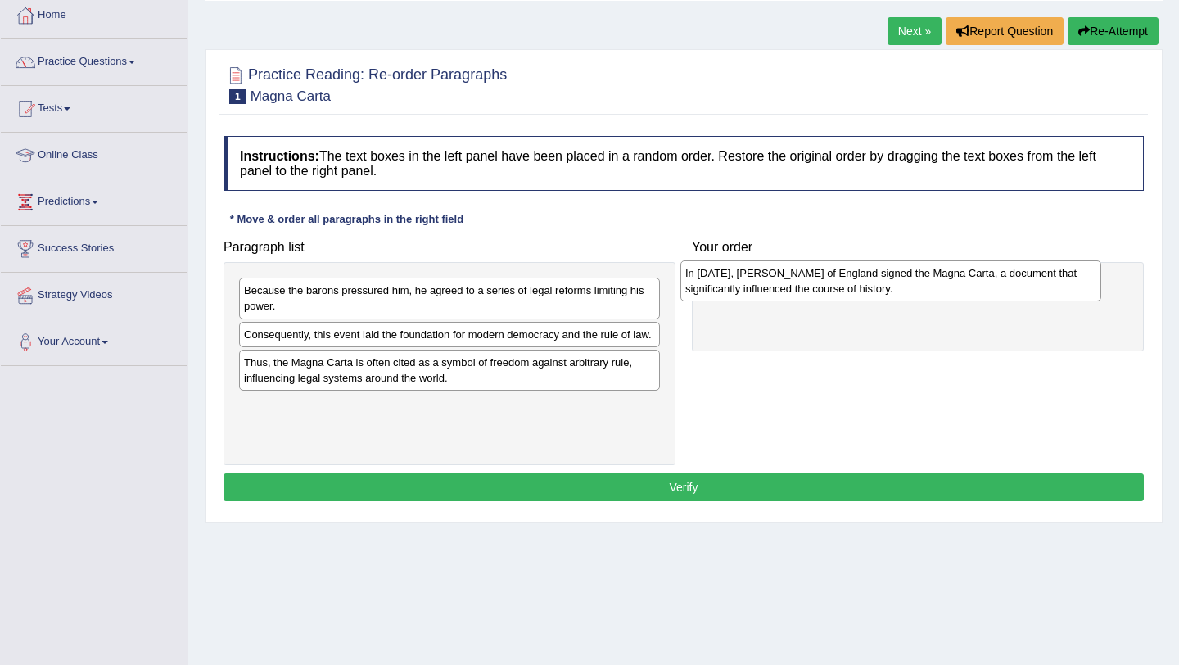
drag, startPoint x: 312, startPoint y: 355, endPoint x: 766, endPoint y: 296, distance: 458.3
click at [766, 296] on div "In [DATE], [PERSON_NAME] of England signed the Magna Carta, a document that sig…" at bounding box center [890, 280] width 421 height 41
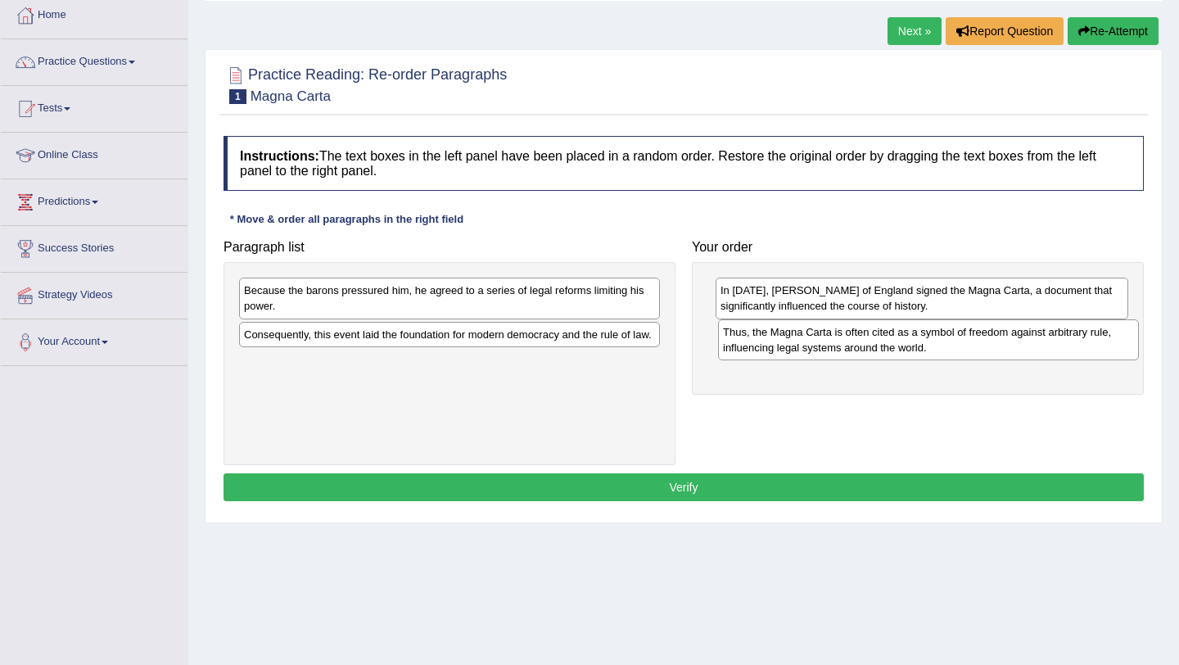
drag, startPoint x: 336, startPoint y: 395, endPoint x: 815, endPoint y: 349, distance: 481.2
click at [815, 349] on div "Thus, the Magna Carta is often cited as a symbol of freedom against arbitrary r…" at bounding box center [928, 339] width 421 height 41
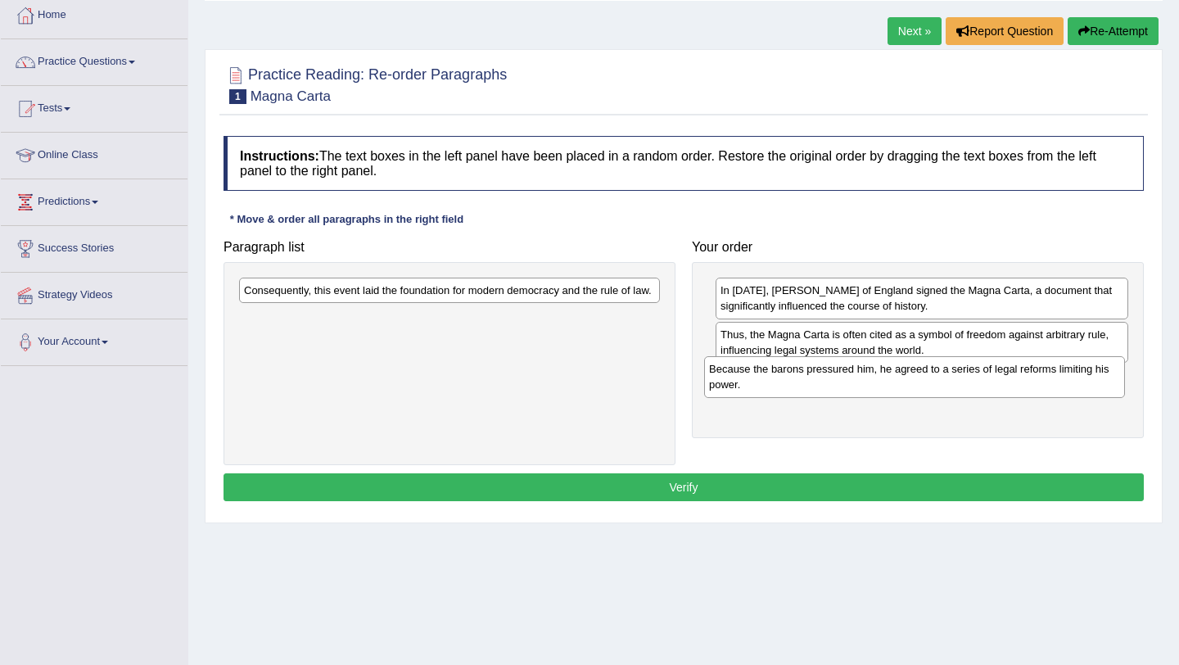
drag, startPoint x: 508, startPoint y: 314, endPoint x: 976, endPoint y: 394, distance: 474.4
click at [976, 394] on div "Because the barons pressured him, he agreed to a series of legal reforms limiti…" at bounding box center [914, 376] width 421 height 41
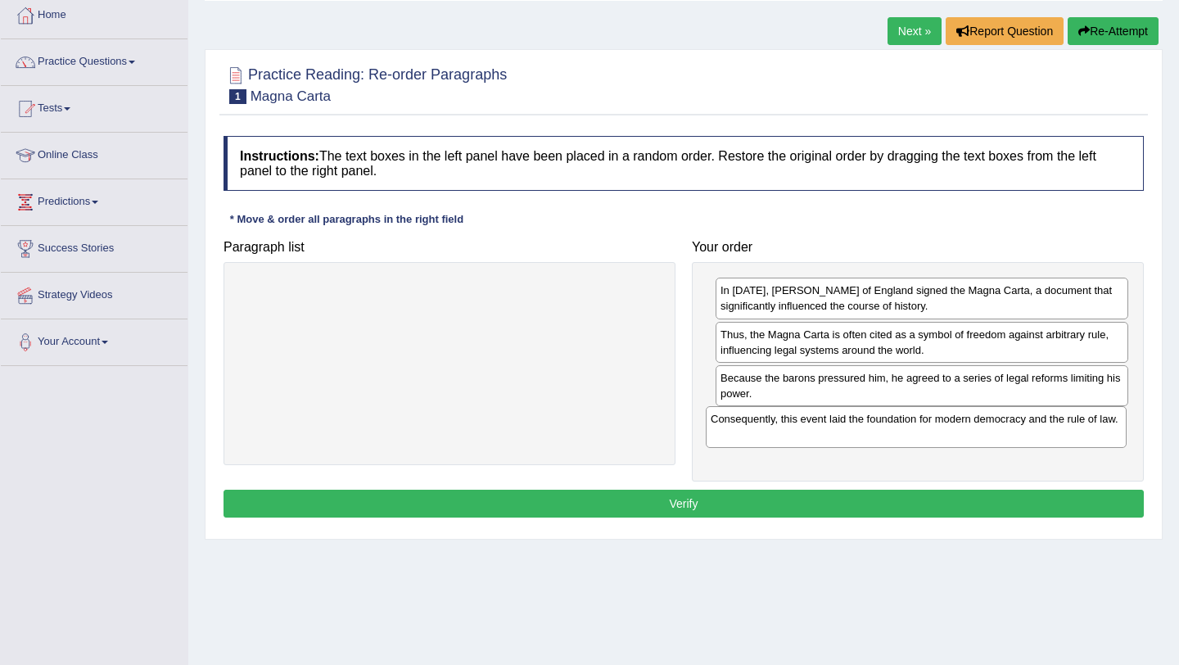
drag, startPoint x: 383, startPoint y: 304, endPoint x: 861, endPoint y: 432, distance: 494.4
click at [861, 432] on div "Consequently, this event laid the foundation for modern democracy and the rule …" at bounding box center [916, 426] width 421 height 41
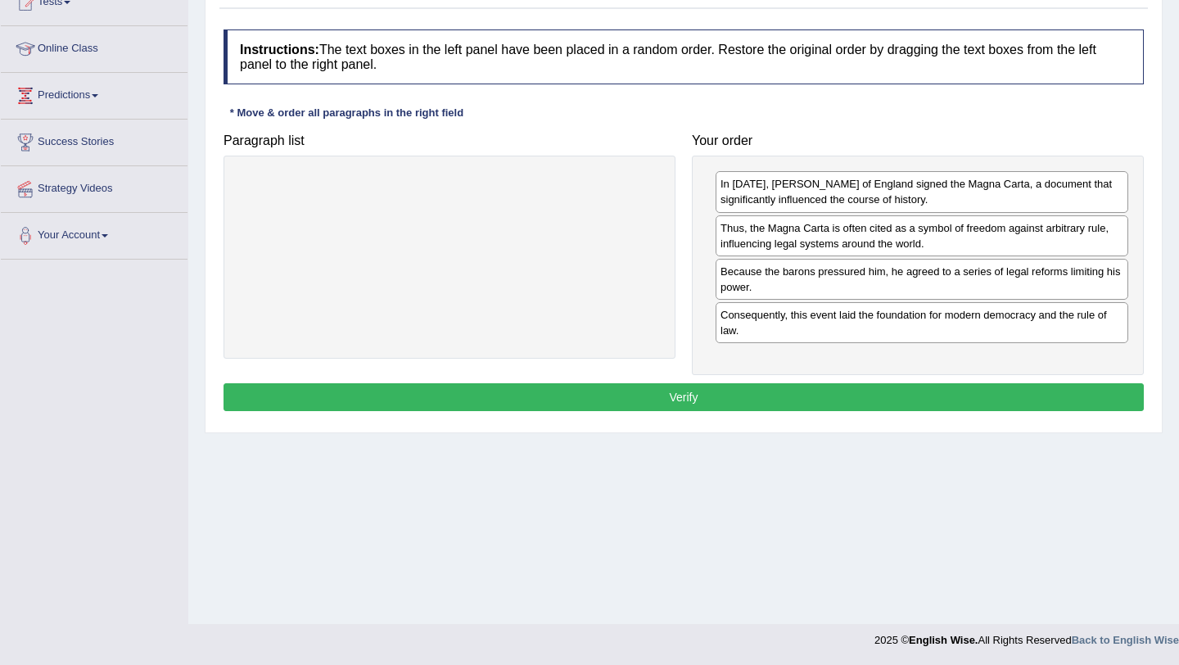
click at [858, 403] on button "Verify" at bounding box center [684, 397] width 920 height 28
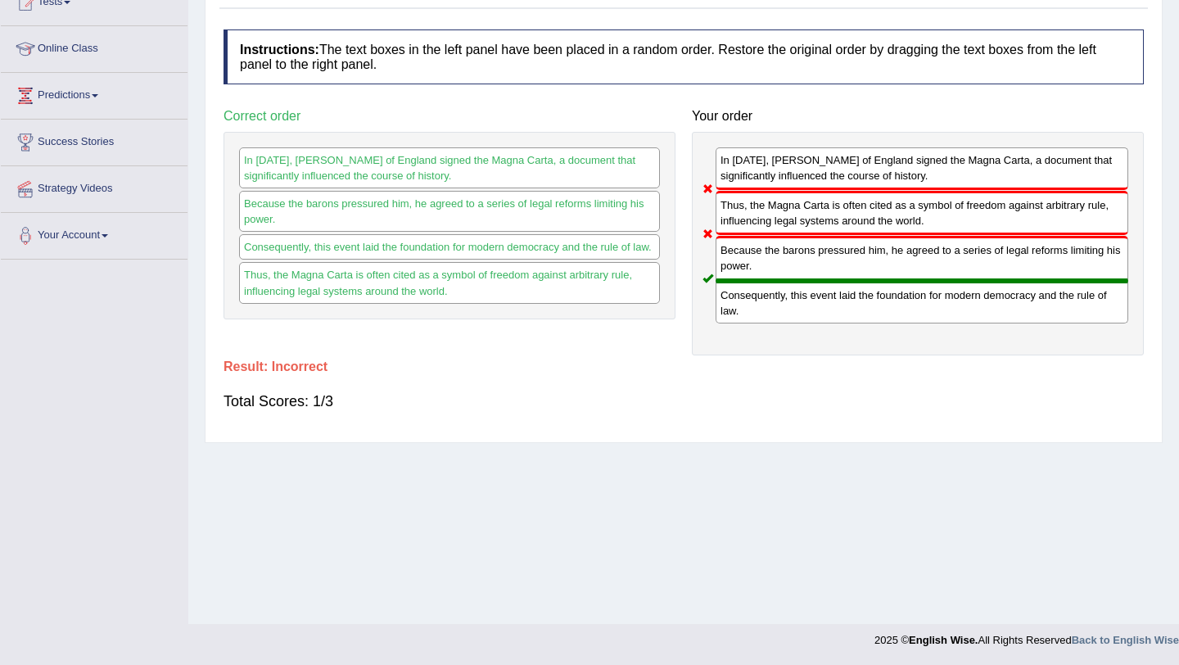
click at [296, 289] on div "Thus, the Magna Carta is often cited as a symbol of freedom against arbitrary r…" at bounding box center [449, 282] width 421 height 41
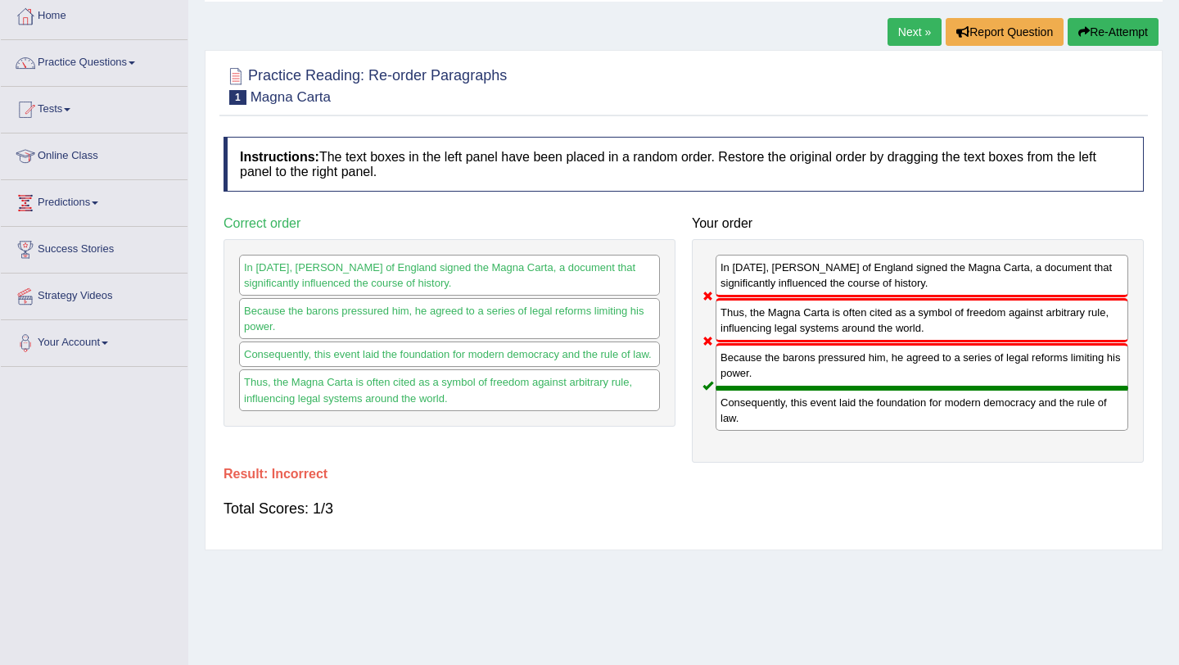
scroll to position [0, 0]
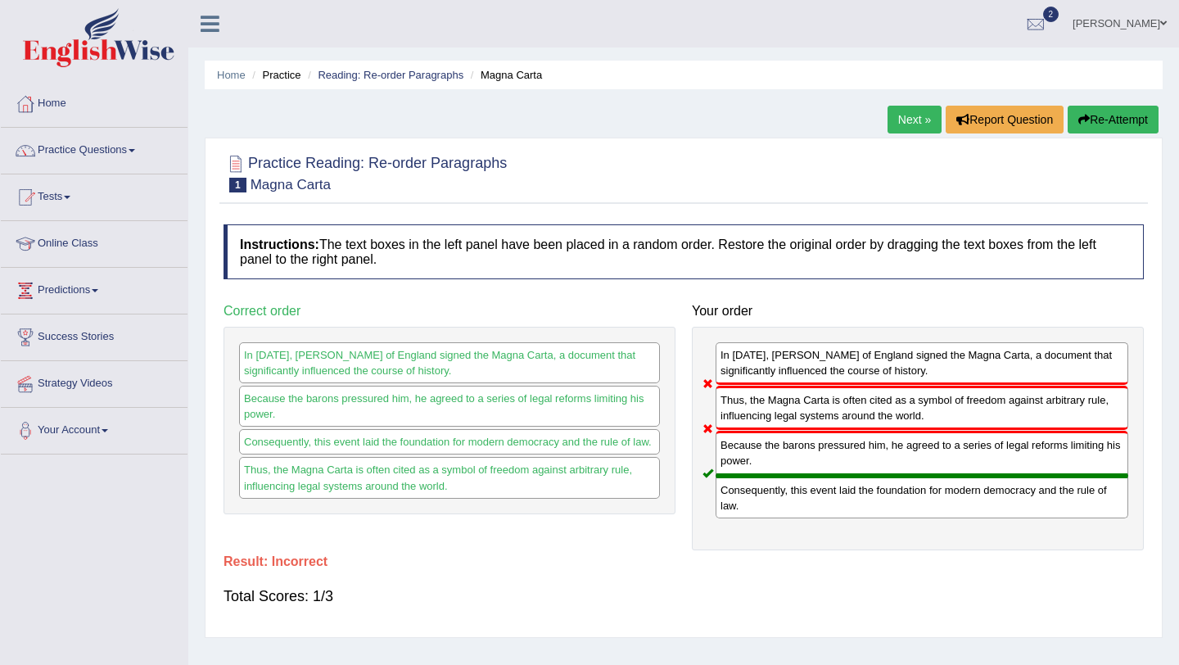
click at [911, 117] on link "Next »" at bounding box center [915, 120] width 54 height 28
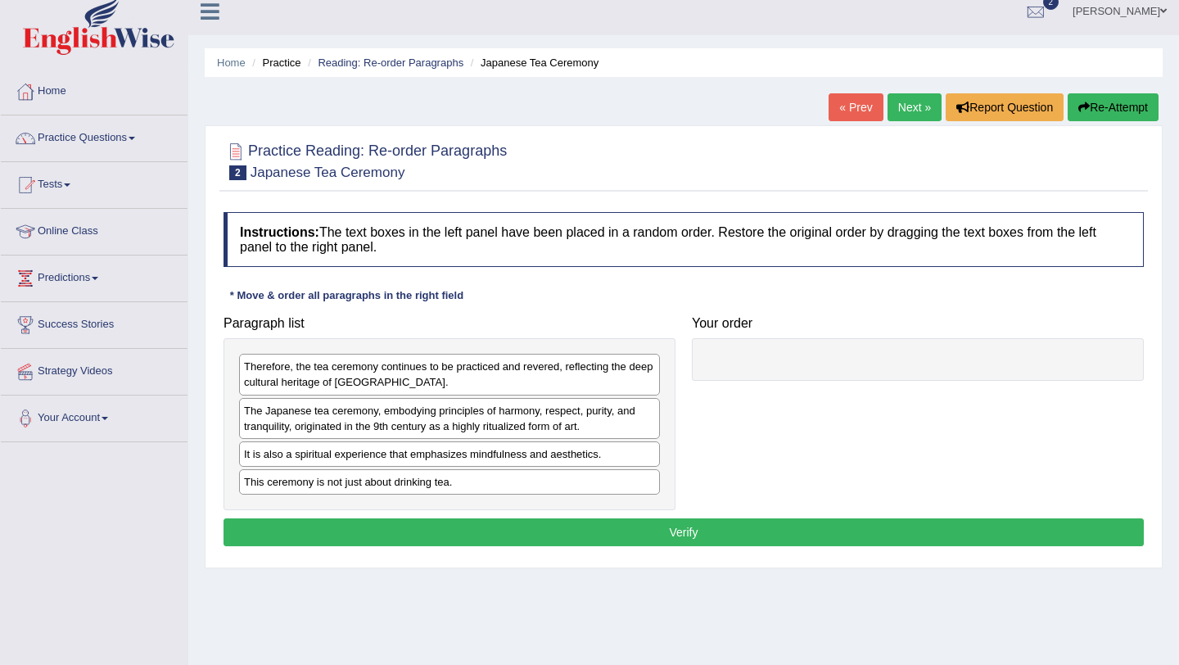
scroll to position [8, 0]
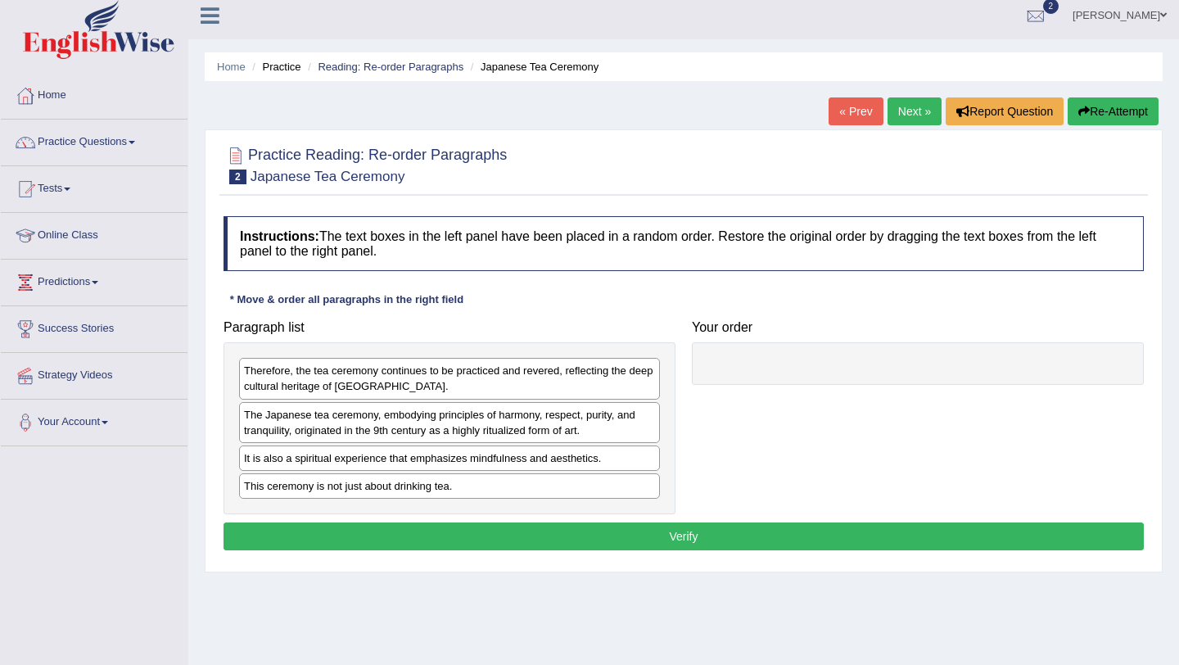
click at [842, 118] on link "« Prev" at bounding box center [856, 111] width 54 height 28
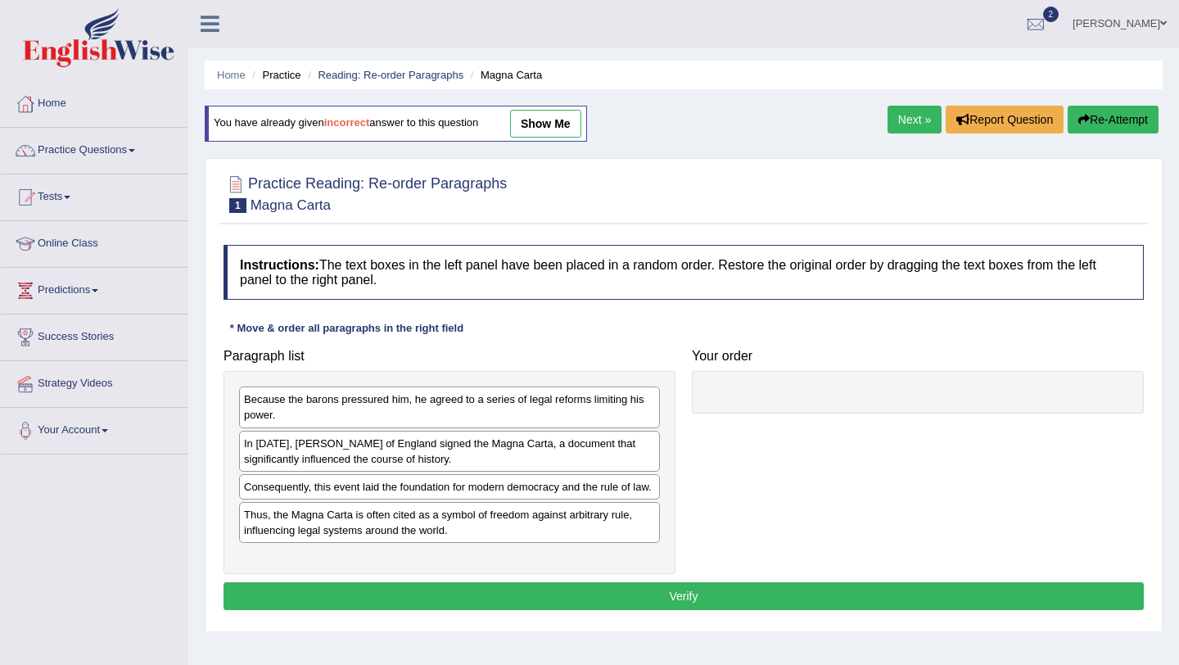
click at [918, 111] on link "Next »" at bounding box center [915, 120] width 54 height 28
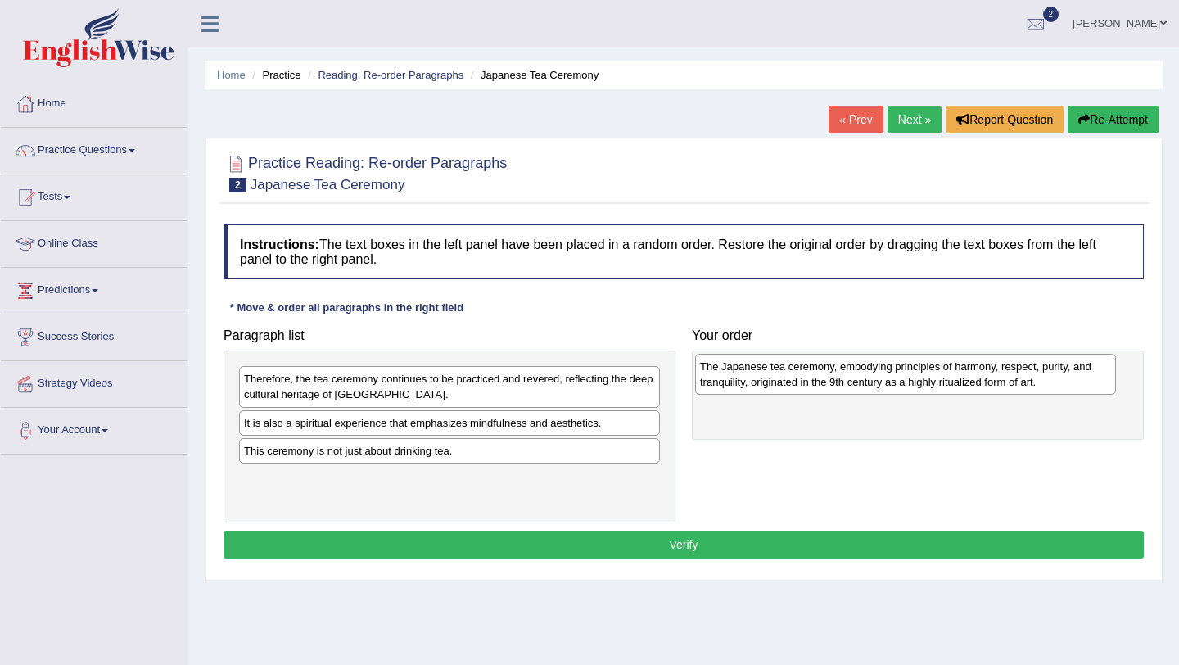
drag, startPoint x: 504, startPoint y: 444, endPoint x: 960, endPoint y: 387, distance: 459.6
click at [960, 387] on div "The Japanese tea ceremony, embodying principles of harmony, respect, purity, an…" at bounding box center [905, 374] width 421 height 41
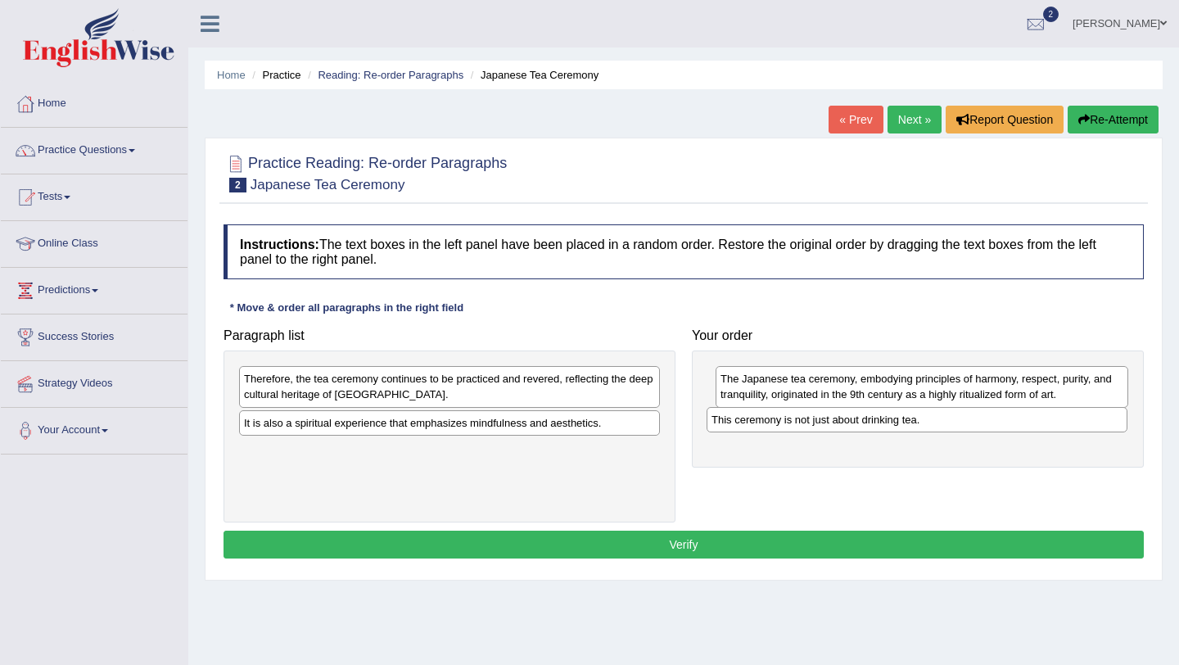
drag, startPoint x: 382, startPoint y: 462, endPoint x: 850, endPoint y: 430, distance: 469.4
click at [850, 430] on div "This ceremony is not just about drinking tea." at bounding box center [917, 419] width 421 height 25
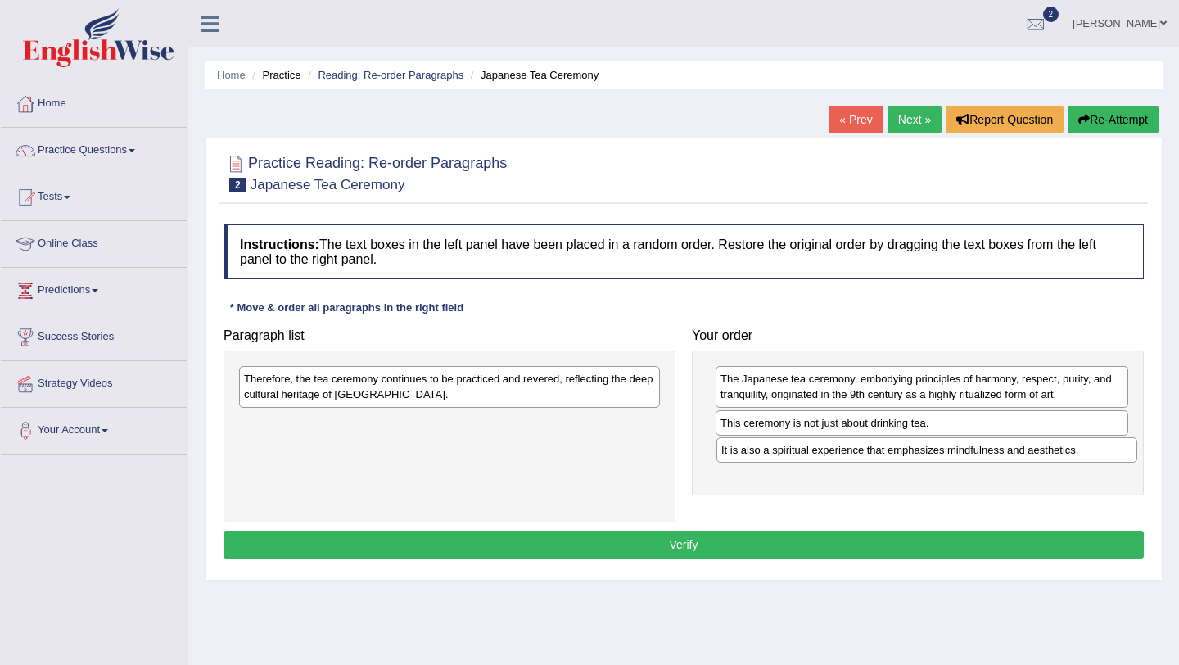
drag, startPoint x: 601, startPoint y: 426, endPoint x: 1078, endPoint y: 453, distance: 478.1
click at [1078, 453] on div "It is also a spiritual experience that emphasizes mindfulness and aesthetics." at bounding box center [926, 449] width 421 height 25
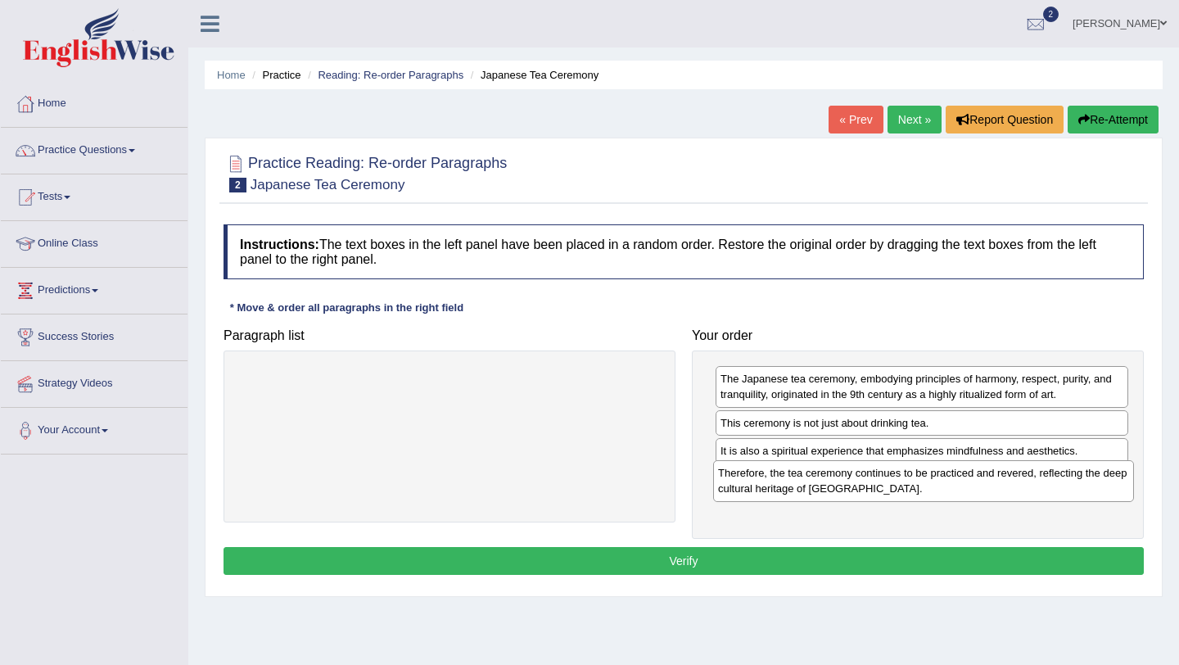
drag, startPoint x: 630, startPoint y: 382, endPoint x: 1105, endPoint y: 476, distance: 483.3
click at [1105, 476] on div "Therefore, the tea ceremony continues to be practiced and revered, reflecting t…" at bounding box center [923, 480] width 421 height 41
click at [843, 558] on button "Verify" at bounding box center [684, 561] width 920 height 28
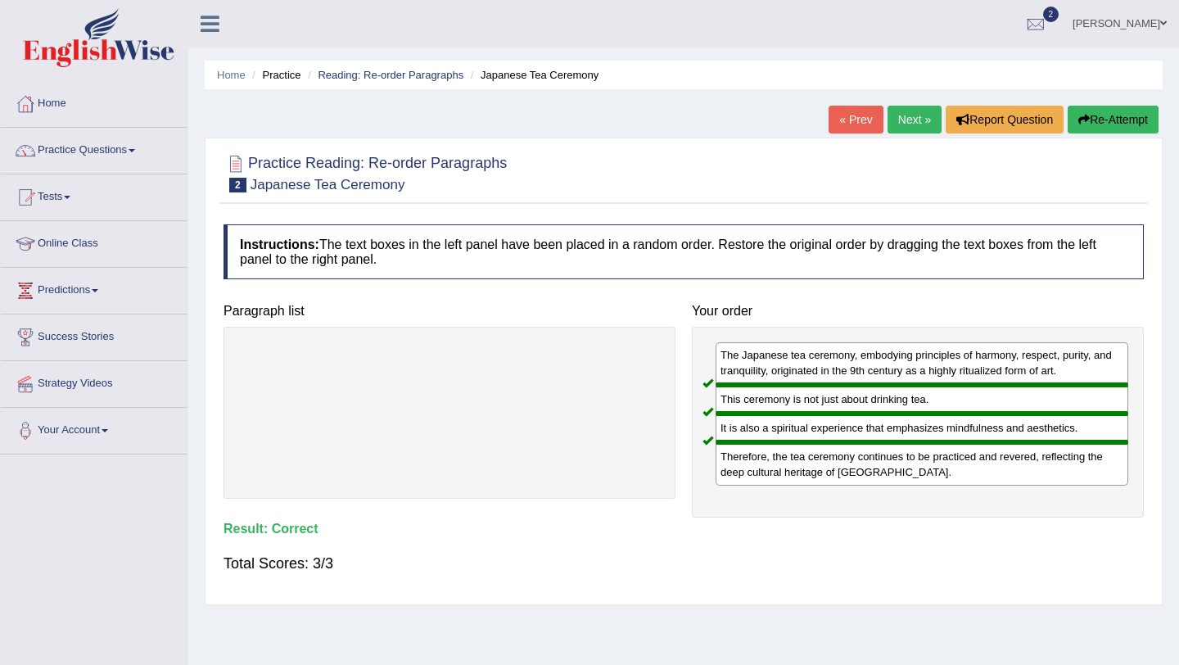
click at [901, 110] on link "Next »" at bounding box center [915, 120] width 54 height 28
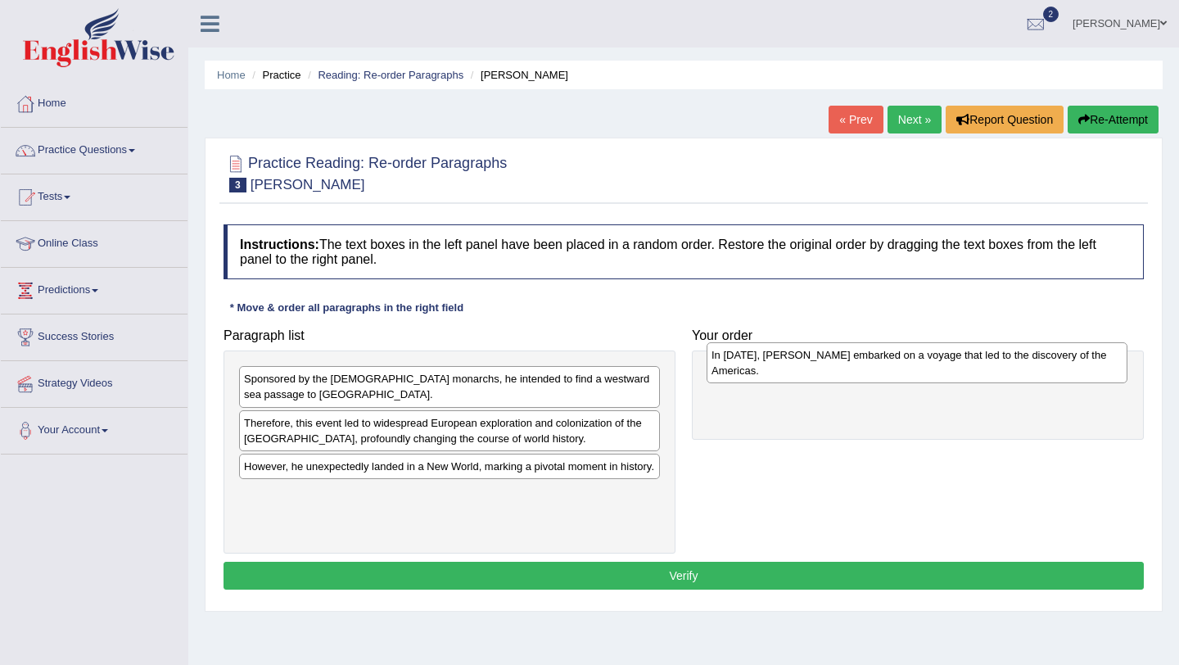
drag, startPoint x: 569, startPoint y: 530, endPoint x: 1036, endPoint y: 375, distance: 491.7
click at [1036, 375] on div "In [DATE], [PERSON_NAME] embarked on a voyage that led to the discovery of the …" at bounding box center [917, 362] width 421 height 41
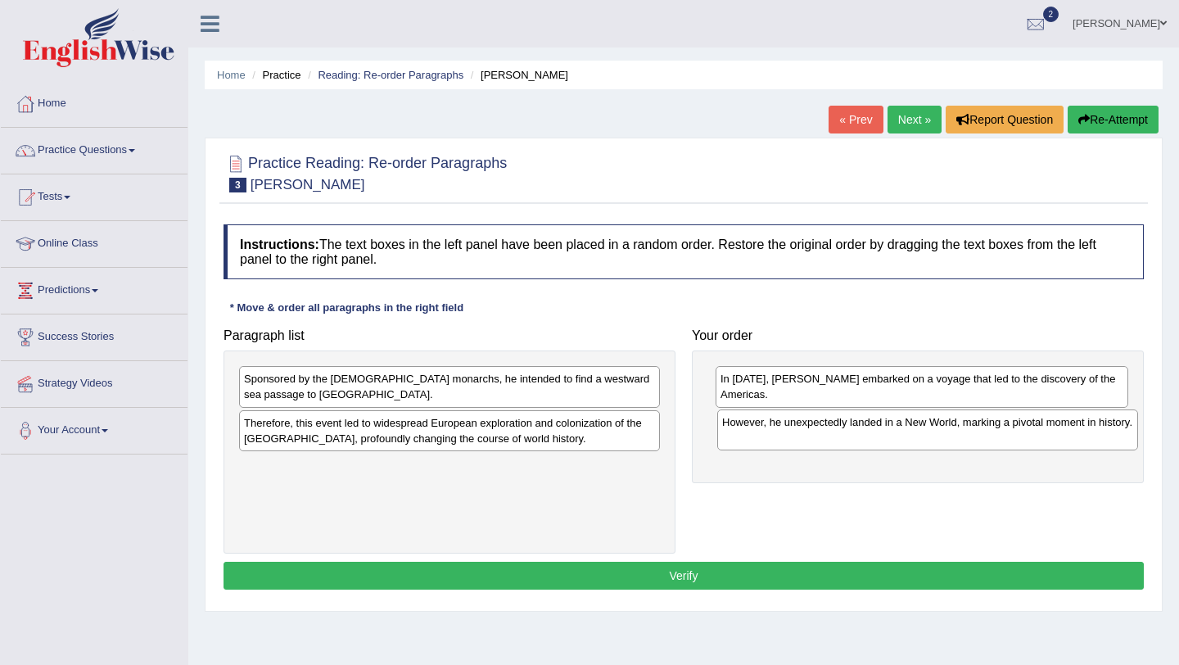
drag, startPoint x: 584, startPoint y: 487, endPoint x: 1062, endPoint y: 443, distance: 480.2
click at [1062, 443] on div "However, he unexpectedly landed in a New World, marking a pivotal moment in his…" at bounding box center [927, 429] width 421 height 41
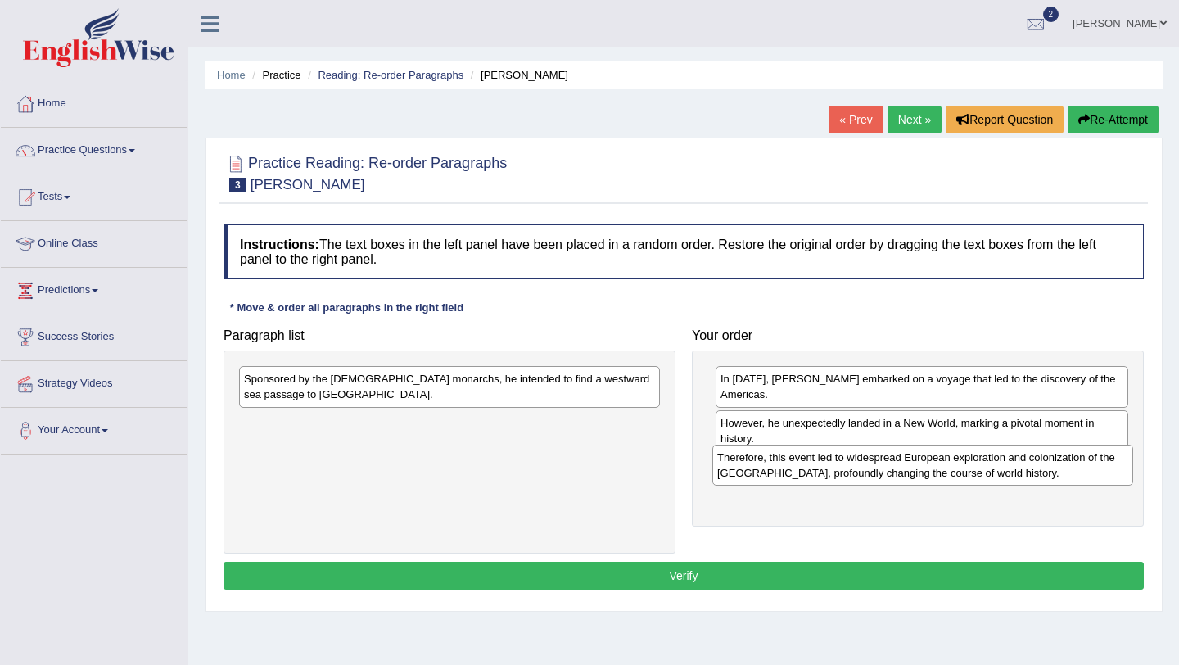
drag, startPoint x: 397, startPoint y: 441, endPoint x: 870, endPoint y: 475, distance: 474.5
click at [870, 475] on div "Therefore, this event led to widespread European exploration and colonization o…" at bounding box center [922, 465] width 421 height 41
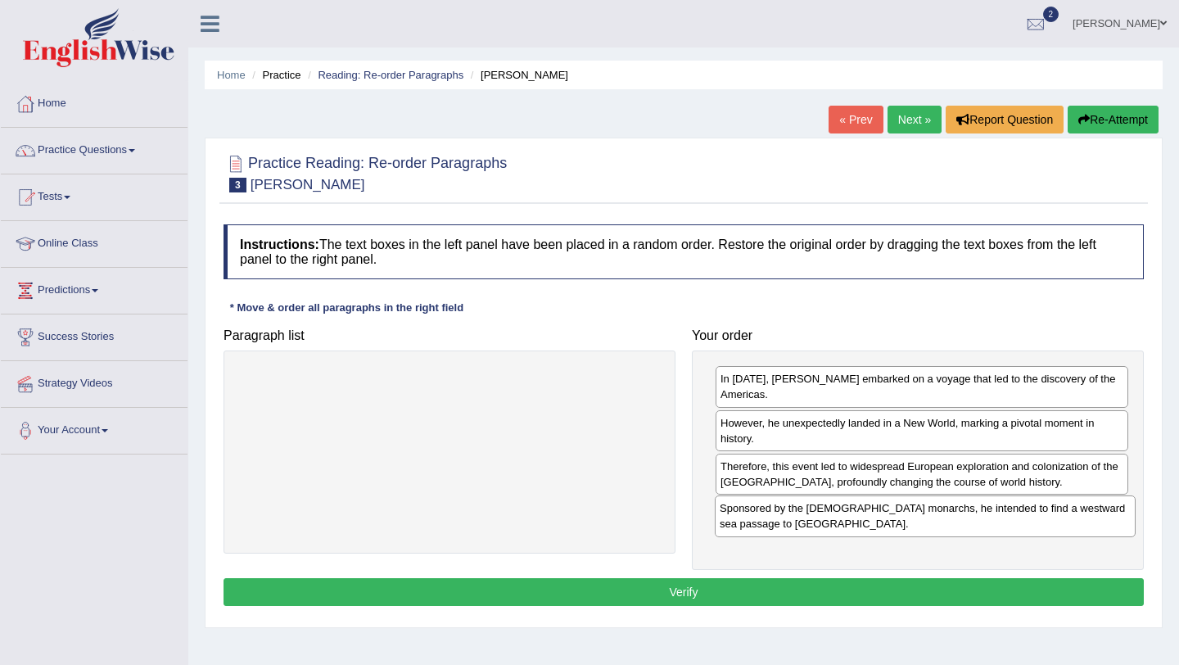
drag, startPoint x: 560, startPoint y: 386, endPoint x: 1033, endPoint y: 515, distance: 490.4
click at [1033, 515] on div "Sponsored by the [DEMOGRAPHIC_DATA] monarchs, he intended to find a westward se…" at bounding box center [925, 515] width 421 height 41
click at [834, 594] on button "Verify" at bounding box center [684, 592] width 920 height 28
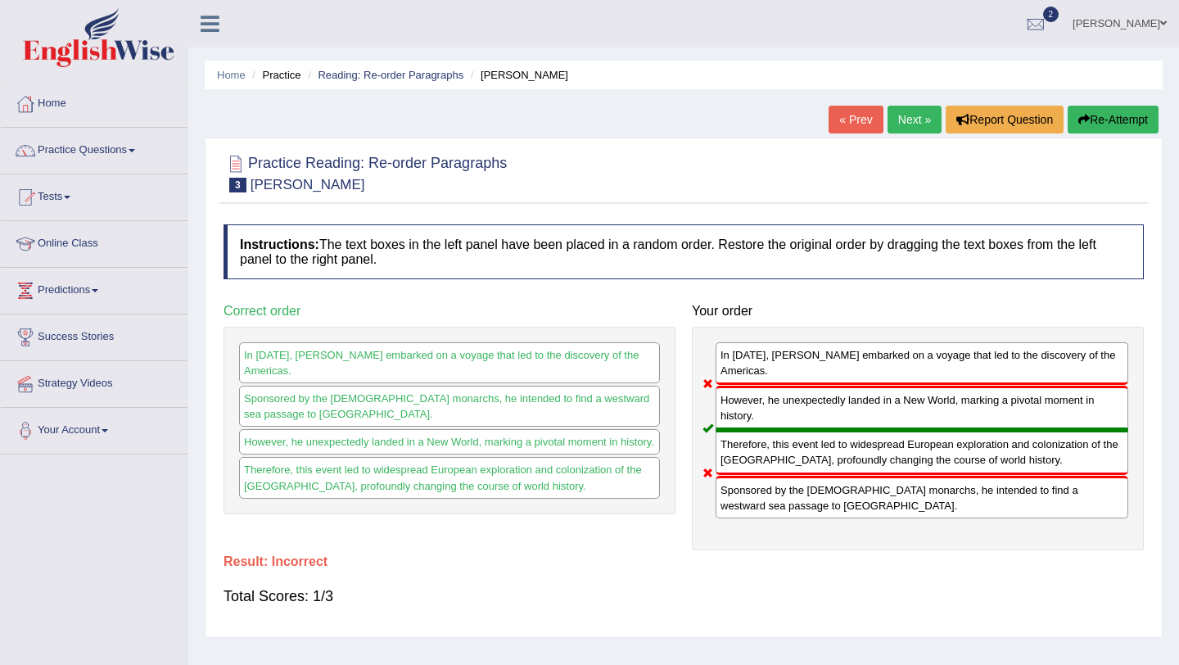
click at [904, 123] on link "Next »" at bounding box center [915, 120] width 54 height 28
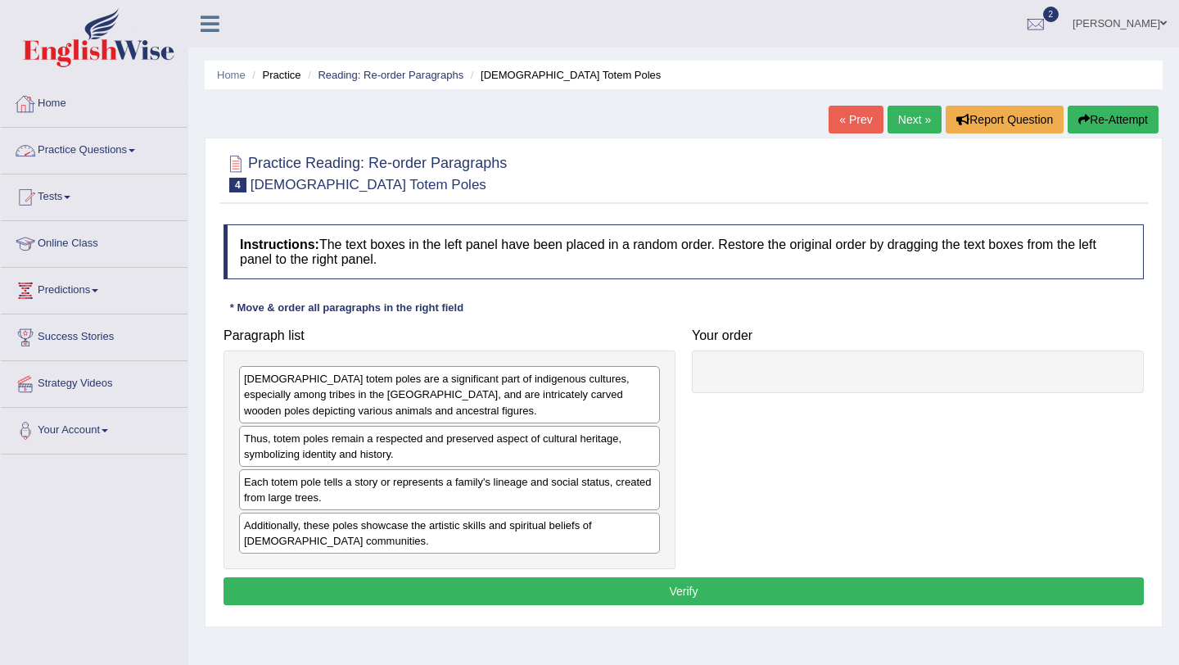
click at [84, 148] on link "Practice Questions" at bounding box center [94, 148] width 187 height 41
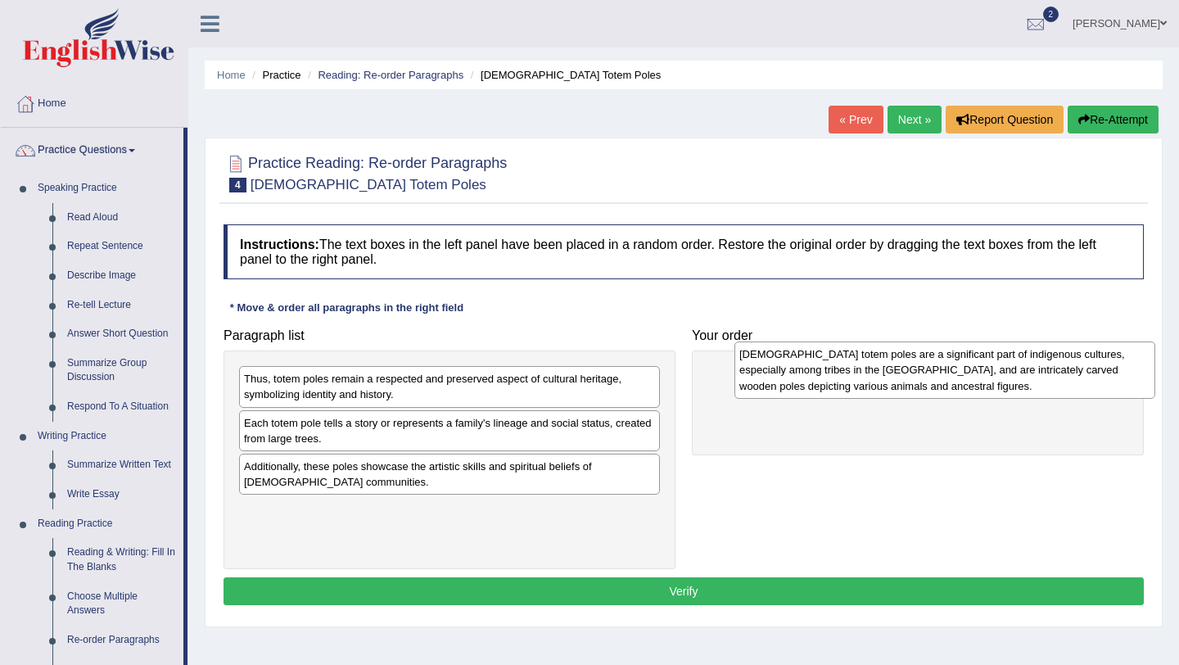
drag, startPoint x: 261, startPoint y: 398, endPoint x: 749, endPoint y: 370, distance: 488.8
click at [749, 370] on div "Native American totem poles are a significant part of indigenous cultures, espe…" at bounding box center [944, 369] width 421 height 56
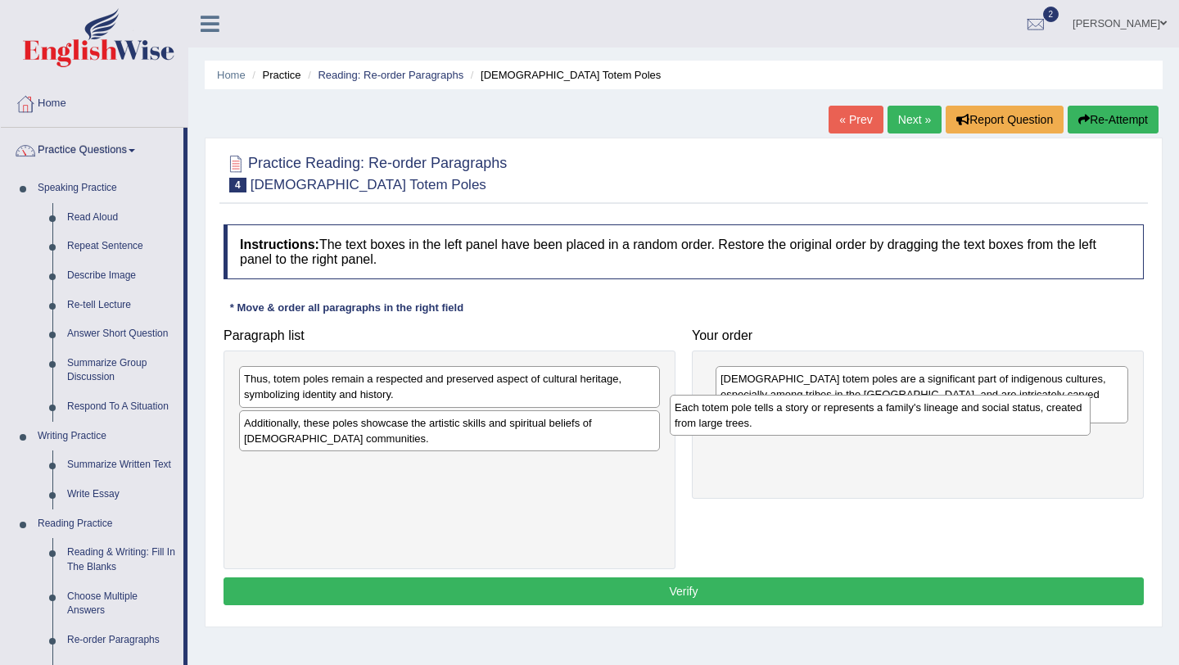
drag, startPoint x: 342, startPoint y: 448, endPoint x: 789, endPoint y: 442, distance: 447.1
click at [789, 436] on div "Each totem pole tells a story or represents a family's lineage and social statu…" at bounding box center [880, 415] width 421 height 41
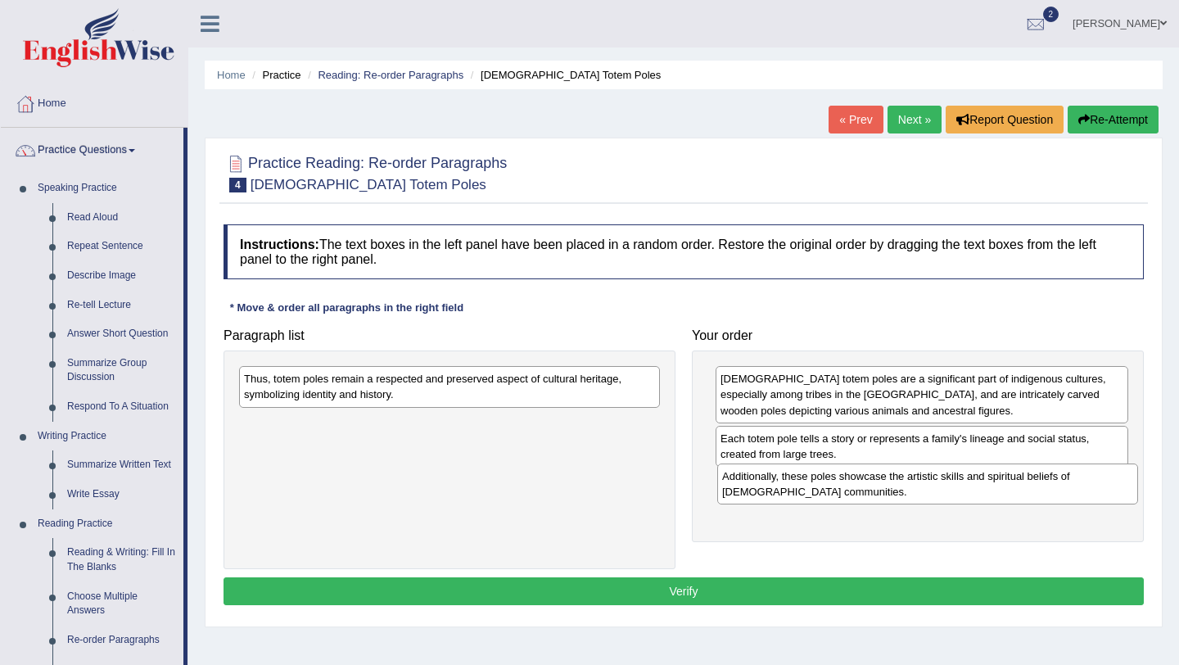
drag, startPoint x: 449, startPoint y: 442, endPoint x: 927, endPoint y: 495, distance: 481.1
click at [927, 495] on div "Additionally, these poles showcase the artistic skills and spiritual beliefs of…" at bounding box center [927, 483] width 421 height 41
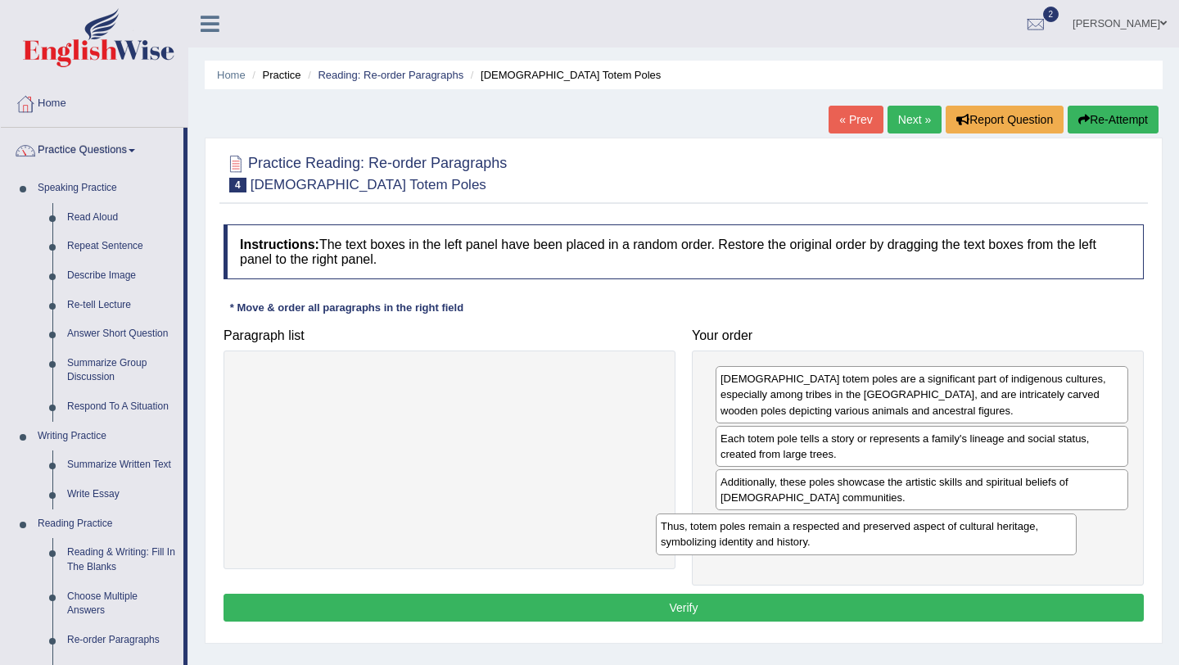
drag, startPoint x: 540, startPoint y: 377, endPoint x: 956, endPoint y: 524, distance: 442.1
click at [956, 524] on div "Thus, totem poles remain a respected and preserved aspect of cultural heritage,…" at bounding box center [866, 533] width 421 height 41
click at [947, 614] on button "Verify" at bounding box center [684, 608] width 920 height 28
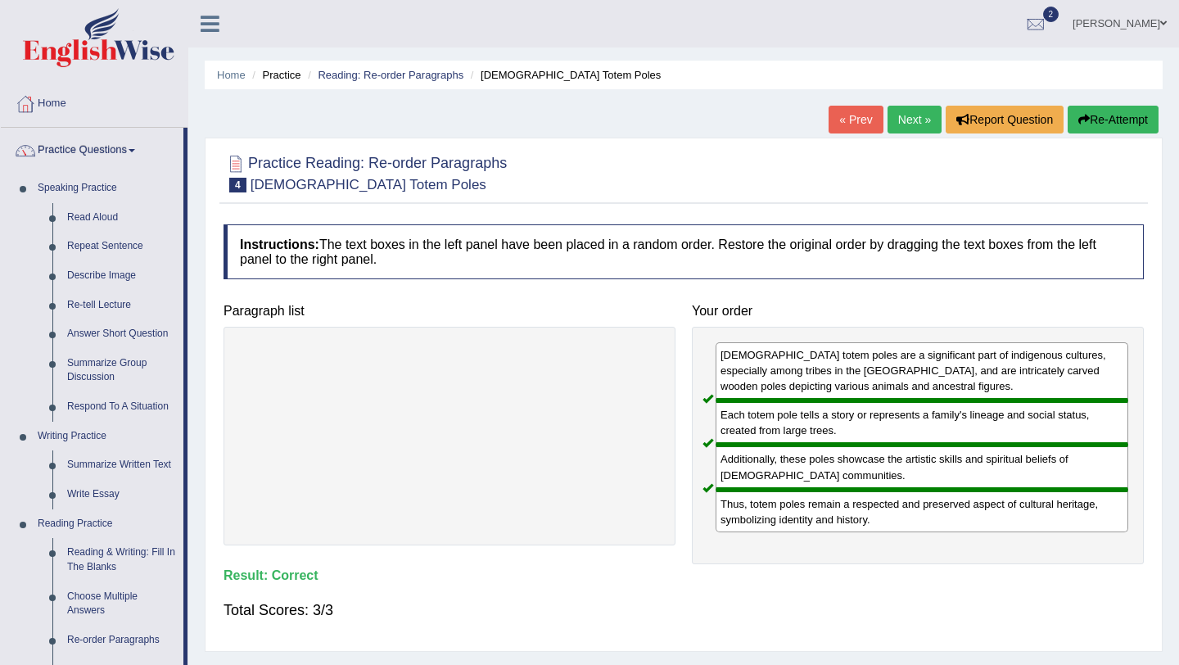
click at [895, 129] on link "Next »" at bounding box center [915, 120] width 54 height 28
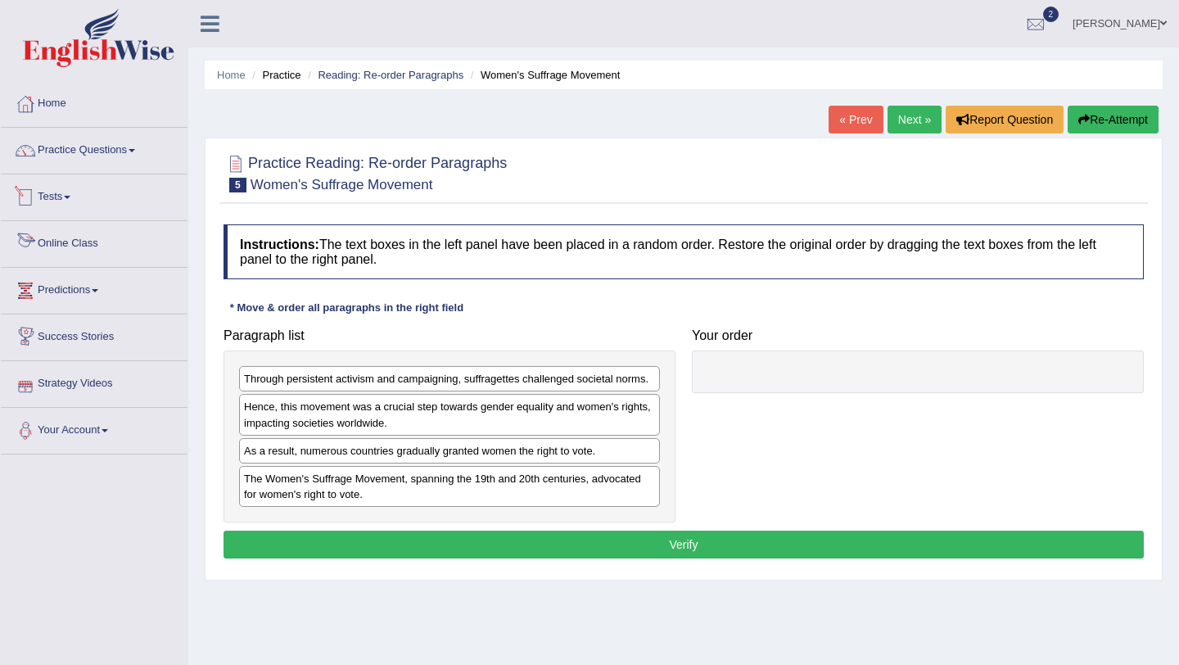
click at [57, 204] on link "Tests" at bounding box center [94, 194] width 187 height 41
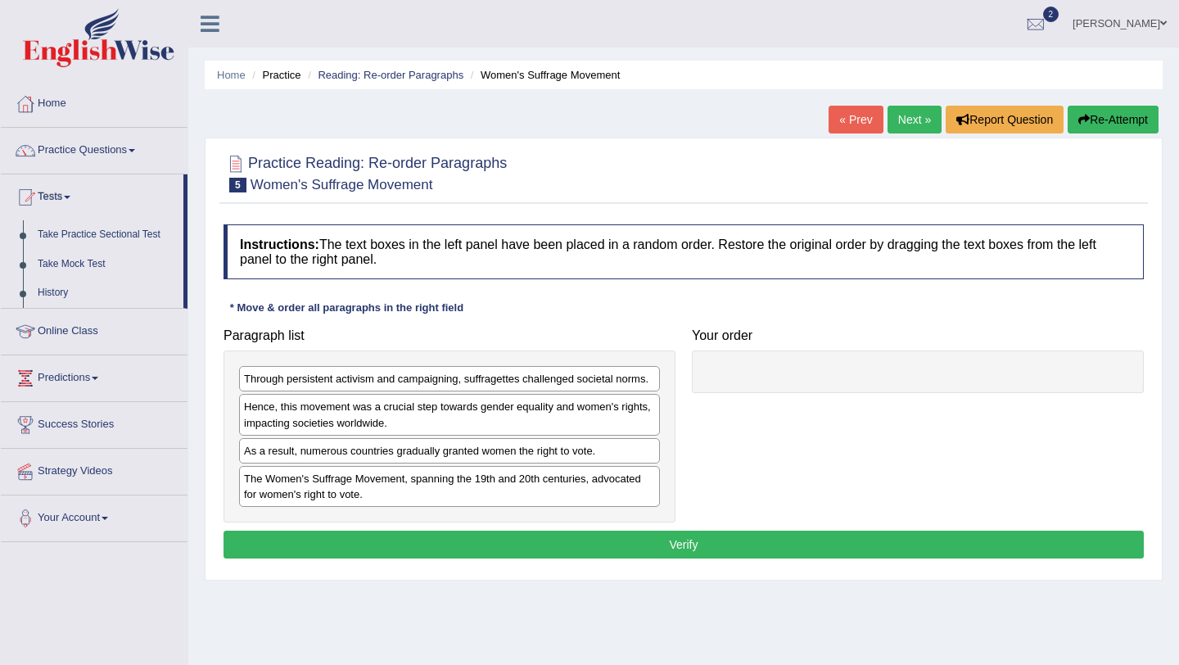
click at [85, 152] on link "Practice Questions" at bounding box center [94, 148] width 187 height 41
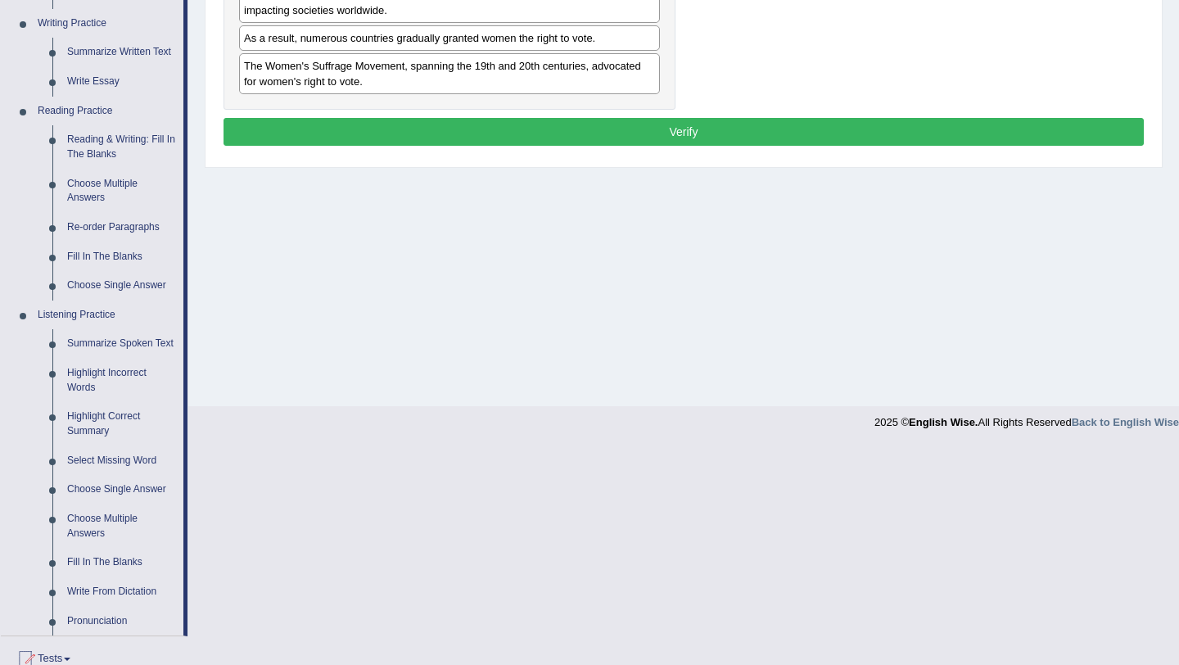
scroll to position [417, 0]
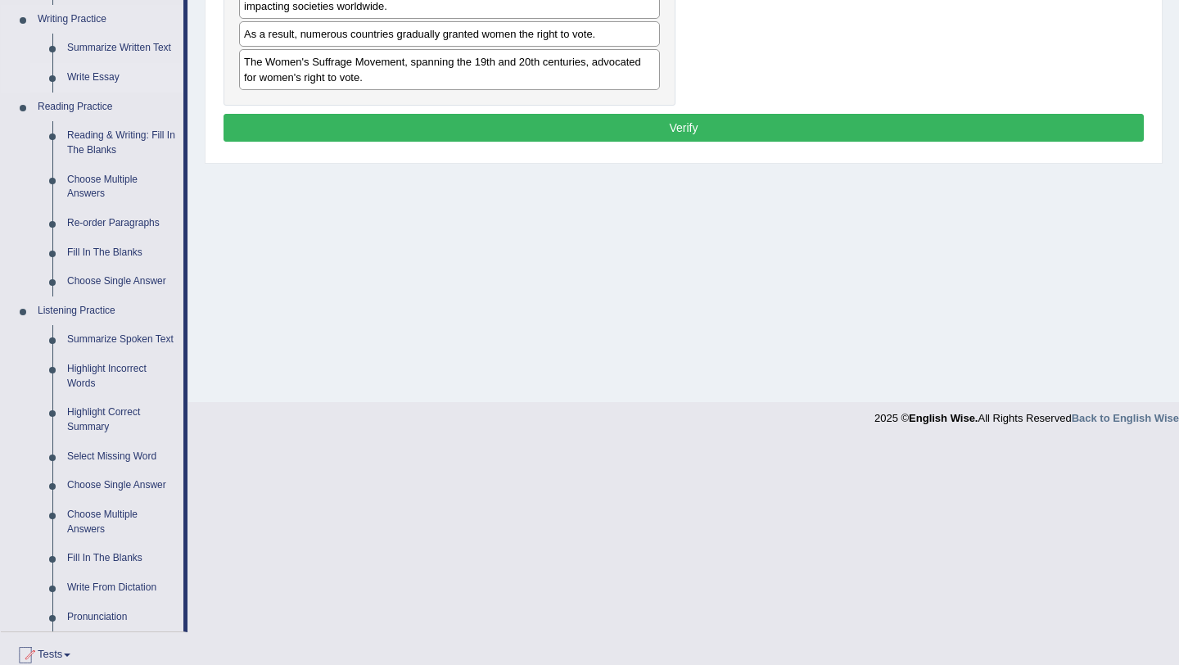
click at [103, 78] on link "Write Essay" at bounding box center [122, 77] width 124 height 29
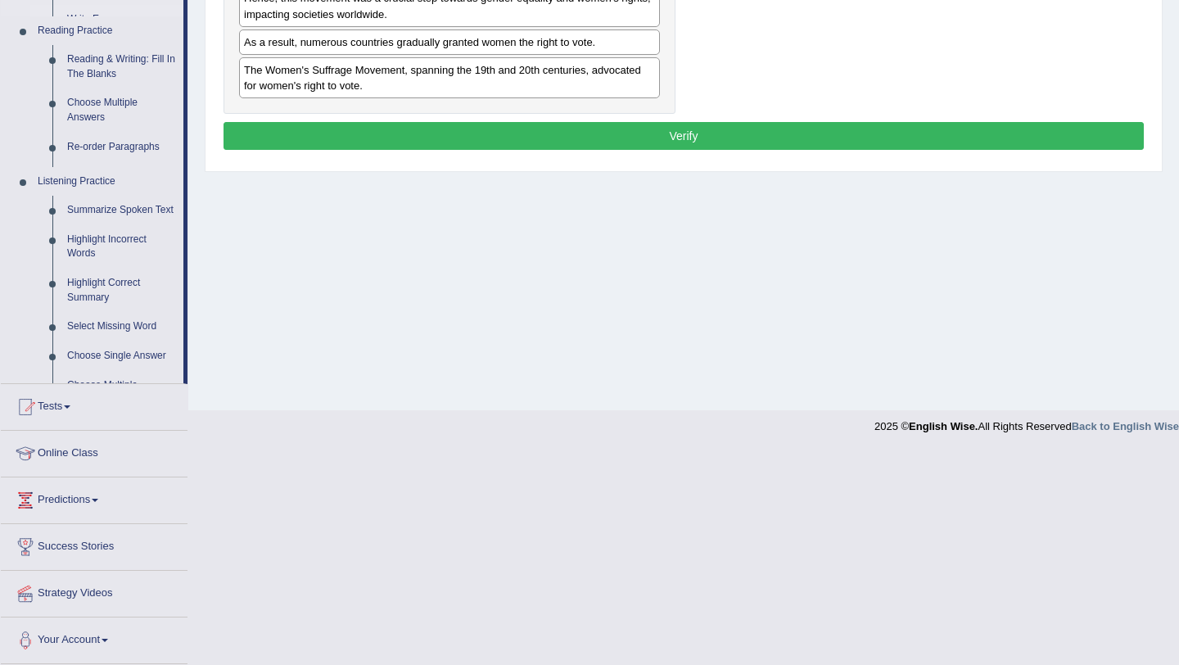
scroll to position [195, 0]
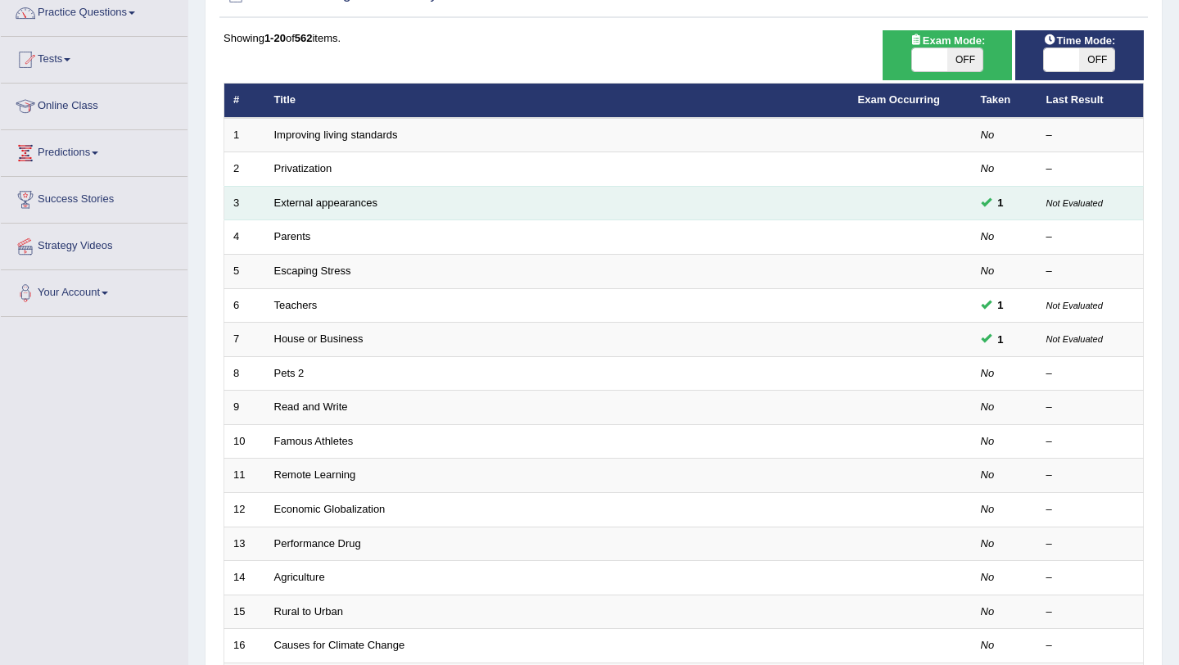
scroll to position [139, 0]
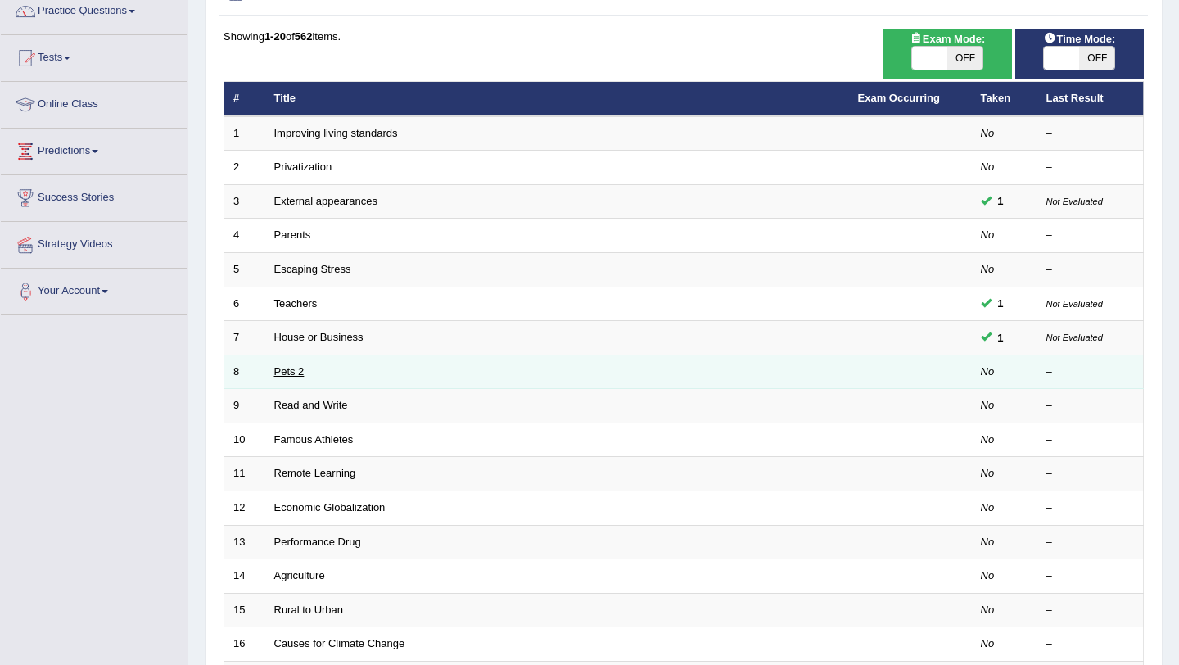
click at [284, 368] on link "Pets 2" at bounding box center [289, 371] width 30 height 12
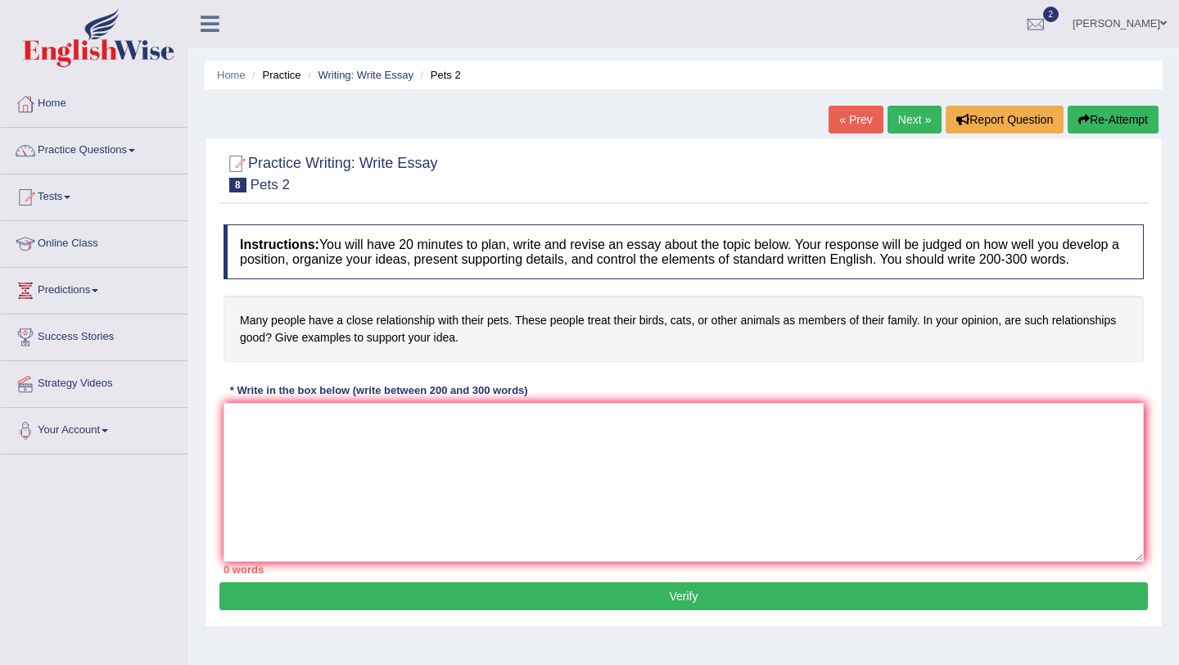
click at [424, 608] on button "Verify" at bounding box center [683, 596] width 929 height 28
click at [382, 486] on textarea at bounding box center [684, 482] width 920 height 159
type textarea "aehsrdtyjtuj"
click at [445, 610] on button "Verify" at bounding box center [683, 596] width 929 height 28
